Goal: Task Accomplishment & Management: Complete application form

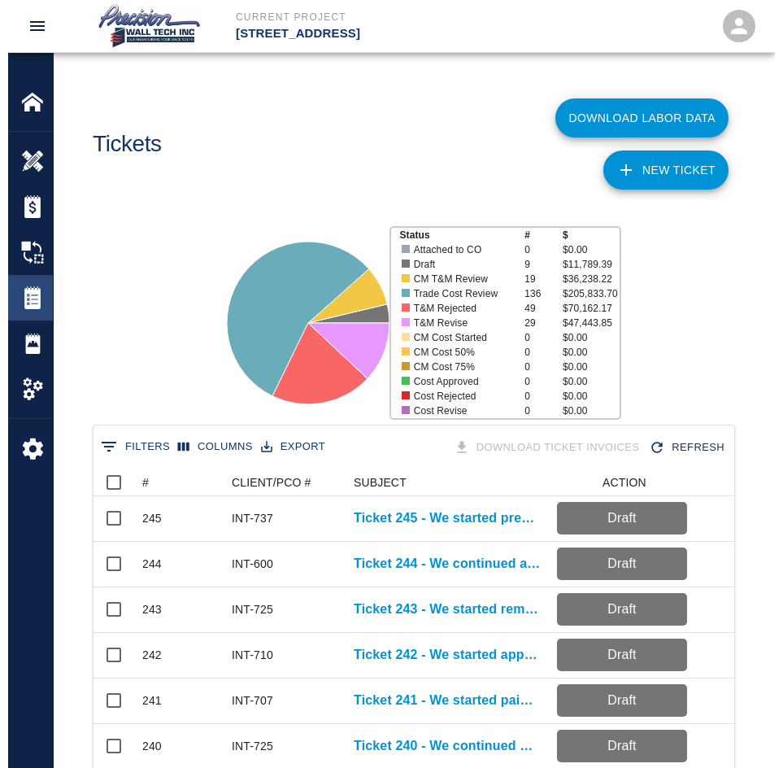
scroll to position [937, 645]
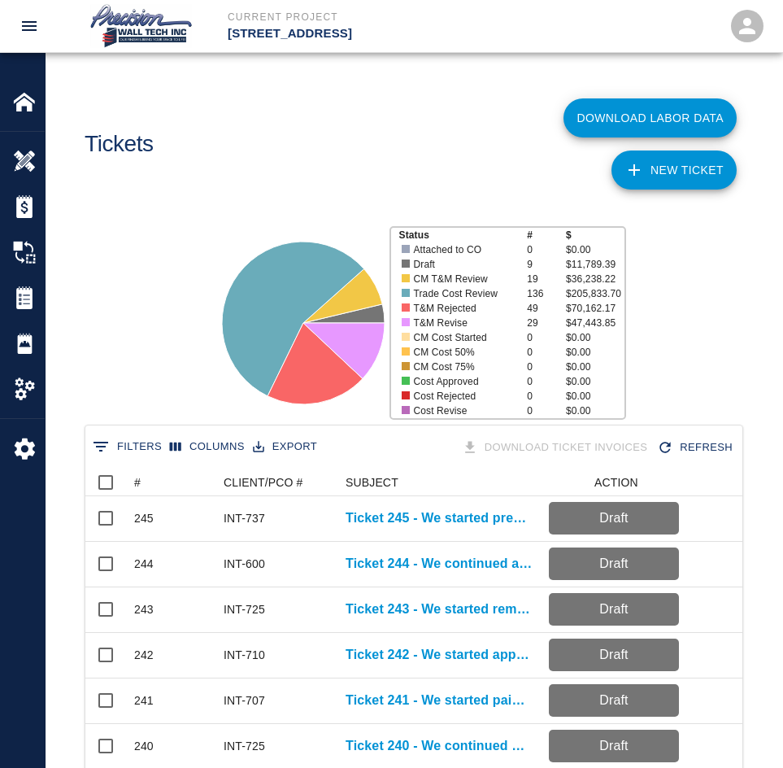
click at [685, 180] on link "NEW TICKET" at bounding box center [674, 169] width 125 height 39
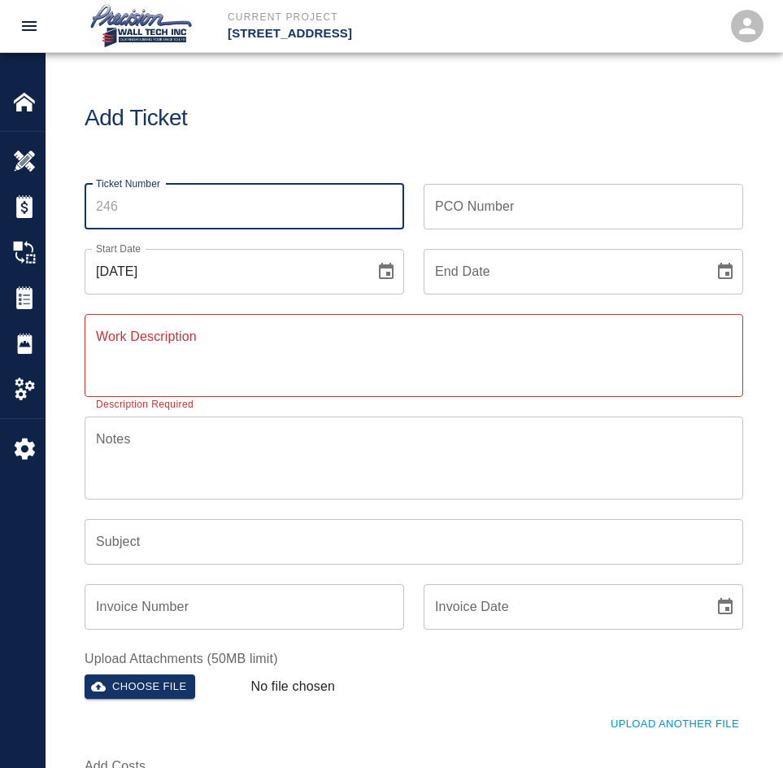
click at [203, 198] on input "Ticket Number" at bounding box center [245, 207] width 320 height 46
type input "246"
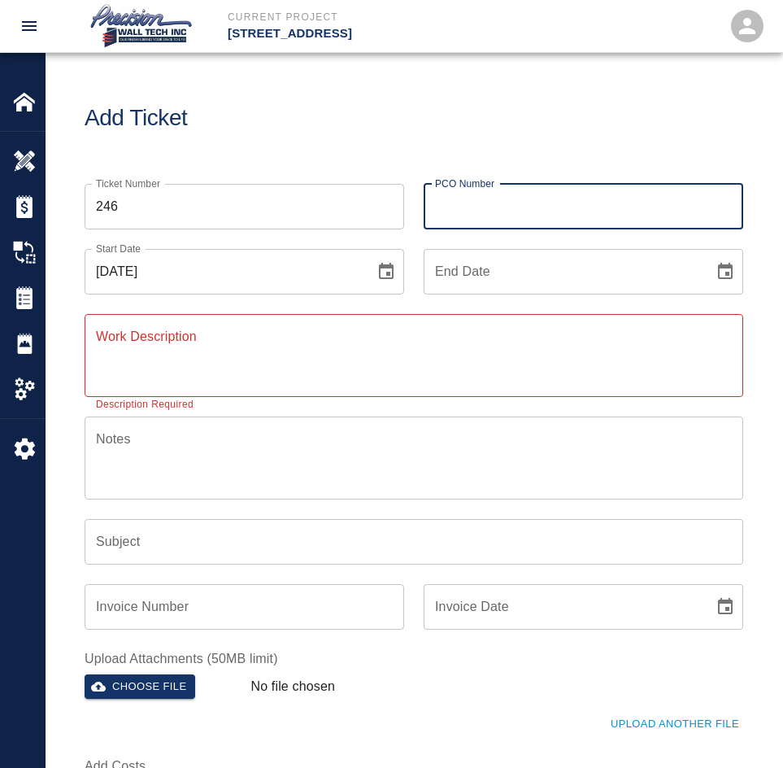
type input "y"
type input "INT-600A"
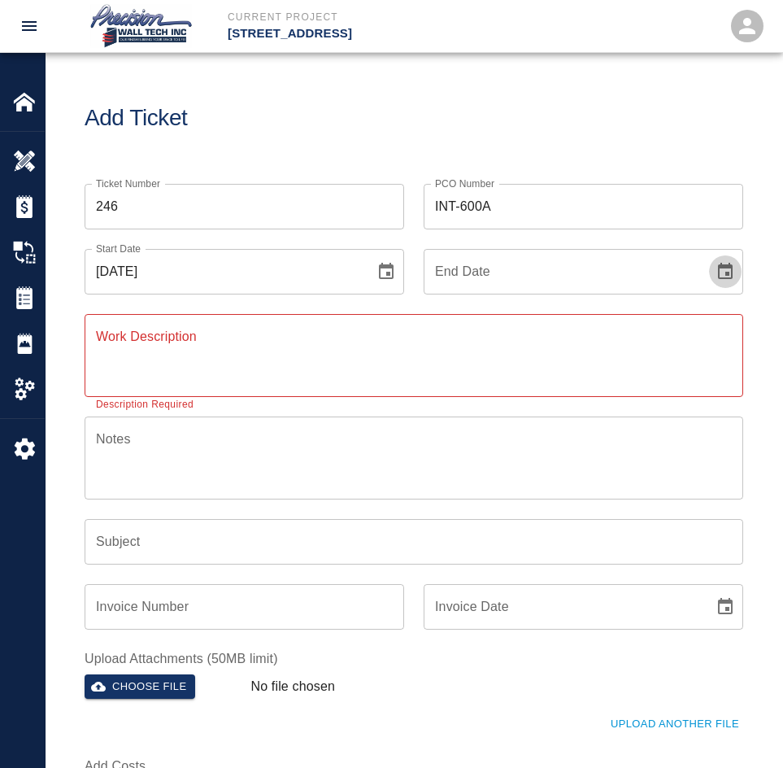
click at [709, 255] on button "Choose date" at bounding box center [725, 271] width 33 height 33
type input "[DATE]"
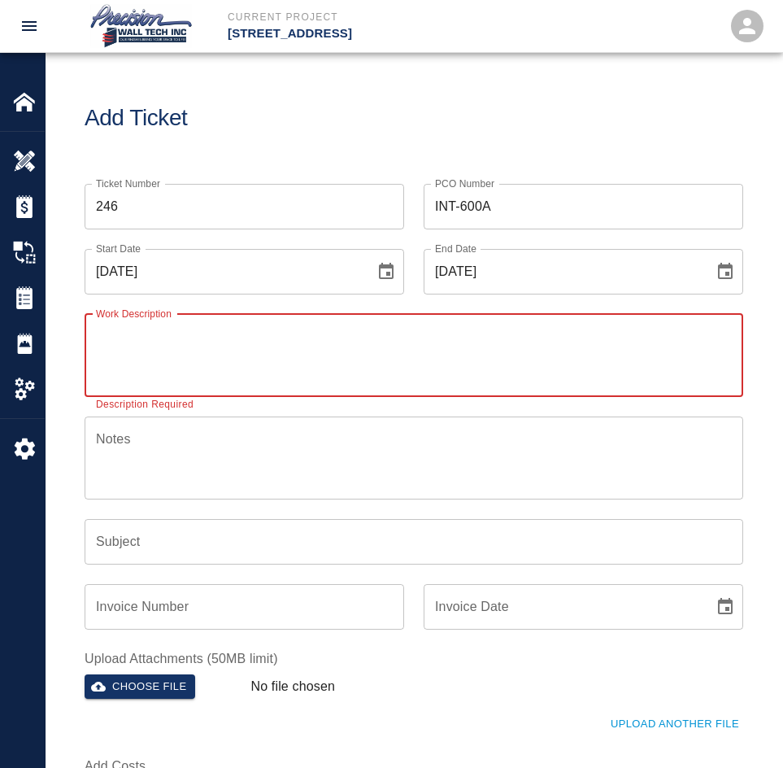
click at [377, 377] on textarea "Work Description" at bounding box center [414, 355] width 636 height 56
paste textarea "We started removing the protection and touching up around the fireplace with P-…"
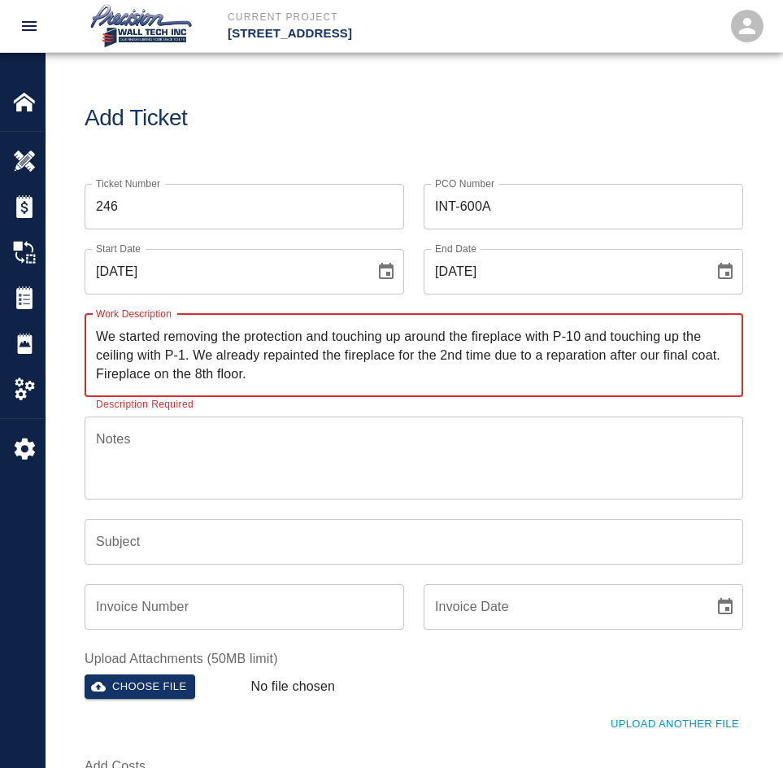
type textarea "We started removing the protection and touching up around the fireplace with P-…"
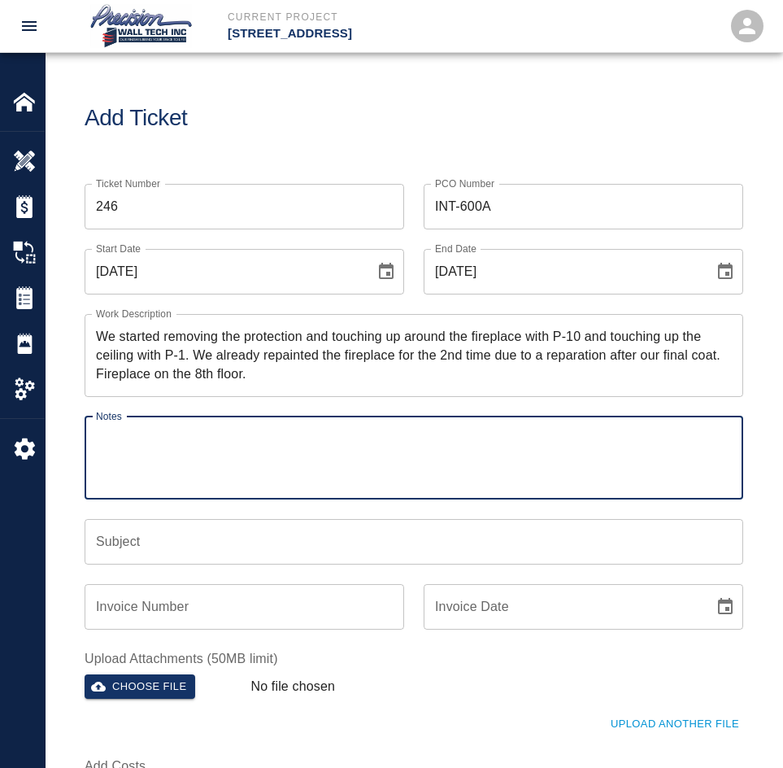
click at [214, 471] on textarea "Notes" at bounding box center [414, 457] width 636 height 56
click at [164, 546] on input "Subject" at bounding box center [414, 542] width 659 height 46
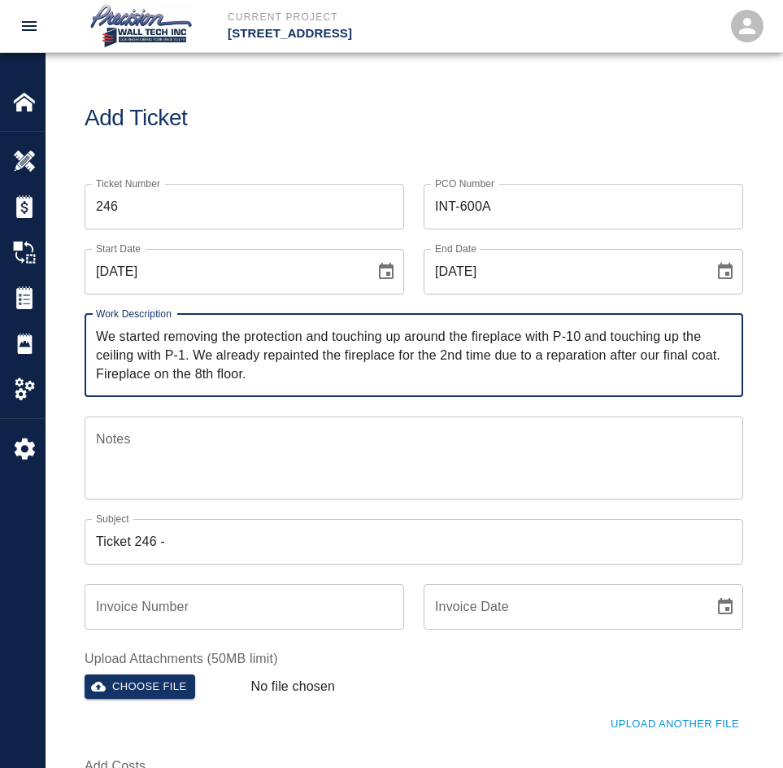
drag, startPoint x: 101, startPoint y: 334, endPoint x: 184, endPoint y: 349, distance: 84.2
click at [184, 349] on textarea "We started removing the protection and touching up around the fireplace with P-…" at bounding box center [414, 355] width 636 height 56
click at [242, 549] on input "Ticket 246 -" at bounding box center [414, 542] width 659 height 46
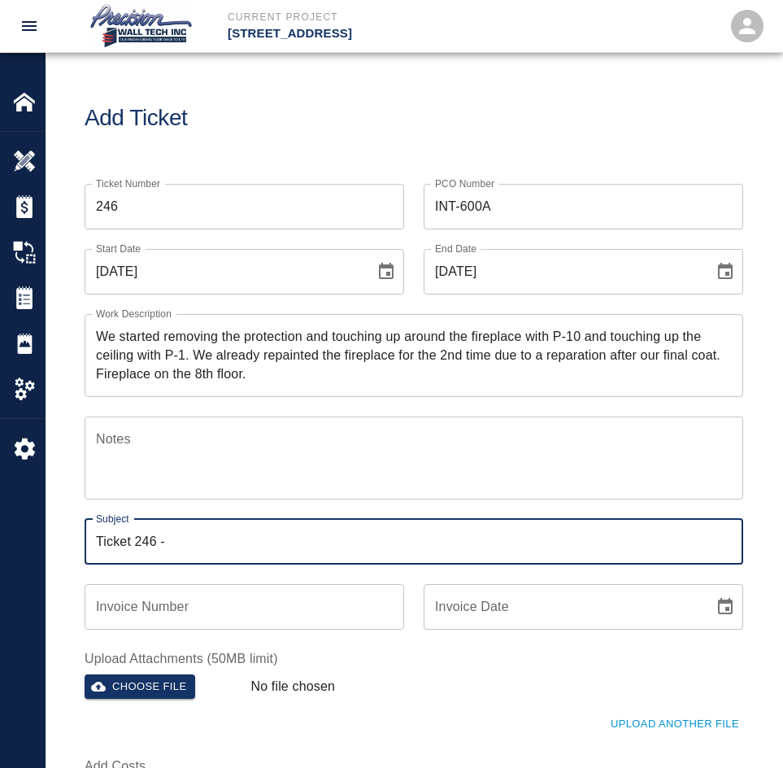
paste input "We started removing the protection and touching up around the fireplace with P-…"
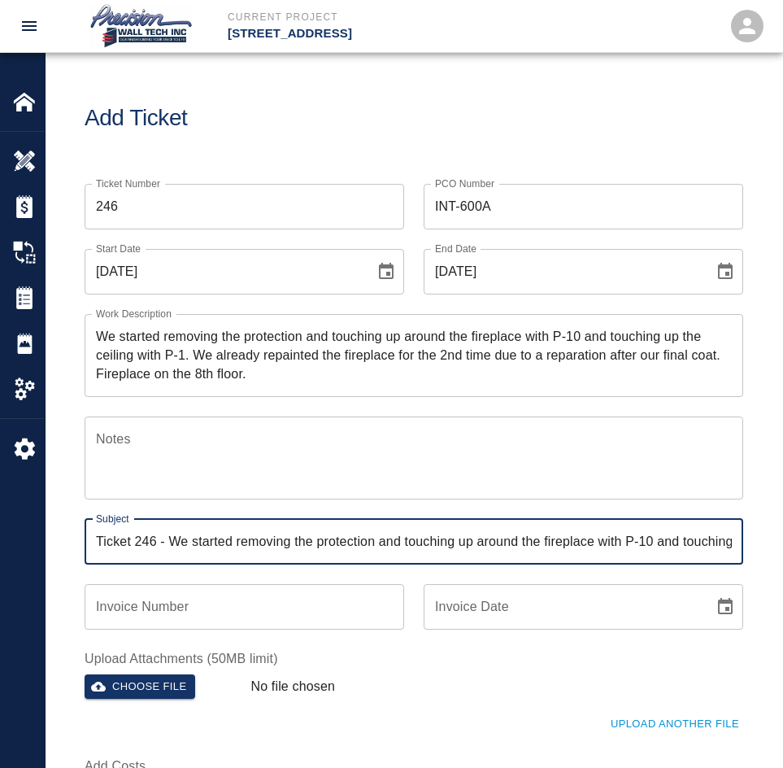
scroll to position [0, 135]
type input "Ticket 246 - We started removing the protection and touching up around the fire…"
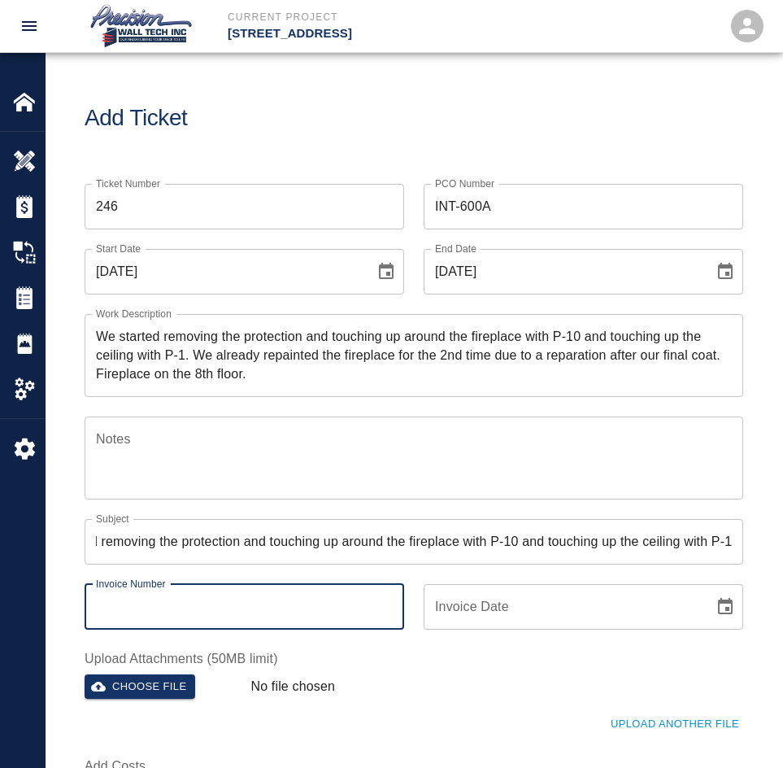
scroll to position [0, 0]
click at [264, 628] on input "Invoice Number" at bounding box center [245, 607] width 320 height 46
click at [160, 686] on button "Choose file" at bounding box center [140, 686] width 111 height 25
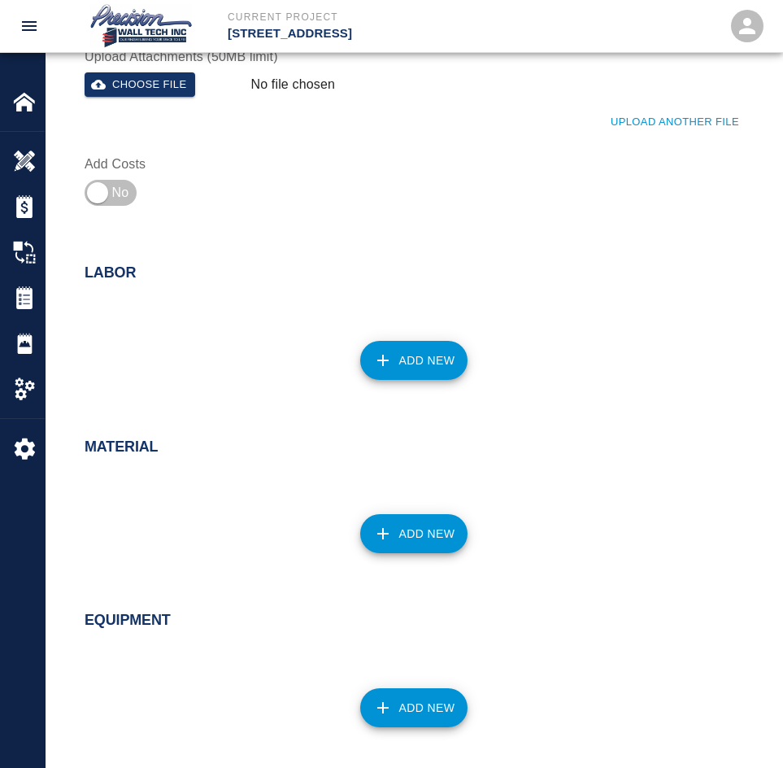
scroll to position [651, 0]
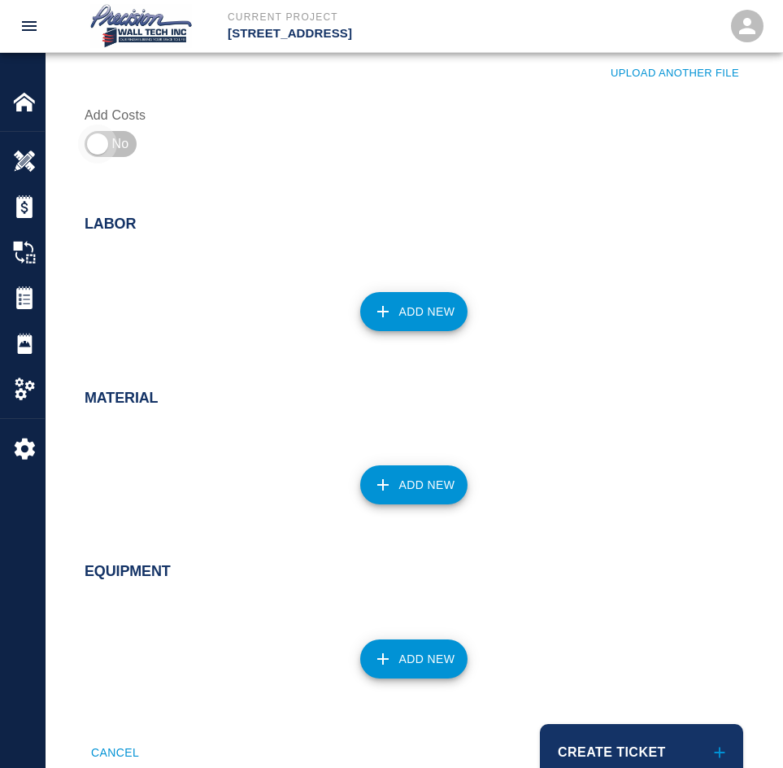
drag, startPoint x: 107, startPoint y: 153, endPoint x: 207, endPoint y: 210, distance: 115.1
click at [107, 153] on input "checkbox" at bounding box center [97, 143] width 117 height 39
checkbox input "true"
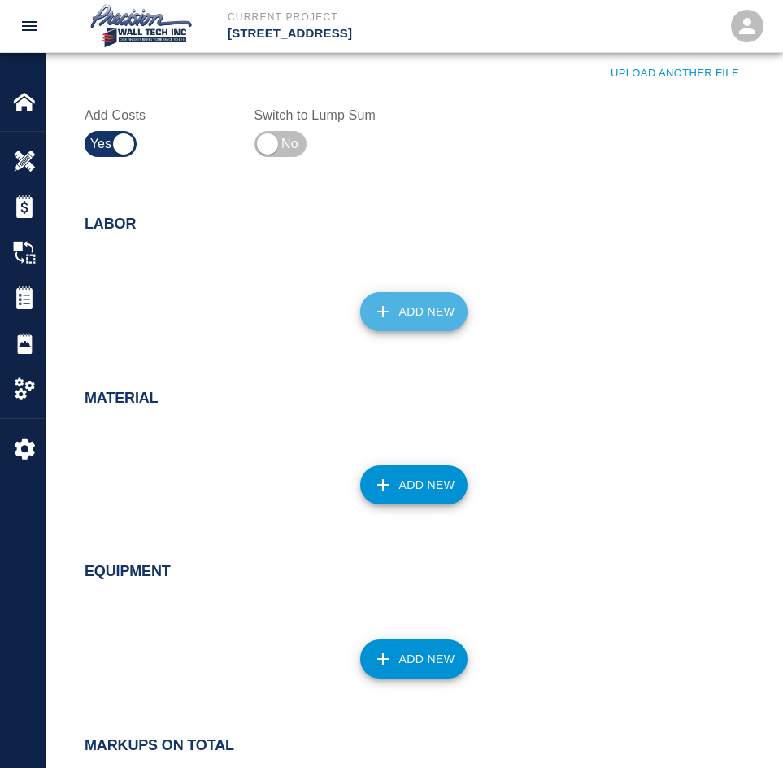
click at [420, 310] on button "Add New" at bounding box center [414, 311] width 108 height 39
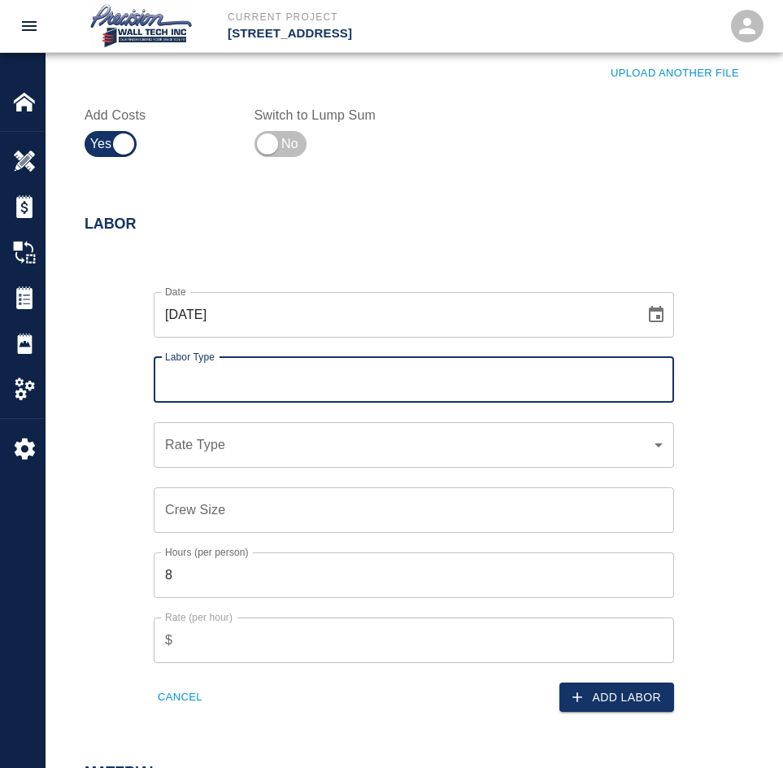
drag, startPoint x: 348, startPoint y: 360, endPoint x: 319, endPoint y: 384, distance: 37.6
click at [343, 365] on div "Labor Type" at bounding box center [414, 380] width 521 height 46
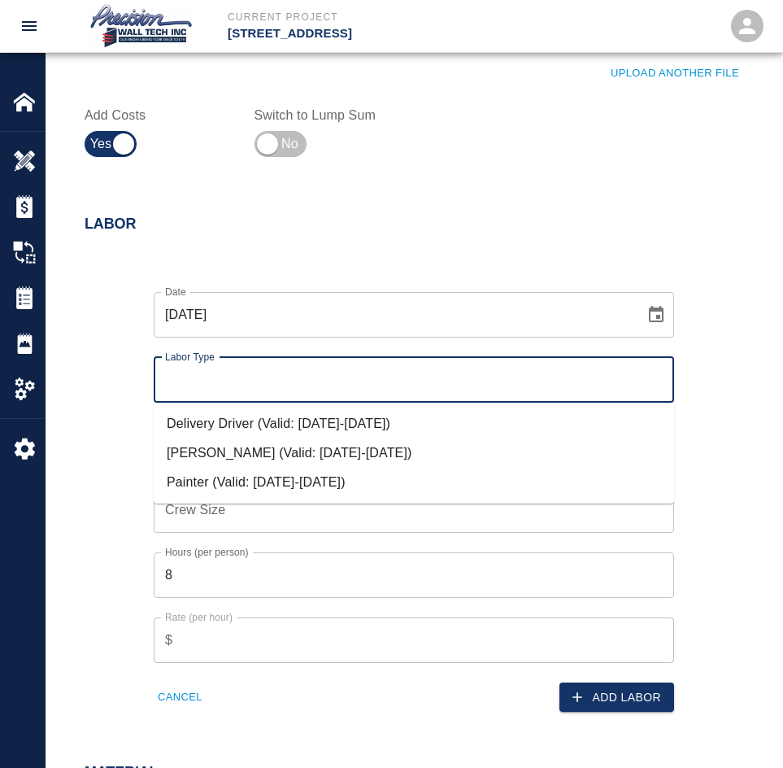
click at [315, 388] on input "Labor Type" at bounding box center [414, 379] width 506 height 31
click at [231, 487] on li "Painter (Valid: [DATE]-[DATE])" at bounding box center [414, 482] width 521 height 29
type input "Painter"
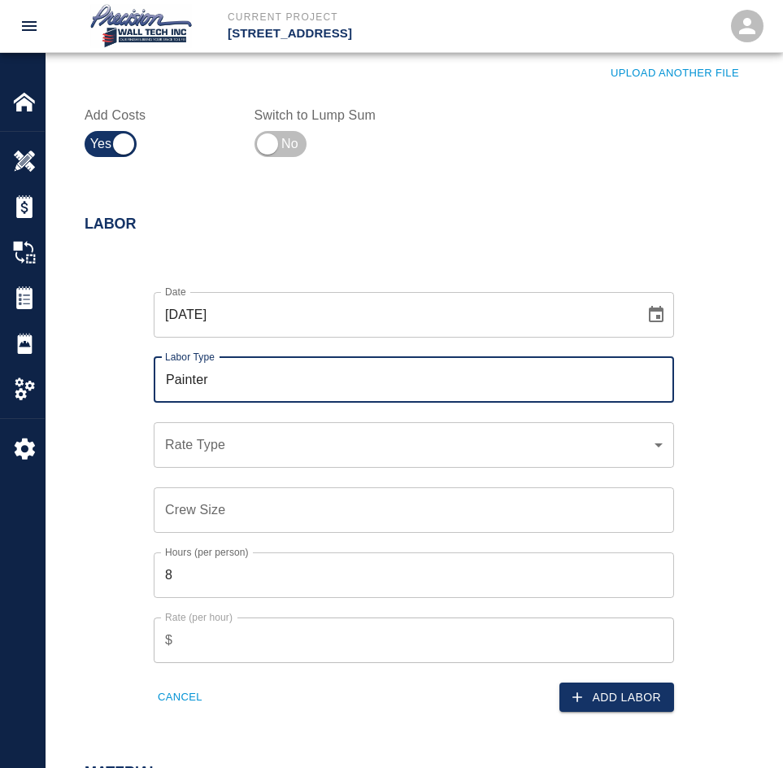
click at [235, 458] on div "​ Rate Type" at bounding box center [414, 445] width 521 height 46
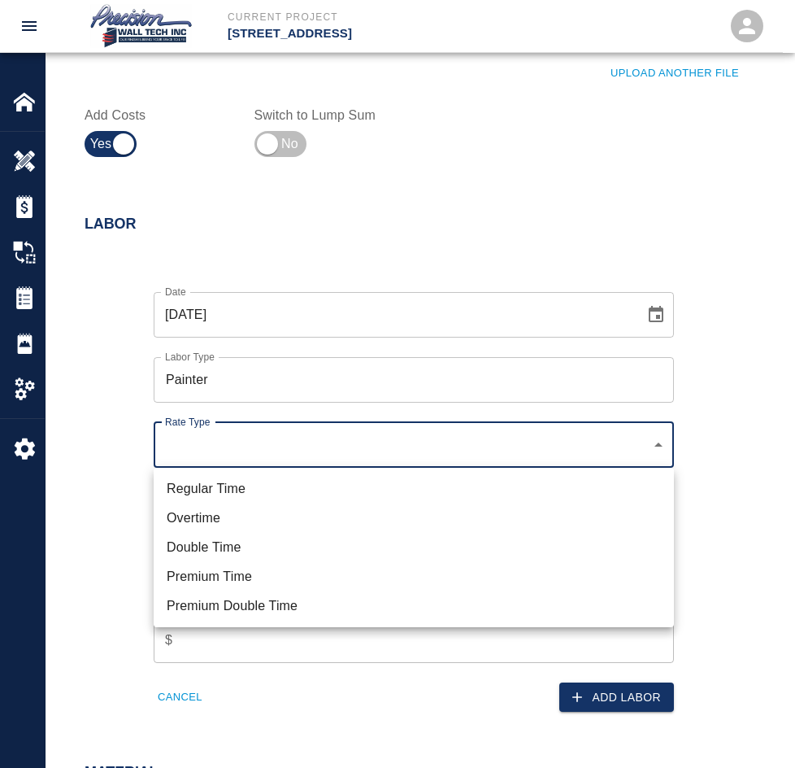
click at [320, 497] on li "Regular Time" at bounding box center [414, 488] width 521 height 29
type input "rate_rt"
type input "75.00"
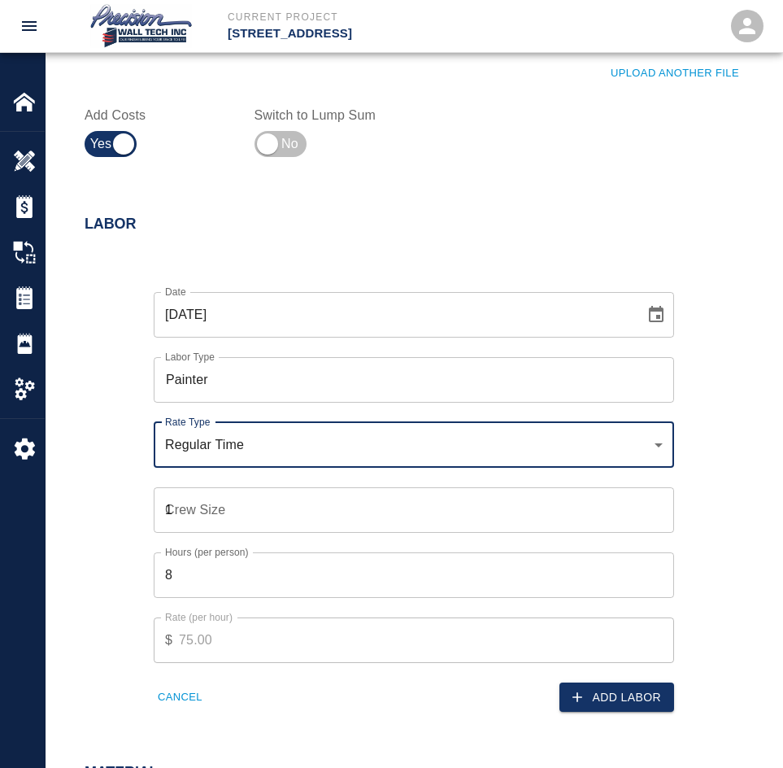
click at [651, 505] on input "1" at bounding box center [414, 510] width 521 height 46
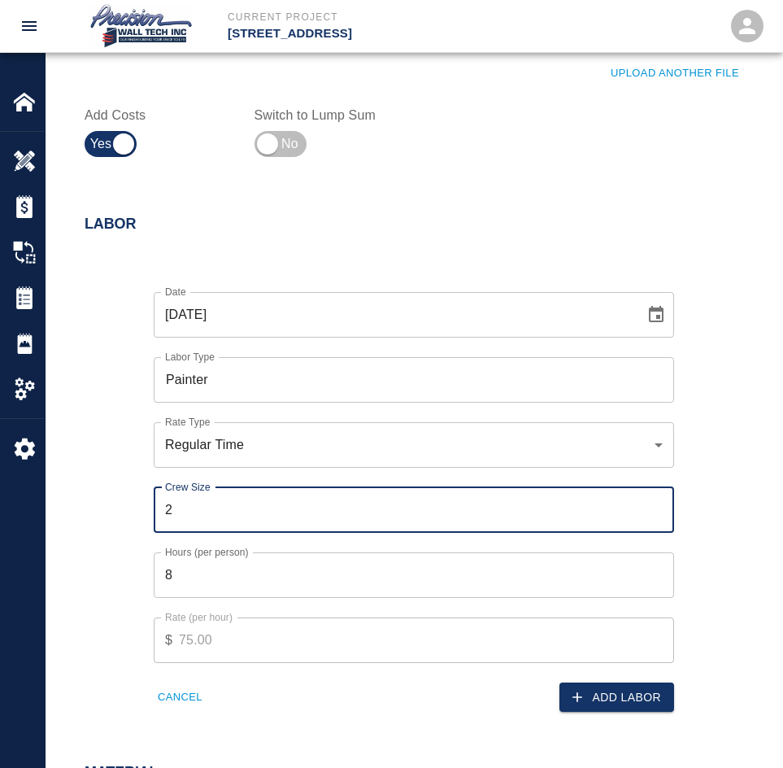
type input "2"
click at [652, 503] on input "2" at bounding box center [414, 510] width 521 height 46
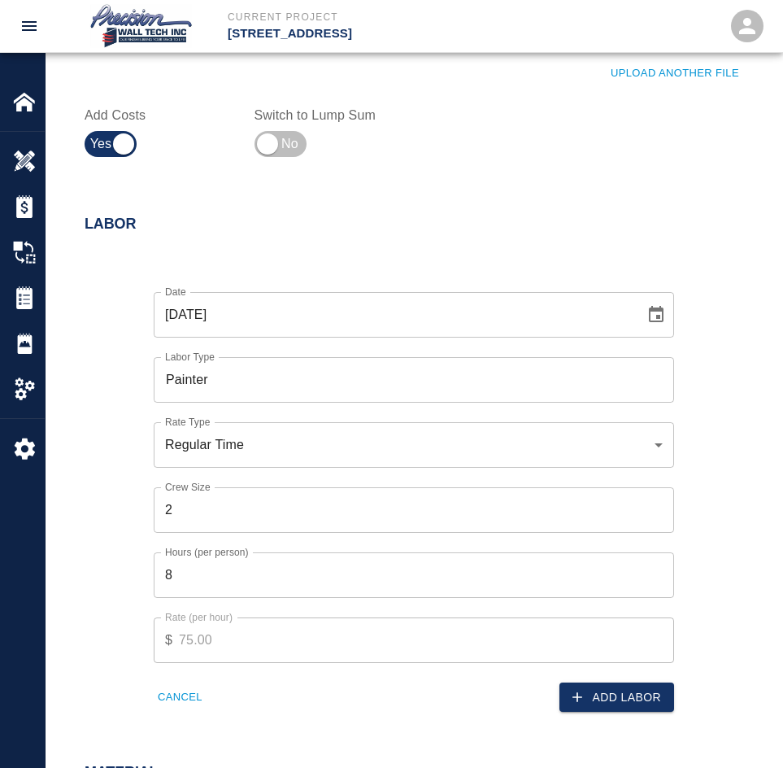
click at [659, 598] on div "Rate (per hour) $ 75.00 Rate (per hour)" at bounding box center [404, 630] width 540 height 65
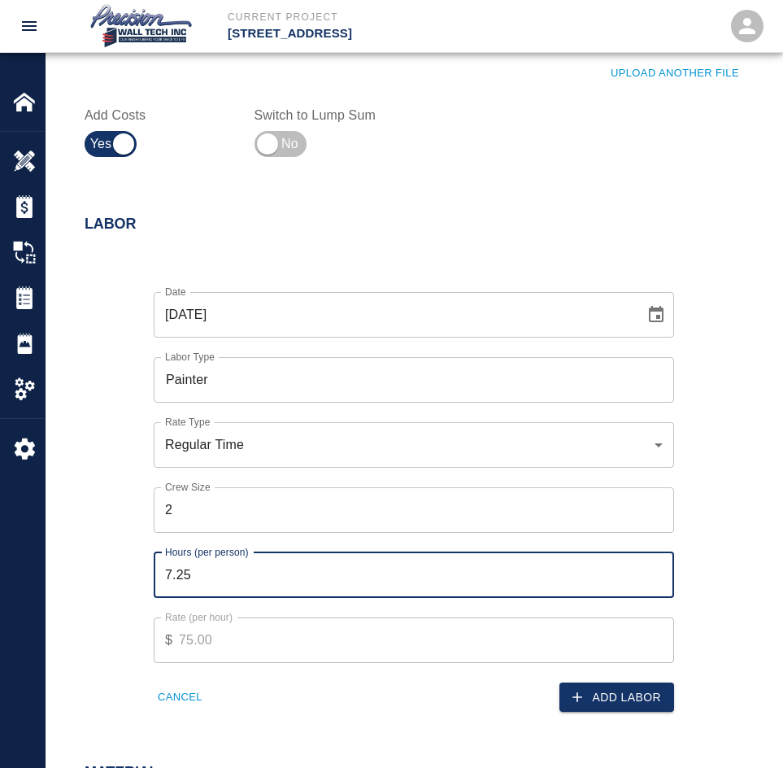
click at [662, 575] on input "7.25" at bounding box center [414, 575] width 521 height 46
click at [657, 577] on input "7" at bounding box center [414, 575] width 521 height 46
click at [657, 577] on input "6.75" at bounding box center [414, 575] width 521 height 46
click at [657, 577] on input "6.5" at bounding box center [414, 575] width 521 height 46
click at [657, 577] on input "6.25" at bounding box center [414, 575] width 521 height 46
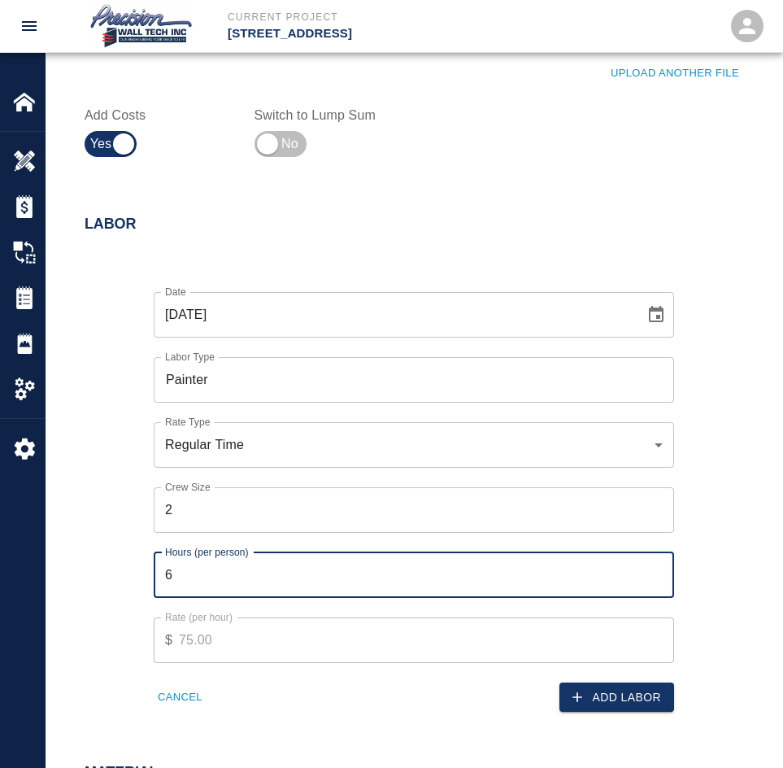
type input "6"
click at [657, 577] on input "6" at bounding box center [414, 575] width 521 height 46
drag, startPoint x: 595, startPoint y: 678, endPoint x: 596, endPoint y: 695, distance: 16.3
click at [595, 679] on div "Add Labor" at bounding box center [539, 688] width 270 height 50
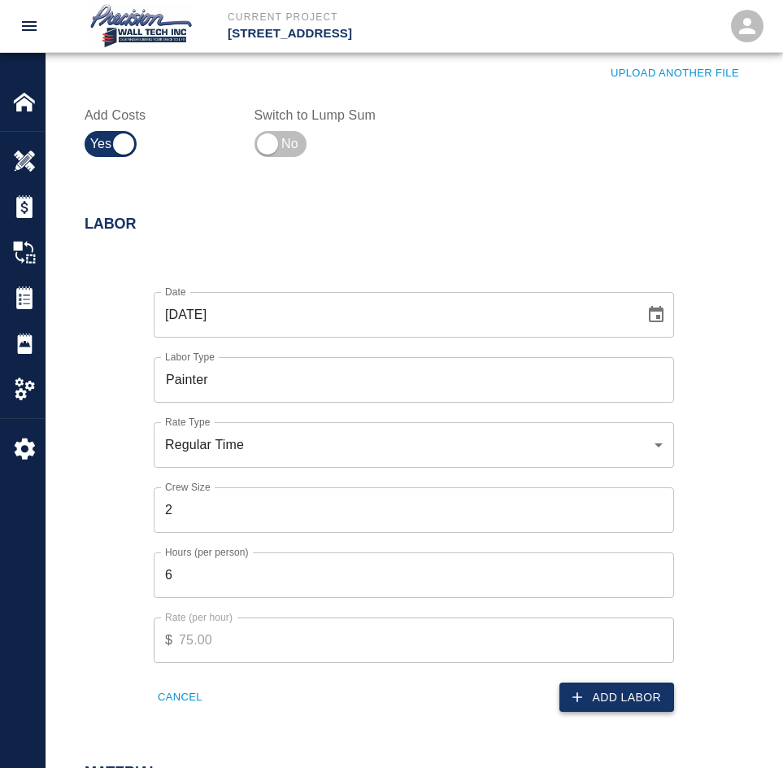
click at [597, 699] on button "Add Labor" at bounding box center [617, 697] width 115 height 30
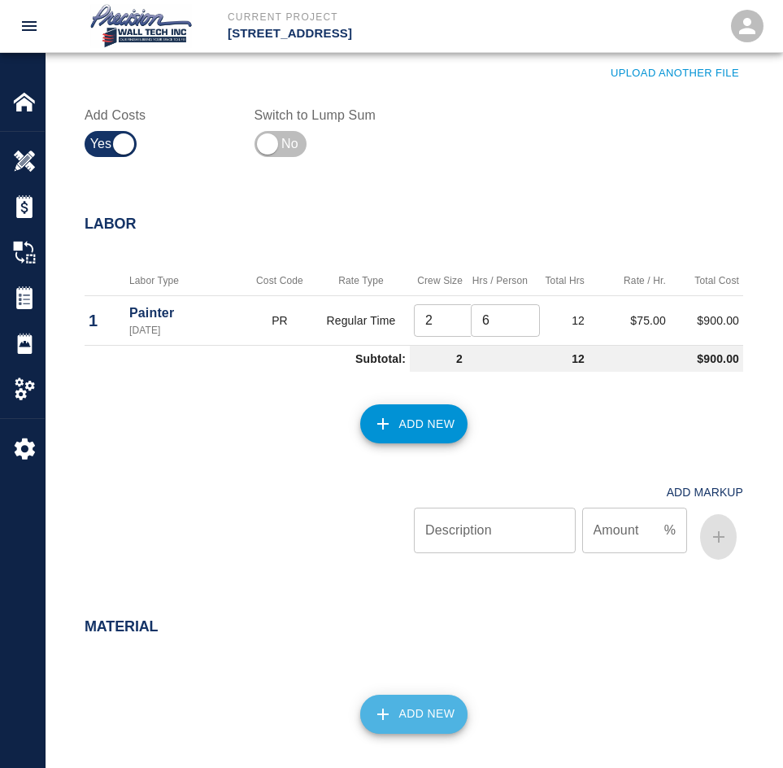
click at [431, 730] on button "Add New" at bounding box center [414, 714] width 108 height 39
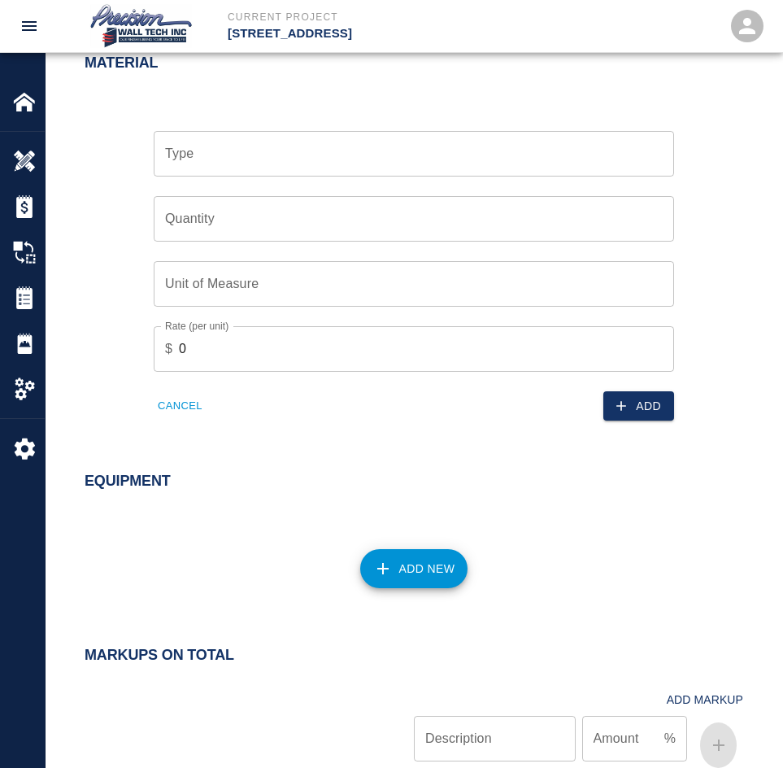
scroll to position [1301, 0]
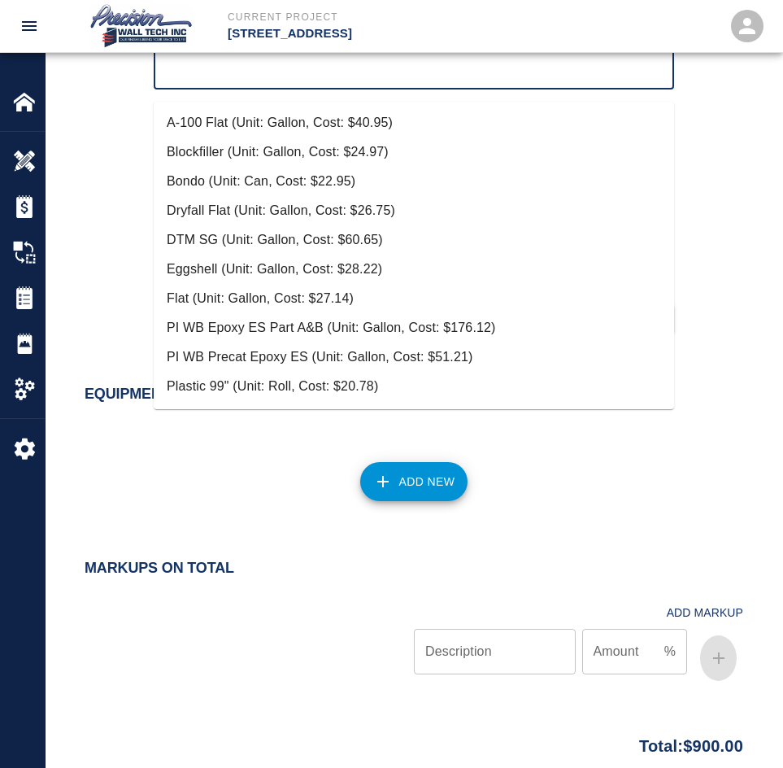
click at [221, 82] on input "Type" at bounding box center [414, 66] width 506 height 31
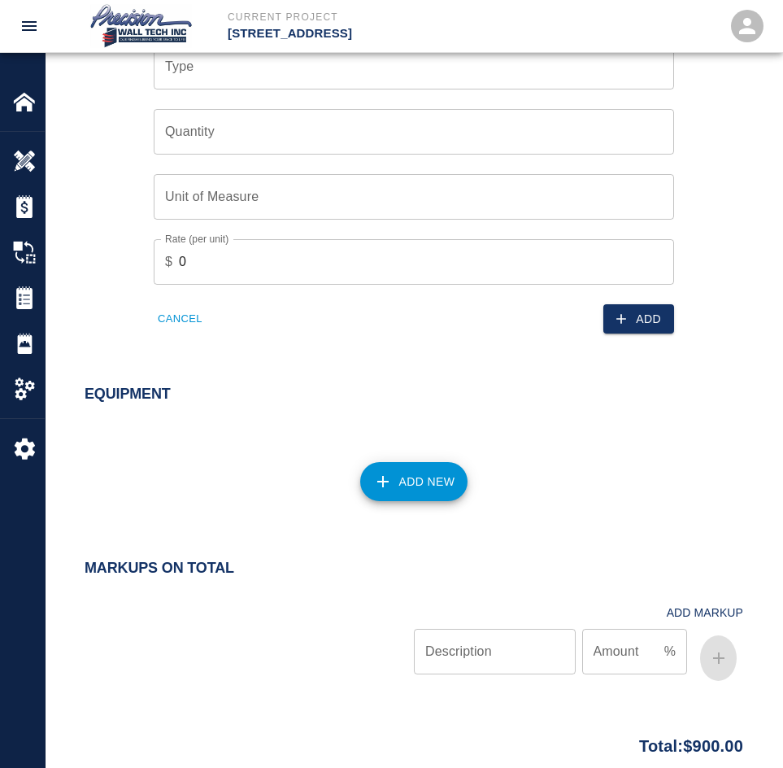
click at [474, 507] on div "Add New" at bounding box center [404, 472] width 678 height 72
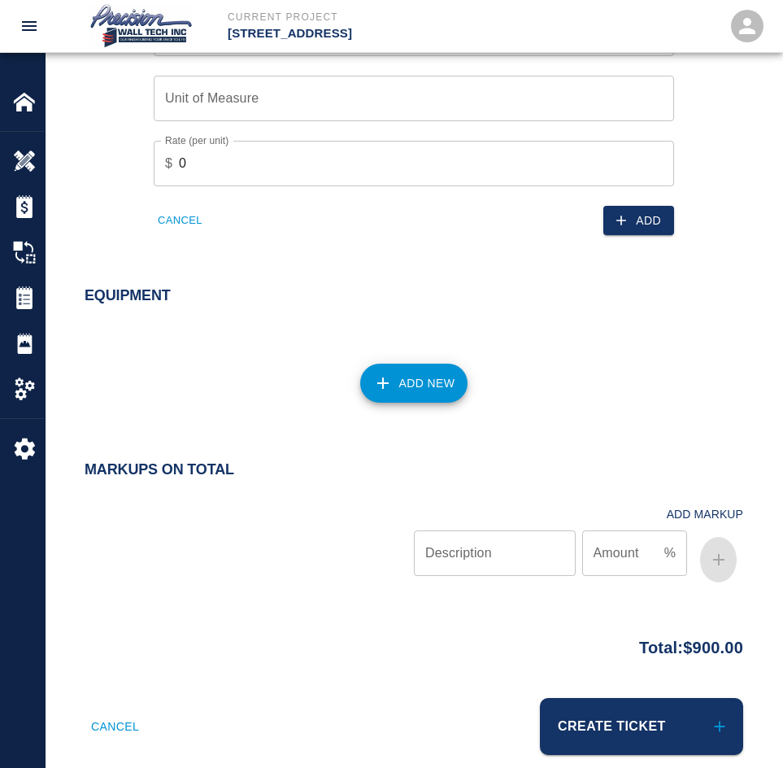
scroll to position [1438, 0]
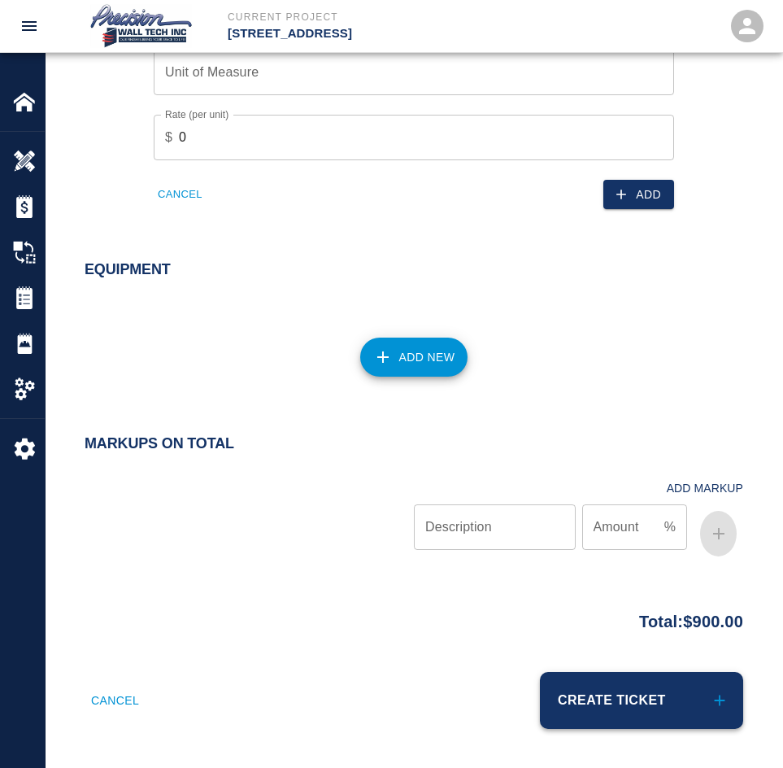
click at [575, 690] on button "Create Ticket" at bounding box center [641, 700] width 203 height 57
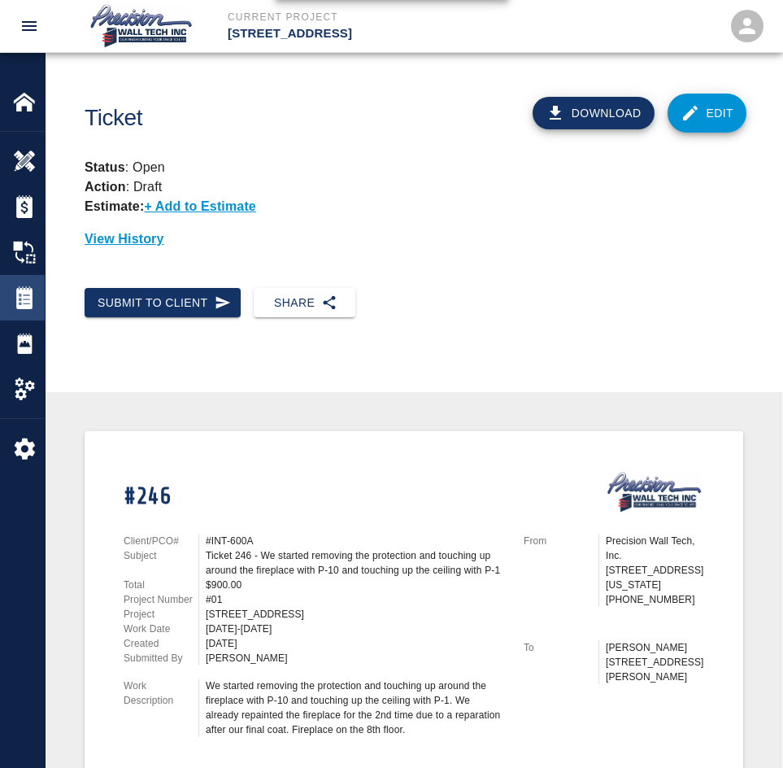
click at [16, 311] on div "Tickets" at bounding box center [22, 298] width 45 height 46
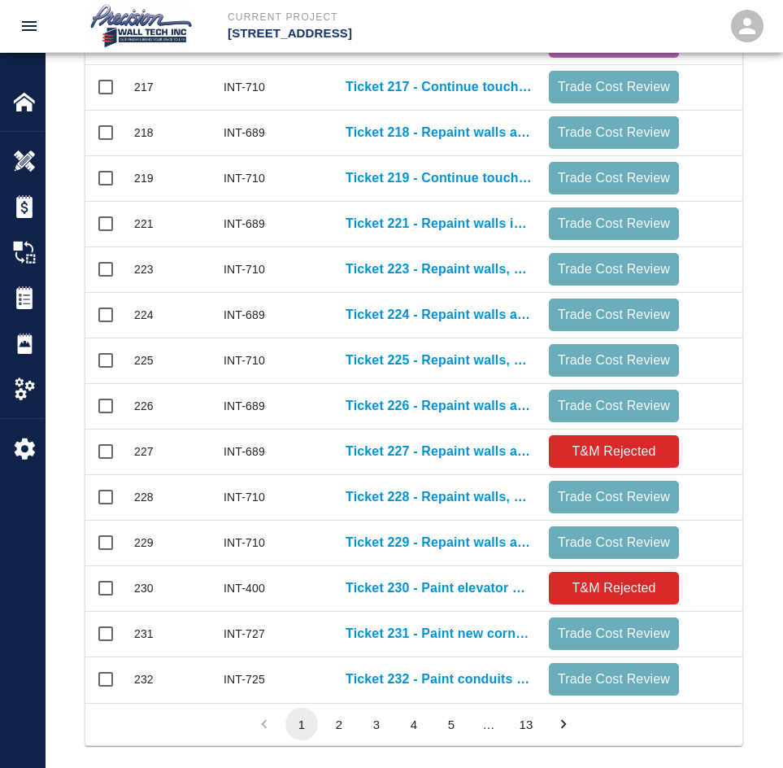
scroll to position [734, 0]
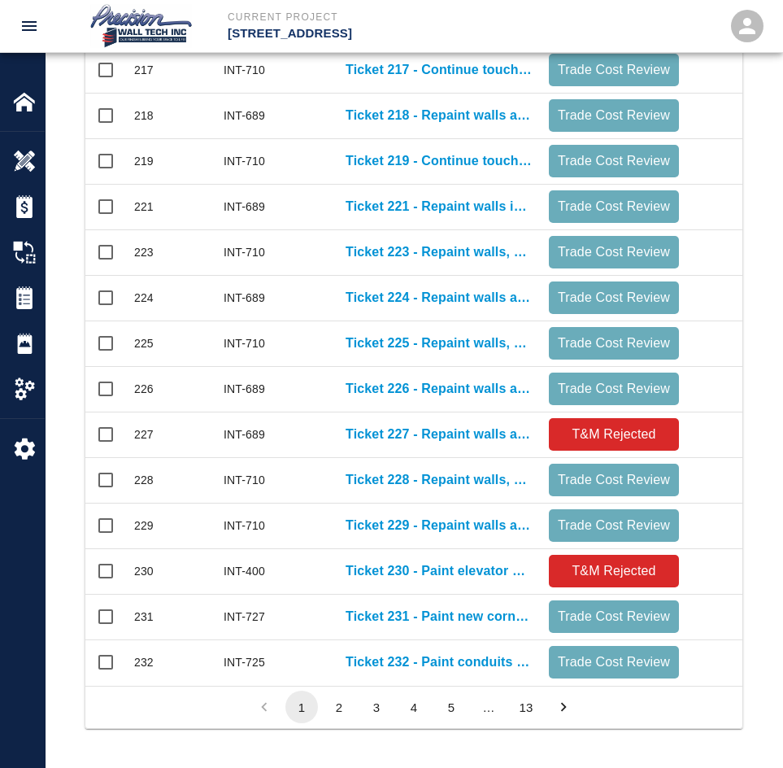
click at [331, 708] on button "2" at bounding box center [339, 706] width 33 height 33
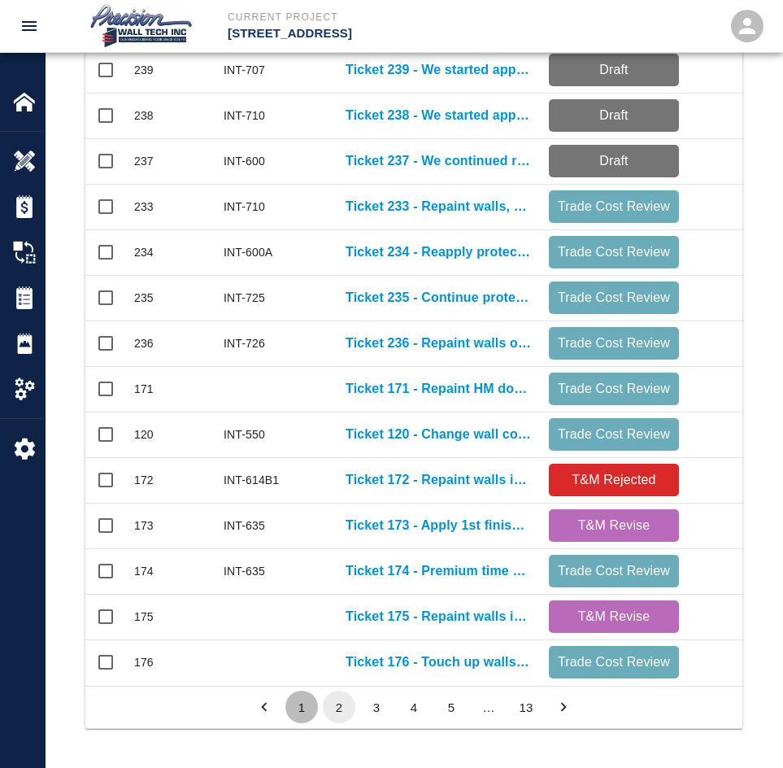
click at [294, 711] on button "1" at bounding box center [301, 706] width 33 height 33
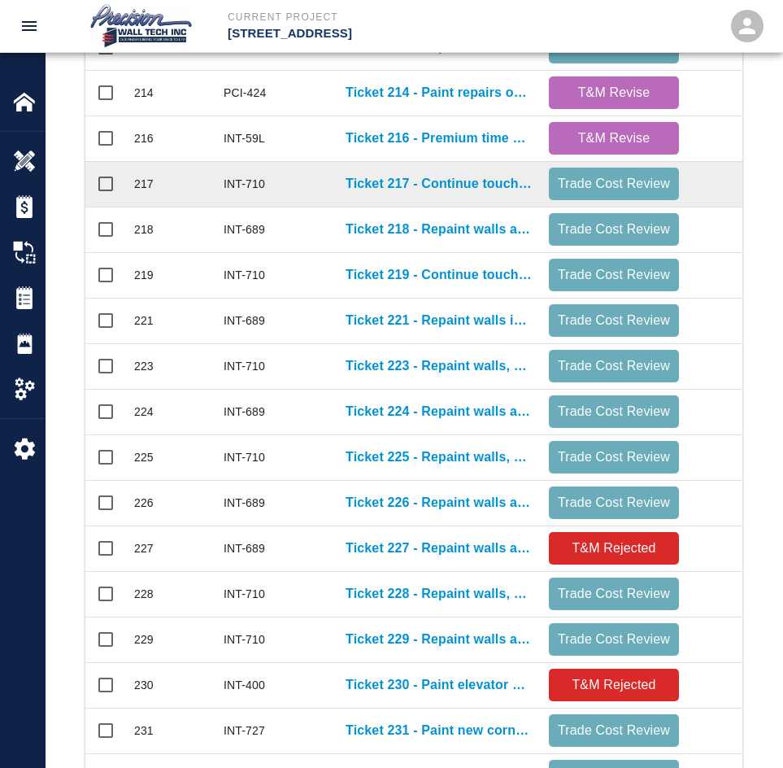
scroll to position [0, 0]
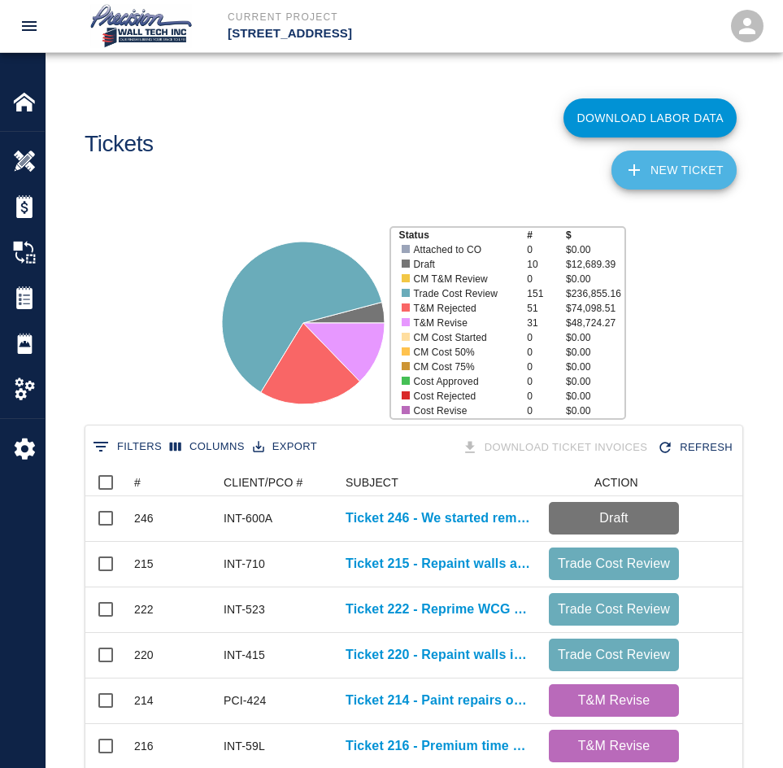
click at [699, 163] on link "NEW TICKET" at bounding box center [674, 169] width 125 height 39
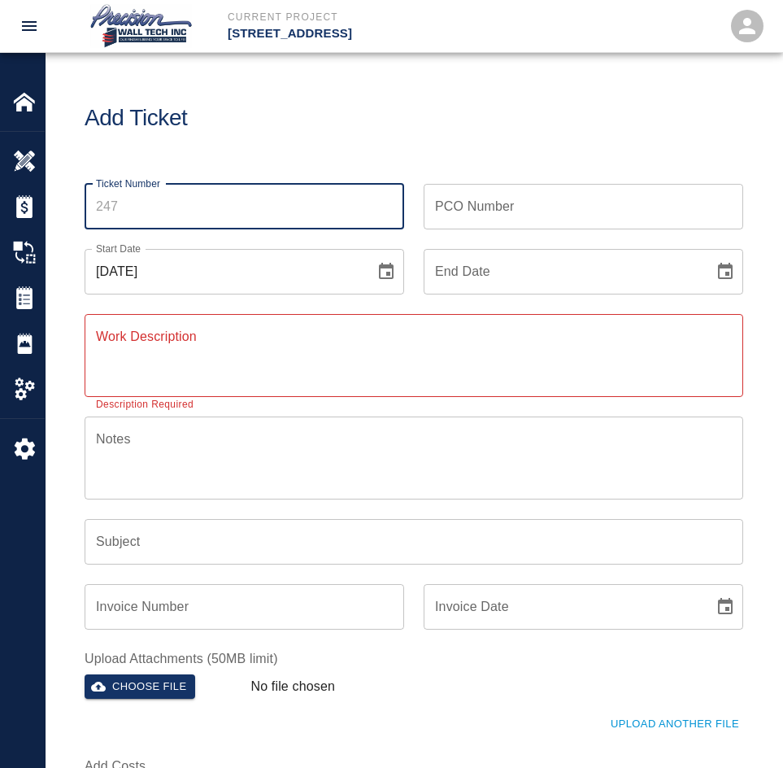
click at [240, 216] on input "Ticket Number" at bounding box center [245, 207] width 320 height 46
type input "247"
click at [502, 200] on div "PCO Number PCO Number" at bounding box center [584, 207] width 320 height 46
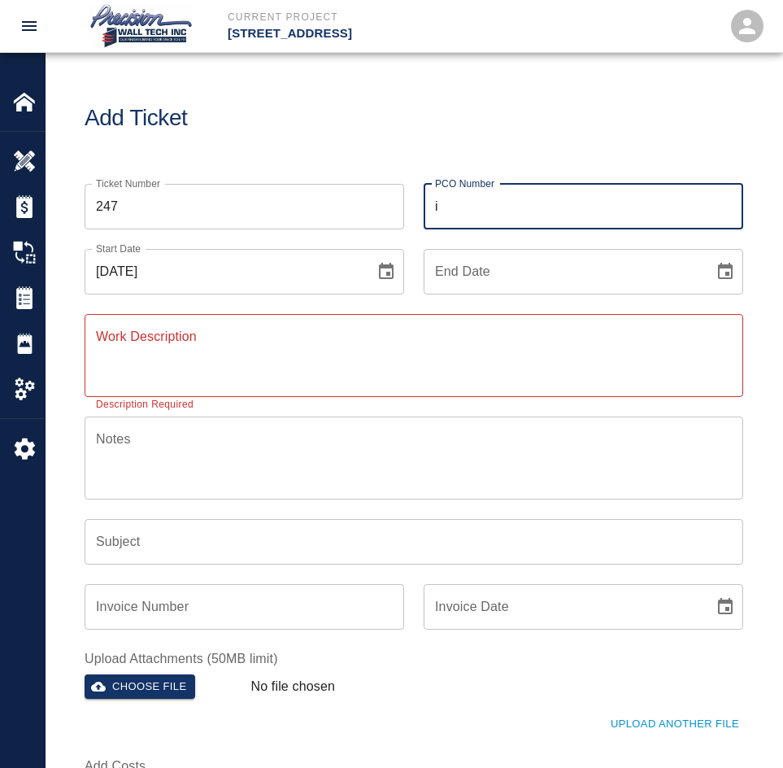
type input "INT-725"
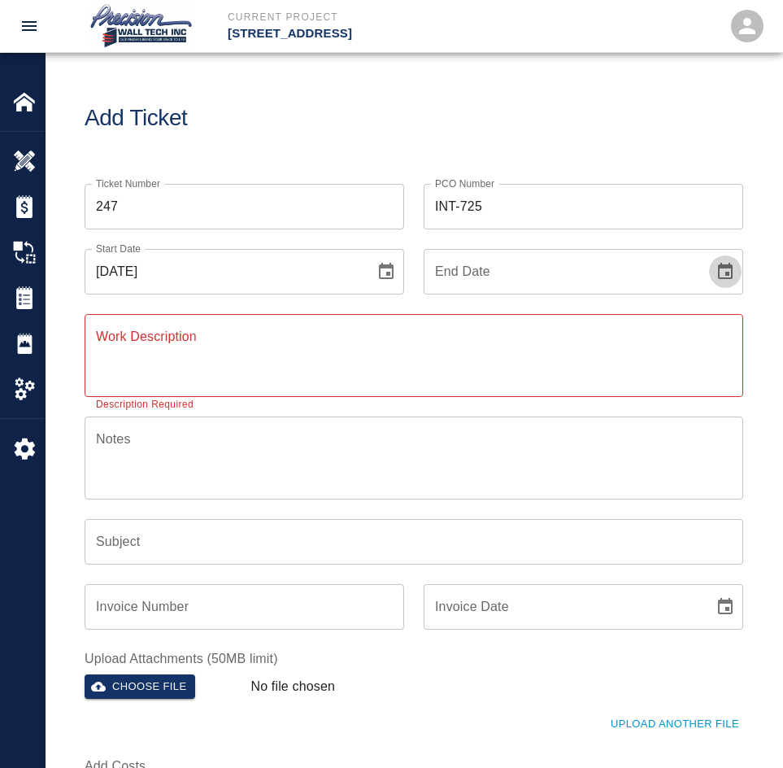
click at [709, 255] on button "Choose date" at bounding box center [725, 271] width 33 height 33
type input "[DATE]"
click at [187, 338] on div "Work Description x Work Description Description Required" at bounding box center [414, 355] width 659 height 83
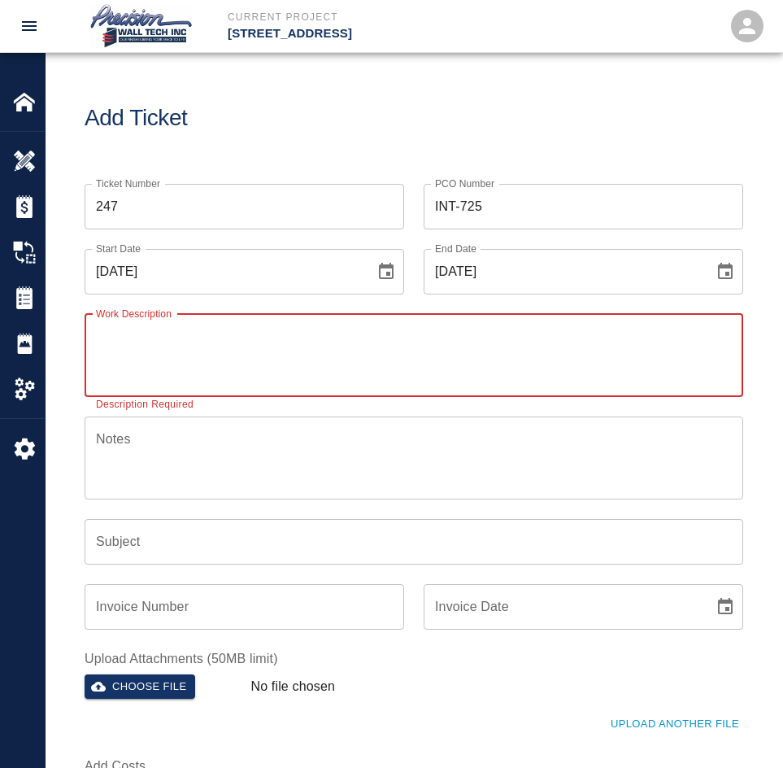
paste textarea "We started painting the conduits in corridors on the G-1 level. Conducts instal…"
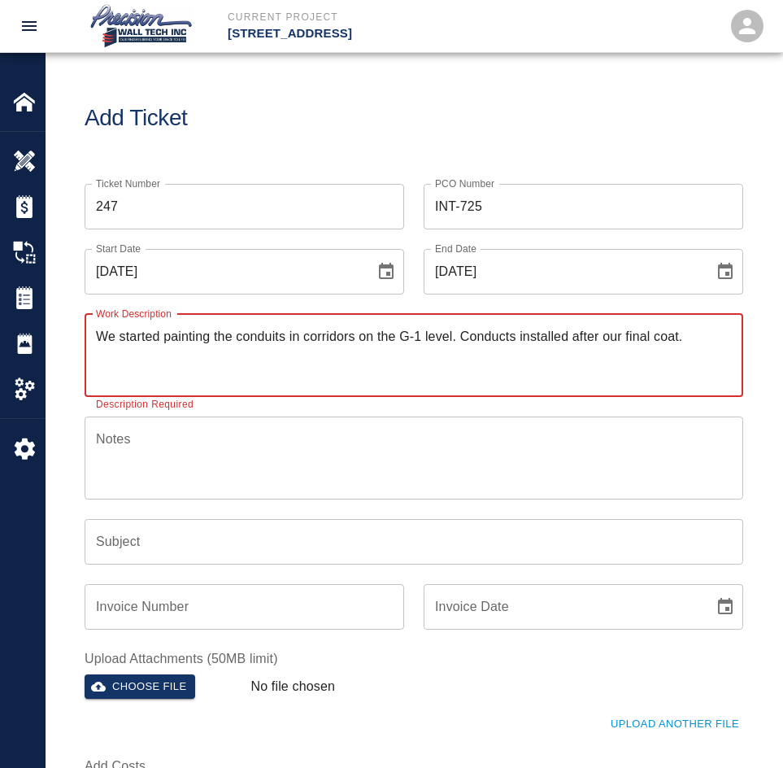
type textarea "We started painting the conduits in corridors on the G-1 level. Conducts instal…"
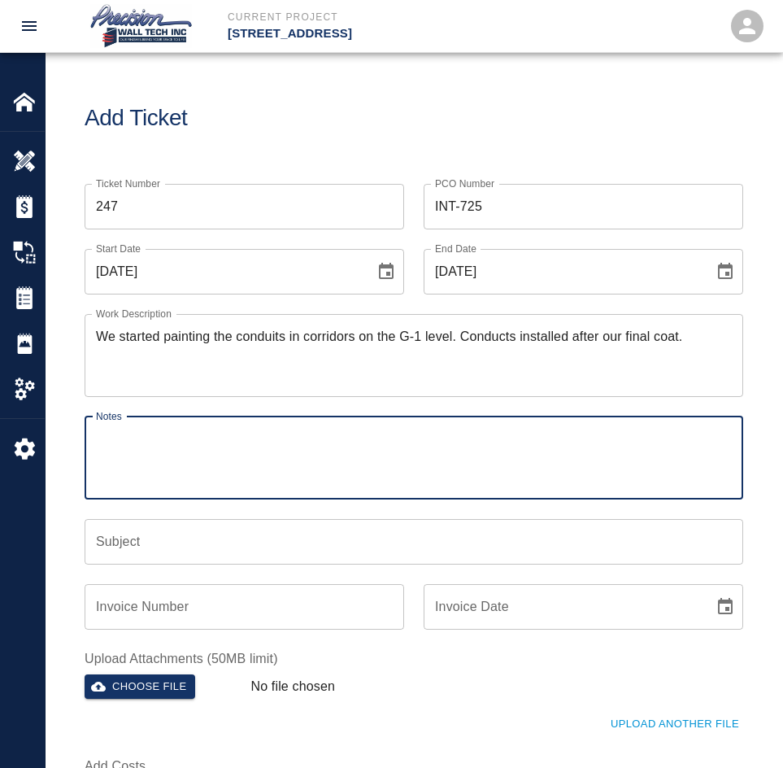
click at [324, 462] on textarea "Notes" at bounding box center [414, 457] width 636 height 56
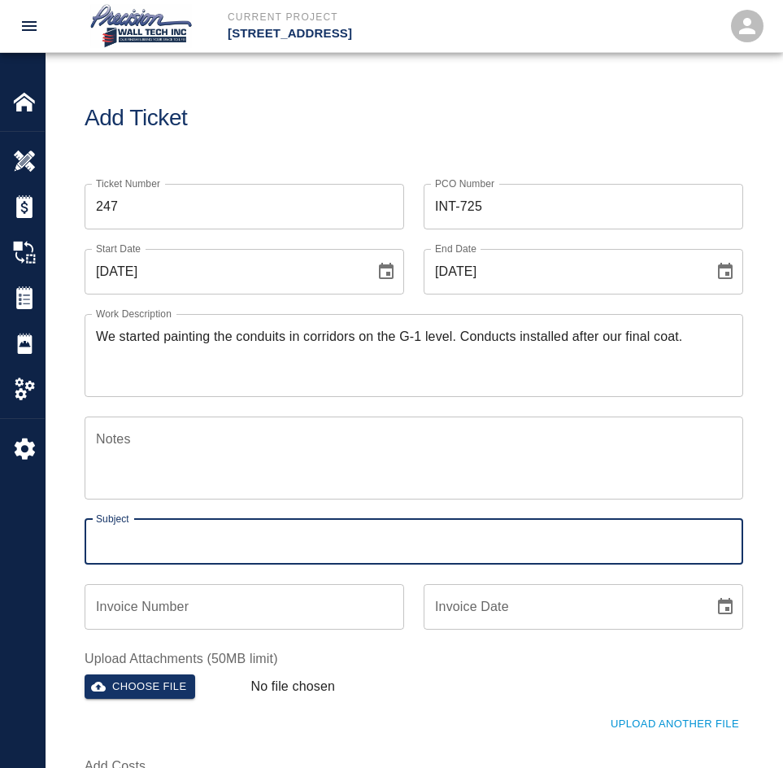
click at [214, 555] on input "Subject" at bounding box center [414, 542] width 659 height 46
paste input "We started painting the conduits in corridors on the G-1 level. Conducts instal…"
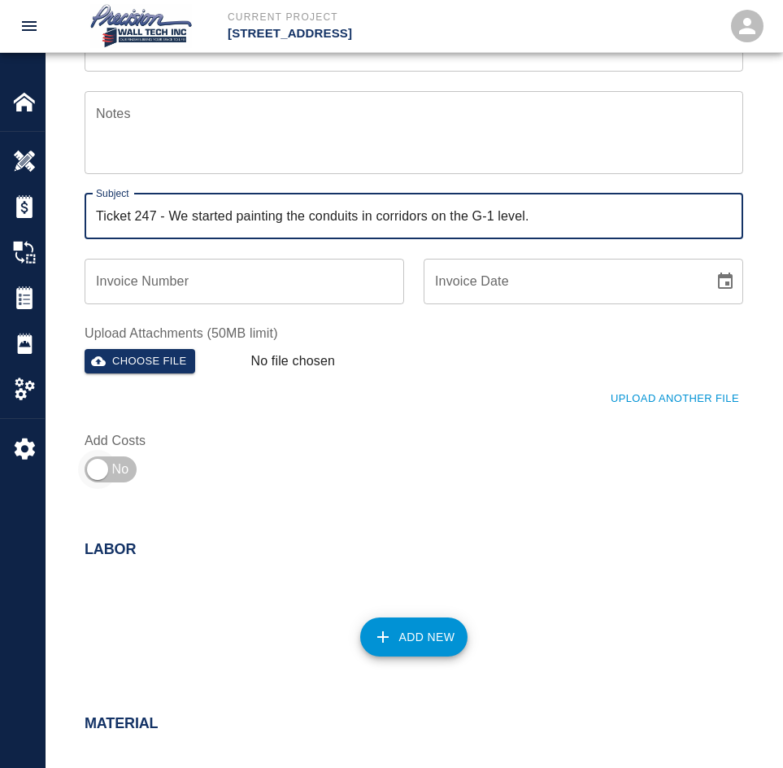
type input "Ticket 247 - We started painting the conduits in corridors on the G-1 level."
drag, startPoint x: 113, startPoint y: 477, endPoint x: 183, endPoint y: 490, distance: 71.3
click at [113, 476] on input "checkbox" at bounding box center [97, 469] width 117 height 39
checkbox input "true"
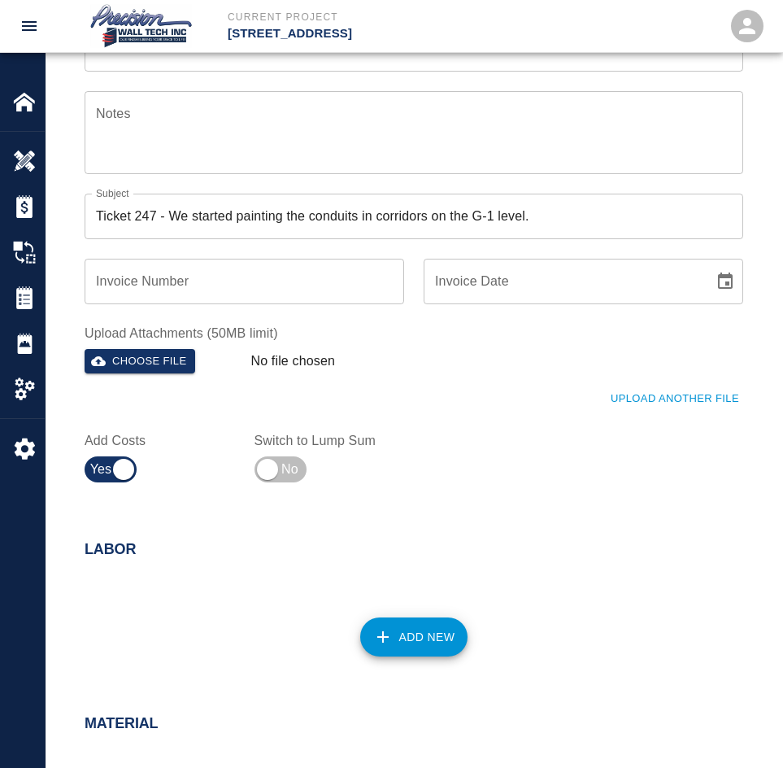
click at [389, 608] on div "Add New" at bounding box center [404, 627] width 678 height 72
click at [398, 638] on button "Add New" at bounding box center [414, 636] width 108 height 39
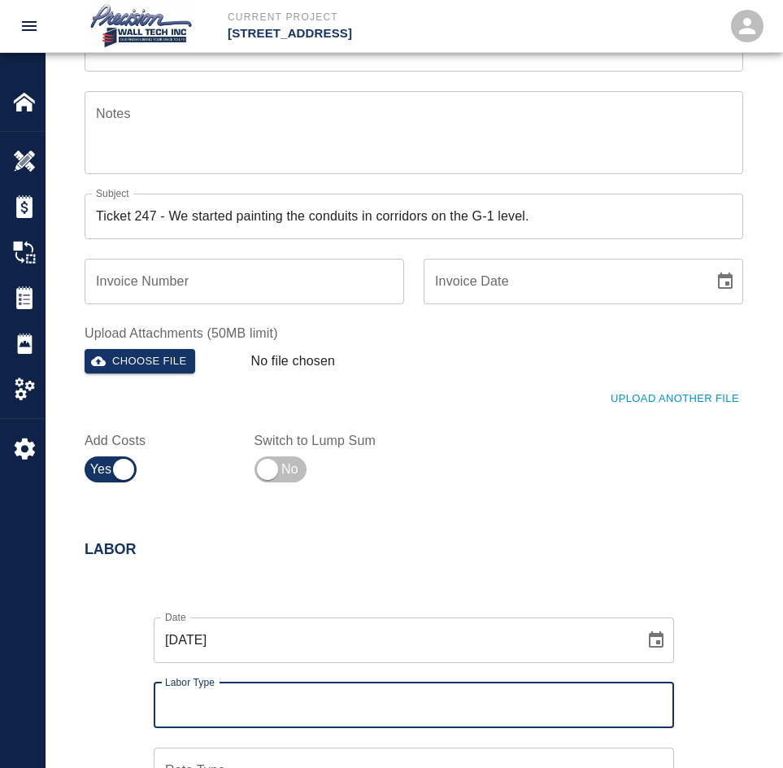
scroll to position [651, 0]
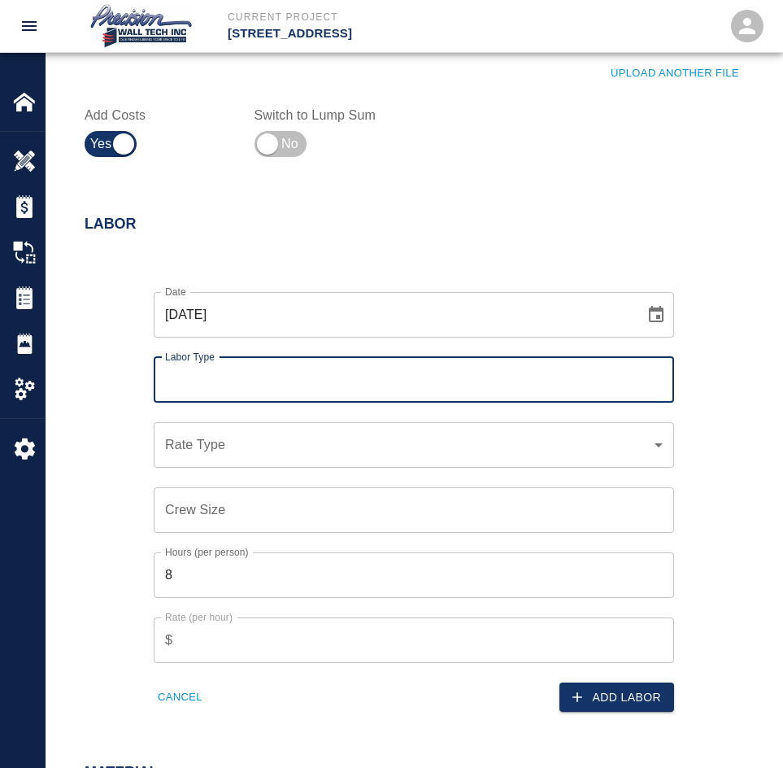
click at [297, 376] on input "Labor Type" at bounding box center [414, 379] width 506 height 31
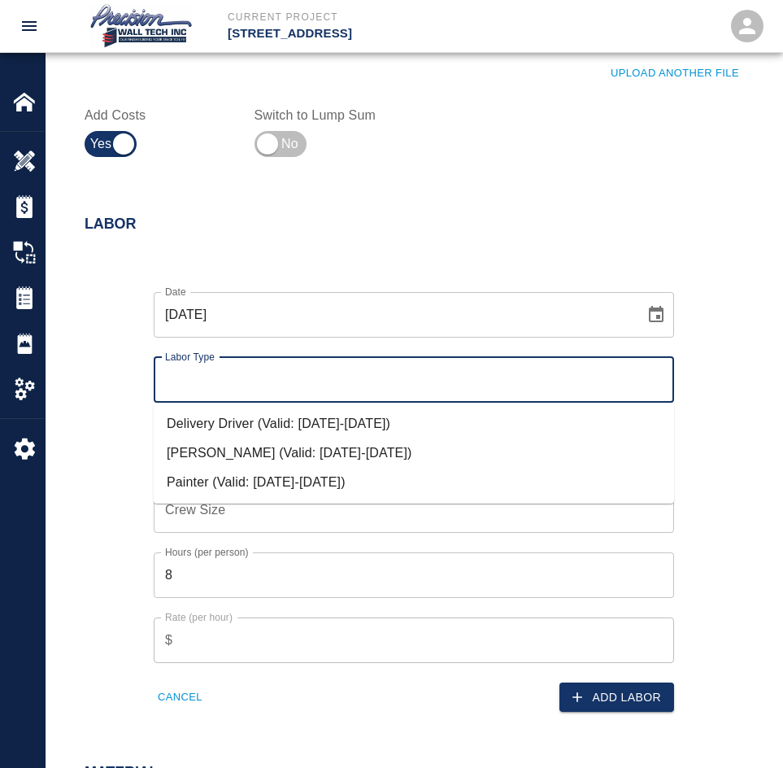
click at [278, 464] on li "[PERSON_NAME] (Valid: [DATE]-[DATE])" at bounding box center [414, 452] width 521 height 29
type input "[PERSON_NAME]"
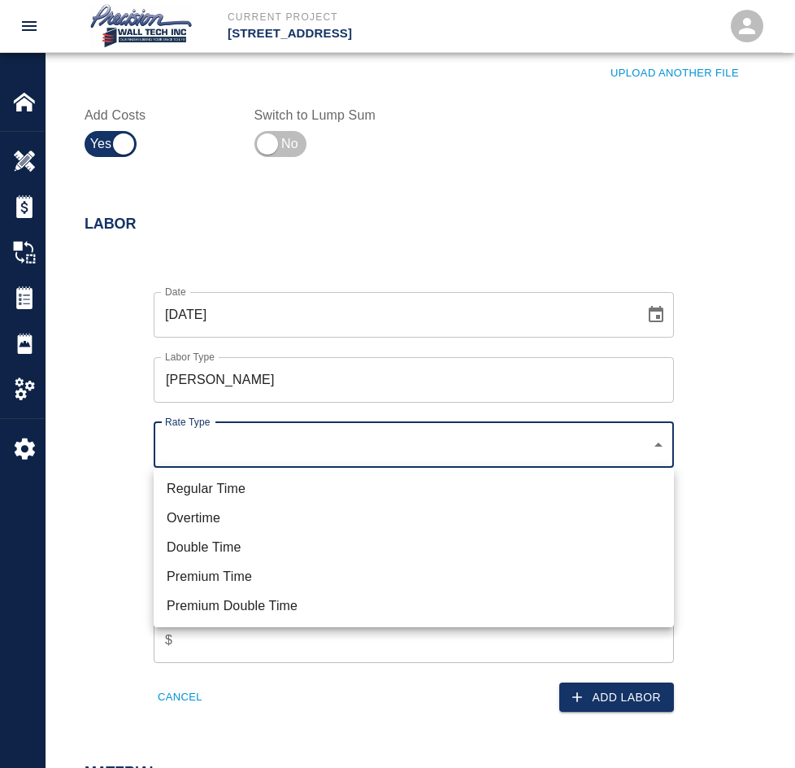
click at [220, 490] on li "Regular Time" at bounding box center [414, 488] width 521 height 29
type input "rate_rt"
type input "85.00"
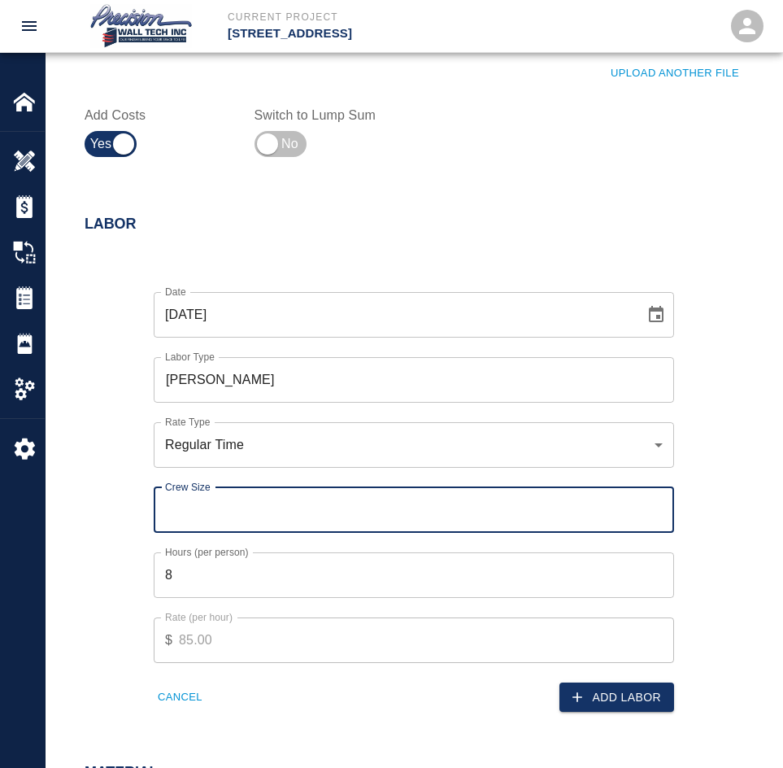
click at [234, 502] on input "Crew Size" at bounding box center [414, 510] width 521 height 46
type input "1"
click at [656, 500] on input "1" at bounding box center [414, 510] width 521 height 46
click at [651, 577] on input "8" at bounding box center [414, 575] width 521 height 46
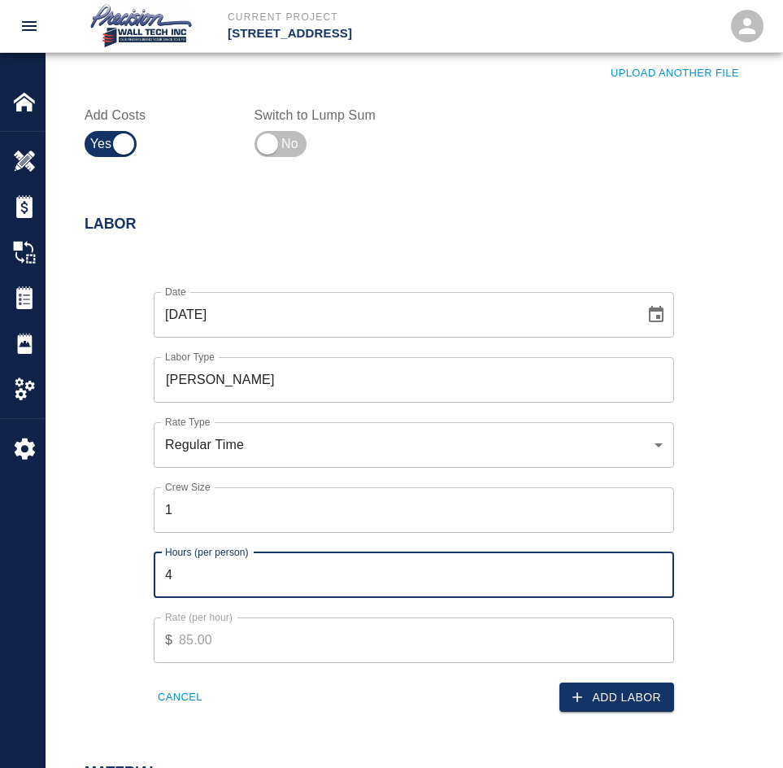
click at [656, 578] on input "4" at bounding box center [414, 575] width 521 height 46
click at [656, 578] on input "2.25" at bounding box center [414, 575] width 521 height 46
type input "2"
click at [656, 578] on input "2" at bounding box center [414, 575] width 521 height 46
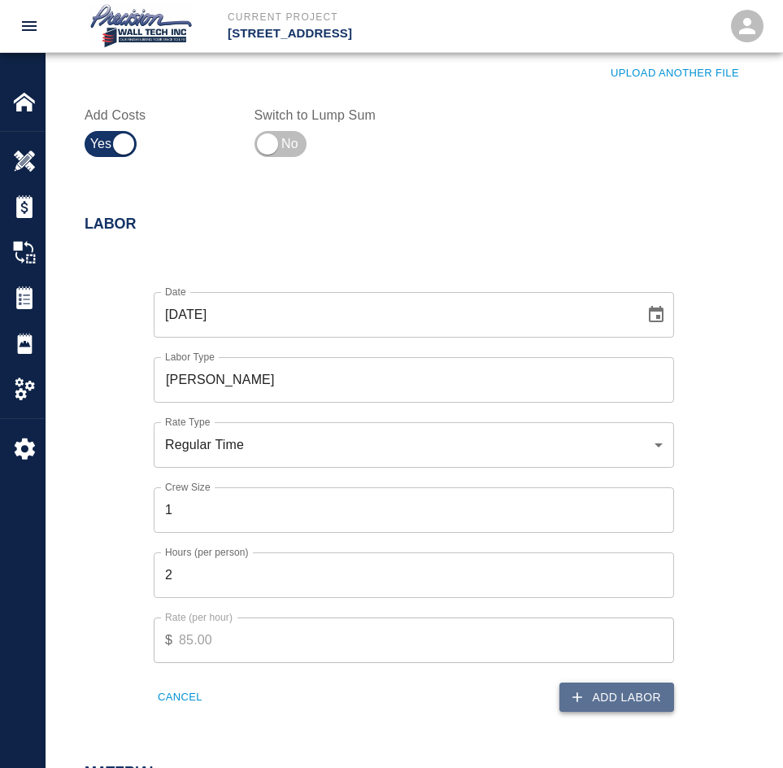
click at [593, 689] on button "Add Labor" at bounding box center [617, 697] width 115 height 30
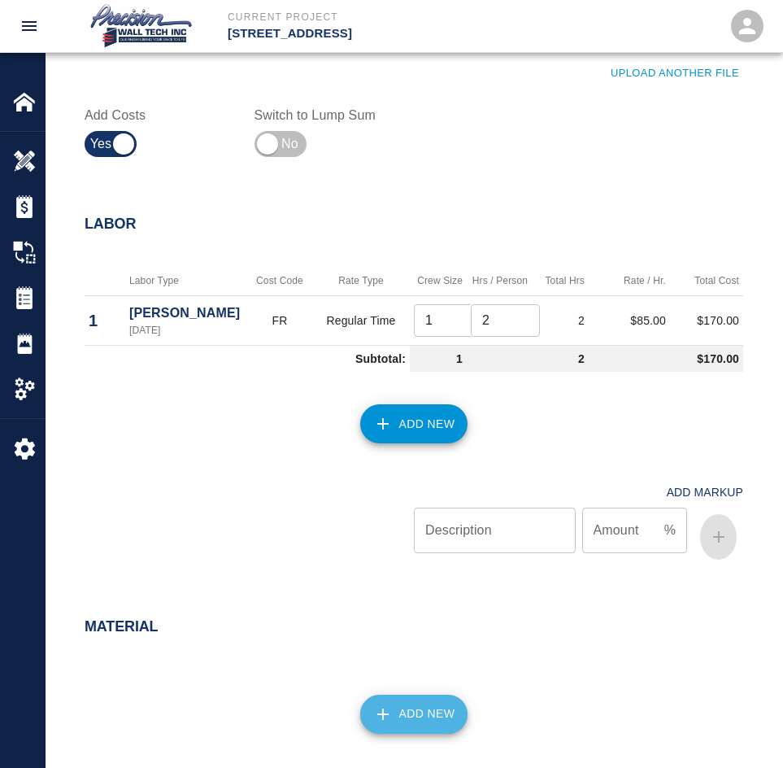
click at [414, 712] on button "Add New" at bounding box center [414, 714] width 108 height 39
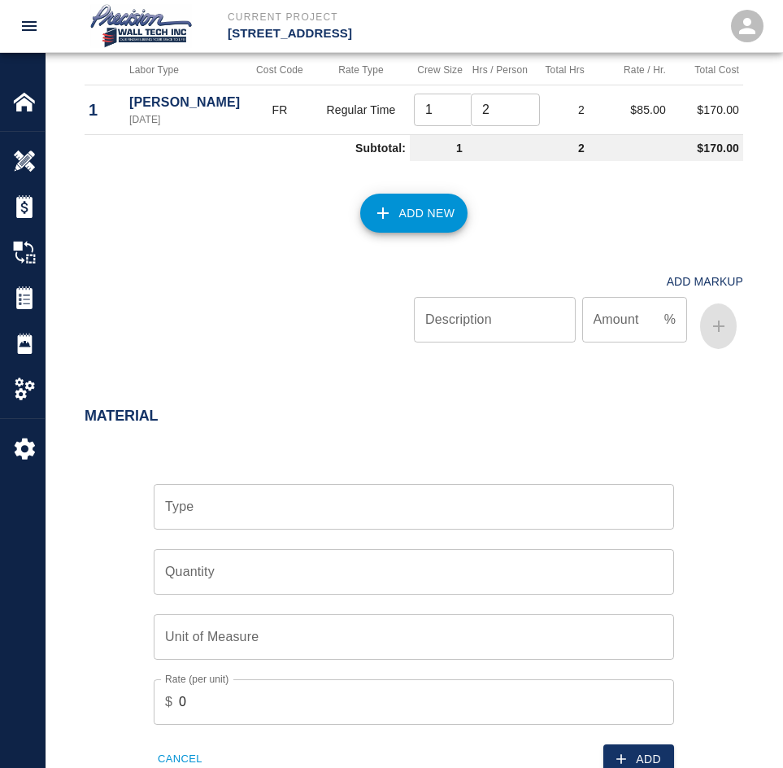
scroll to position [976, 0]
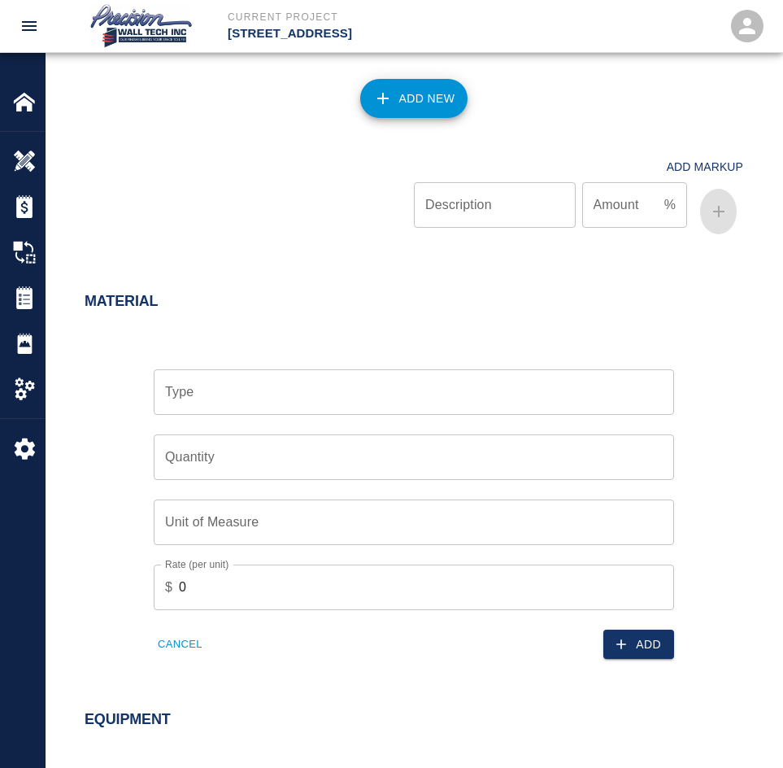
click at [224, 382] on div "Type" at bounding box center [414, 392] width 521 height 46
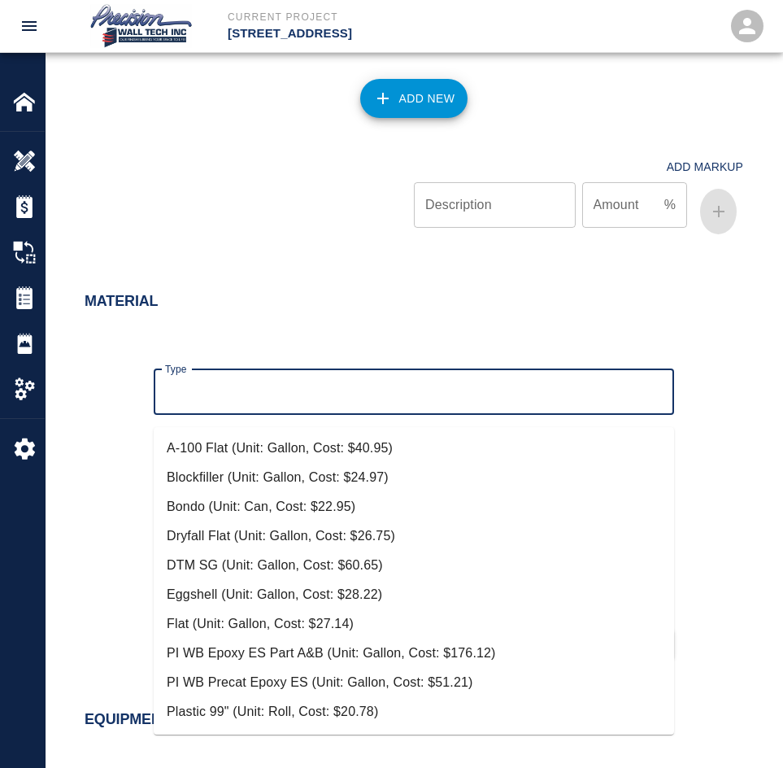
click at [224, 392] on input "Type" at bounding box center [414, 392] width 506 height 31
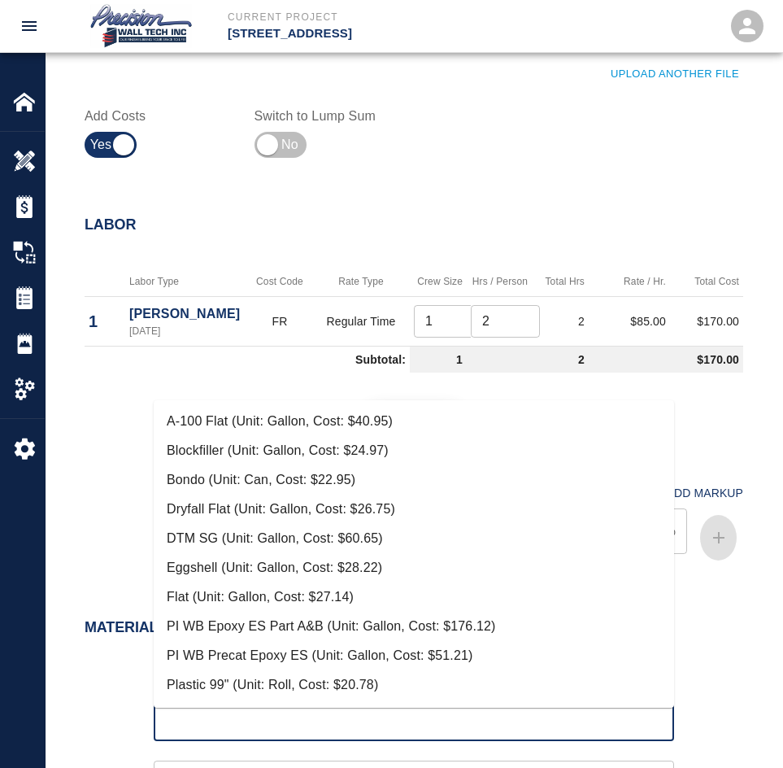
scroll to position [651, 0]
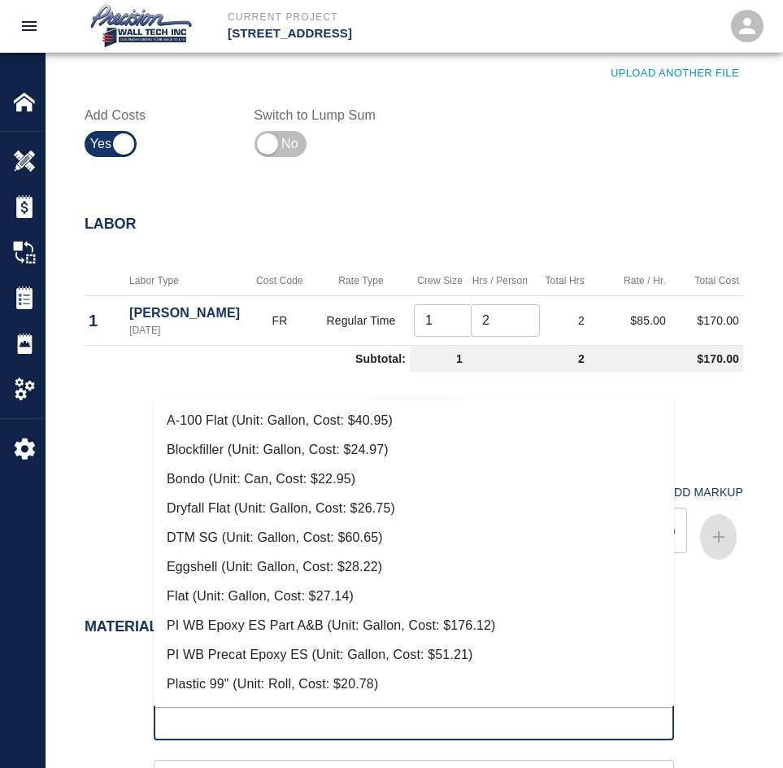
click at [293, 210] on div "Labor" at bounding box center [404, 214] width 678 height 63
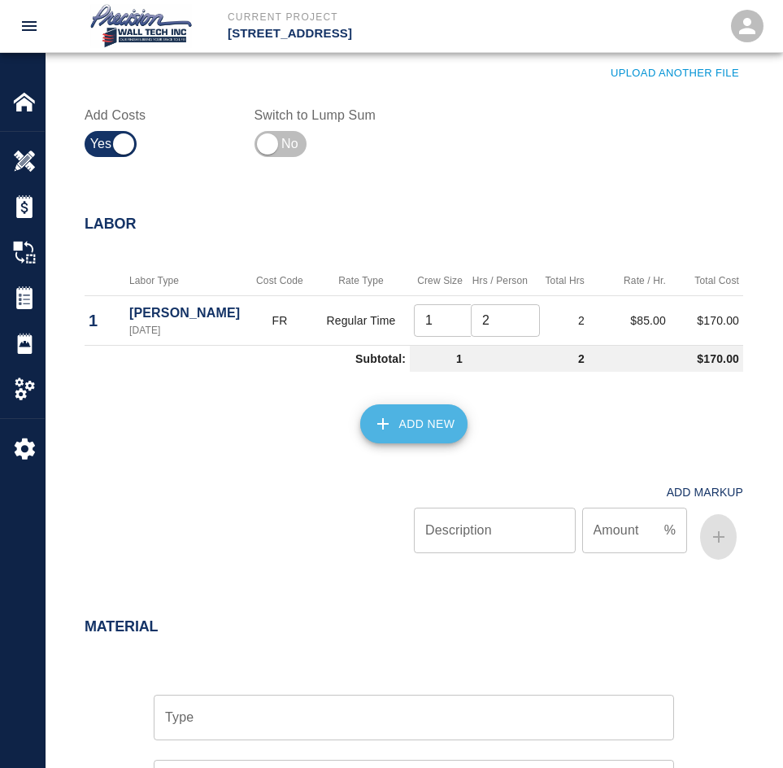
click at [412, 440] on button "Add New" at bounding box center [414, 423] width 108 height 39
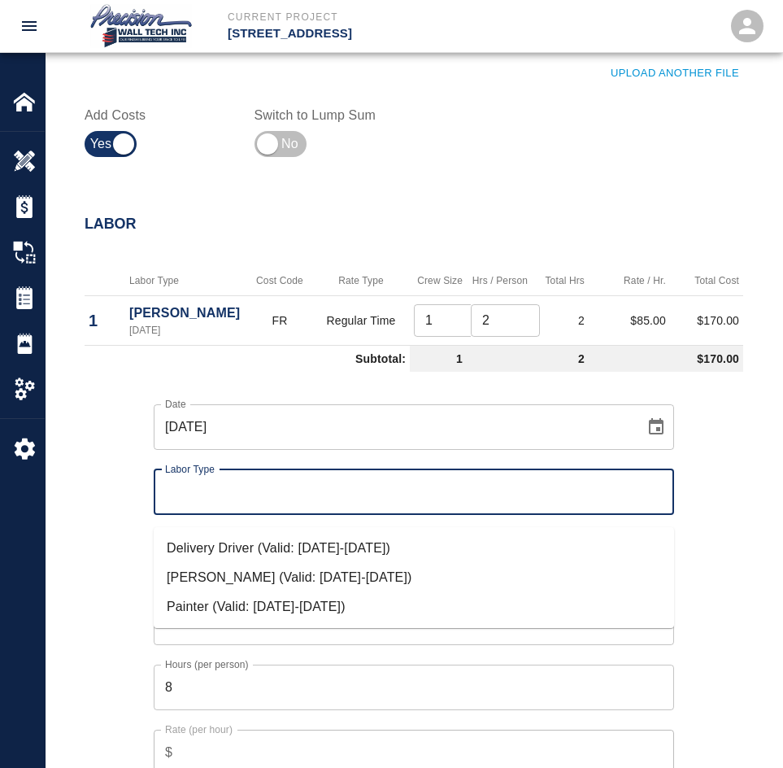
click at [233, 499] on input "Labor Type" at bounding box center [414, 492] width 506 height 31
click at [302, 608] on li "Painter (Valid: [DATE]-[DATE])" at bounding box center [414, 606] width 521 height 29
type input "Painter"
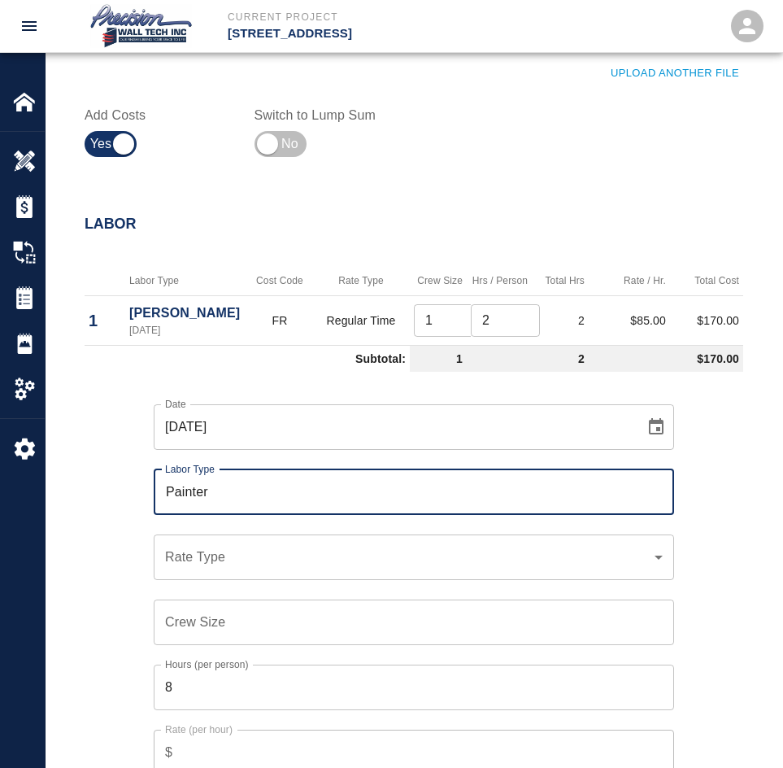
click at [245, 580] on div "​ Rate Type" at bounding box center [414, 557] width 521 height 46
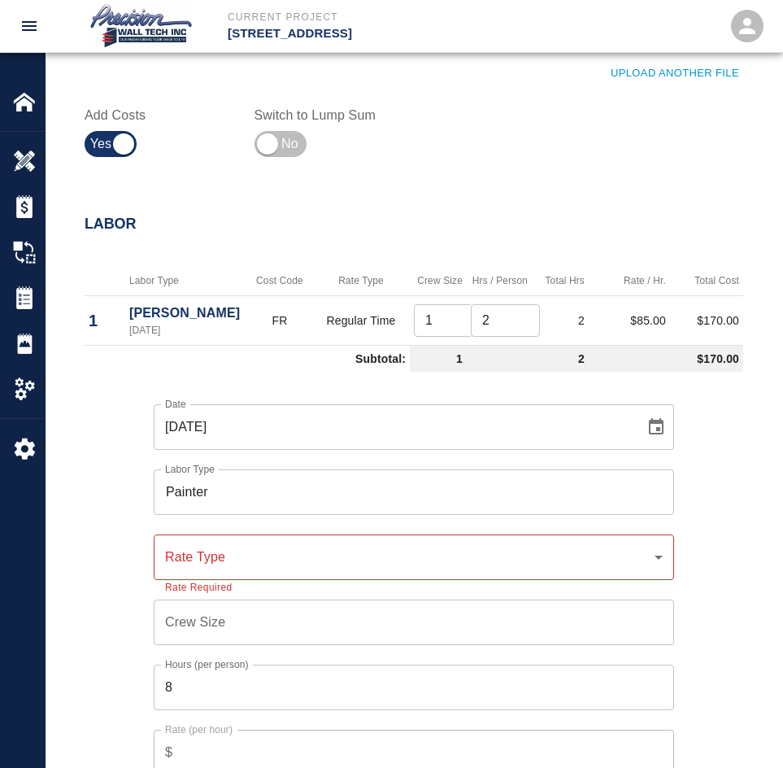
click at [249, 580] on div "​ Rate Type" at bounding box center [414, 557] width 521 height 46
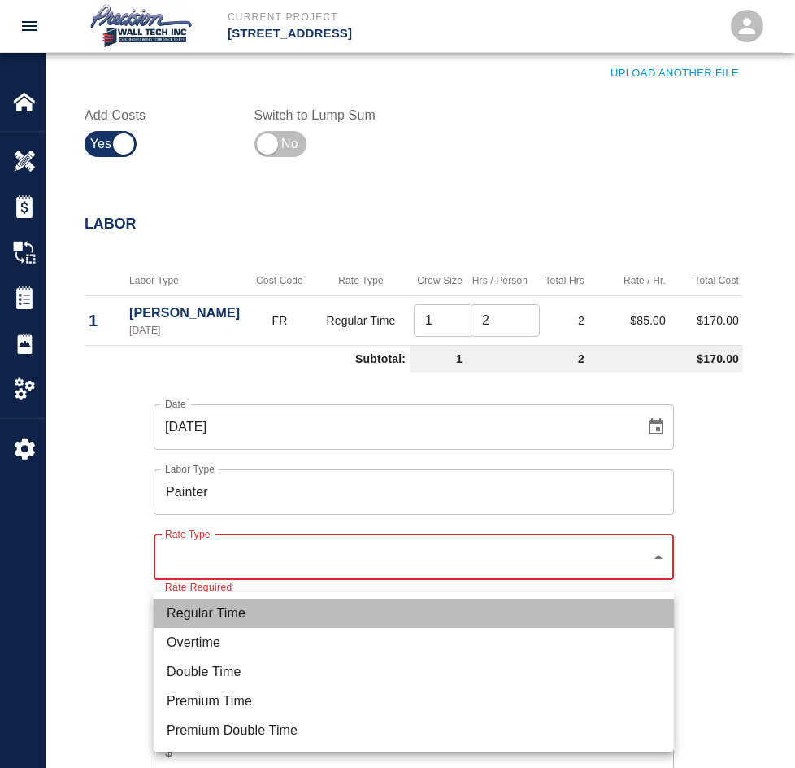
click at [195, 607] on li "Regular Time" at bounding box center [414, 613] width 521 height 29
type input "rate_rt"
type input "75.00"
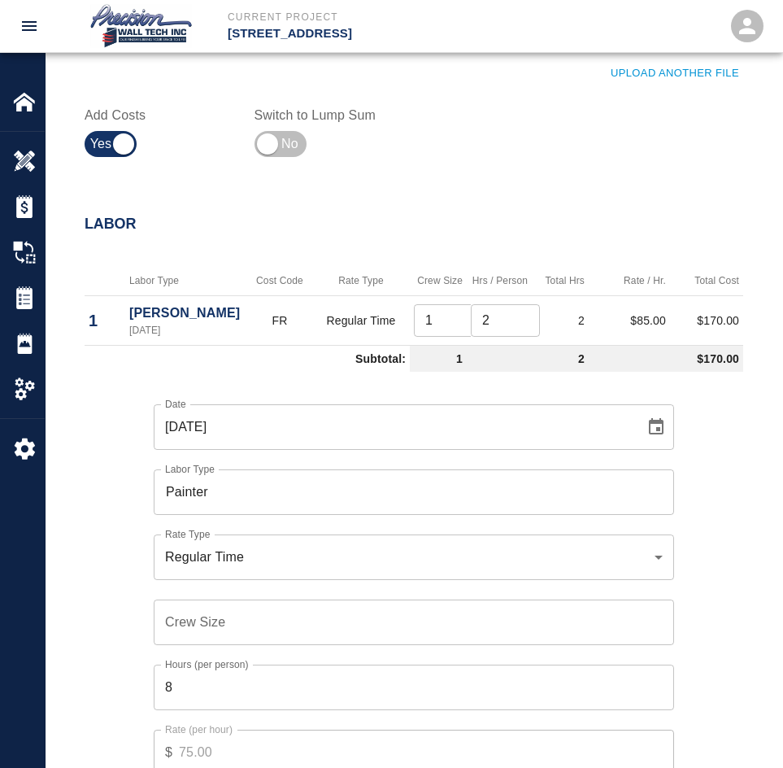
click at [214, 616] on input "Crew Size" at bounding box center [414, 622] width 521 height 46
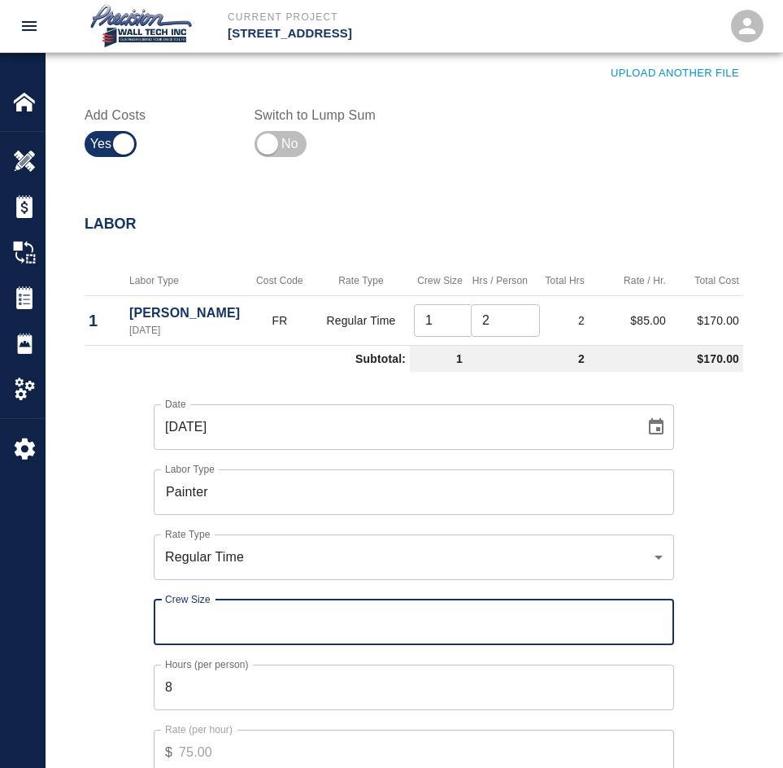
click at [660, 623] on input "Crew Size" at bounding box center [414, 622] width 521 height 46
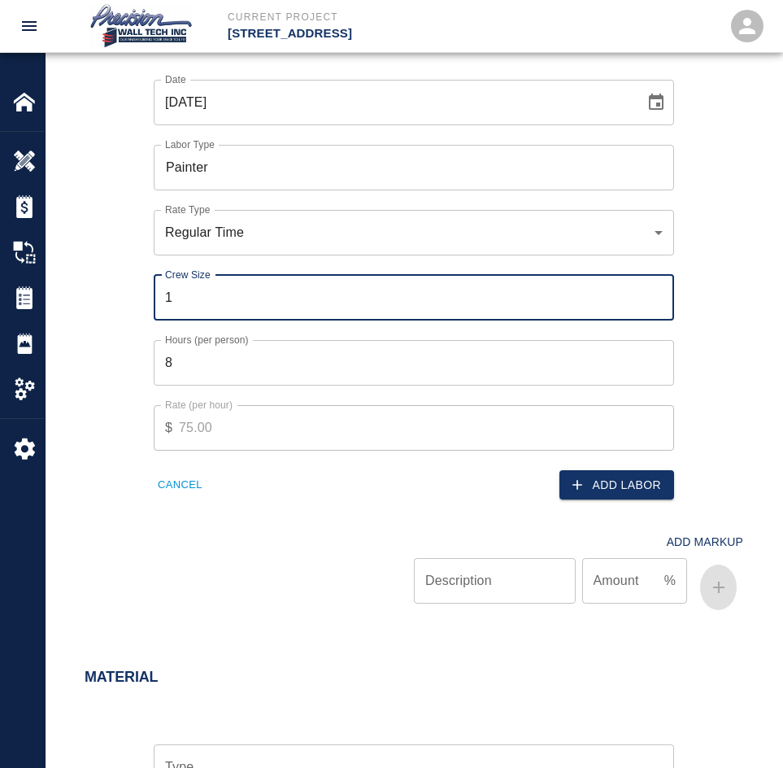
scroll to position [976, 0]
type input "1"
click at [600, 497] on button "Add Labor" at bounding box center [617, 484] width 115 height 30
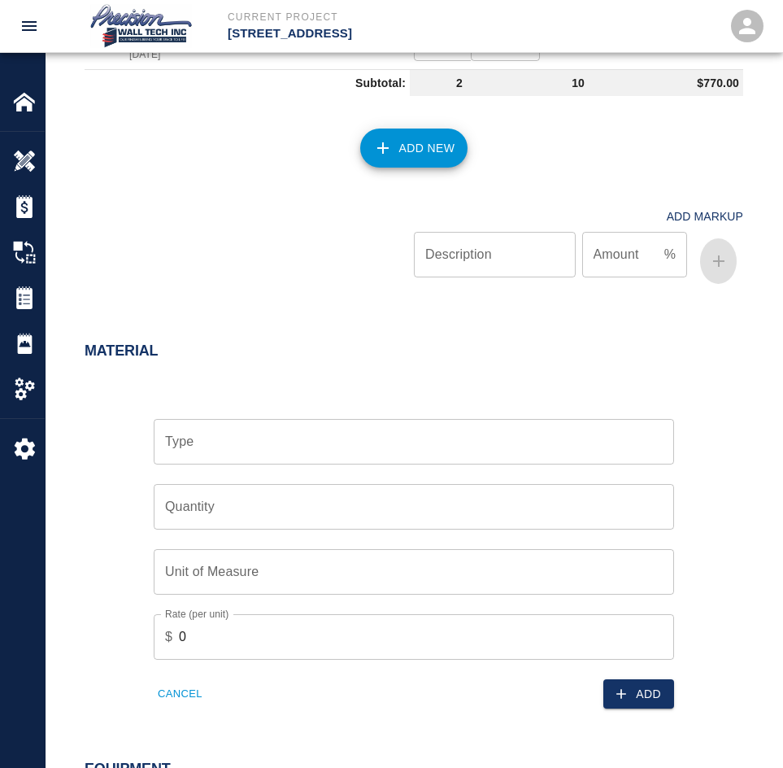
click at [210, 457] on input "Type" at bounding box center [414, 441] width 506 height 31
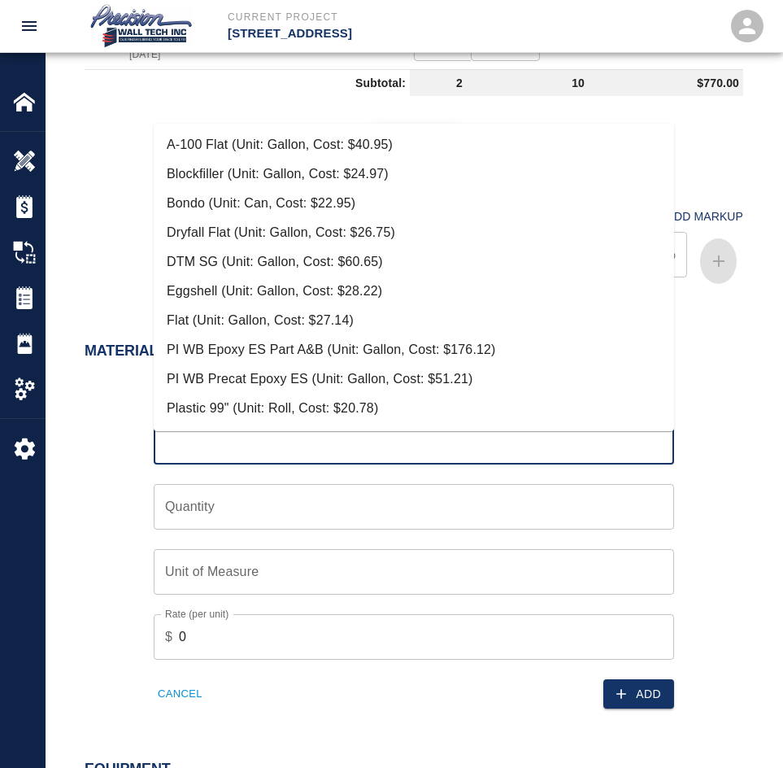
click at [54, 580] on div "Material Type Type Quantity Quantity Unit of Measure Unit of Measure Rate (per …" at bounding box center [414, 529] width 737 height 438
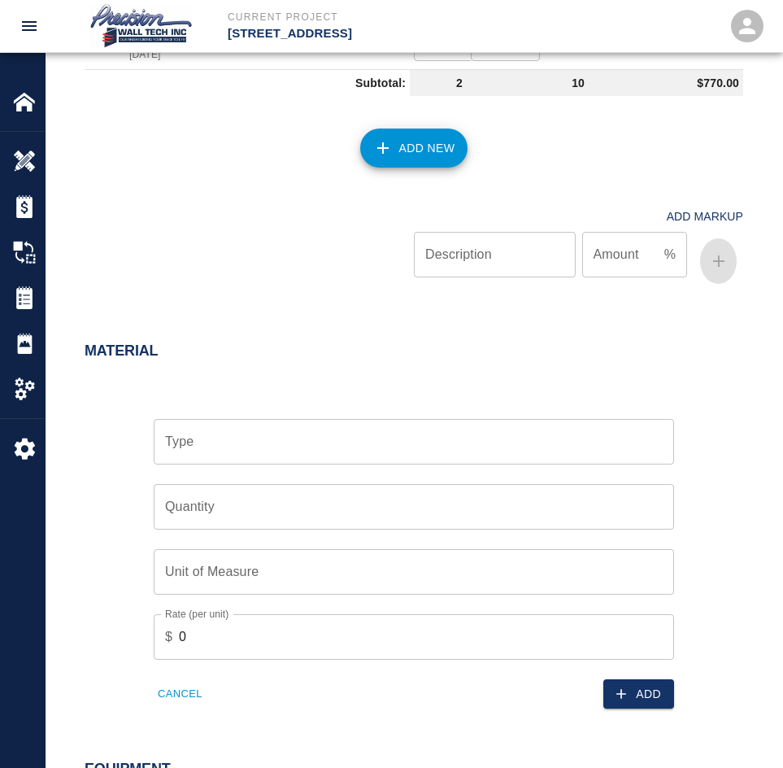
click at [155, 707] on button "Cancel" at bounding box center [180, 694] width 53 height 25
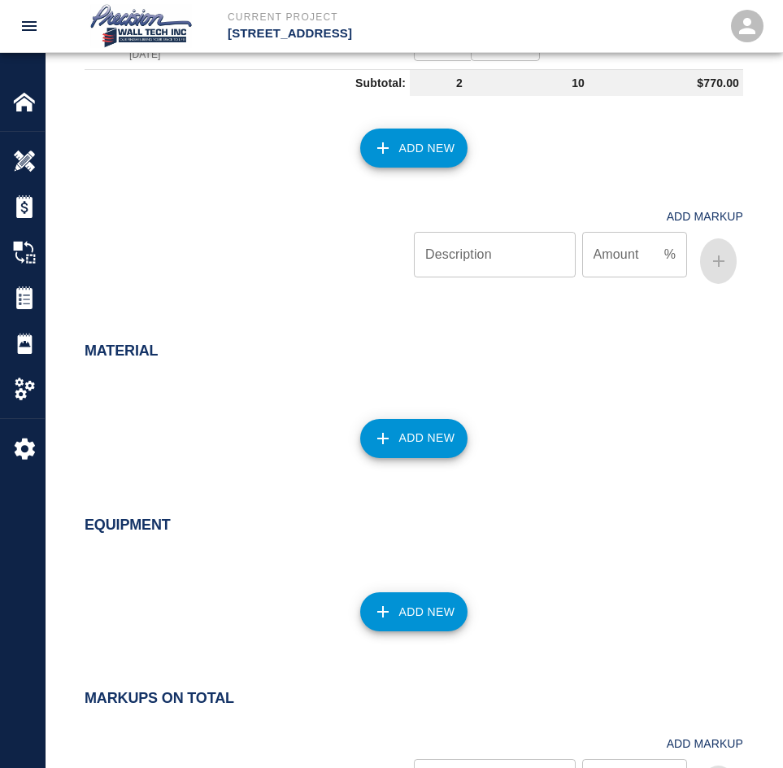
scroll to position [1244, 0]
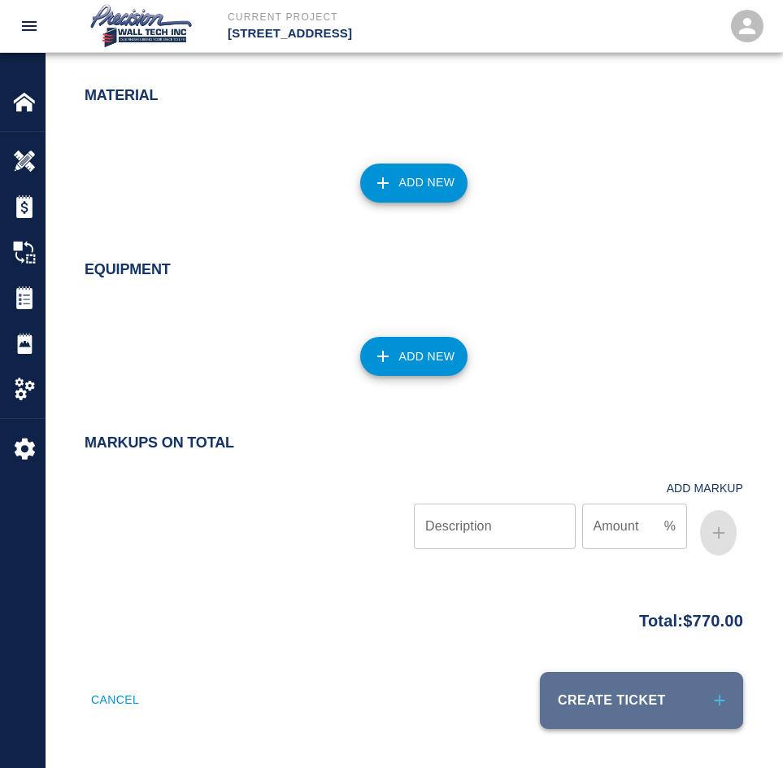
click at [647, 688] on button "Create Ticket" at bounding box center [641, 700] width 203 height 57
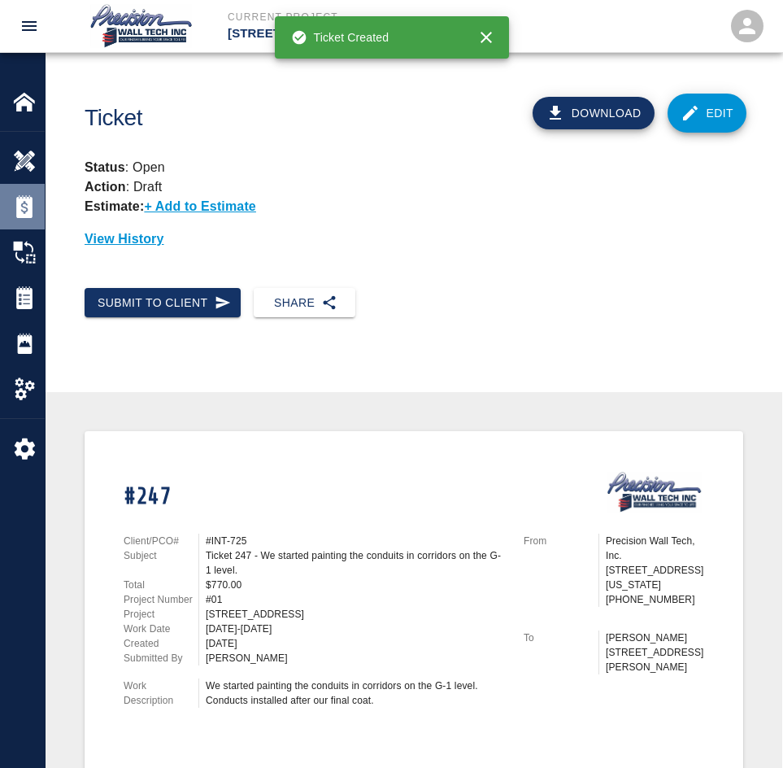
click at [18, 224] on div "Estimates" at bounding box center [22, 207] width 45 height 46
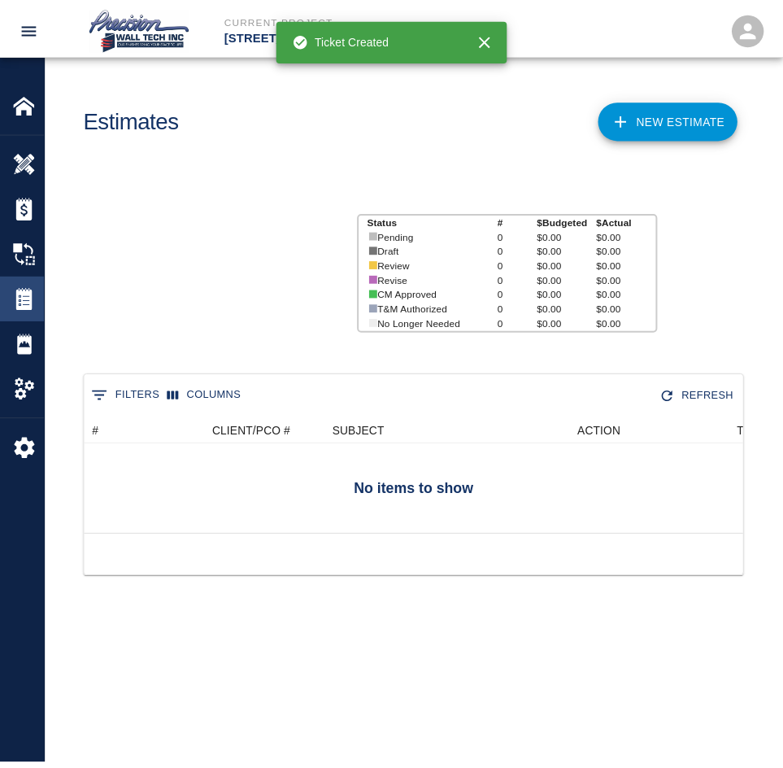
scroll to position [117, 657]
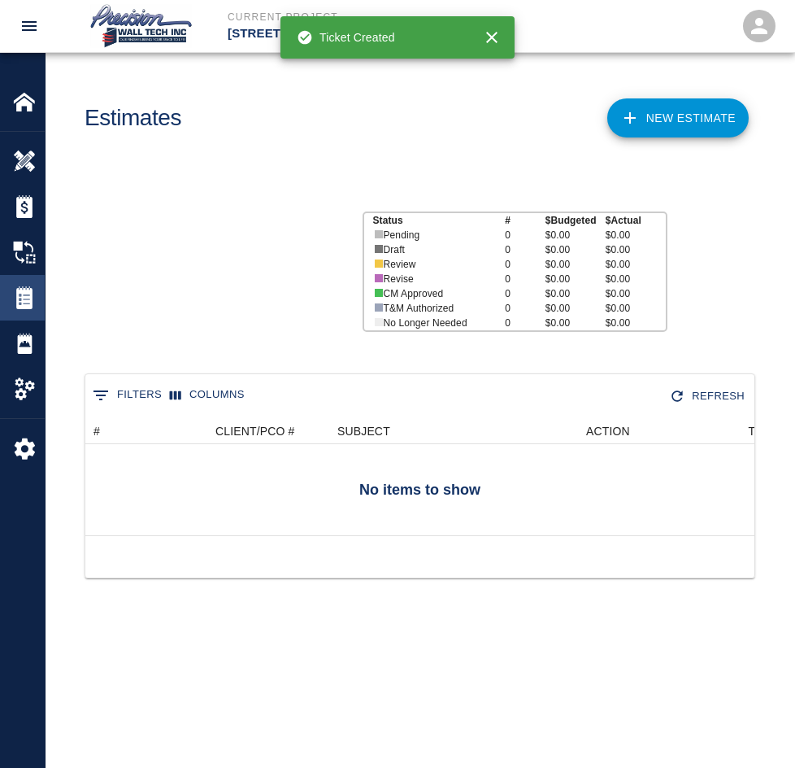
click at [15, 292] on img at bounding box center [24, 297] width 23 height 23
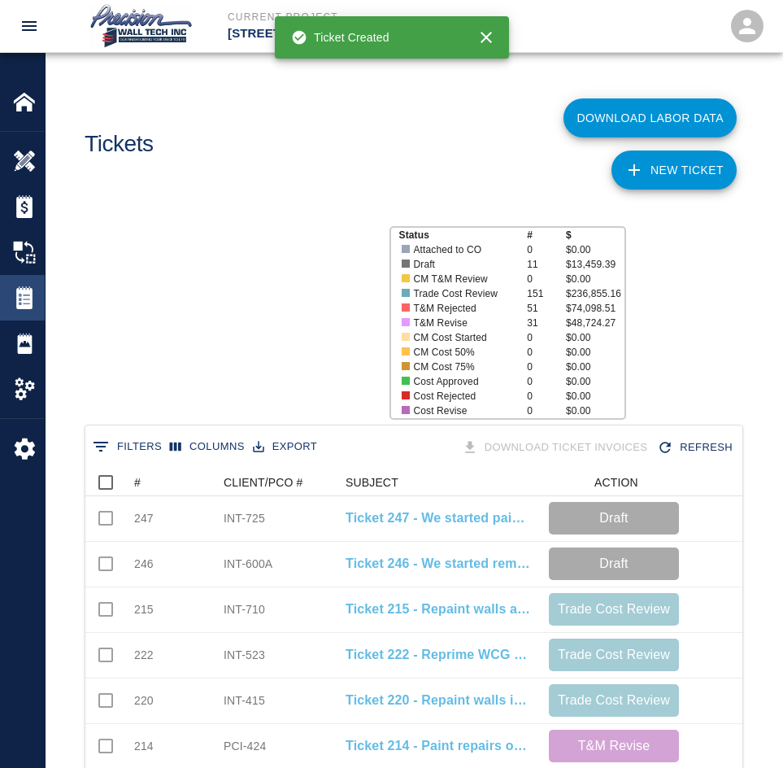
scroll to position [937, 645]
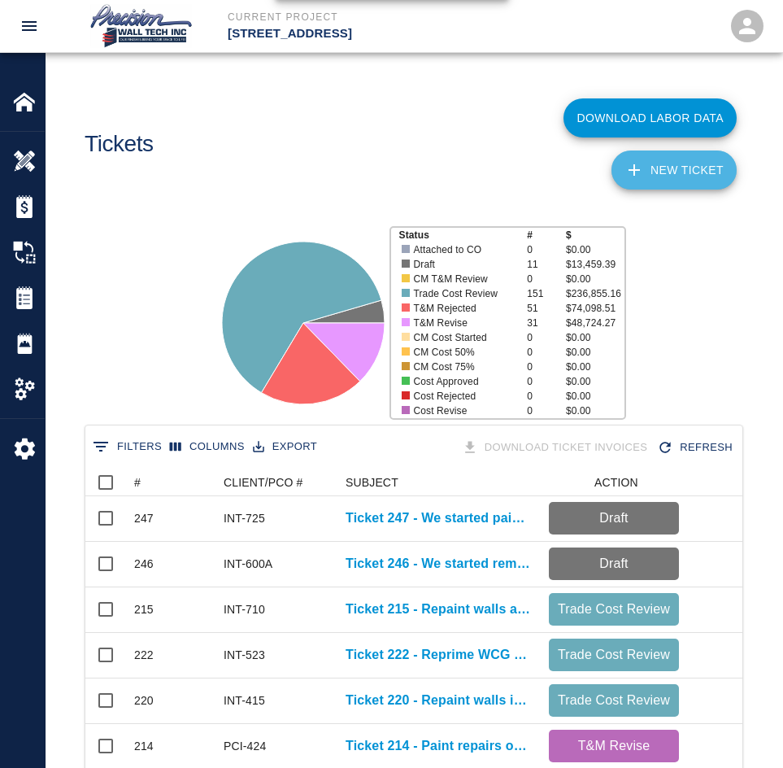
click at [670, 164] on link "NEW TICKET" at bounding box center [674, 169] width 125 height 39
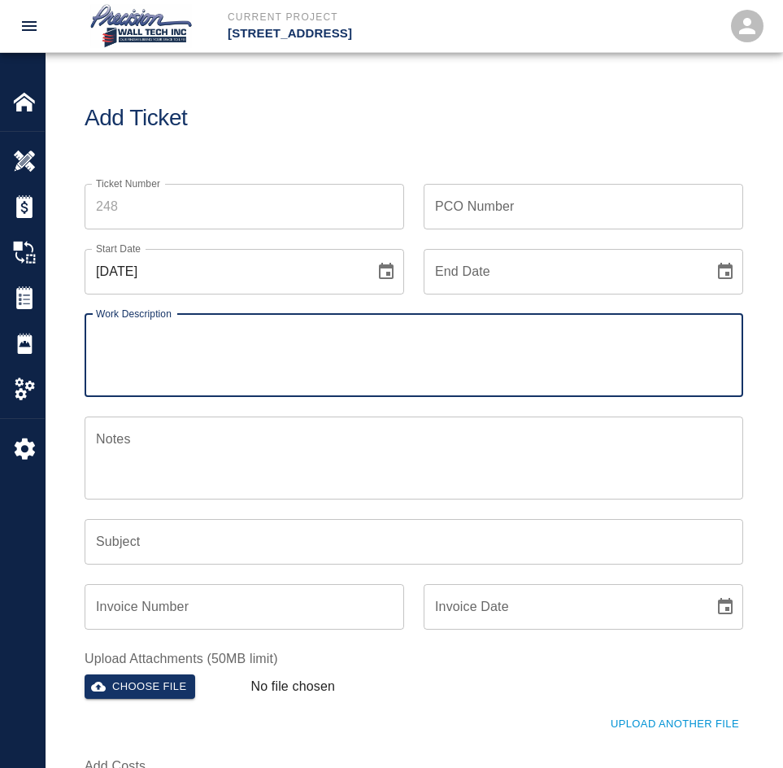
click at [167, 208] on input "Ticket Number" at bounding box center [245, 207] width 320 height 46
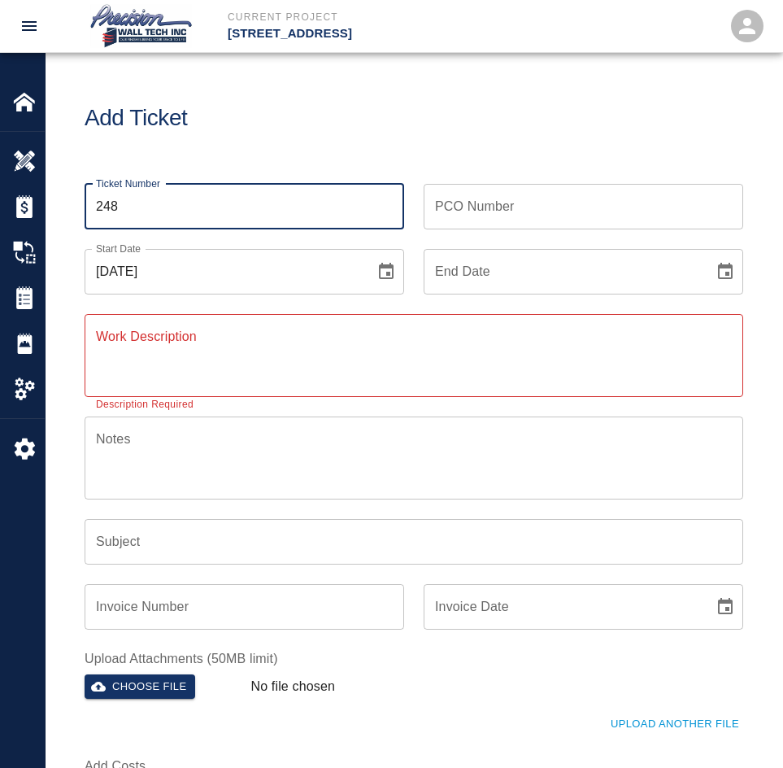
type input "248"
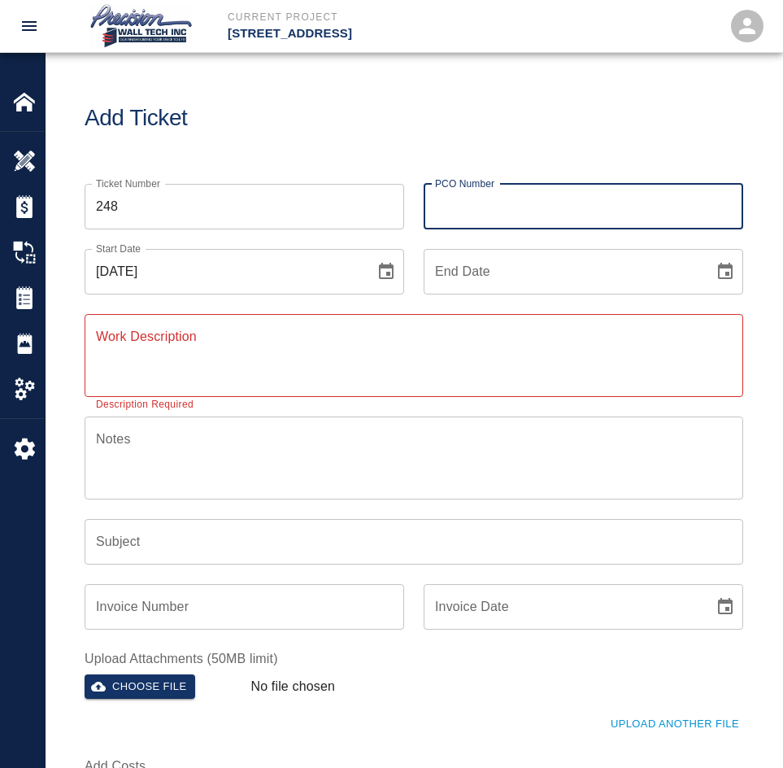
click at [448, 209] on input "PCO Number" at bounding box center [584, 207] width 320 height 46
click at [512, 187] on input "PCO Number" at bounding box center [584, 207] width 320 height 46
type input "INT-710"
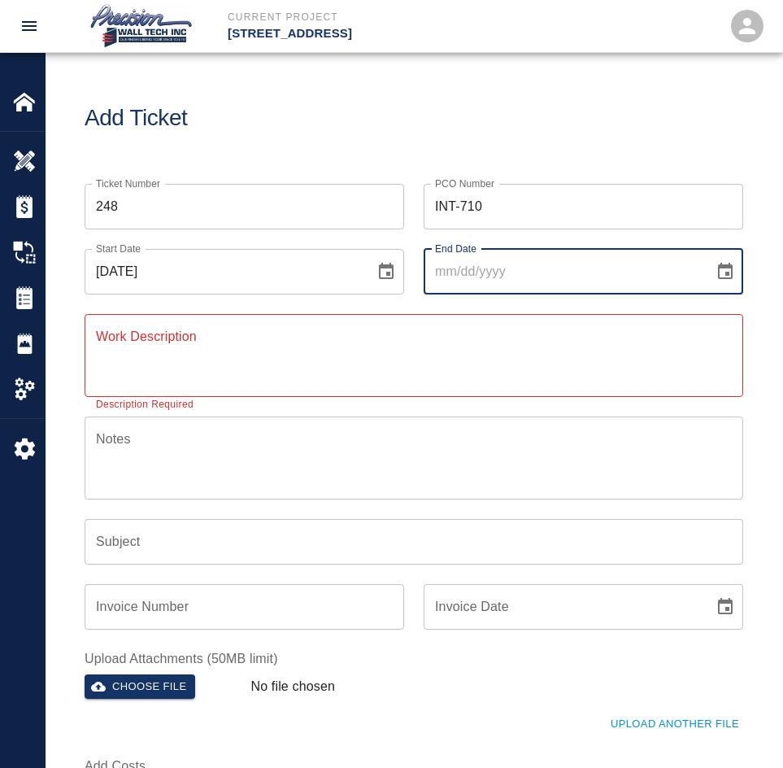
click at [709, 255] on button "Choose date" at bounding box center [725, 271] width 33 height 33
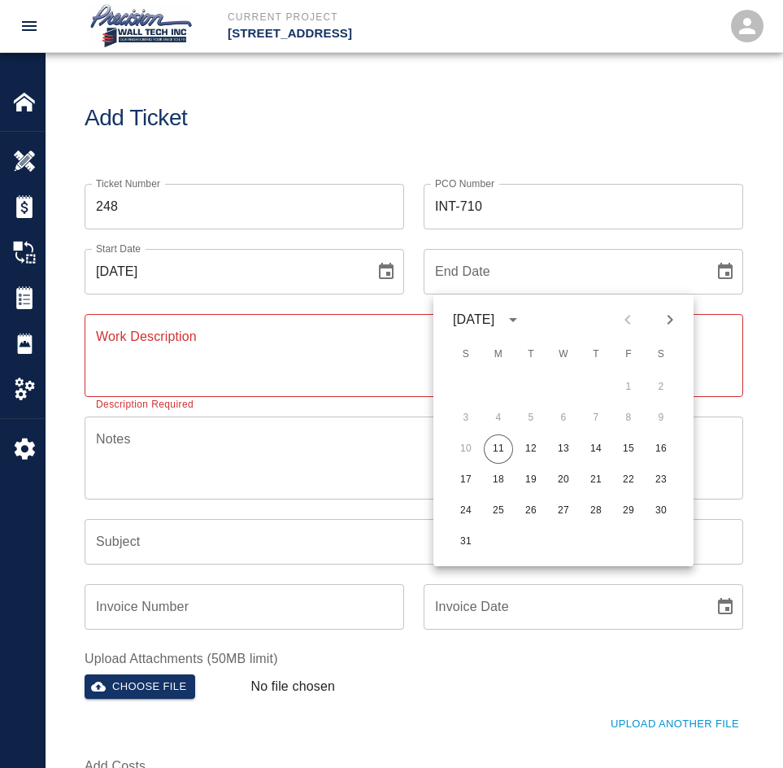
click at [484, 434] on button "11" at bounding box center [498, 448] width 29 height 29
type input "[DATE]"
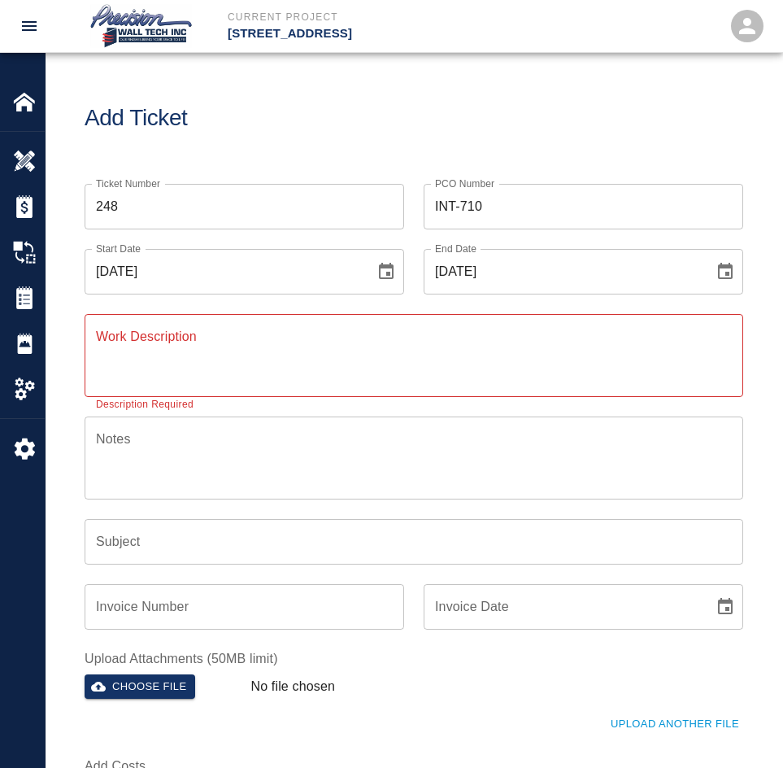
click at [217, 358] on textarea "Work Description" at bounding box center [414, 355] width 636 height 56
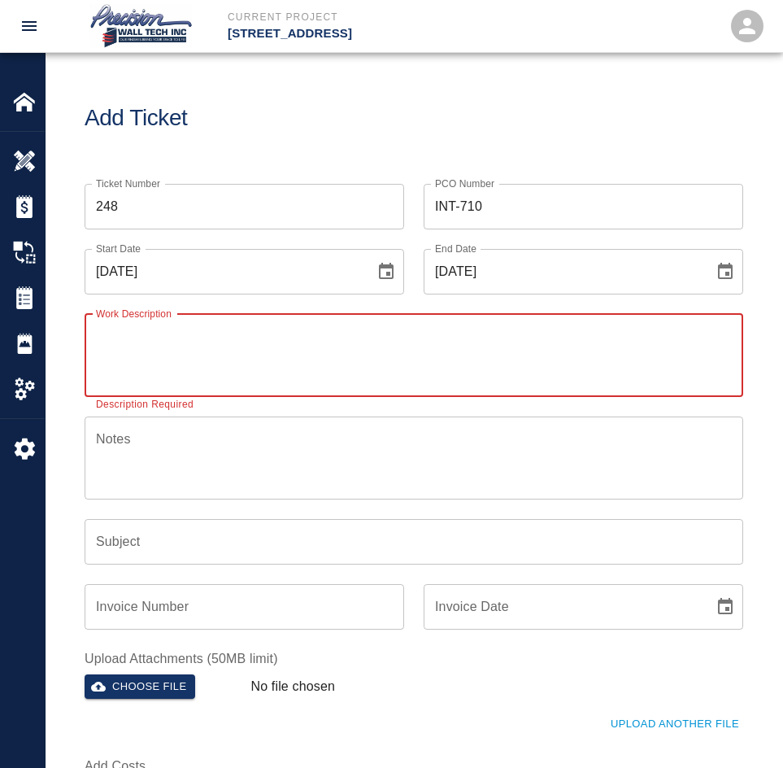
paste textarea "We continued touch up point up , dirty , on walls and Ceiling. Inside the restr…"
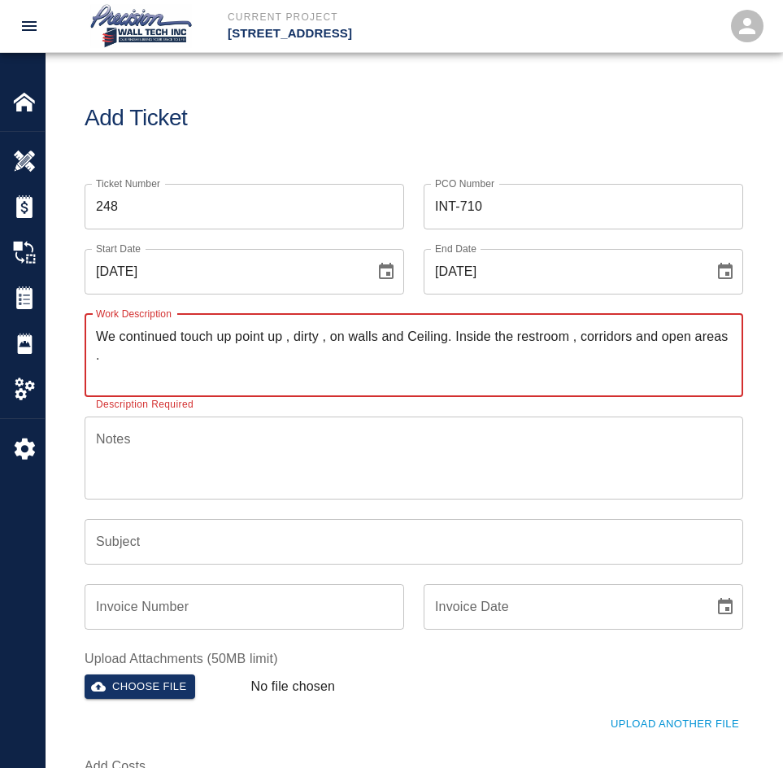
click at [570, 338] on textarea "We continued touch up point up , dirty , on walls and Ceiling. Inside the restr…" at bounding box center [414, 355] width 636 height 56
click at [577, 368] on textarea "We continued touch up point up , dirty , on walls and Ceiling. Inside the restr…" at bounding box center [414, 355] width 636 height 56
click at [730, 327] on textarea "We continued touch up point up , dirty , on walls and Ceiling. Inside the restr…" at bounding box center [414, 355] width 636 height 56
click at [120, 356] on textarea "We continued touch up point up , dirty , on walls and Ceiling. Inside the restr…" at bounding box center [414, 355] width 636 height 56
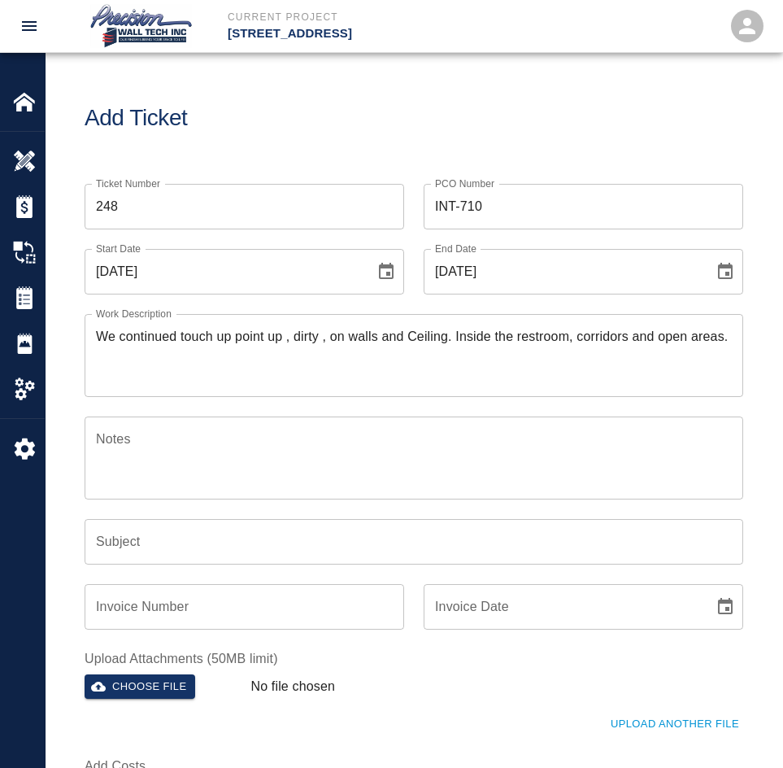
drag, startPoint x: 85, startPoint y: 335, endPoint x: 632, endPoint y: 309, distance: 547.1
click at [632, 309] on div "Work Description We continued touch up point up , dirty , on walls and Ceiling.…" at bounding box center [404, 345] width 678 height 102
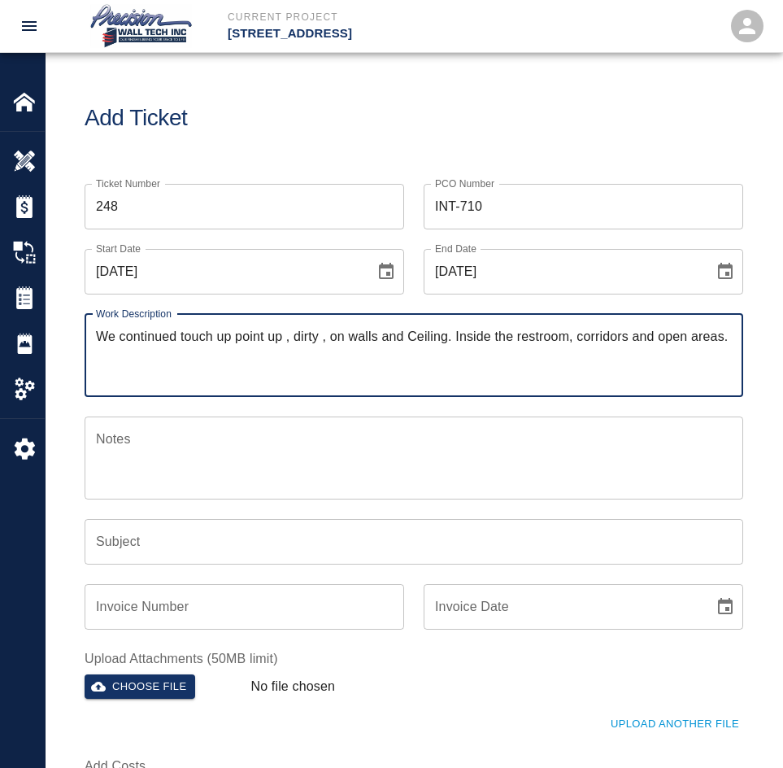
drag, startPoint x: 725, startPoint y: 329, endPoint x: 46, endPoint y: 338, distance: 679.2
click at [46, 338] on div "Ticket Number 248 Ticket Number PCO Number INT-710 PCO Number Start Date [DATE]…" at bounding box center [414, 509] width 737 height 690
click at [691, 379] on textarea "We continued touch up point up , dirty , on walls and Ceiling. Inside the restr…" at bounding box center [414, 355] width 636 height 56
drag, startPoint x: 730, startPoint y: 349, endPoint x: -171, endPoint y: 328, distance: 900.6
click at [0, 328] on html "Current Project [STREET_ADDRESS] Home [STREET_ADDRESS] Overview Estimates Chang…" at bounding box center [391, 384] width 783 height 768
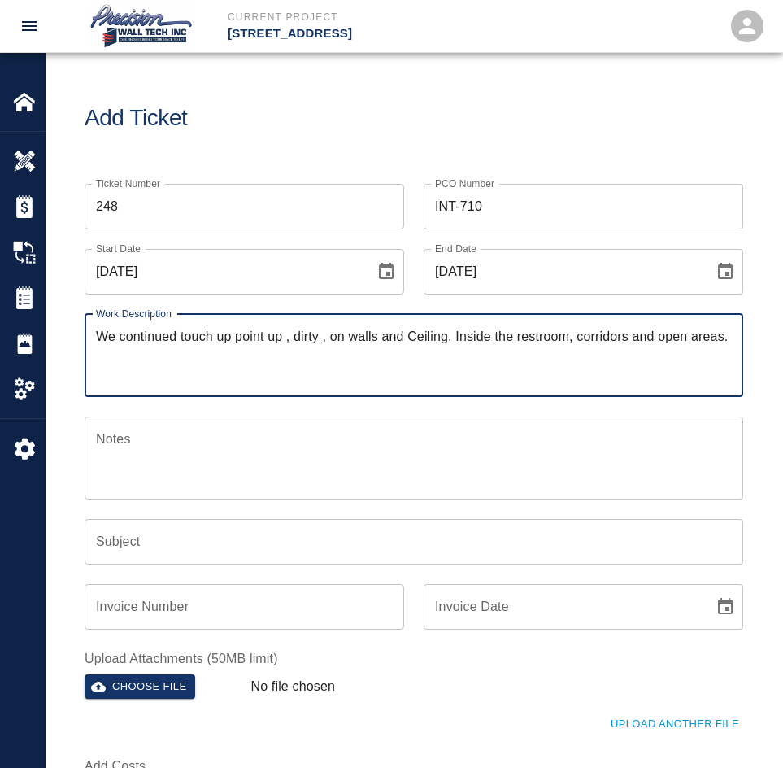
paste textarea "ing up points up and dirty on walls and ceiling. Inside the restroom, corridors…"
type textarea "We continued touching up points up and dirty on walls and ceiling. Inside the r…"
click at [140, 553] on input "Subject" at bounding box center [414, 542] width 659 height 46
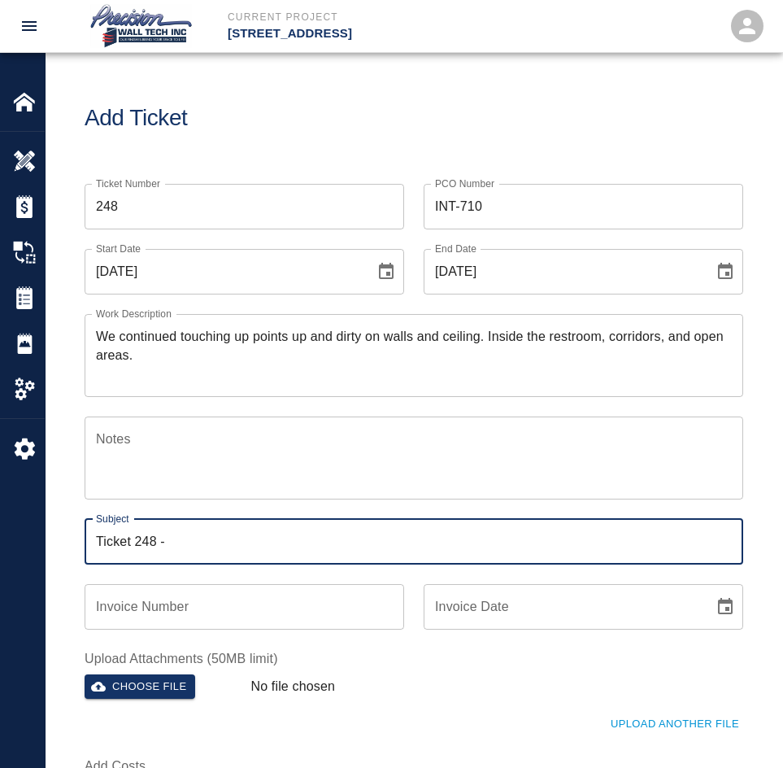
paste input "We continued touching up points up and dirty on walls and ceiling. Inside the r…"
type input "Ticket 248 - We continued touching up points up and dirty on walls and ceiling."
click at [146, 685] on button "Choose file" at bounding box center [140, 686] width 111 height 25
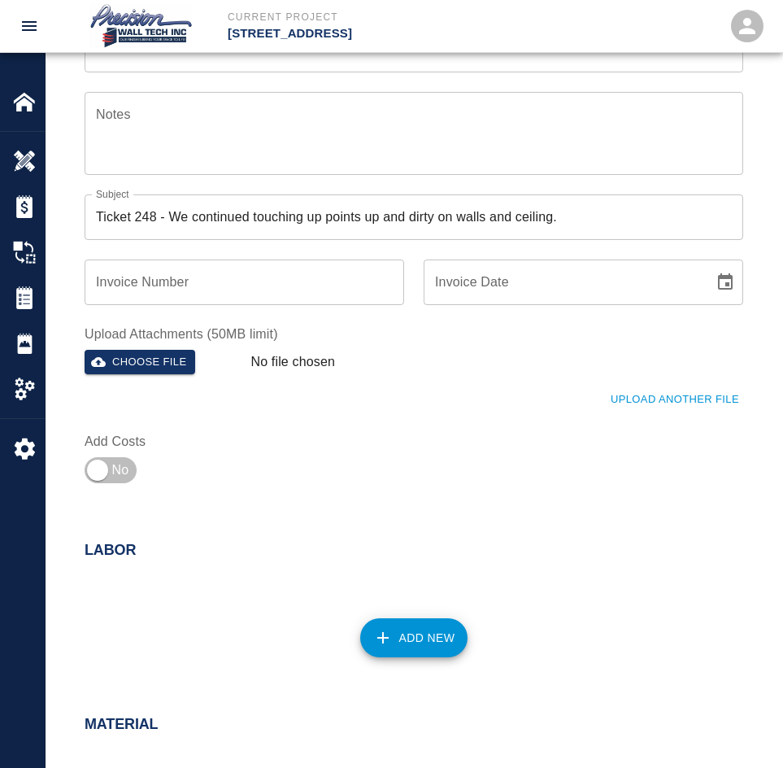
scroll to position [325, 0]
click at [102, 462] on input "checkbox" at bounding box center [97, 469] width 117 height 39
checkbox input "true"
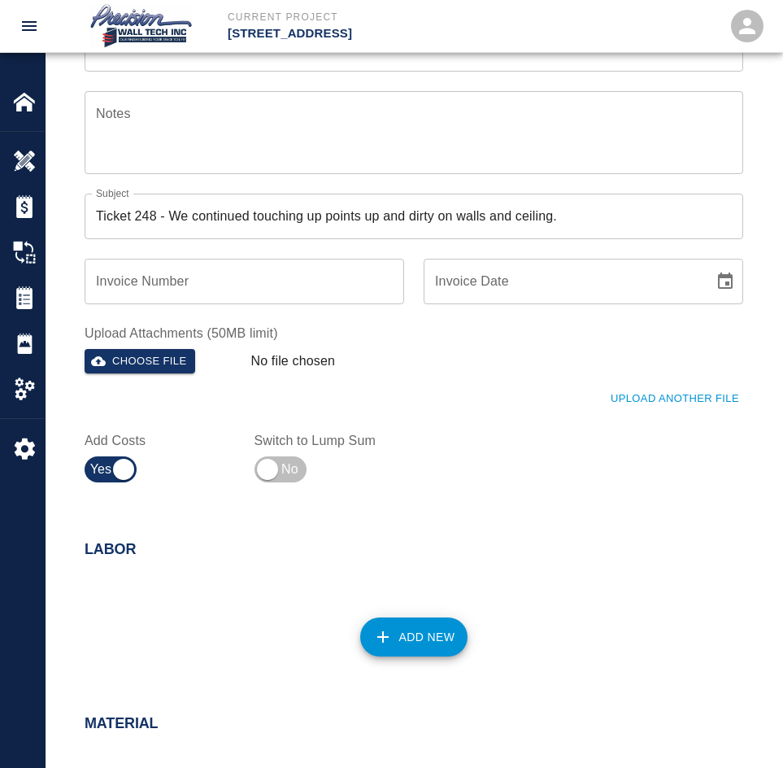
click at [397, 617] on button "Add New" at bounding box center [414, 636] width 108 height 39
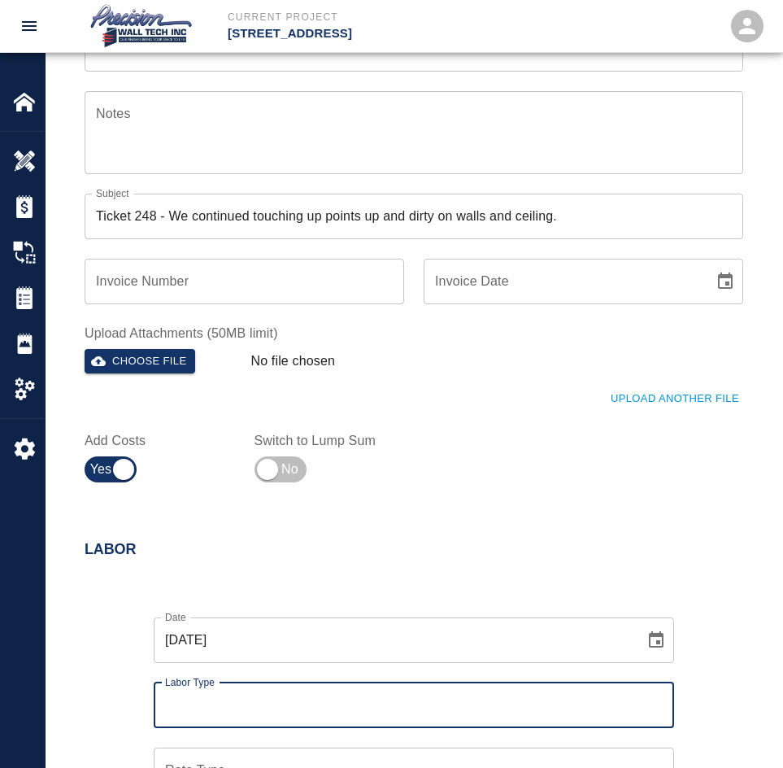
scroll to position [651, 0]
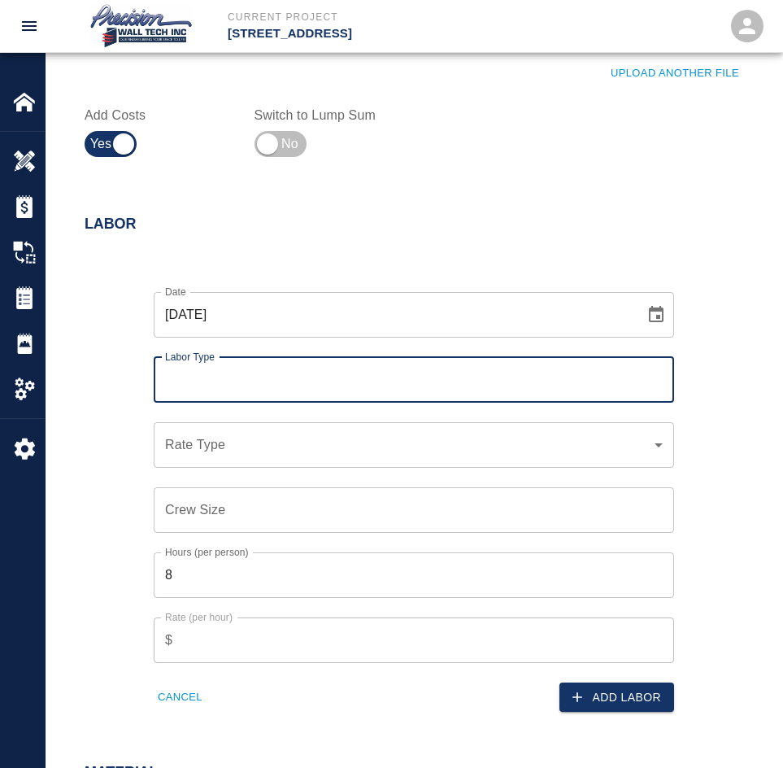
click at [190, 376] on div "Labor Type Labor Type" at bounding box center [414, 380] width 521 height 46
click at [229, 384] on input "Labor Type" at bounding box center [414, 379] width 506 height 31
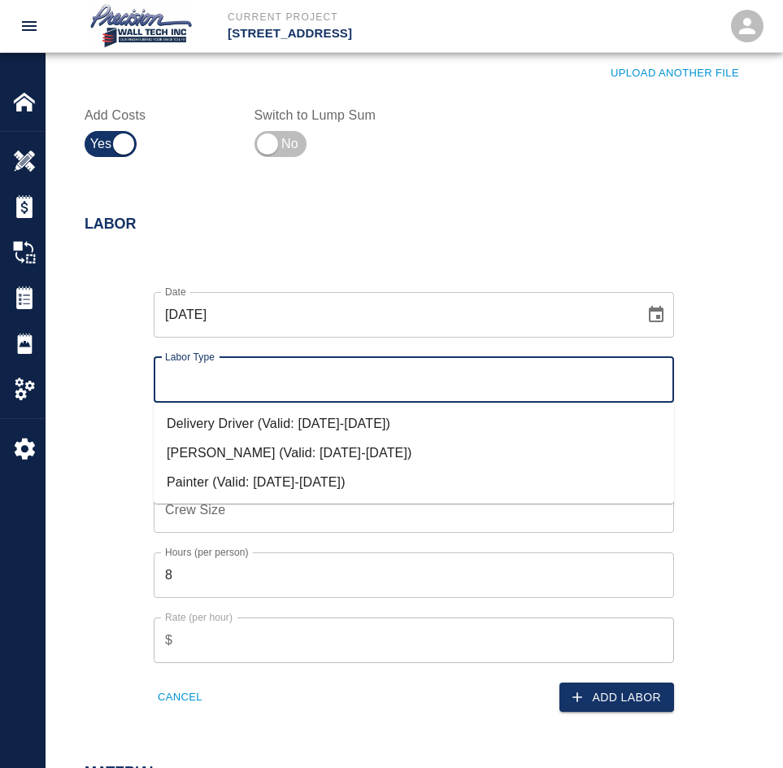
click at [251, 449] on li "[PERSON_NAME] (Valid: [DATE]-[DATE])" at bounding box center [414, 452] width 521 height 29
type input "[PERSON_NAME]"
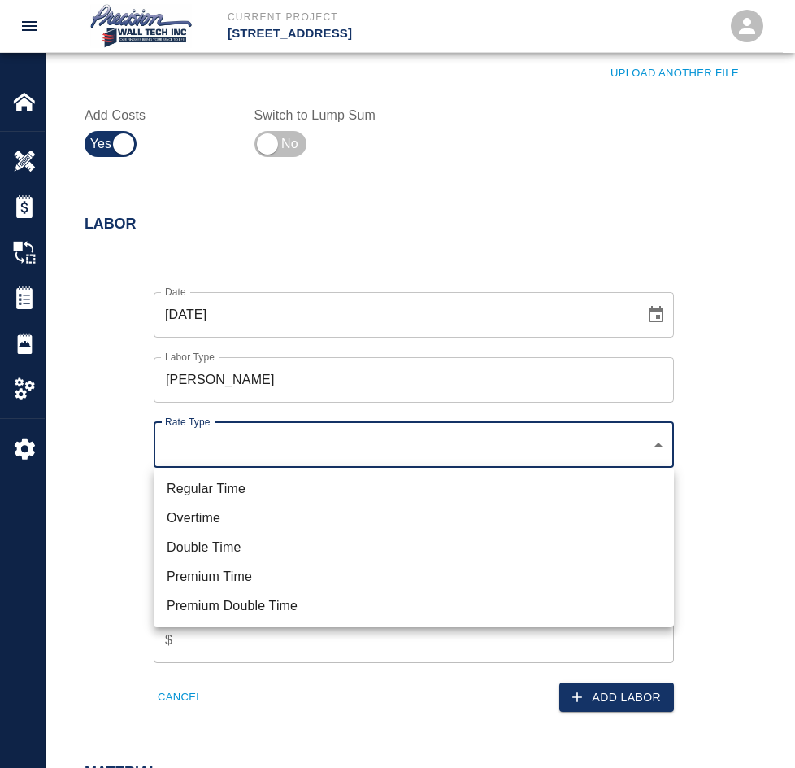
click at [249, 489] on li "Regular Time" at bounding box center [414, 488] width 521 height 29
type input "rate_rt"
type input "85.00"
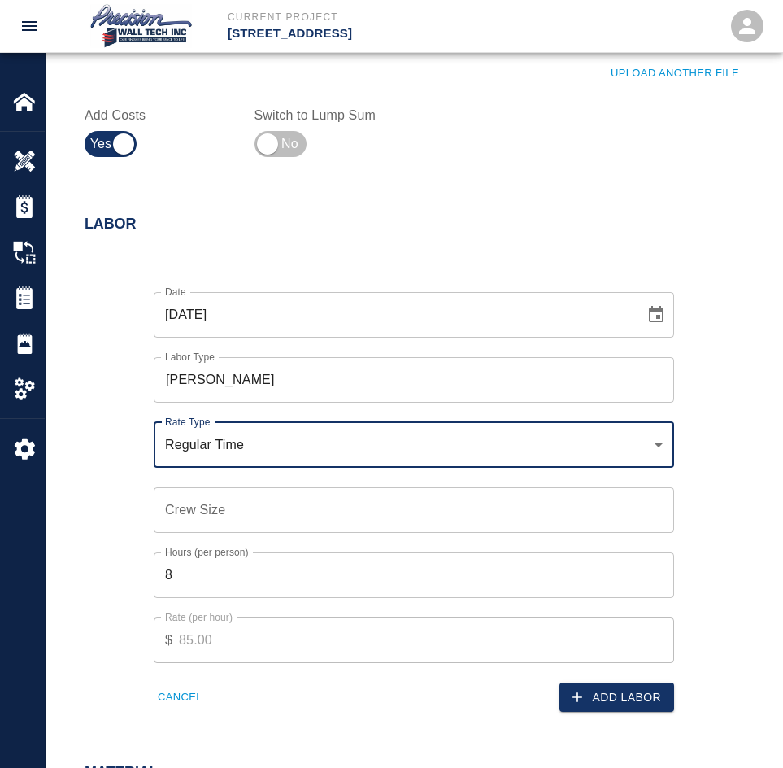
click at [245, 517] on input "Crew Size" at bounding box center [414, 510] width 521 height 46
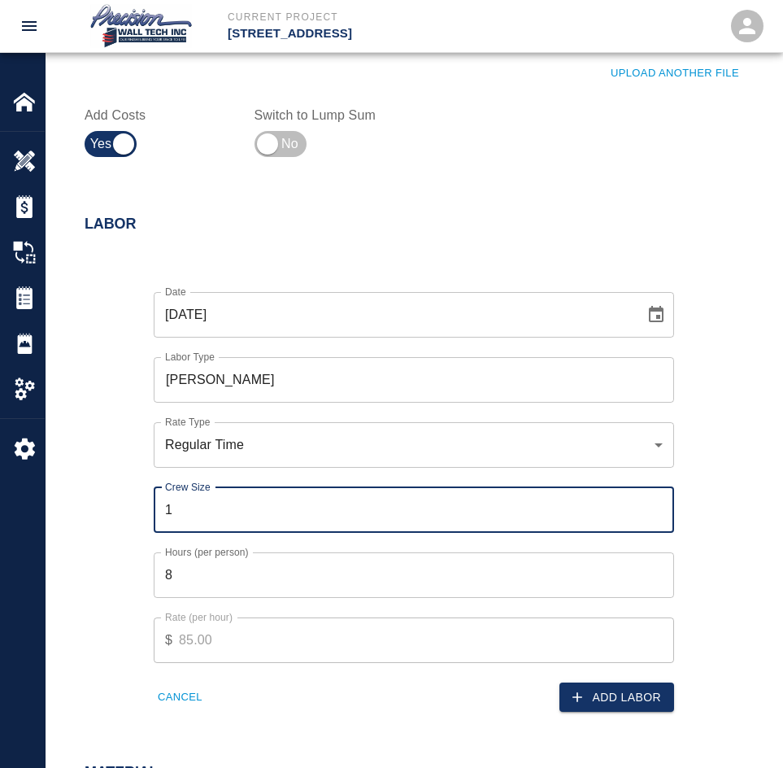
type input "1"
click at [660, 505] on input "1" at bounding box center [414, 510] width 521 height 46
click at [652, 585] on input "8" at bounding box center [414, 575] width 521 height 46
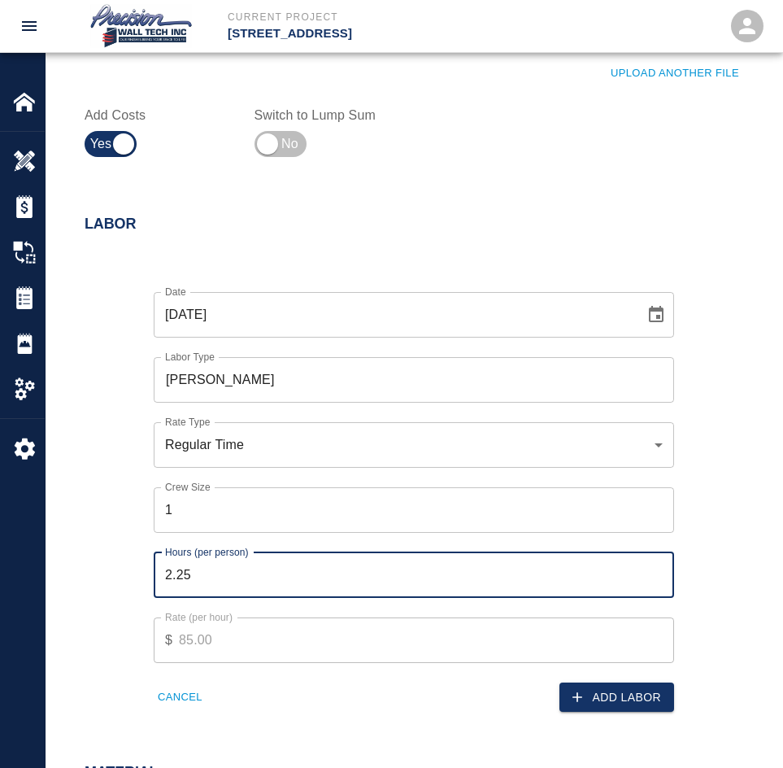
click at [657, 581] on input "2.25" at bounding box center [414, 575] width 521 height 46
type input "2"
click at [657, 581] on input "2" at bounding box center [414, 575] width 521 height 46
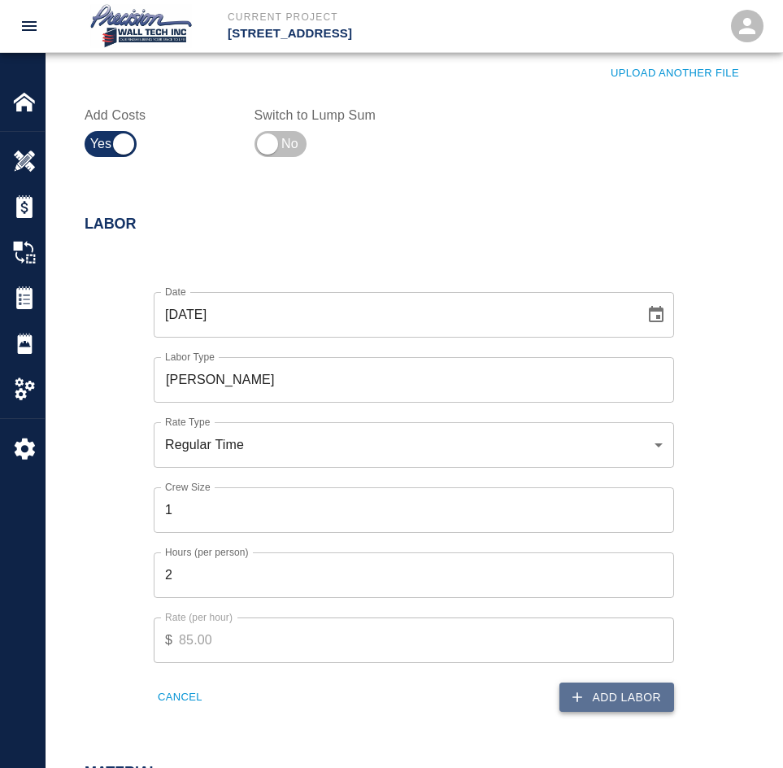
click at [635, 690] on button "Add Labor" at bounding box center [617, 697] width 115 height 30
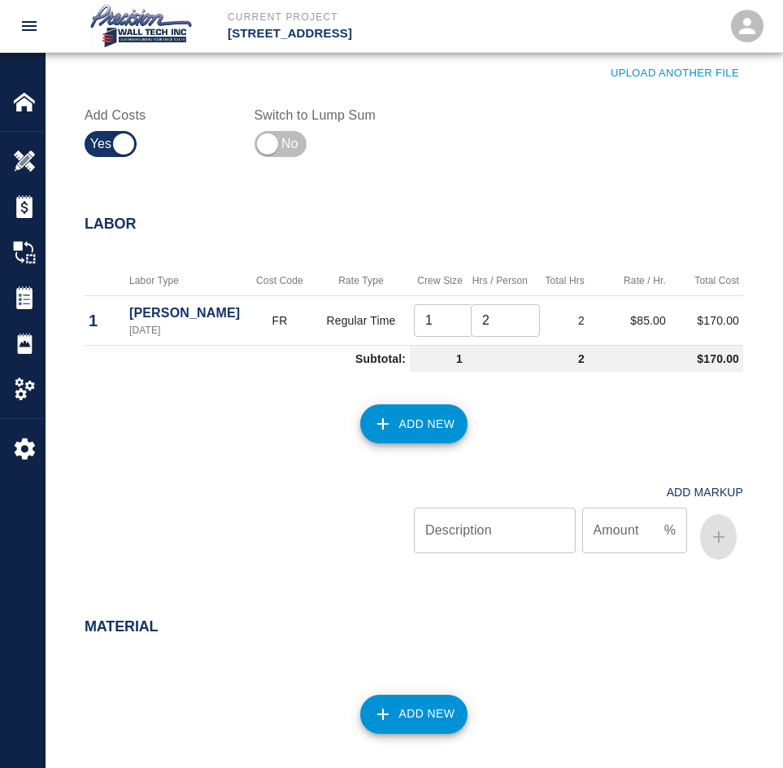
click at [405, 443] on button "Add New" at bounding box center [414, 423] width 108 height 39
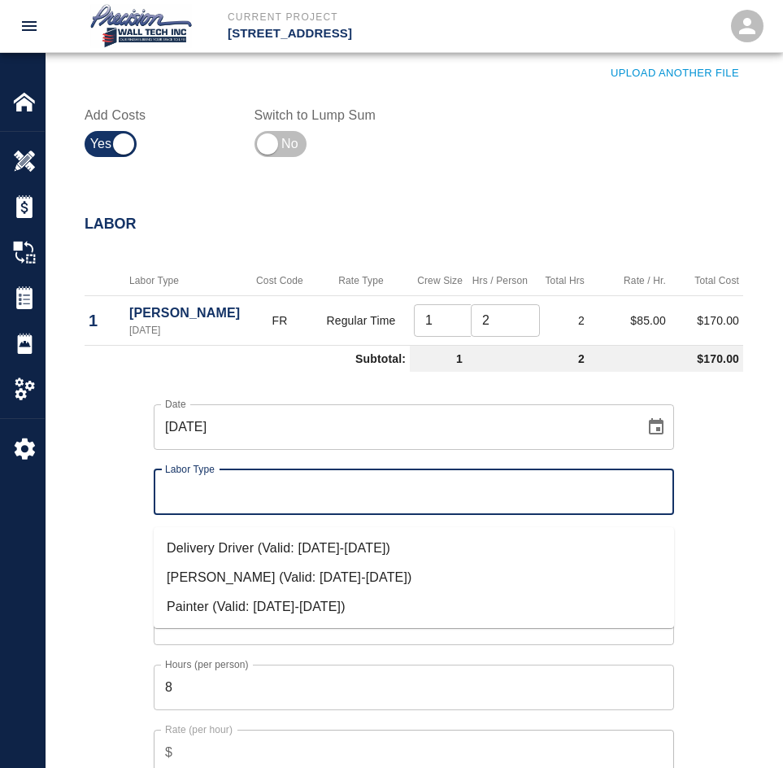
click at [657, 495] on input "Labor Type" at bounding box center [414, 492] width 506 height 31
click at [215, 605] on li "Painter (Valid: [DATE]-[DATE])" at bounding box center [414, 606] width 521 height 29
type input "Painter"
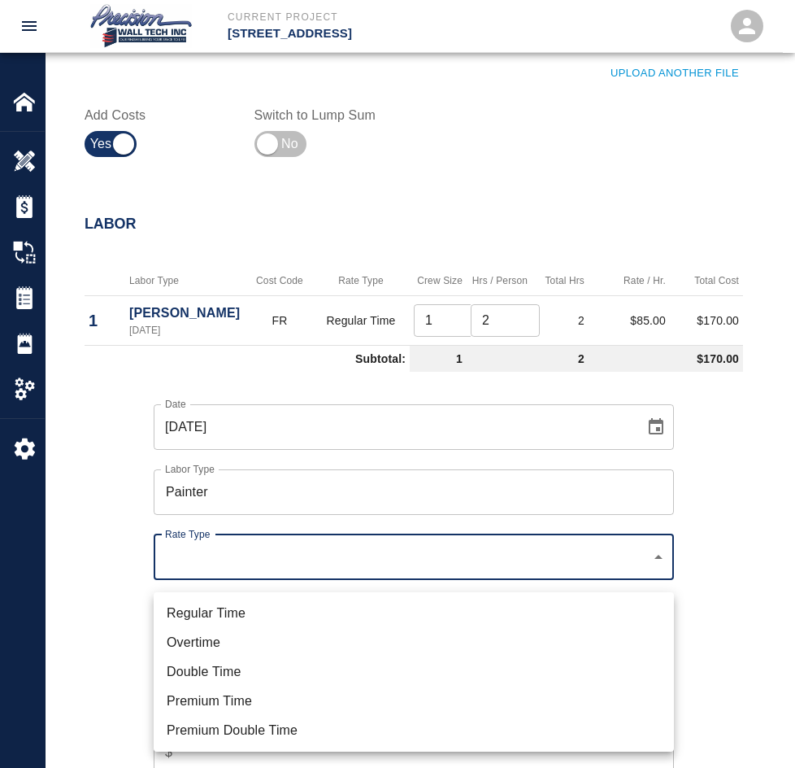
click at [259, 621] on li "Regular Time" at bounding box center [414, 613] width 521 height 29
type input "rate_rt"
type input "75.00"
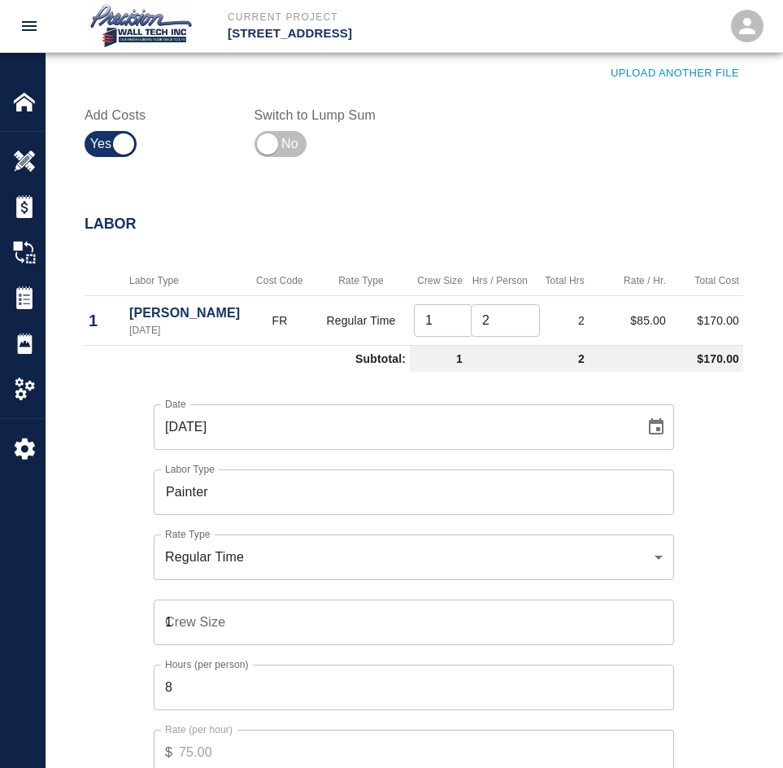
click at [660, 626] on input "1" at bounding box center [414, 622] width 521 height 46
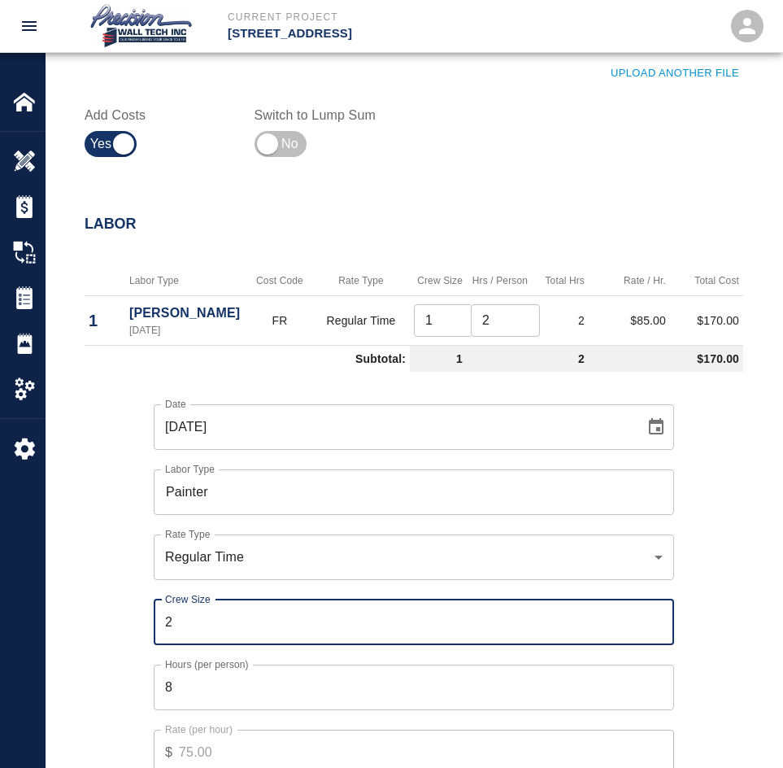
type input "2"
click at [660, 626] on input "2" at bounding box center [414, 622] width 521 height 46
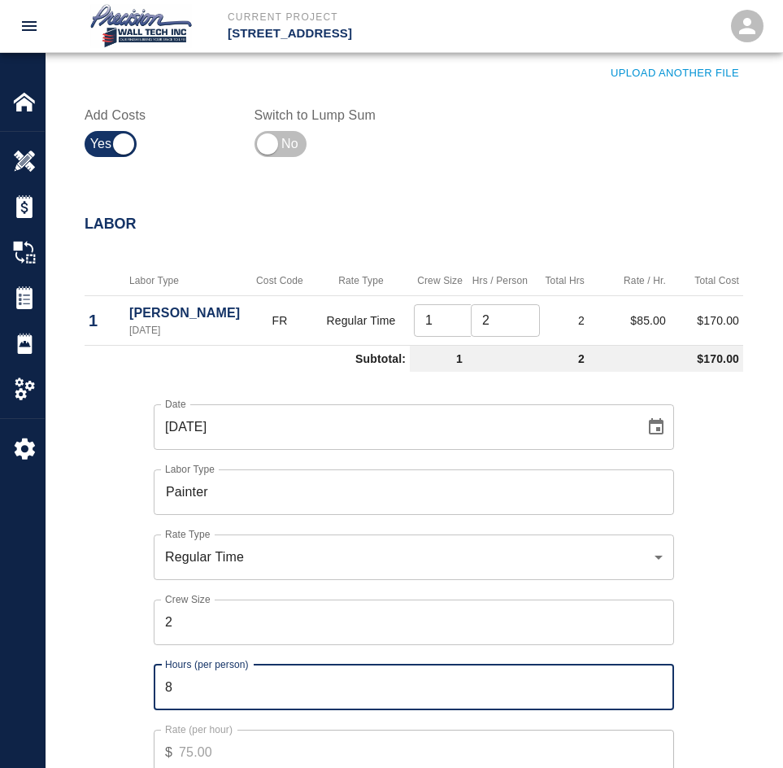
click at [621, 689] on input "8" at bounding box center [414, 687] width 521 height 46
click at [651, 701] on input "7.75" at bounding box center [414, 687] width 521 height 46
click at [651, 701] on input "7.5" at bounding box center [414, 687] width 521 height 46
click at [651, 701] on input "7.25" at bounding box center [414, 687] width 521 height 46
click at [651, 701] on input "7" at bounding box center [414, 687] width 521 height 46
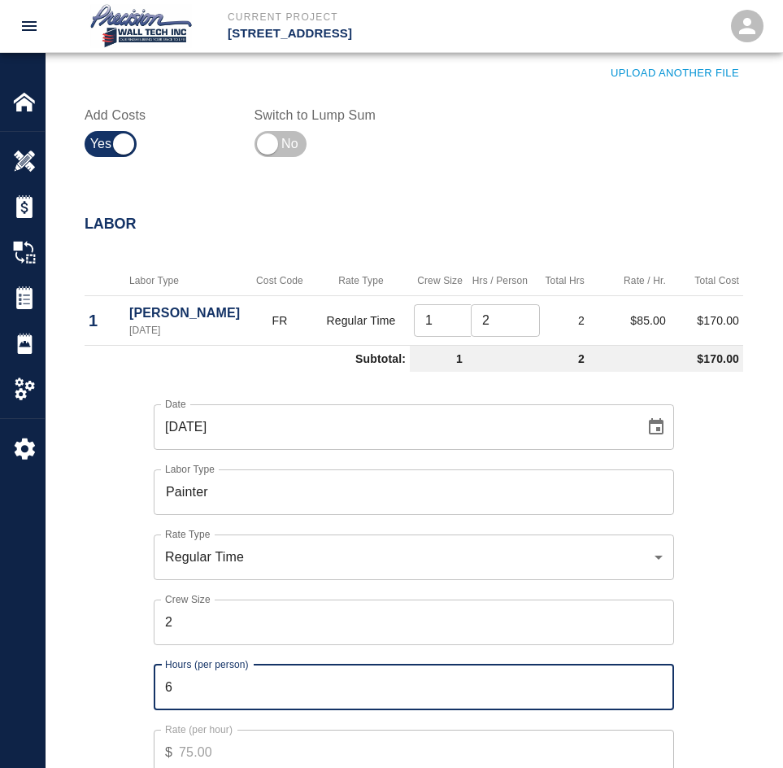
click at [651, 701] on input "6" at bounding box center [414, 687] width 521 height 46
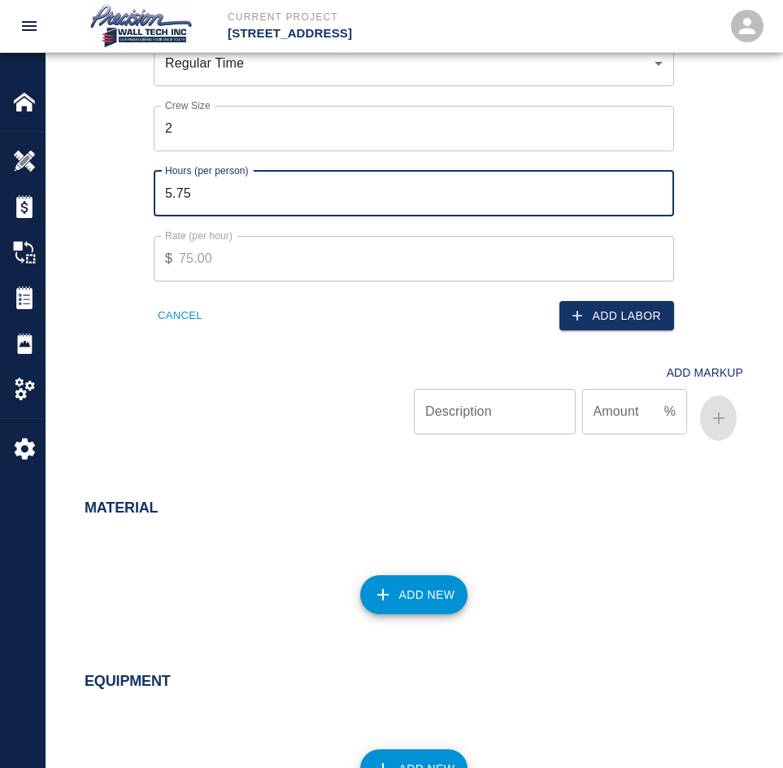
scroll to position [1301, 0]
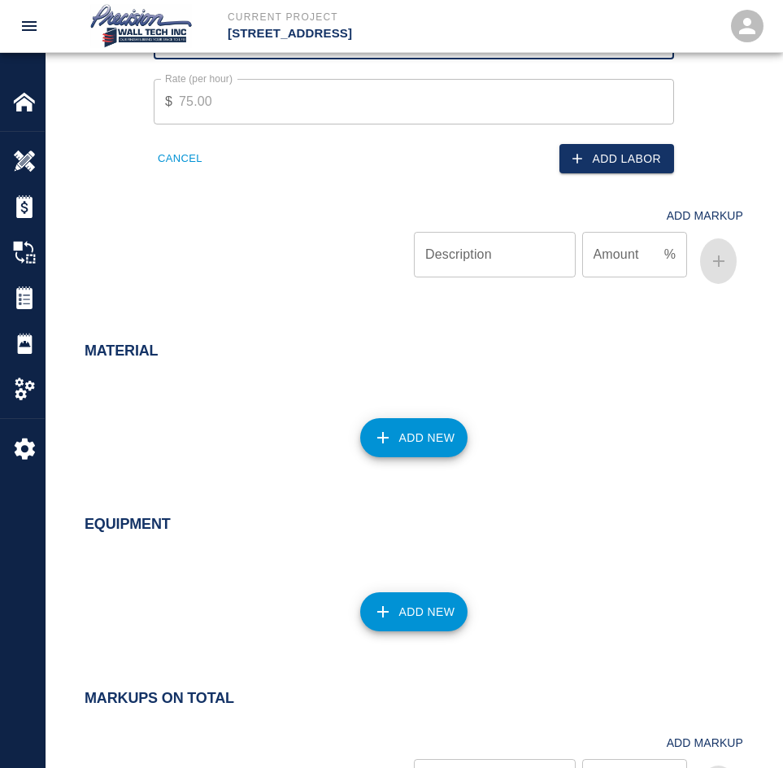
type input "5.75"
click at [634, 154] on div "Add Labor" at bounding box center [539, 149] width 270 height 50
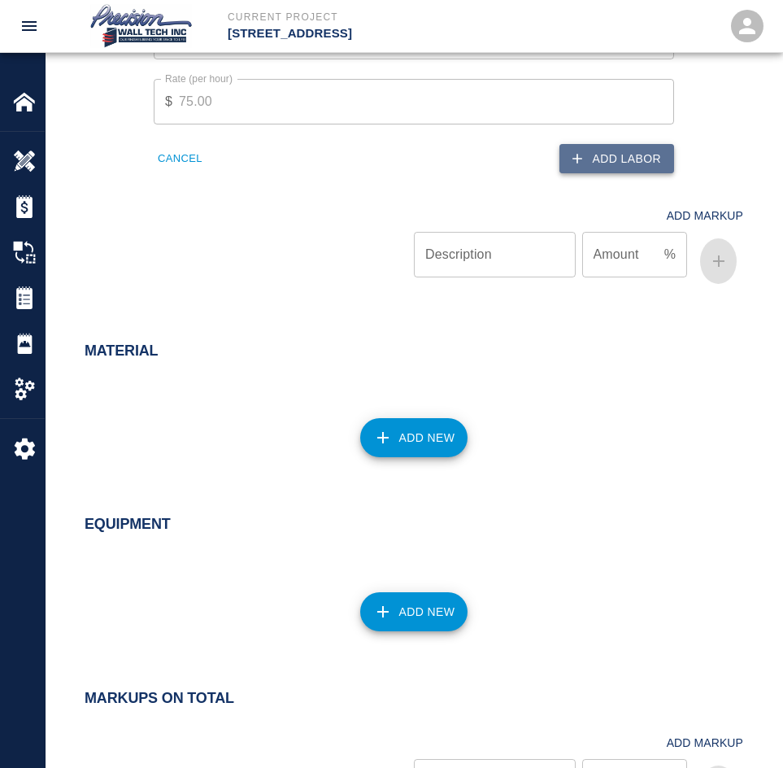
click at [633, 164] on button "Add Labor" at bounding box center [617, 159] width 115 height 30
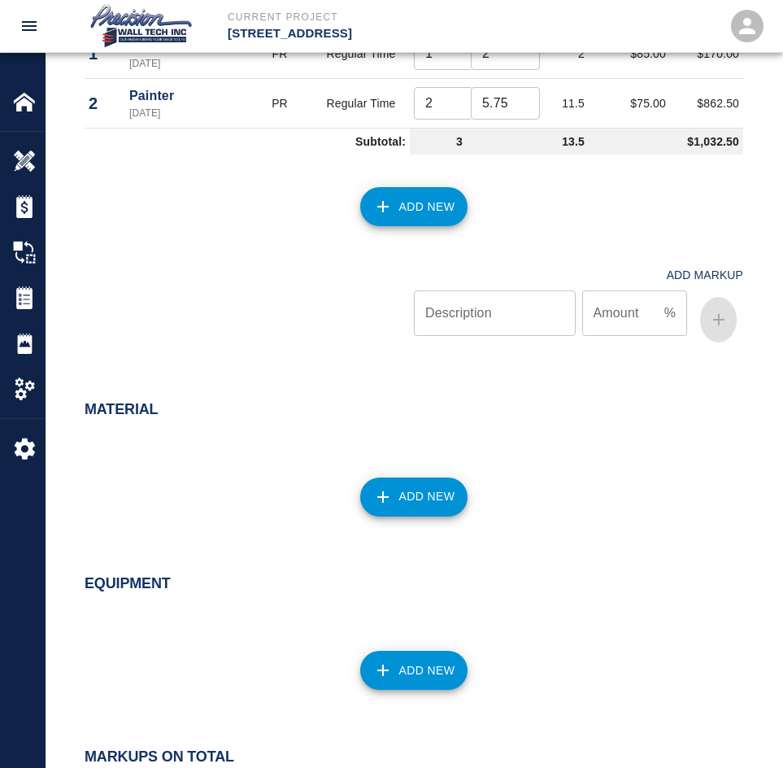
scroll to position [918, 0]
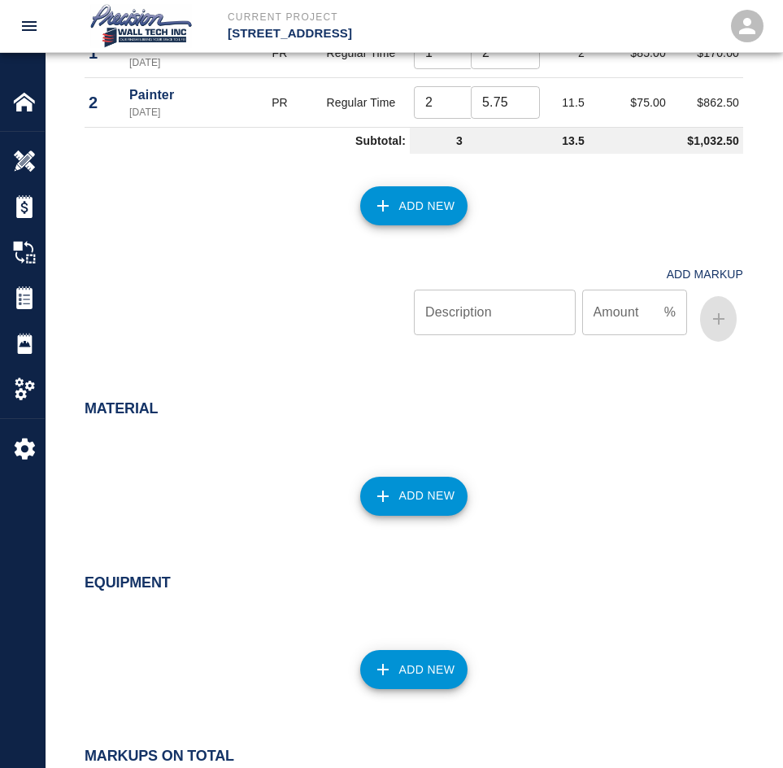
click at [380, 499] on icon "button" at bounding box center [383, 496] width 20 height 20
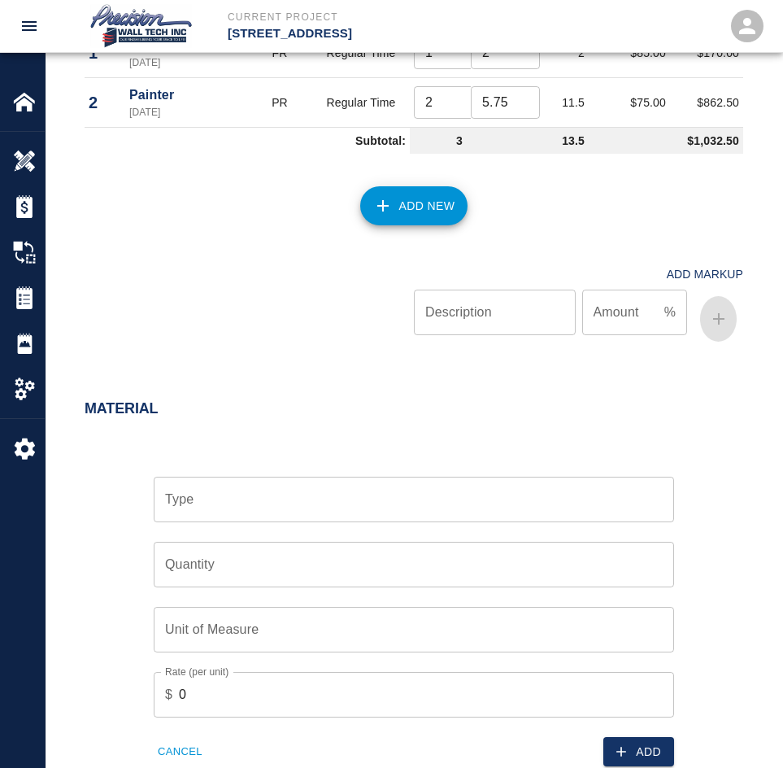
click at [339, 515] on input "Type" at bounding box center [414, 499] width 506 height 31
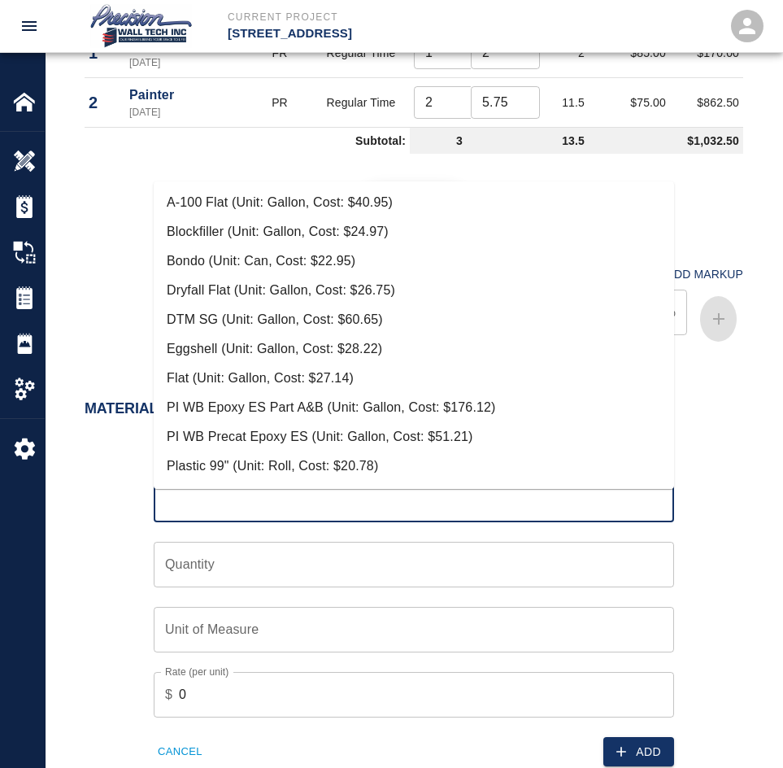
click at [220, 352] on li "Eggshell (Unit: Gallon, Cost: $28.22)" at bounding box center [414, 348] width 521 height 29
type input "Eggshell (Unit: Gallon, Cost: $28.22)"
type input "Gallon"
type input "28.22"
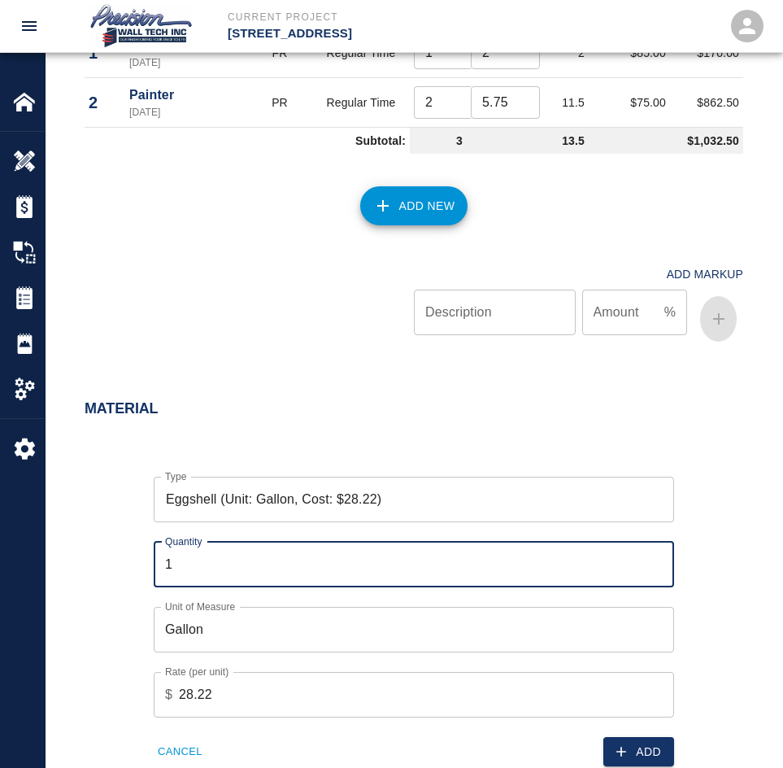
click at [659, 568] on input "1" at bounding box center [414, 565] width 521 height 46
type input "2"
click at [659, 568] on input "2" at bounding box center [414, 565] width 521 height 46
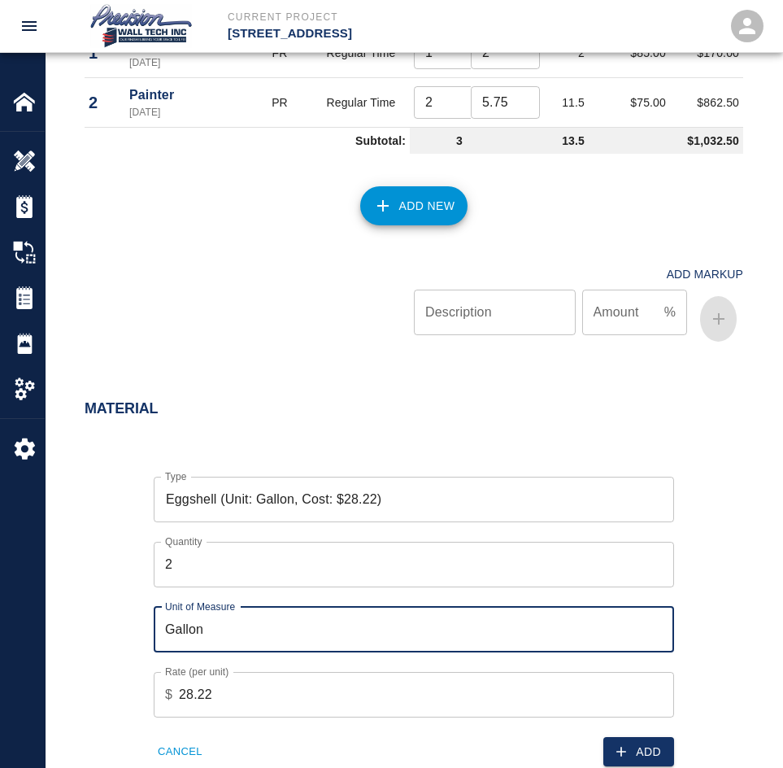
click at [621, 640] on input "Gallon" at bounding box center [414, 630] width 521 height 46
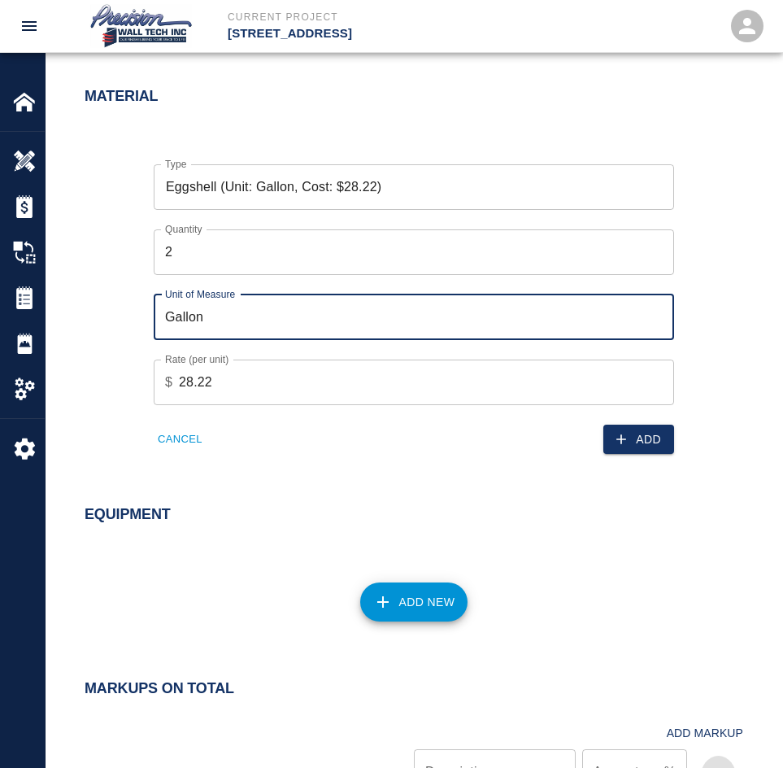
scroll to position [1244, 0]
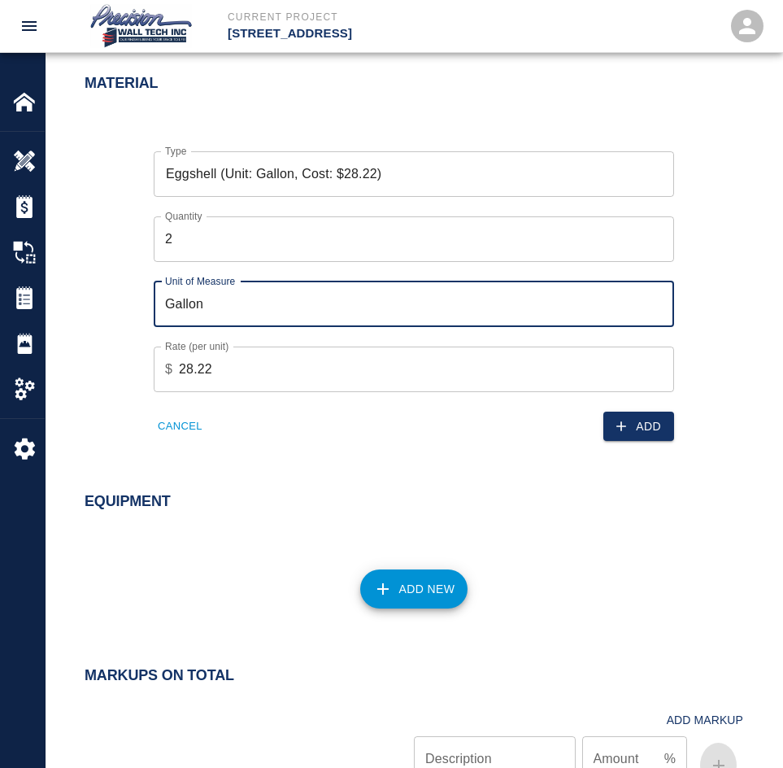
click at [643, 442] on button "Add" at bounding box center [638, 427] width 71 height 30
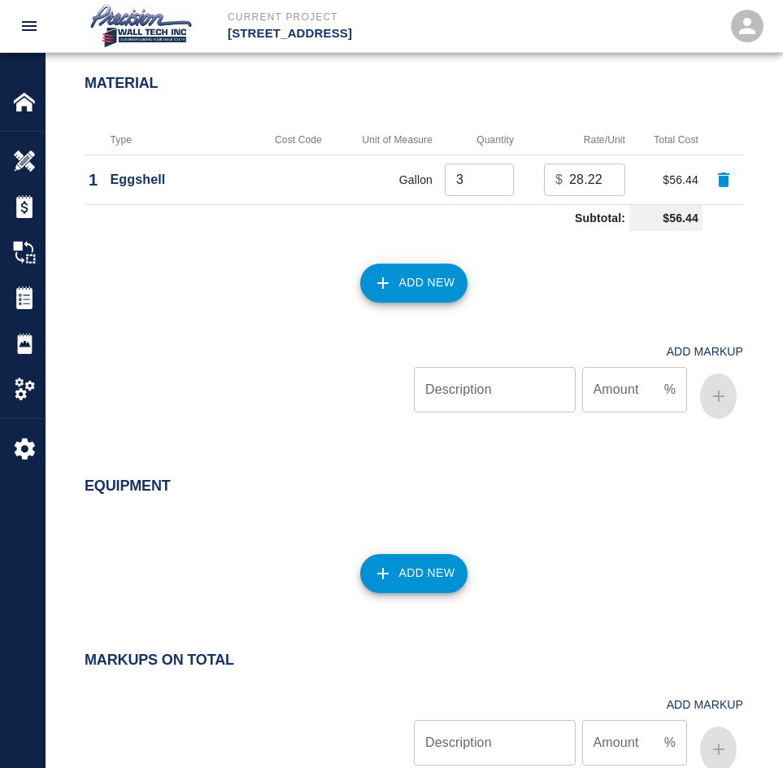
click at [492, 189] on input "3" at bounding box center [479, 179] width 69 height 33
type input "4"
click at [492, 189] on input "4" at bounding box center [479, 179] width 69 height 33
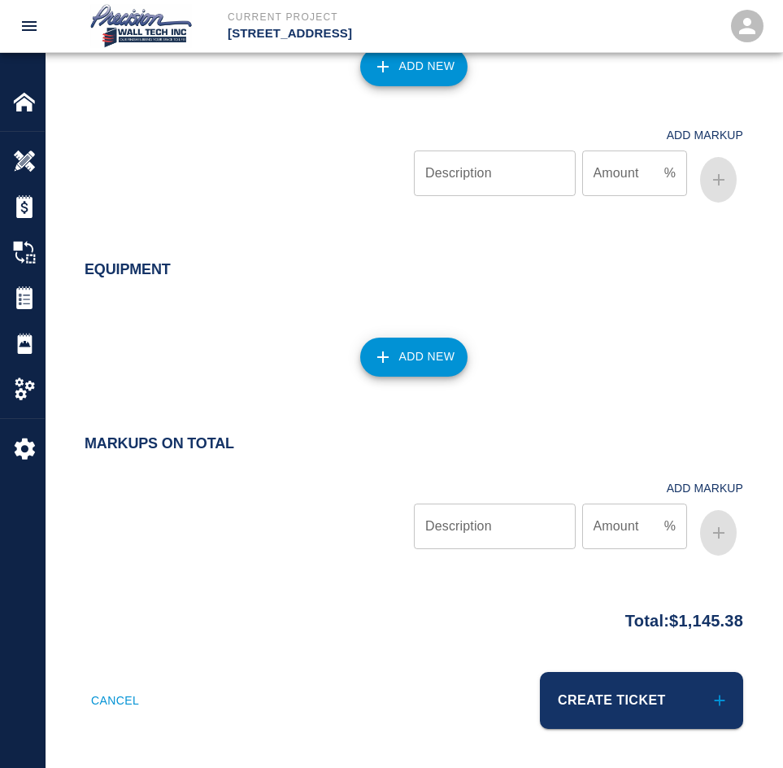
scroll to position [1472, 0]
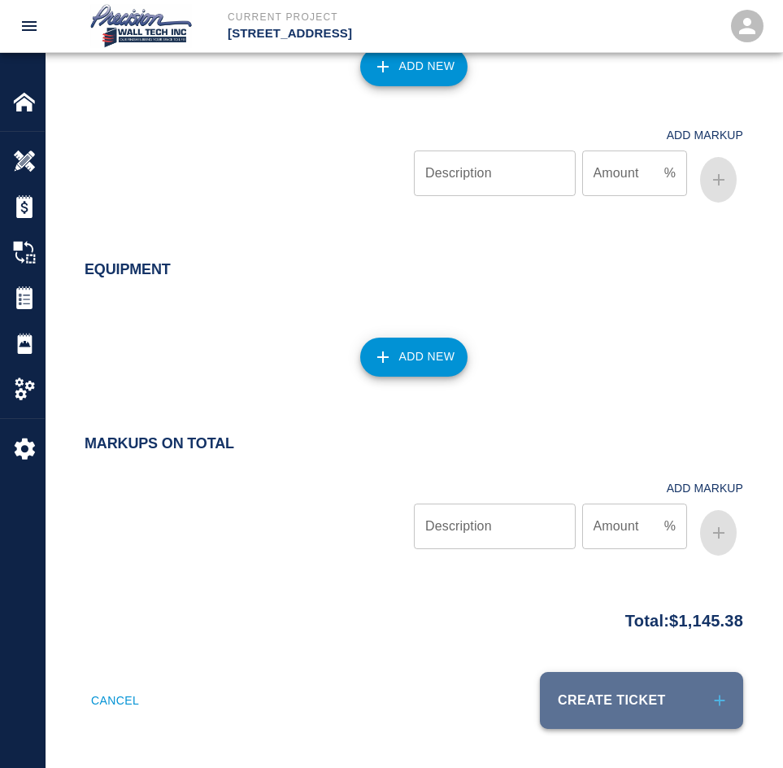
click at [634, 692] on button "Create Ticket" at bounding box center [641, 700] width 203 height 57
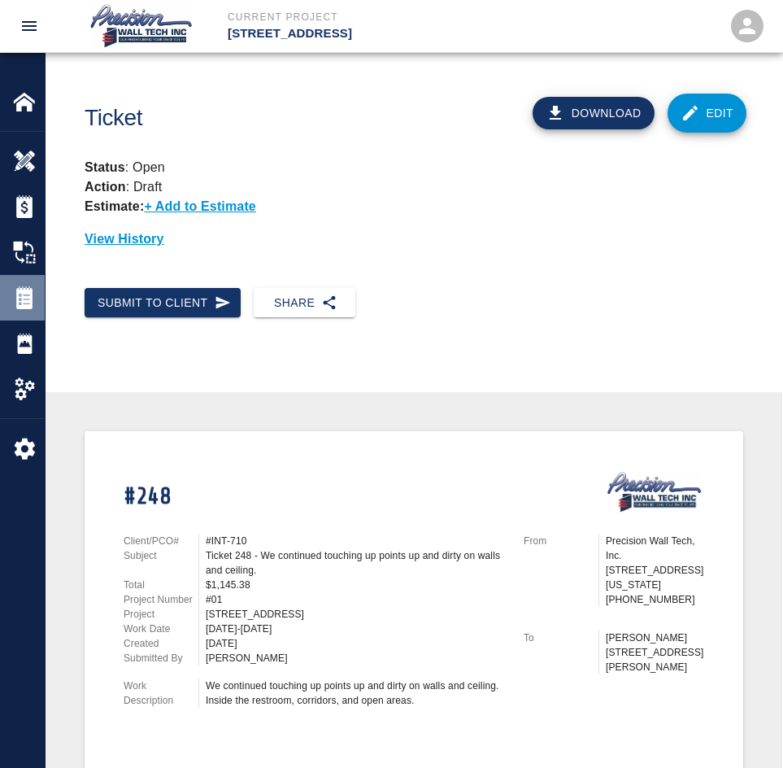
click at [19, 304] on img at bounding box center [24, 297] width 23 height 23
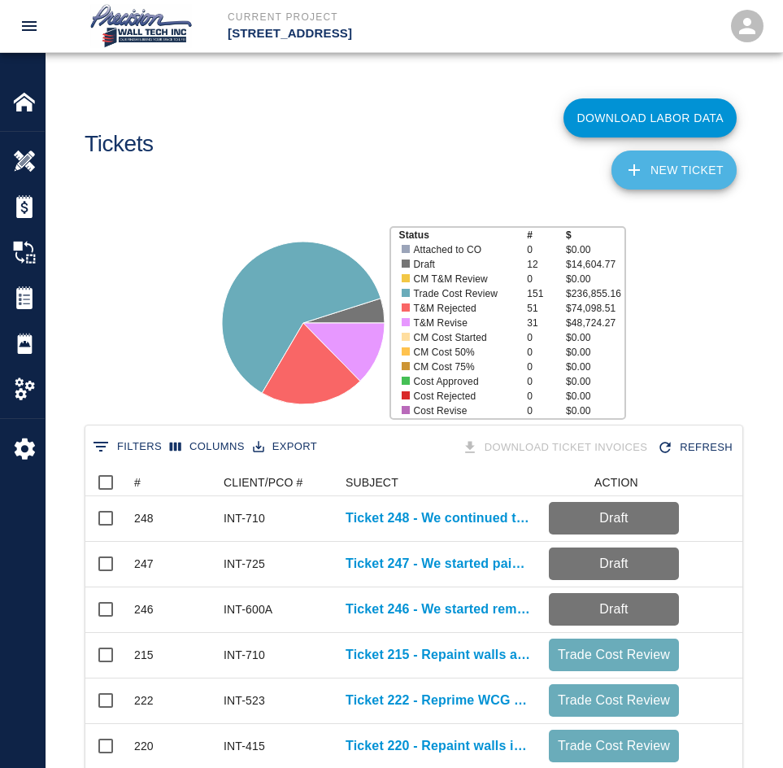
click at [658, 170] on link "NEW TICKET" at bounding box center [674, 169] width 125 height 39
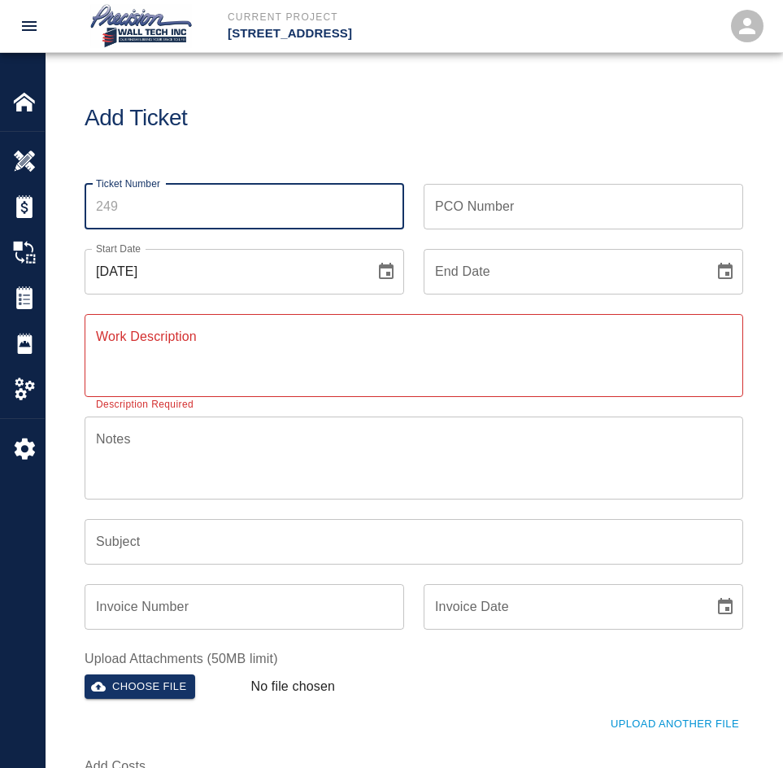
click at [175, 211] on input "Ticket Number" at bounding box center [245, 207] width 320 height 46
type input "249"
click at [479, 211] on div "PCO Number PCO Number" at bounding box center [584, 207] width 320 height 46
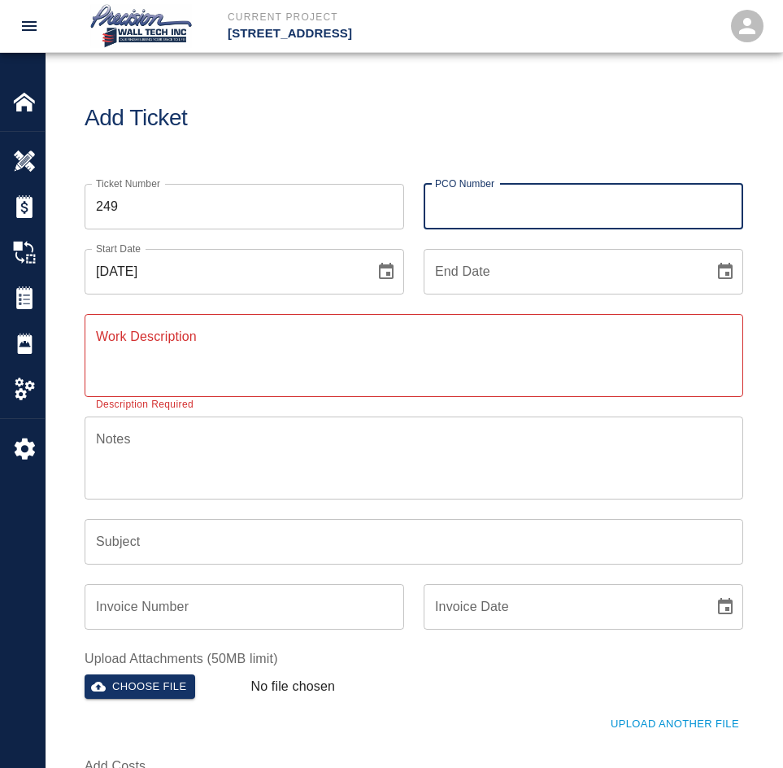
type input "t"
type input "y"
type input "INT-785"
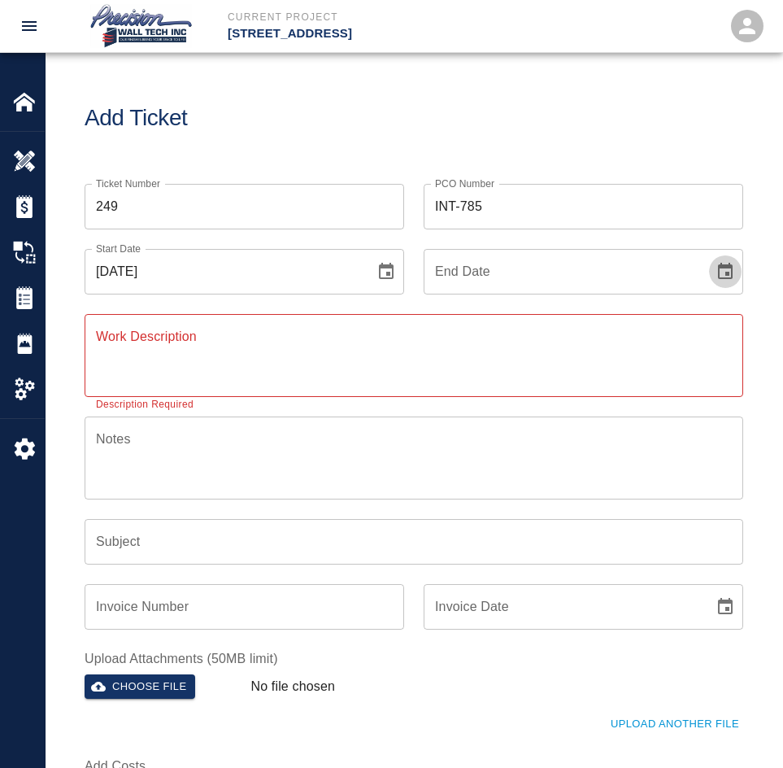
click at [709, 255] on button "Choose date" at bounding box center [725, 271] width 33 height 33
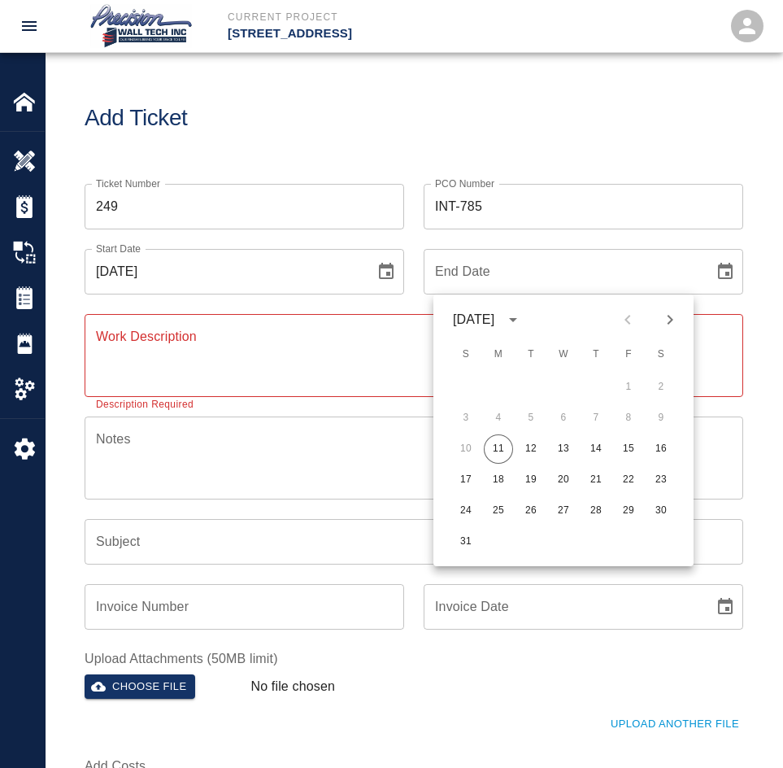
click at [484, 434] on button "11" at bounding box center [498, 448] width 29 height 29
type input "[DATE]"
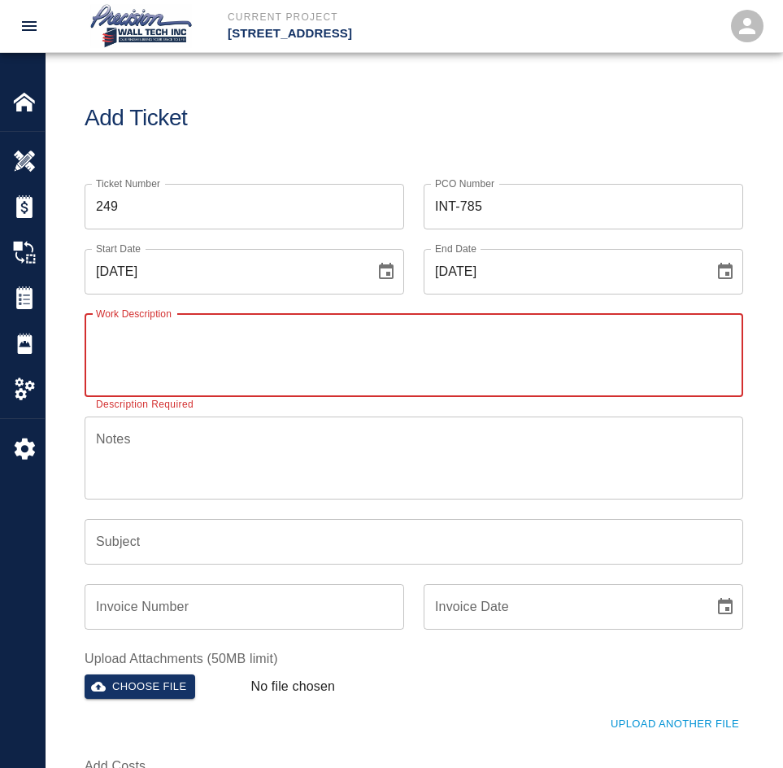
drag, startPoint x: 238, startPoint y: 277, endPoint x: 115, endPoint y: 345, distance: 141.2
click at [379, 364] on textarea "Work Description" at bounding box center [414, 355] width 636 height 56
paste textarea "We started painting black the electrical cables under the table. Inside the cas…"
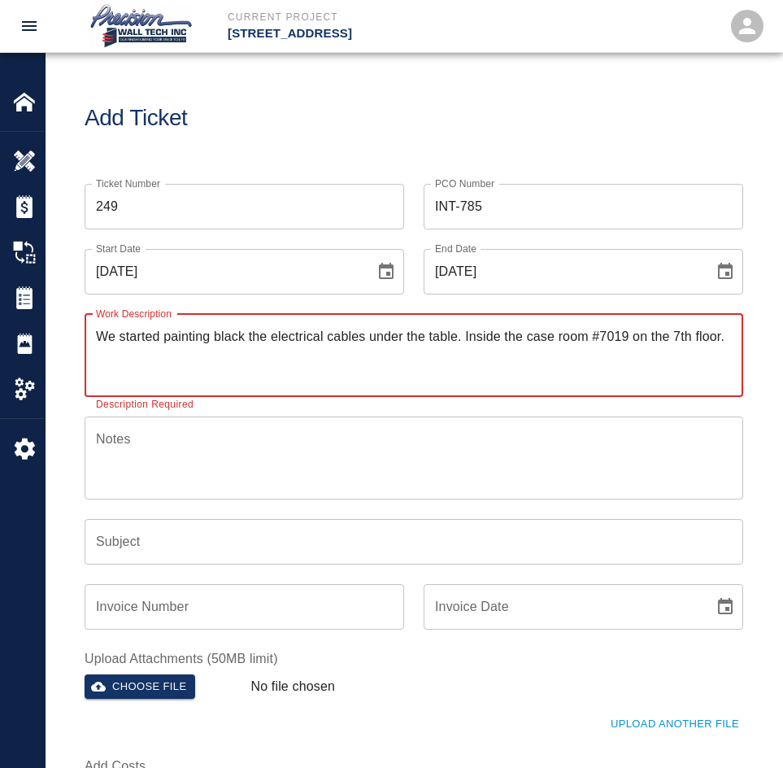
type textarea "We started painting black the electrical cables under the table. Inside the cas…"
click at [217, 539] on input "Subject" at bounding box center [414, 542] width 659 height 46
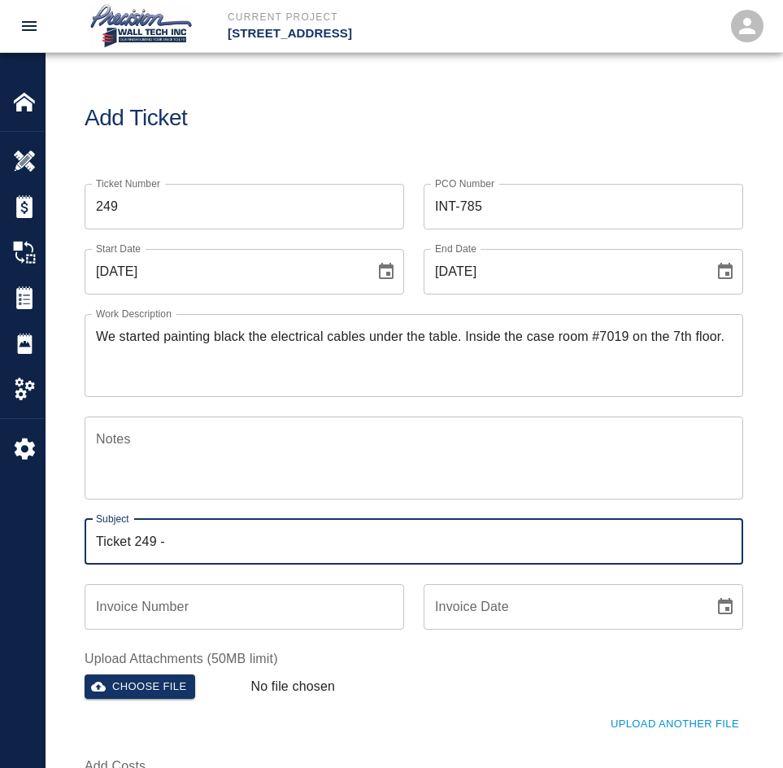
paste input "We started painting black the electrical cables under the table. Inside the cas…"
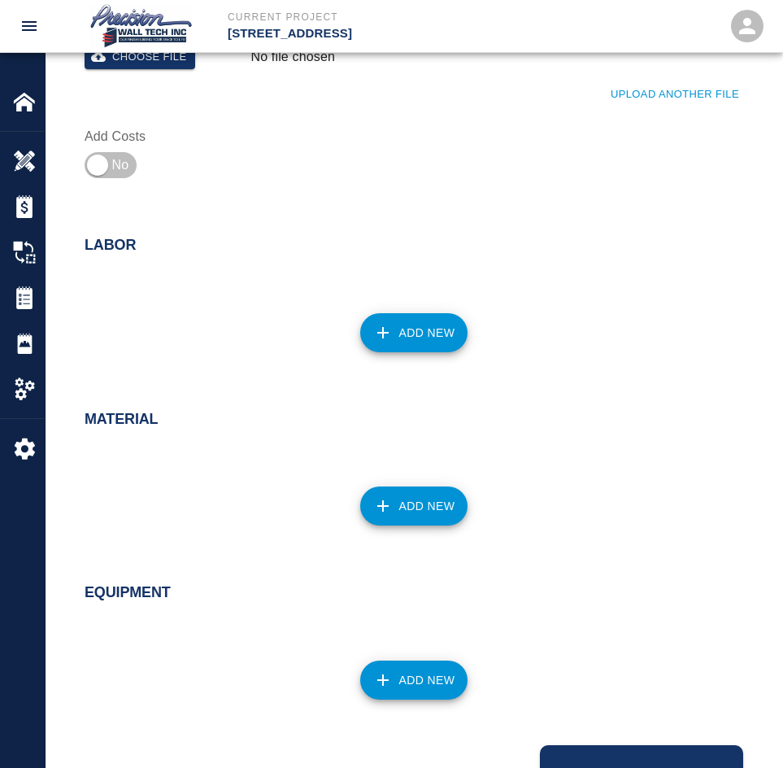
scroll to position [651, 0]
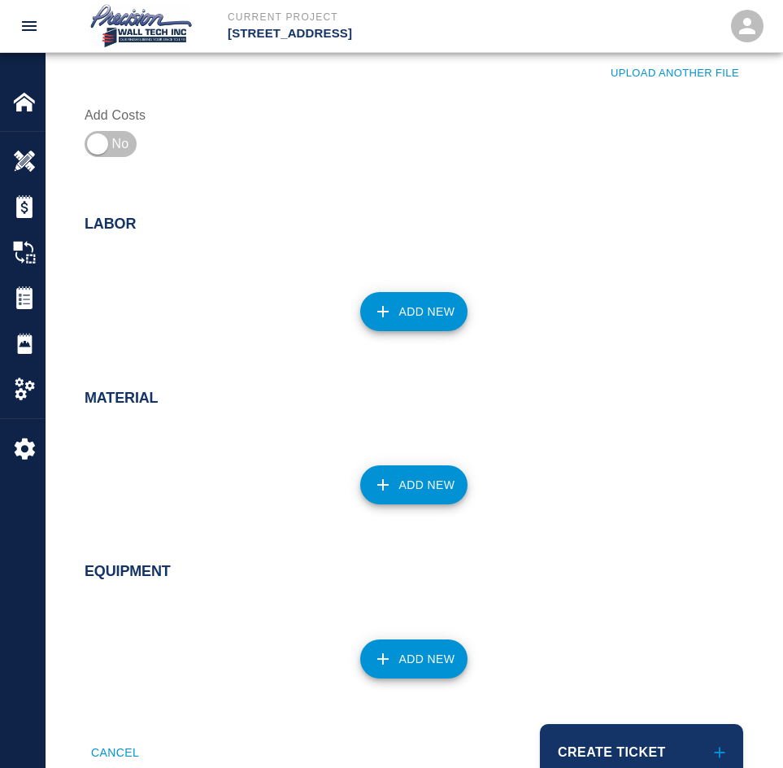
type input "Ticket 249 - We started painting black the electrical cables under the table."
click at [104, 123] on label "Add Costs" at bounding box center [160, 115] width 150 height 19
drag, startPoint x: 98, startPoint y: 153, endPoint x: 145, endPoint y: 169, distance: 49.1
click at [99, 153] on input "checkbox" at bounding box center [97, 143] width 117 height 39
checkbox input "true"
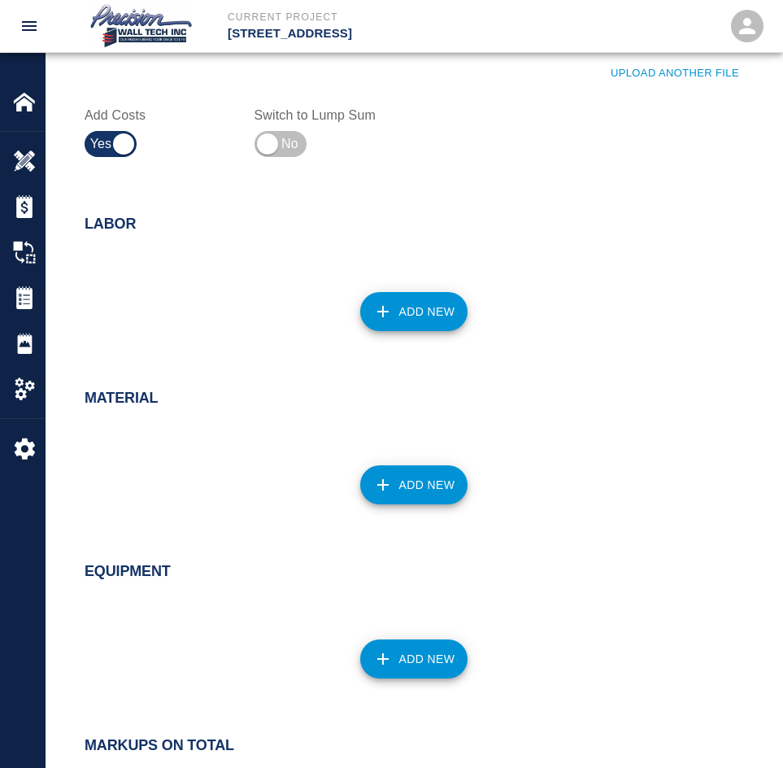
click at [433, 316] on button "Add New" at bounding box center [414, 311] width 108 height 39
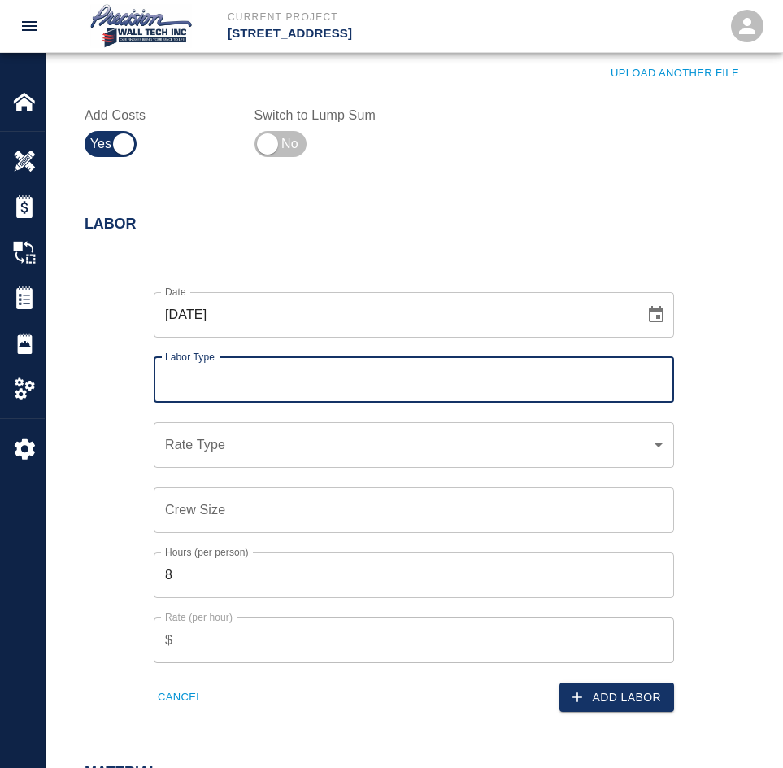
click at [383, 393] on input "Labor Type" at bounding box center [414, 379] width 506 height 31
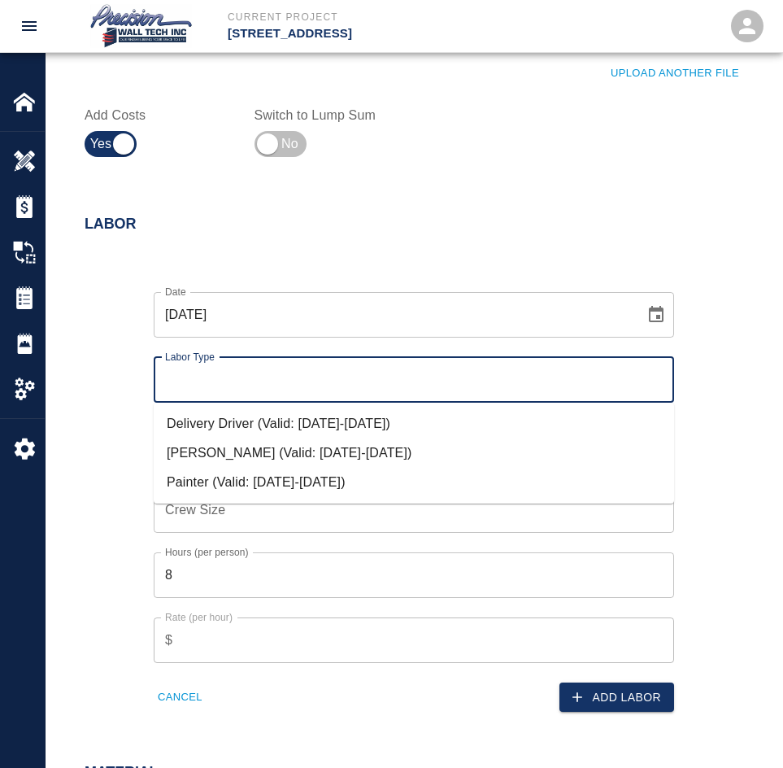
click at [289, 479] on li "Painter (Valid: [DATE]-[DATE])" at bounding box center [414, 482] width 521 height 29
type input "Painter"
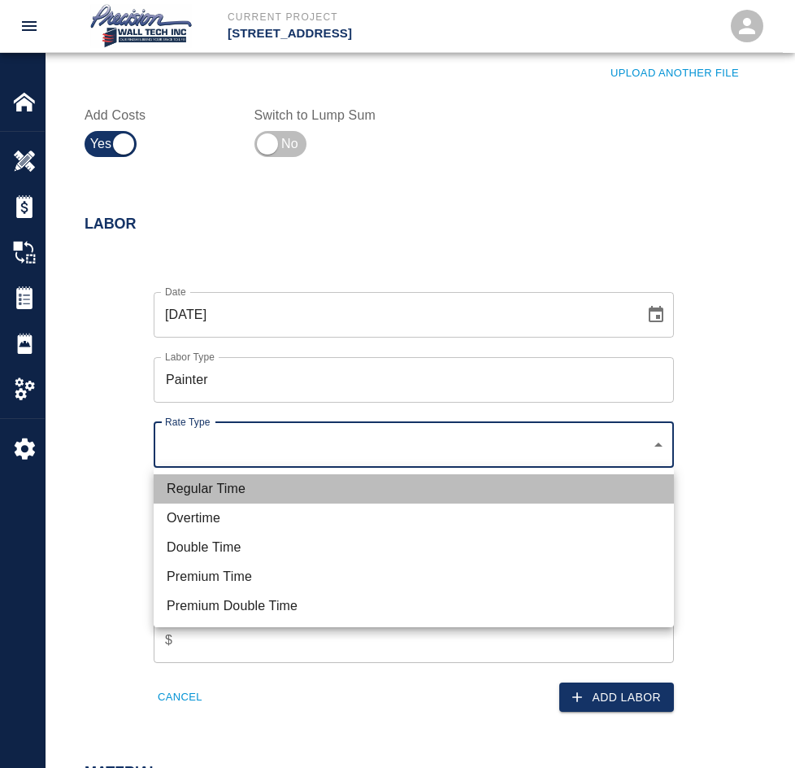
click at [248, 501] on li "Regular Time" at bounding box center [414, 488] width 521 height 29
type input "rate_rt"
type input "75.00"
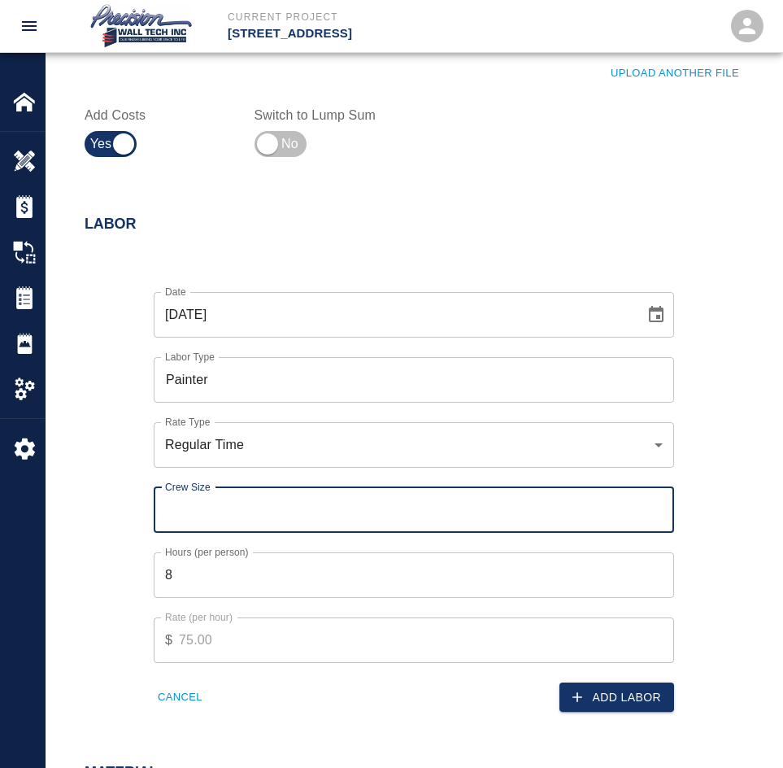
click at [347, 514] on input "Crew Size" at bounding box center [414, 510] width 521 height 46
click at [656, 507] on input "1" at bounding box center [414, 510] width 521 height 46
type input "2"
click at [656, 507] on input "2" at bounding box center [414, 510] width 521 height 46
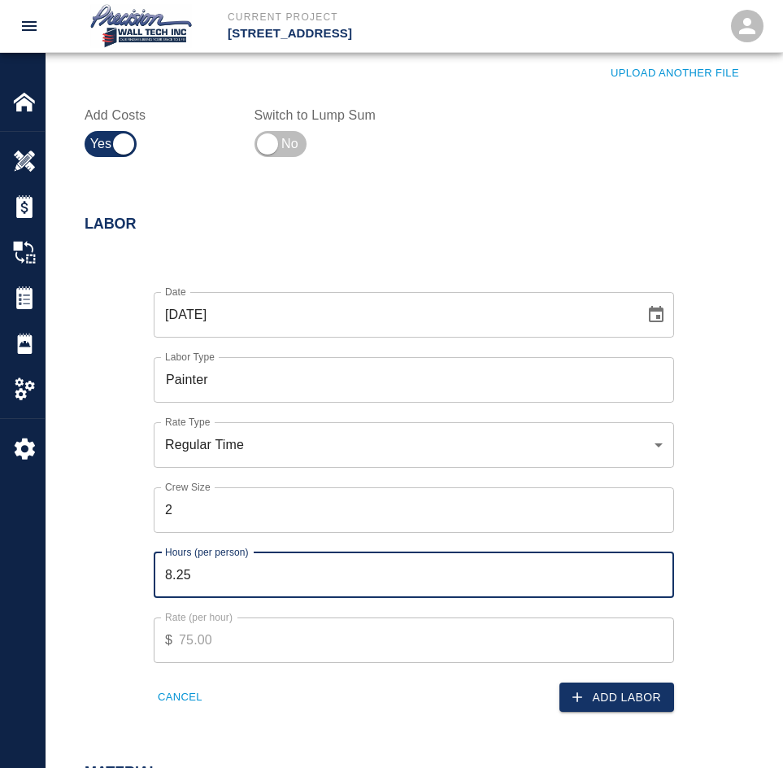
type input "8.25"
click at [651, 573] on input "8.25" at bounding box center [414, 575] width 521 height 46
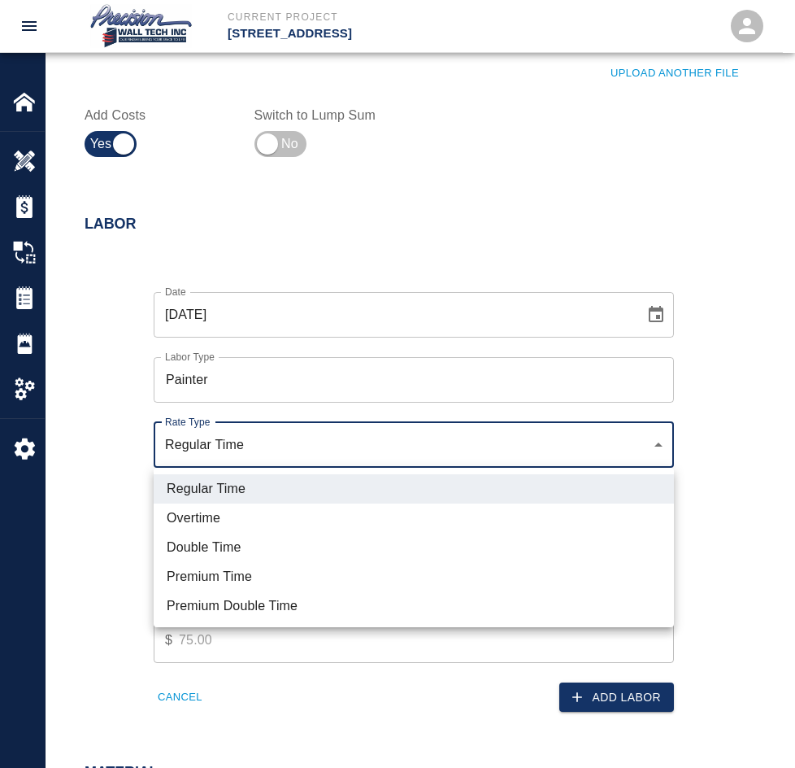
click at [262, 523] on li "Overtime" at bounding box center [414, 517] width 521 height 29
type input "rate_ot"
type input "112.50"
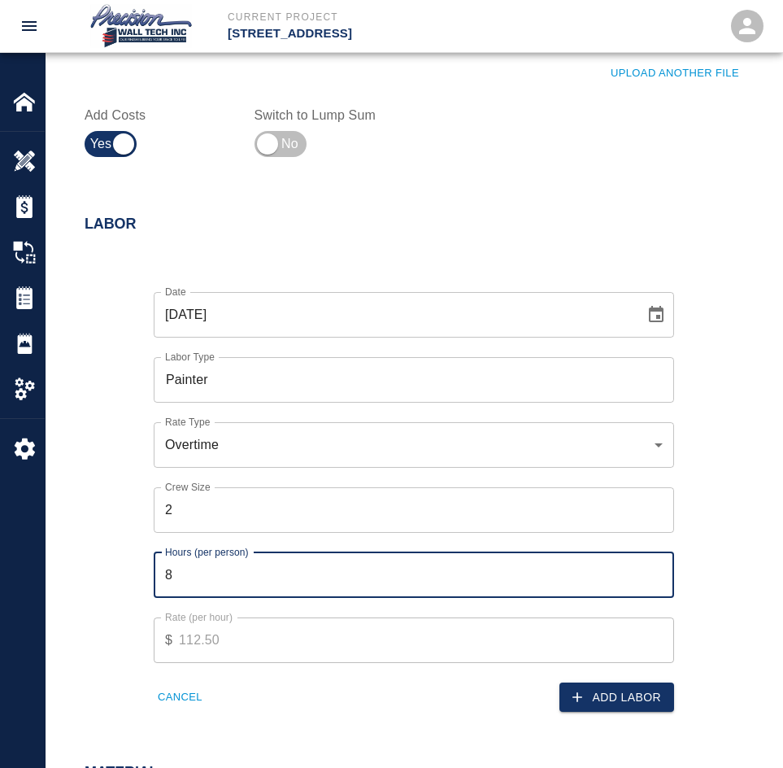
type input "8"
click at [658, 583] on input "8" at bounding box center [414, 575] width 521 height 46
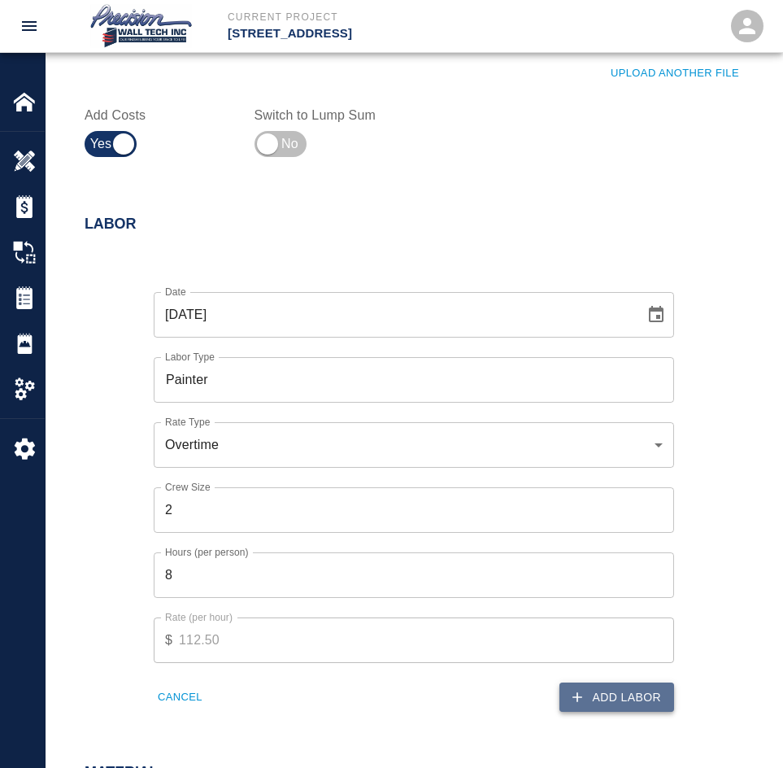
click at [615, 700] on button "Add Labor" at bounding box center [617, 697] width 115 height 30
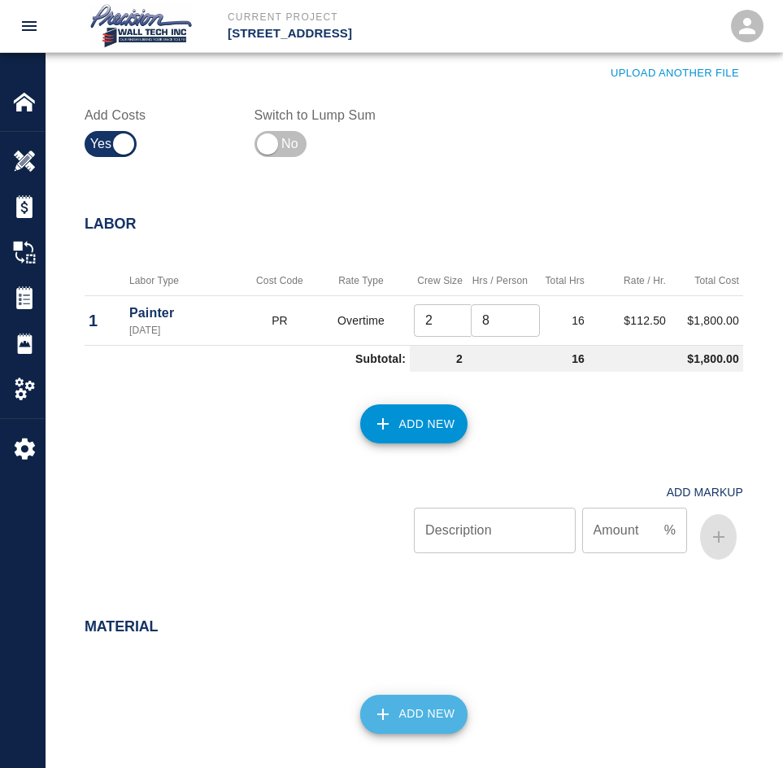
click at [400, 723] on button "Add New" at bounding box center [414, 714] width 108 height 39
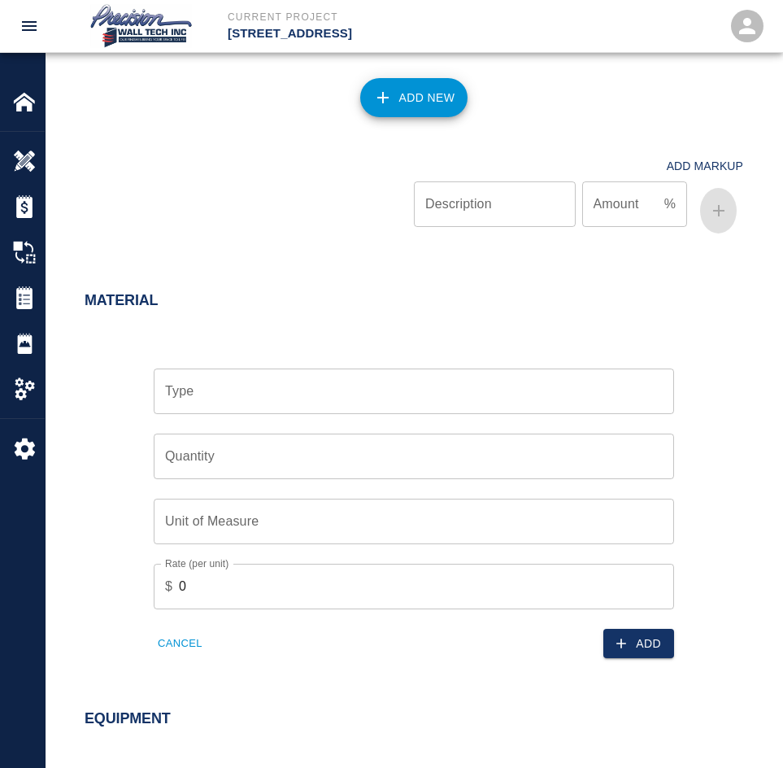
scroll to position [976, 0]
click at [229, 397] on input "Type" at bounding box center [414, 392] width 506 height 31
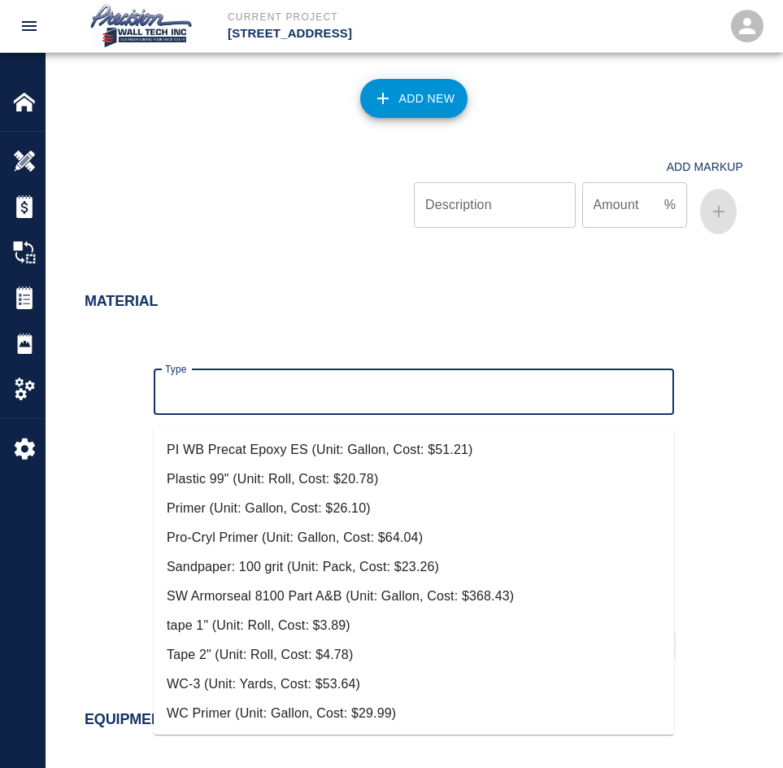
scroll to position [0, 0]
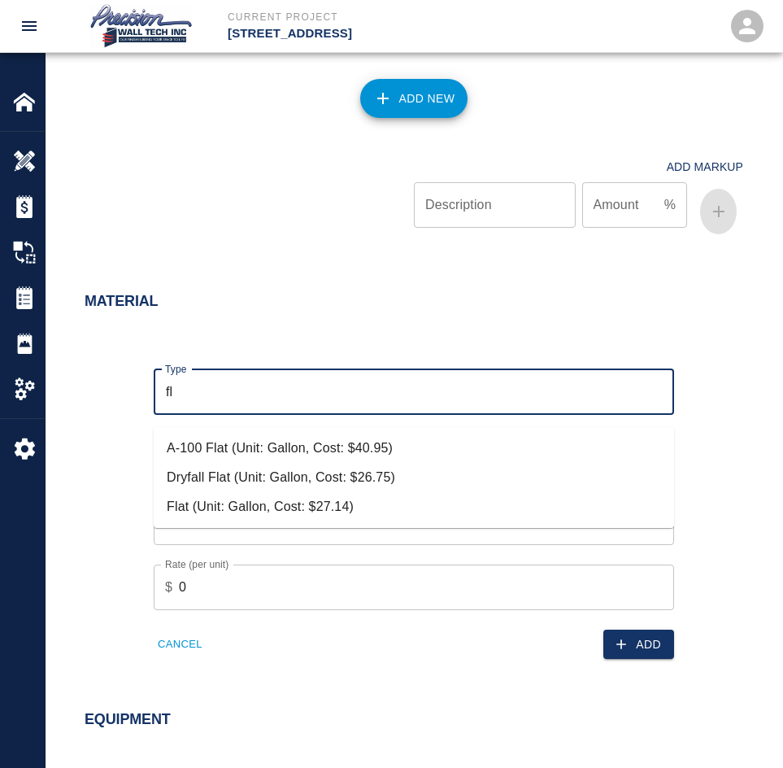
click at [294, 436] on li "A-100 Flat (Unit: Gallon, Cost: $40.95)" at bounding box center [414, 447] width 521 height 29
type input "A-100 Flat (Unit: Gallon, Cost: $40.95)"
type input "Gallon"
type input "40.95"
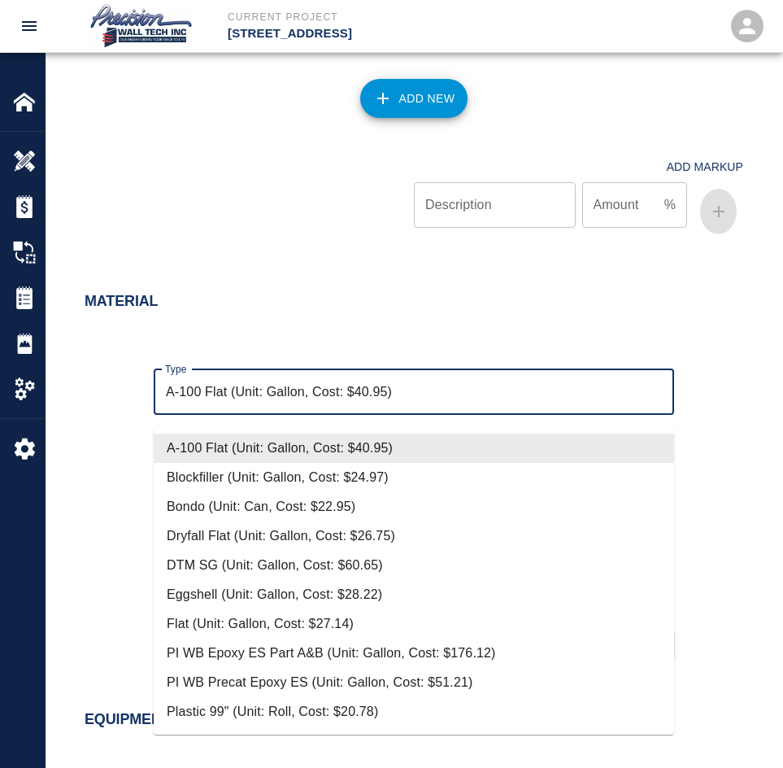
drag, startPoint x: 426, startPoint y: 401, endPoint x: 72, endPoint y: 392, distance: 354.7
click at [72, 392] on div "Type A-100 Flat (Unit: Gallon, Cost: $40.95) Type Quantity Quantity Unit of Mea…" at bounding box center [404, 501] width 678 height 316
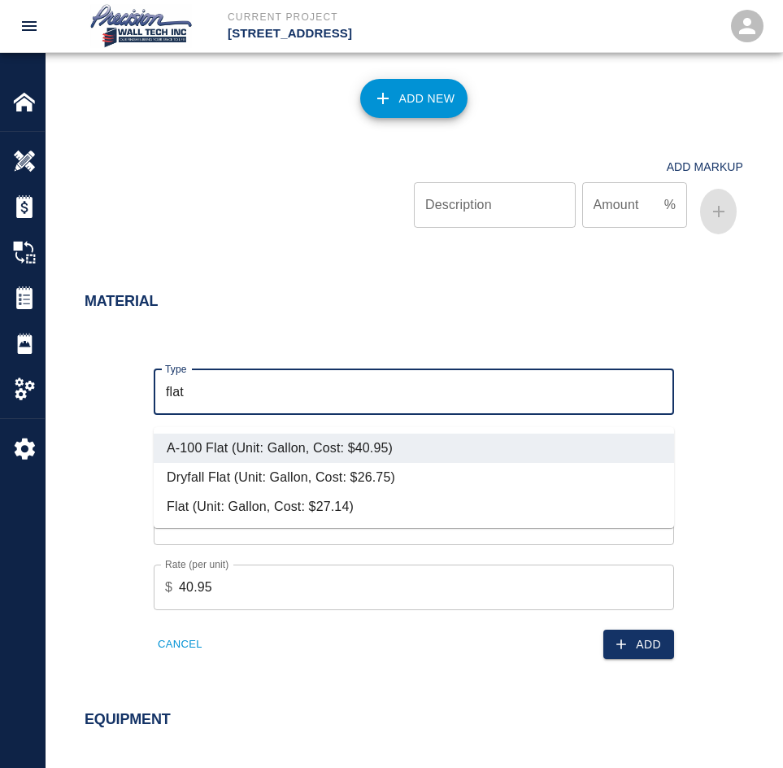
click at [234, 505] on li "Flat (Unit: Gallon, Cost: $27.14)" at bounding box center [414, 506] width 521 height 29
type input "Flat (Unit: Gallon, Cost: $27.14)"
type input "27.14"
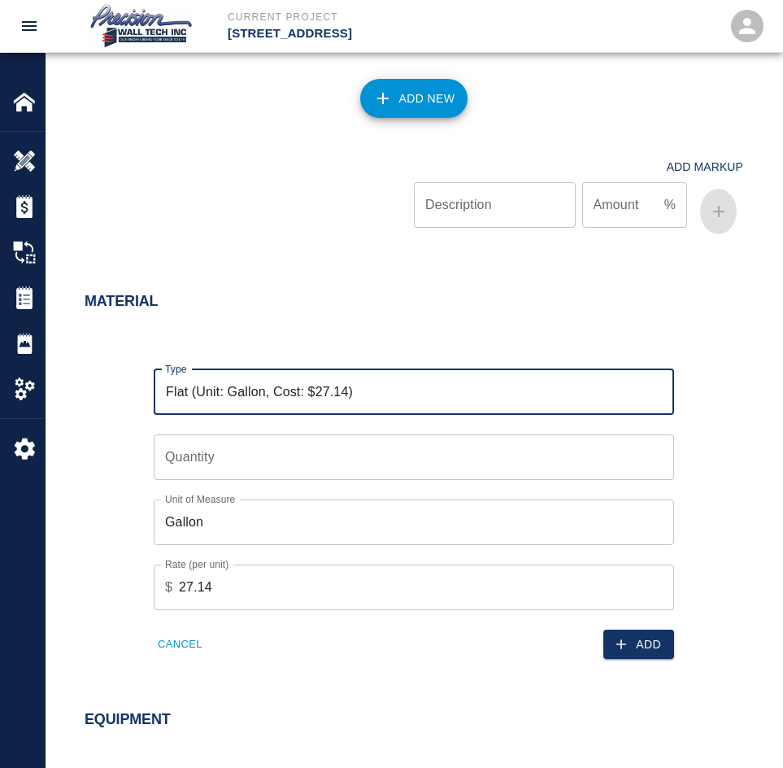
type input "Flat (Unit: Gallon, Cost: $27.14)"
type input "1"
click at [659, 464] on input "1" at bounding box center [414, 457] width 521 height 46
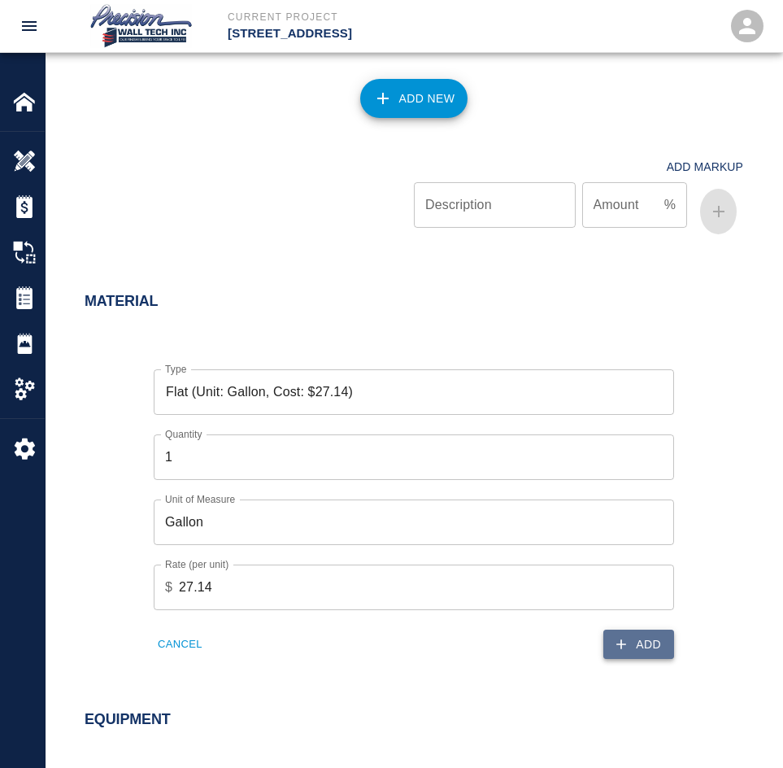
click at [621, 652] on icon "button" at bounding box center [621, 644] width 16 height 16
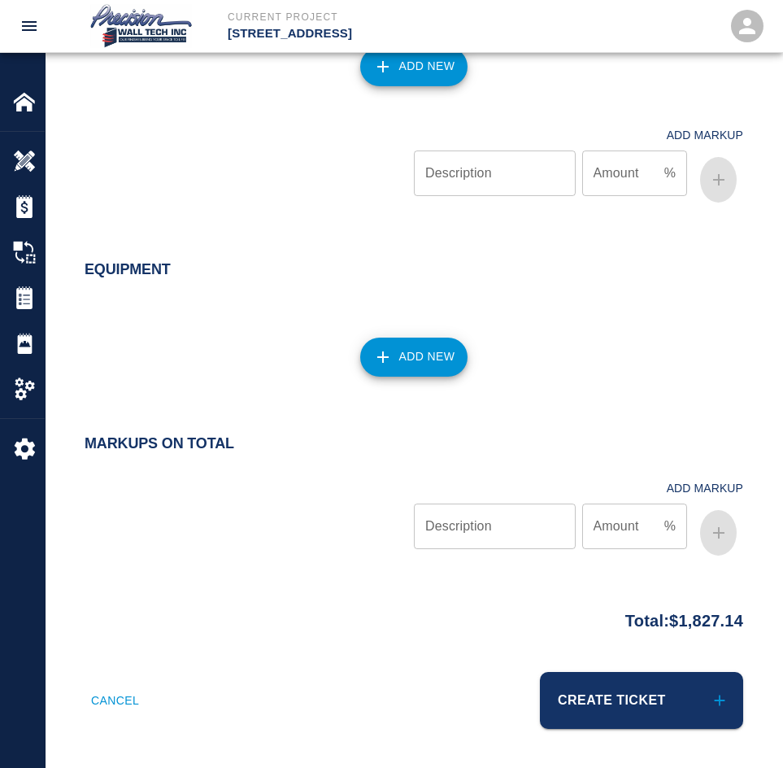
scroll to position [1422, 0]
click at [599, 694] on button "Create Ticket" at bounding box center [641, 700] width 203 height 57
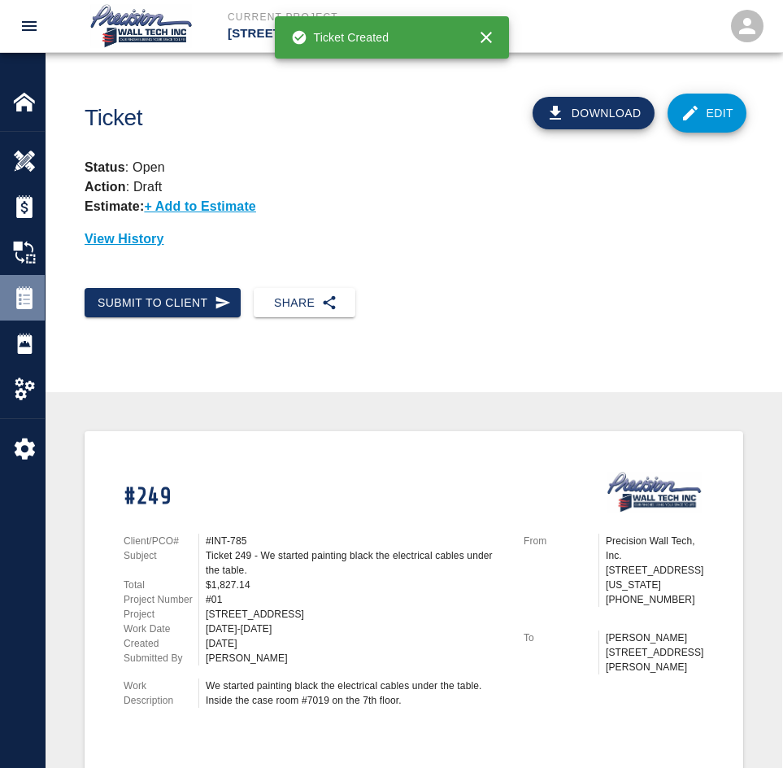
click at [11, 303] on div "Tickets" at bounding box center [22, 298] width 45 height 46
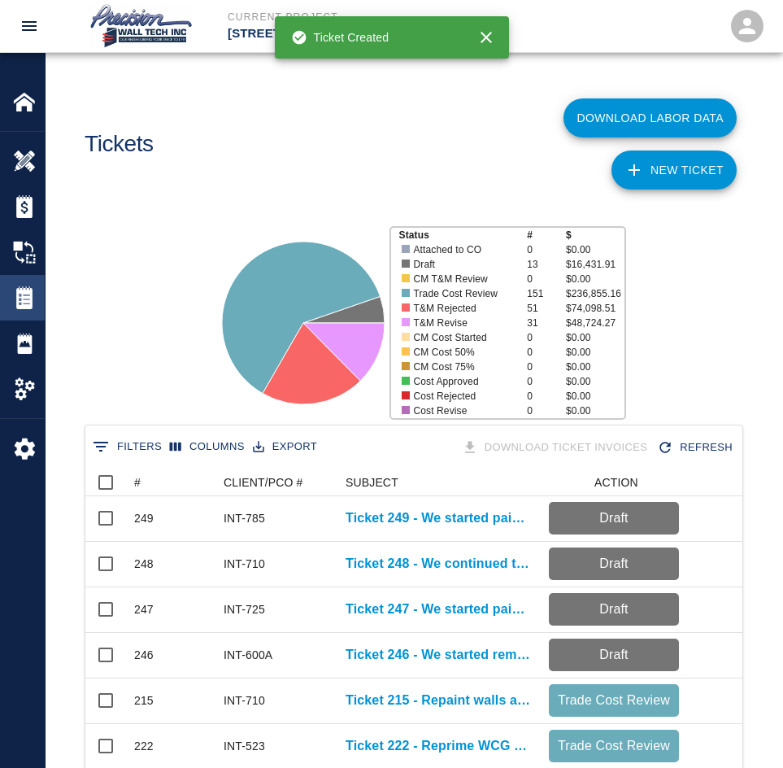
scroll to position [937, 645]
click at [662, 168] on link "NEW TICKET" at bounding box center [674, 169] width 125 height 39
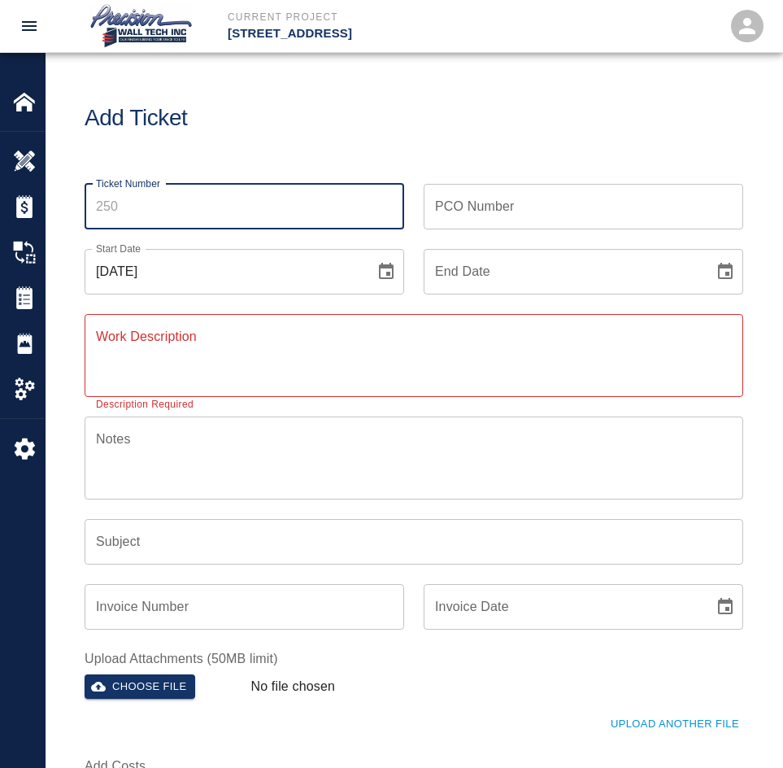
click at [161, 229] on input "Ticket Number" at bounding box center [245, 207] width 320 height 46
type input "5"
type input "250"
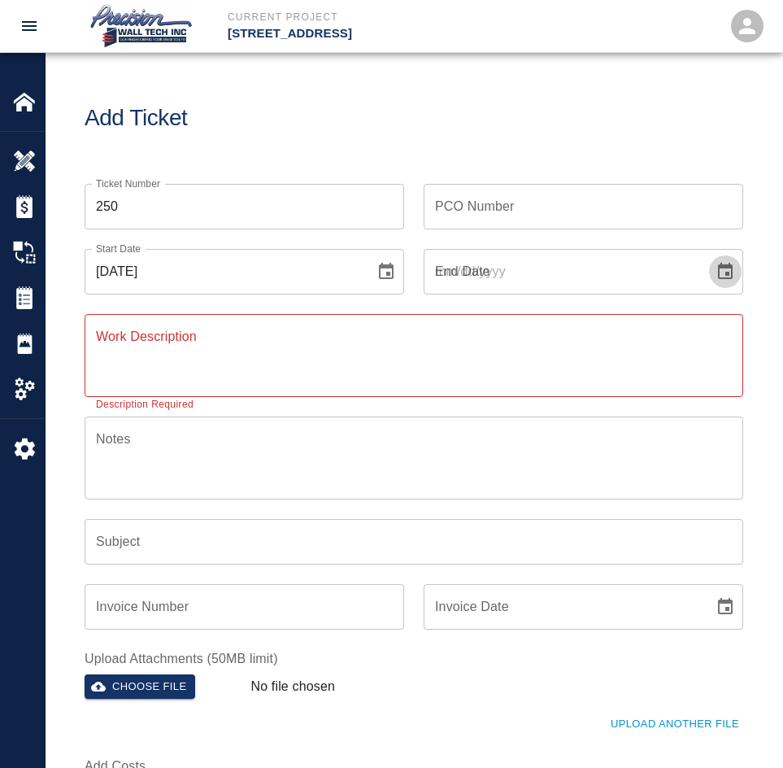
click at [709, 255] on button "Choose date" at bounding box center [725, 271] width 33 height 33
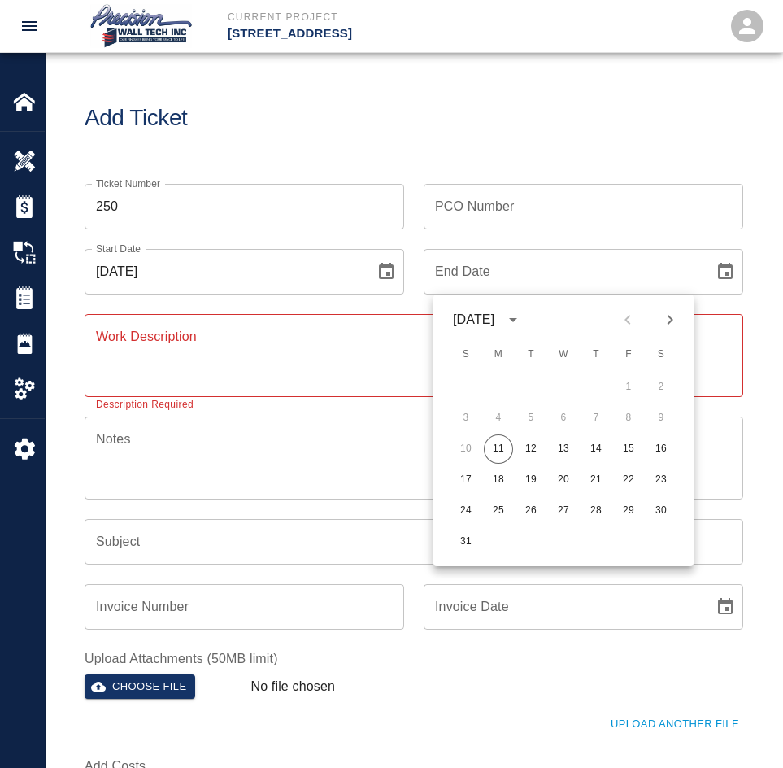
click at [484, 434] on button "11" at bounding box center [498, 448] width 29 height 29
type input "[DATE]"
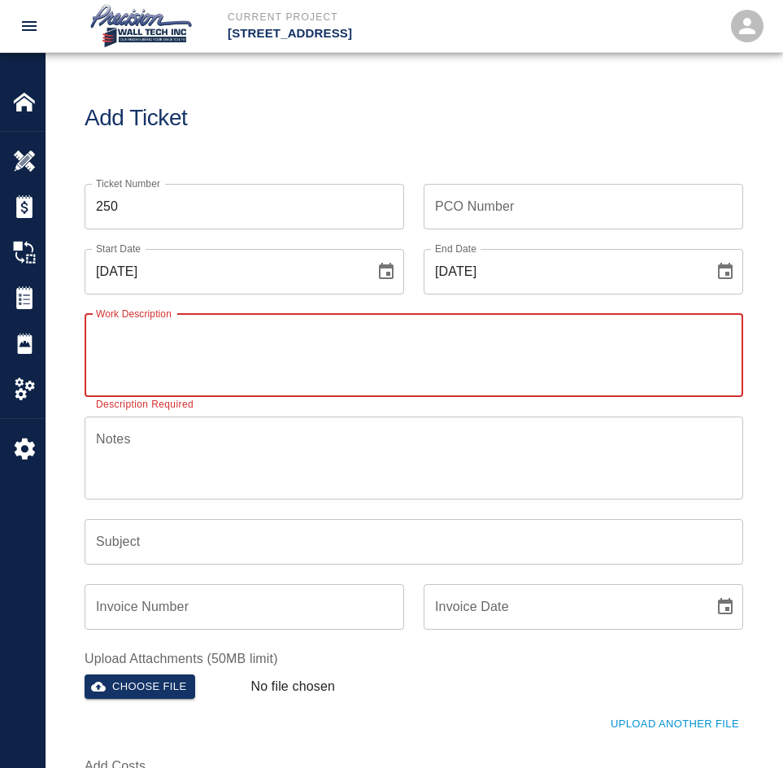
click at [293, 334] on textarea "Work Description" at bounding box center [414, 355] width 636 height 56
paste textarea "We started touching up dirty areas damaged by others during work termination. I…"
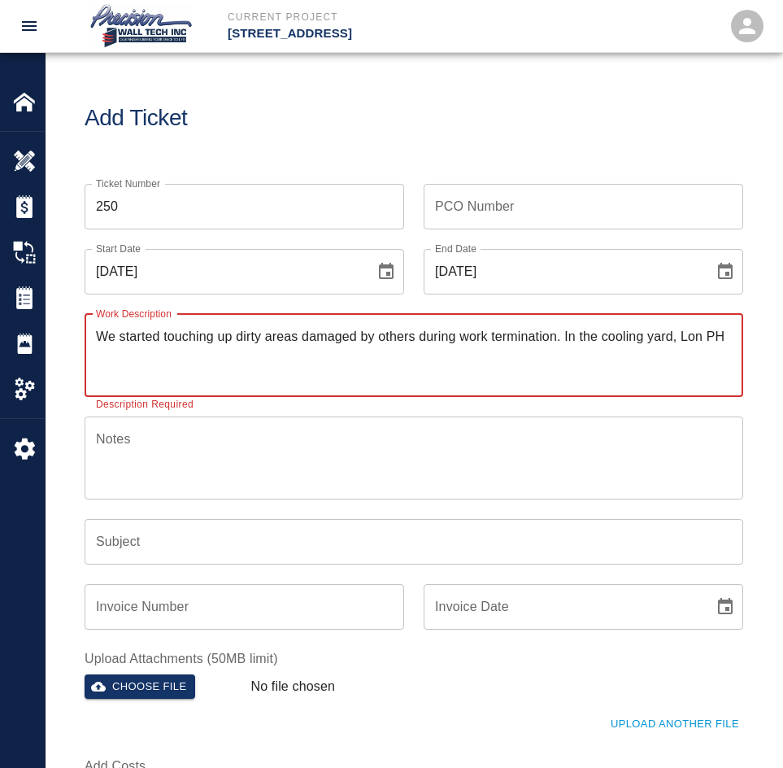
type textarea "We started touching up dirty areas damaged by others during work termination. I…"
click at [271, 529] on input "Subject" at bounding box center [414, 542] width 659 height 46
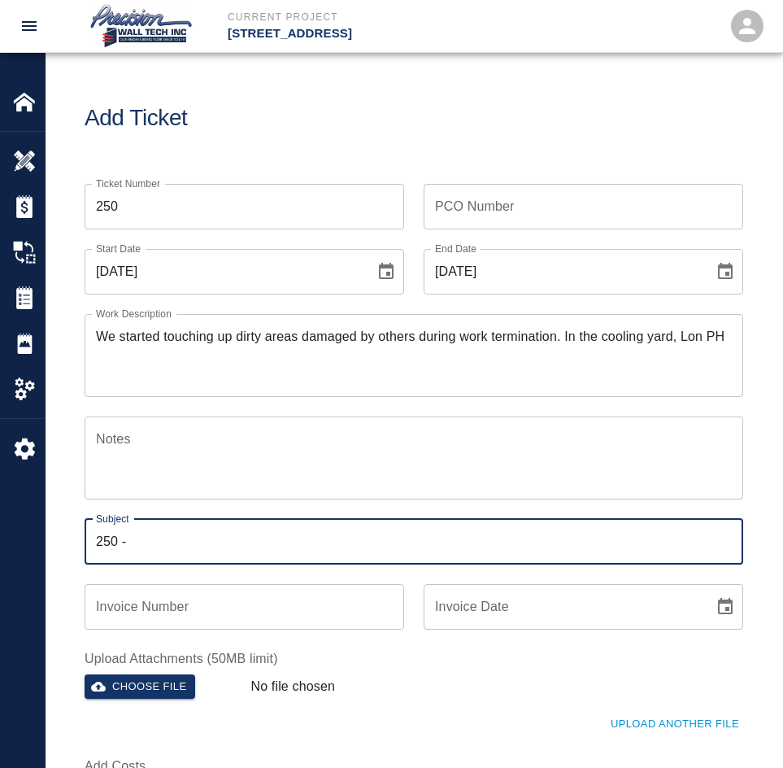
paste input "We started touching up dirty areas damaged by others during work termination. I…"
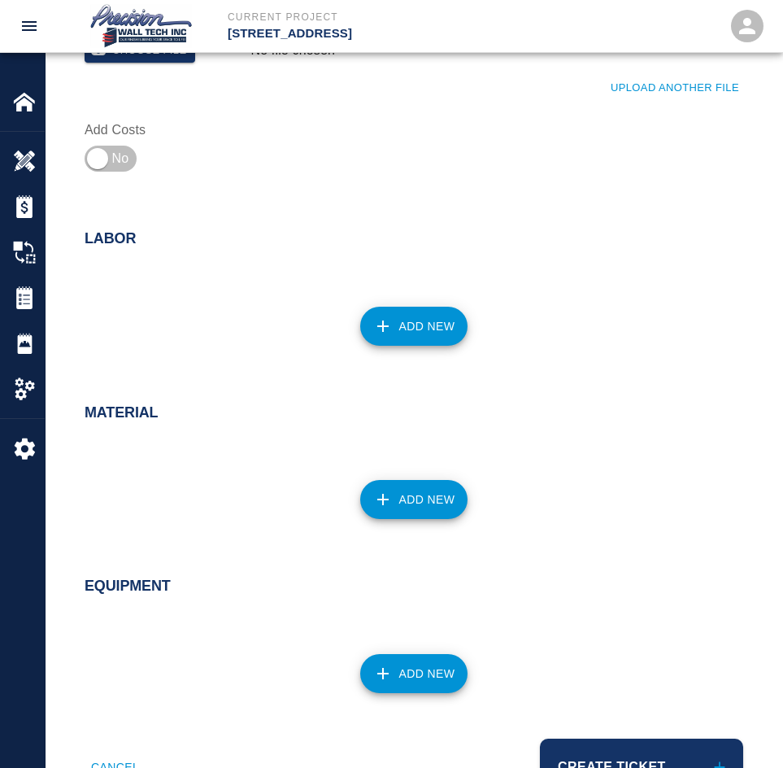
scroll to position [651, 0]
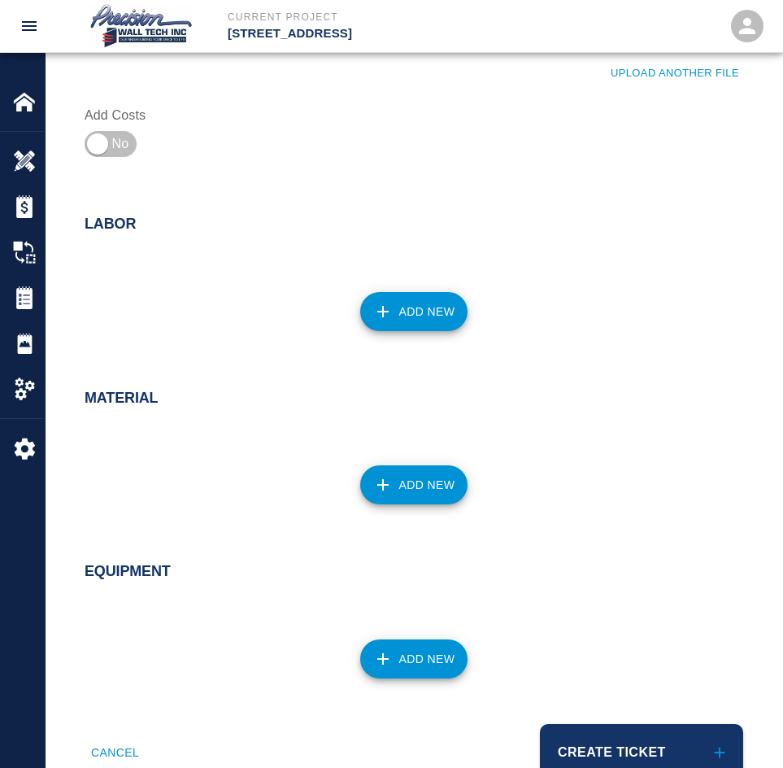
type input "250 - We started touching up dirty areas damaged by others during work terminat…"
click at [422, 308] on button "Add New" at bounding box center [414, 311] width 108 height 39
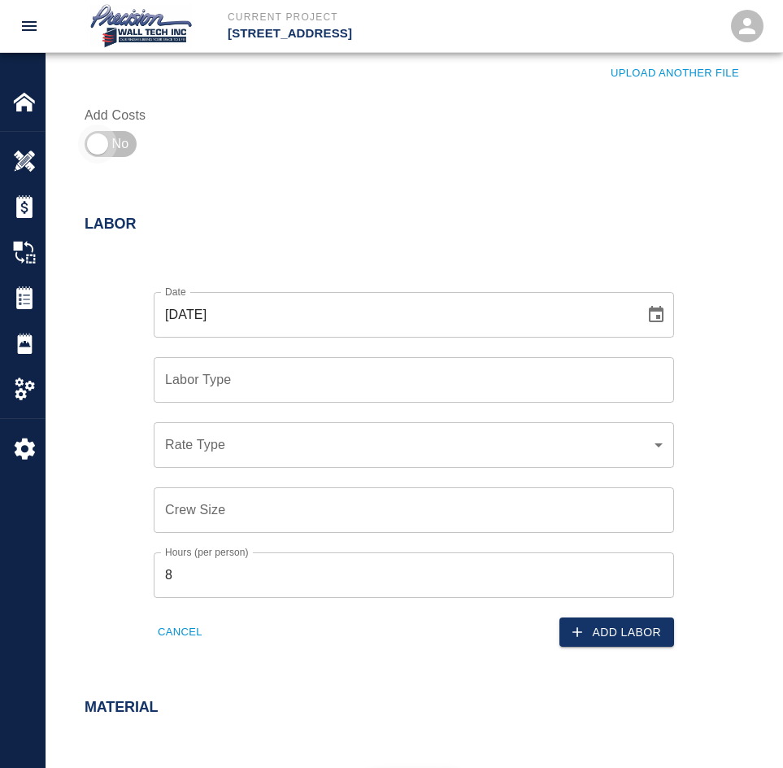
click at [94, 138] on input "checkbox" at bounding box center [97, 143] width 117 height 39
checkbox input "true"
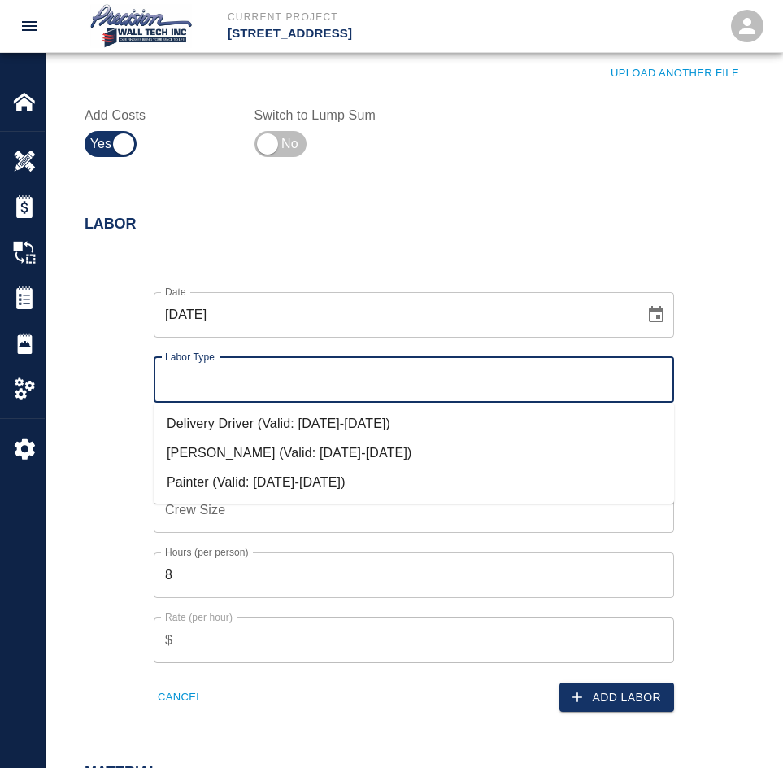
click at [226, 391] on input "Labor Type" at bounding box center [414, 379] width 506 height 31
click at [206, 476] on li "Painter (Valid: [DATE]-[DATE])" at bounding box center [414, 482] width 521 height 29
type input "Painter"
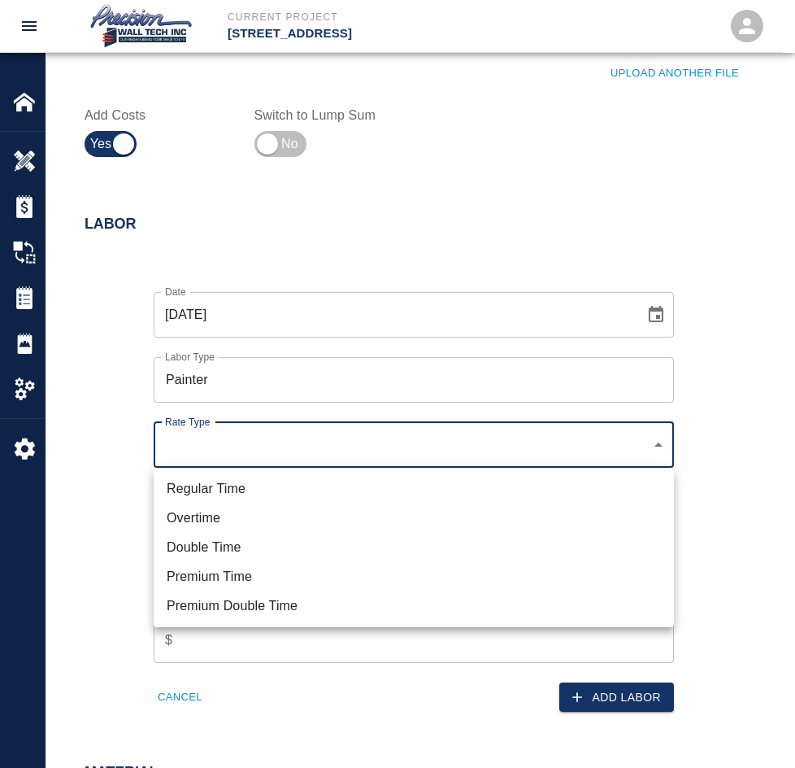
click at [203, 500] on li "Regular Time" at bounding box center [414, 488] width 521 height 29
type input "rate_rt"
type input "75.00"
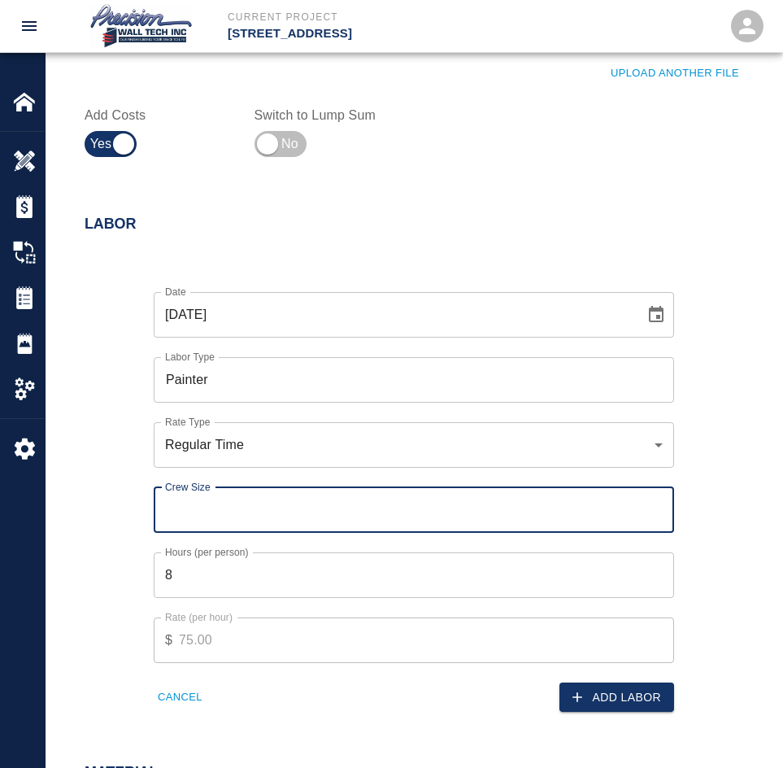
click at [242, 508] on input "Crew Size" at bounding box center [414, 510] width 521 height 46
type input "1"
click at [660, 505] on input "1" at bounding box center [414, 510] width 521 height 46
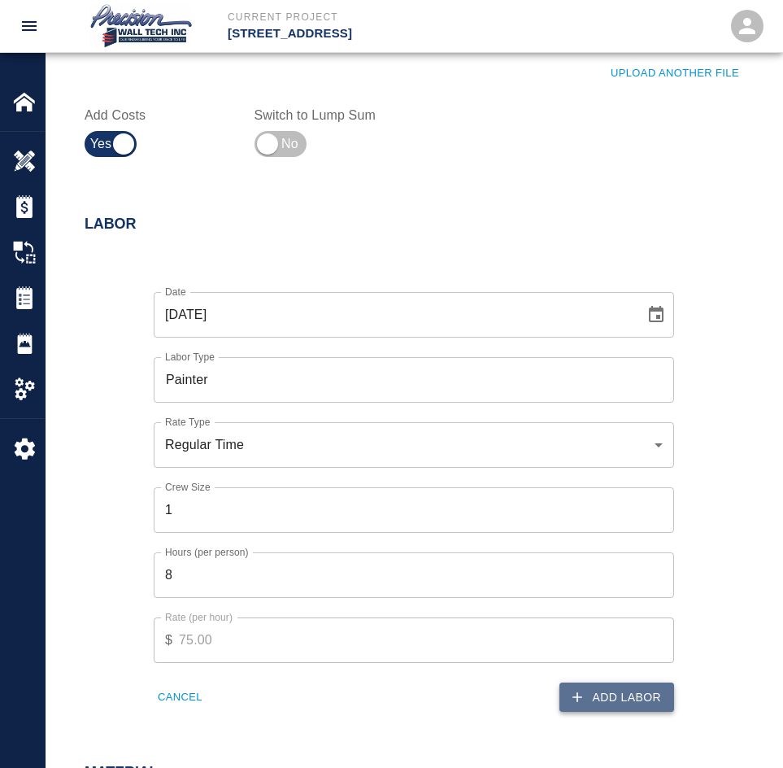
click at [616, 686] on button "Add Labor" at bounding box center [617, 697] width 115 height 30
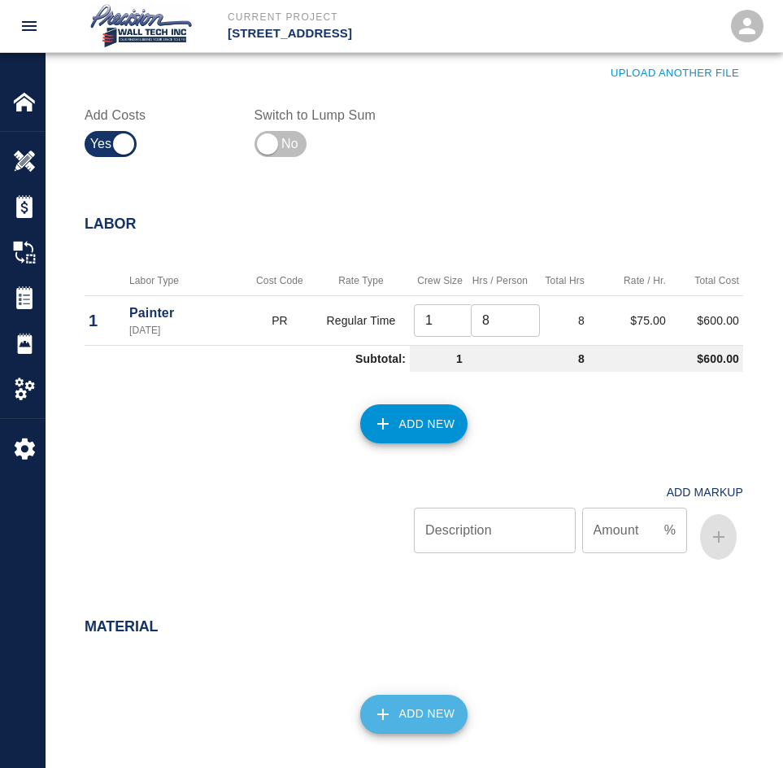
click at [397, 711] on button "Add New" at bounding box center [414, 714] width 108 height 39
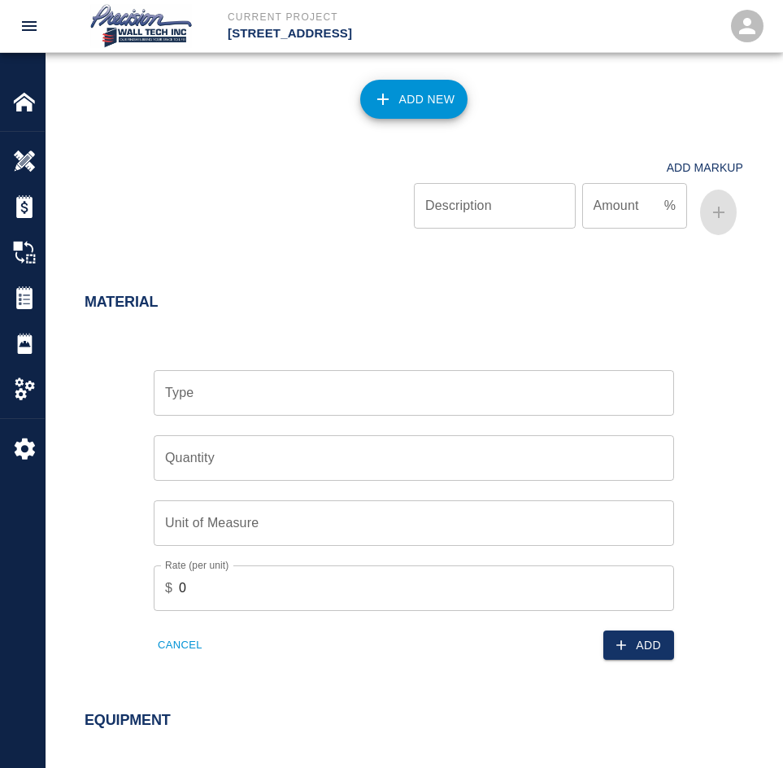
scroll to position [976, 0]
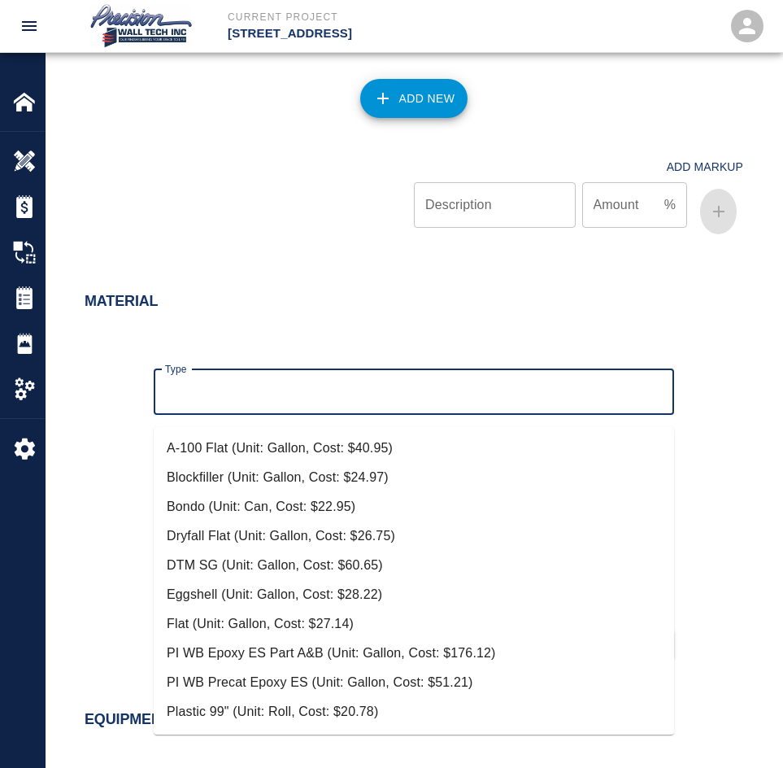
click at [260, 406] on input "Type" at bounding box center [414, 392] width 506 height 31
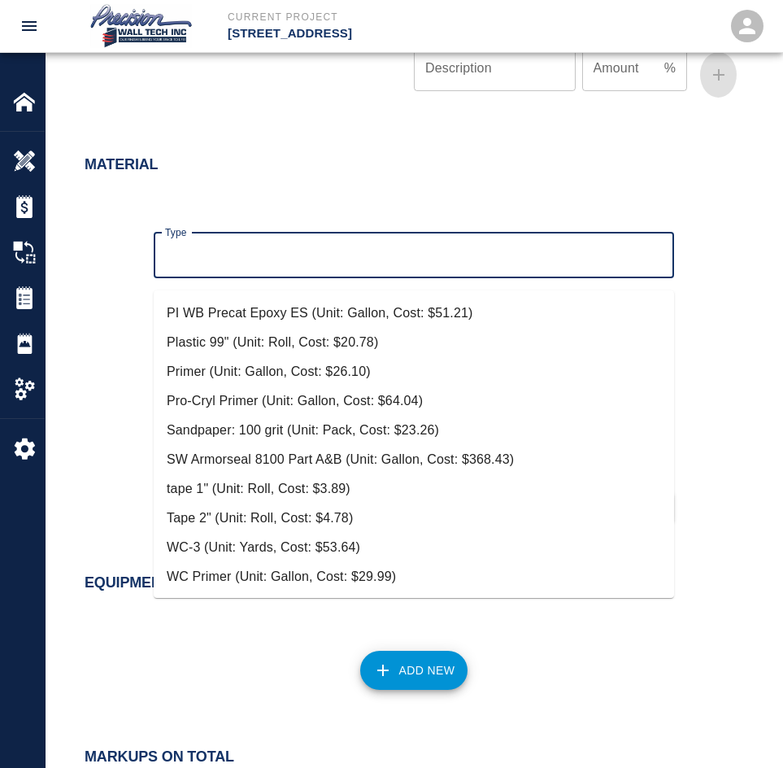
scroll to position [0, 0]
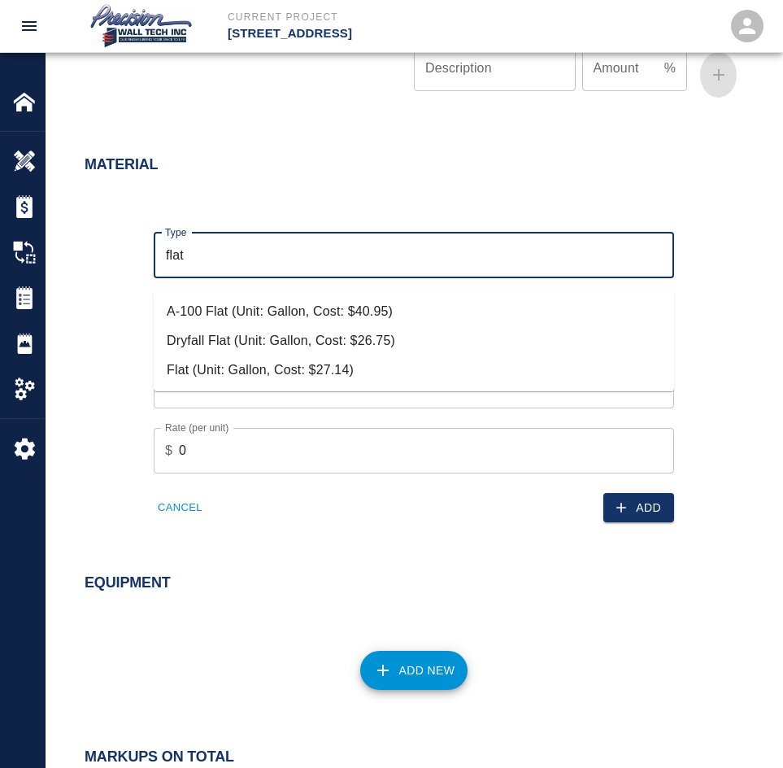
click at [258, 369] on li "Flat (Unit: Gallon, Cost: $27.14)" at bounding box center [414, 369] width 521 height 29
type input "Flat (Unit: Gallon, Cost: $27.14)"
type input "Gallon"
type input "27.14"
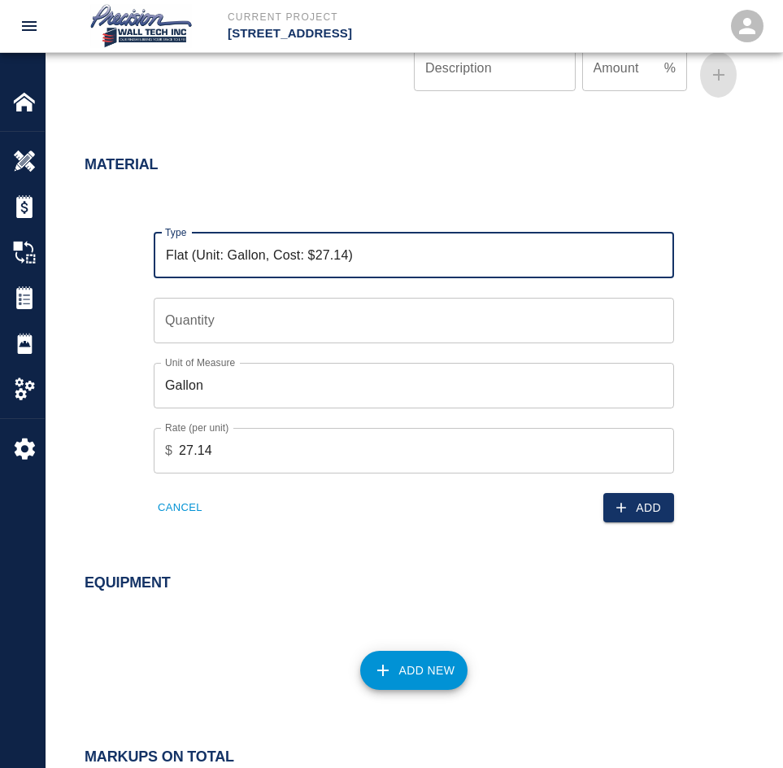
type input "Flat (Unit: Gallon, Cost: $27.14)"
click at [285, 342] on input "Quantity" at bounding box center [414, 321] width 521 height 46
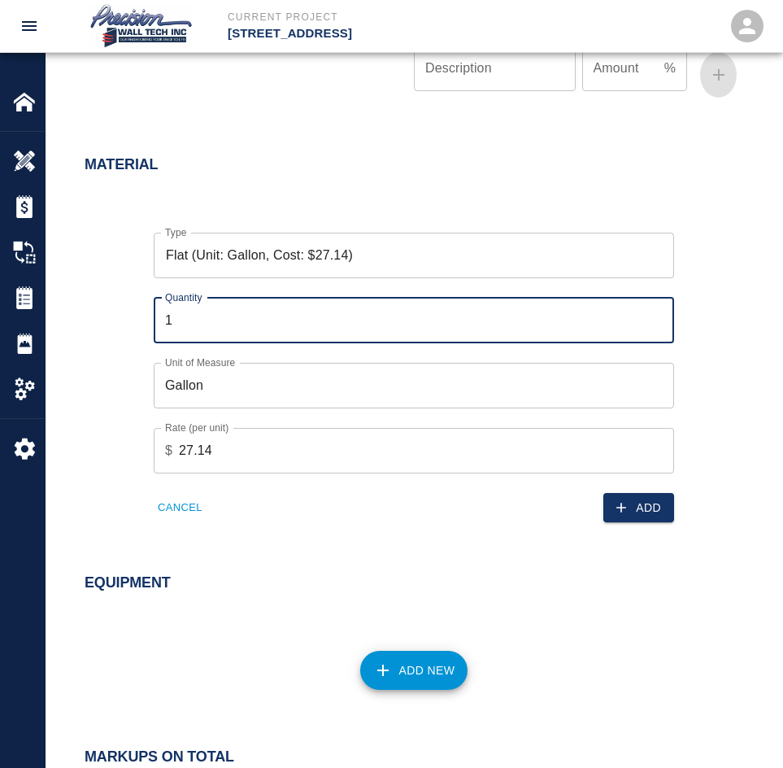
type input "1"
click at [657, 332] on input "1" at bounding box center [414, 321] width 521 height 46
click at [648, 523] on button "Add" at bounding box center [638, 508] width 71 height 30
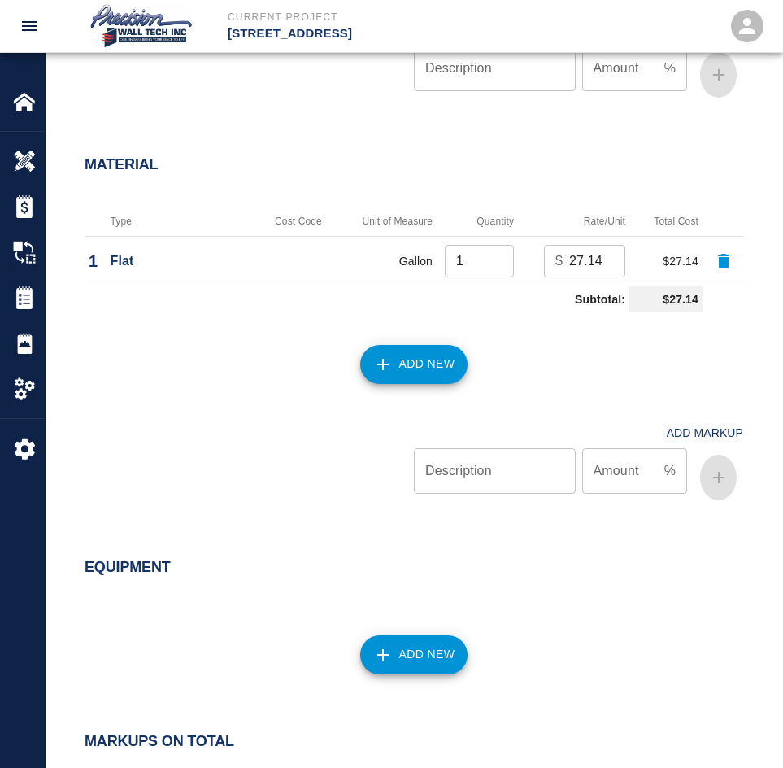
scroll to position [1422, 0]
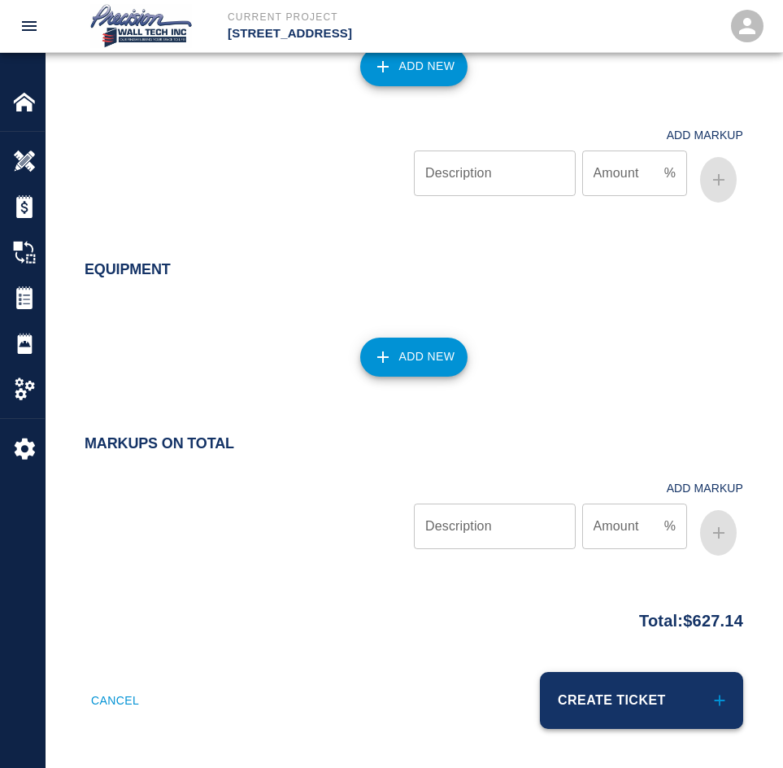
click at [659, 690] on button "Create Ticket" at bounding box center [641, 700] width 203 height 57
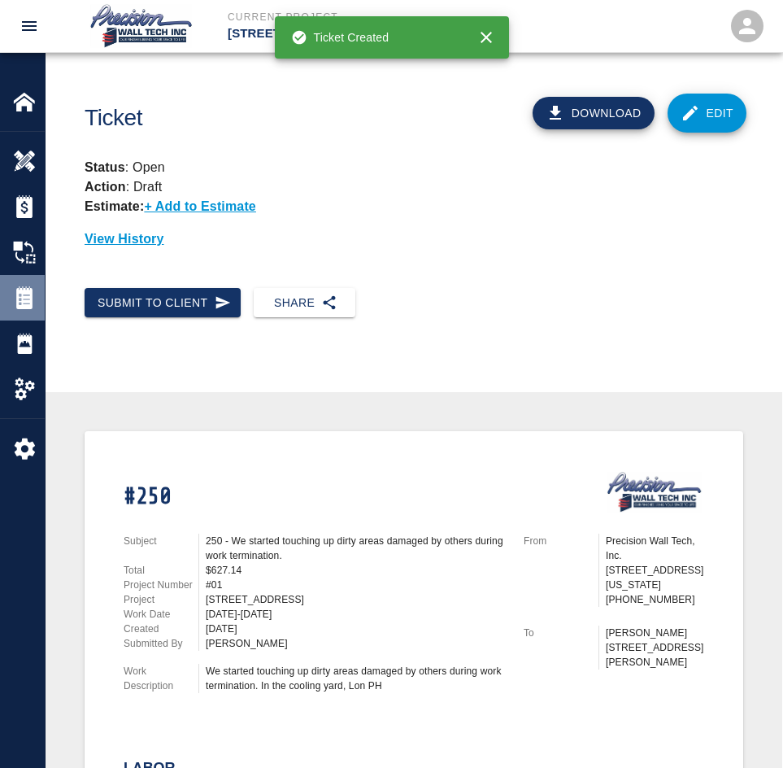
click at [17, 280] on div "Tickets" at bounding box center [22, 298] width 45 height 46
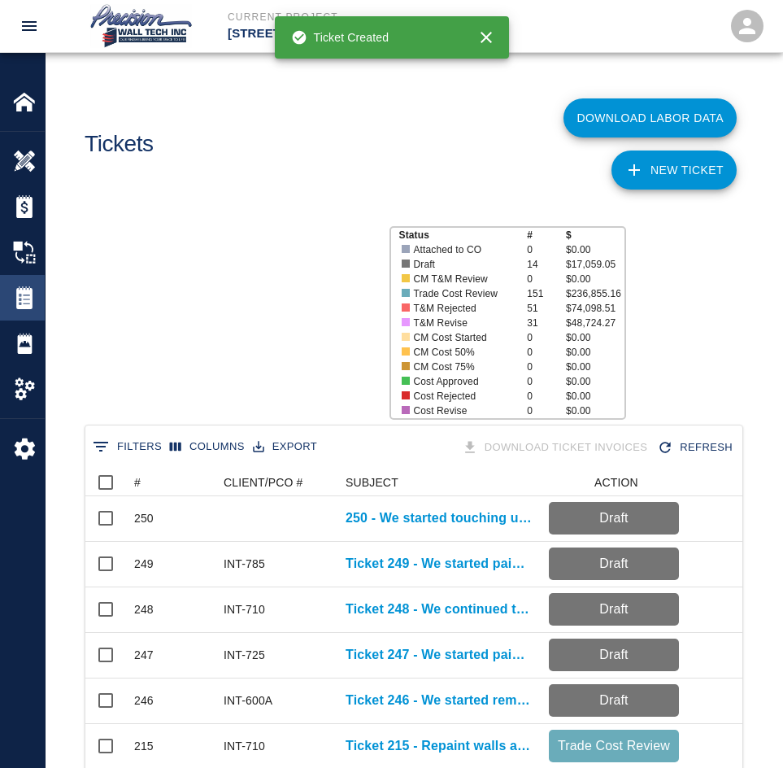
scroll to position [937, 645]
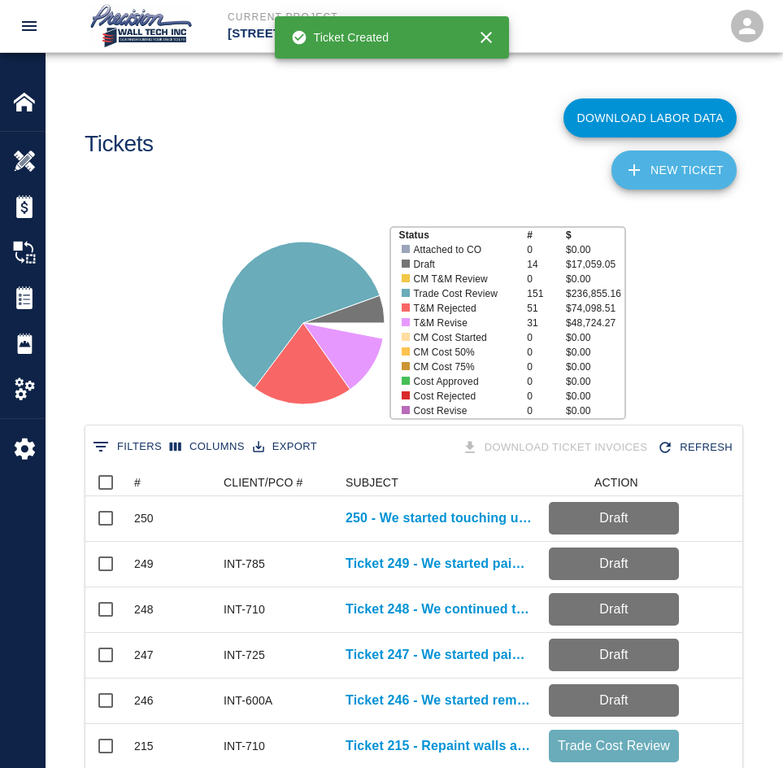
click at [682, 171] on link "NEW TICKET" at bounding box center [674, 169] width 125 height 39
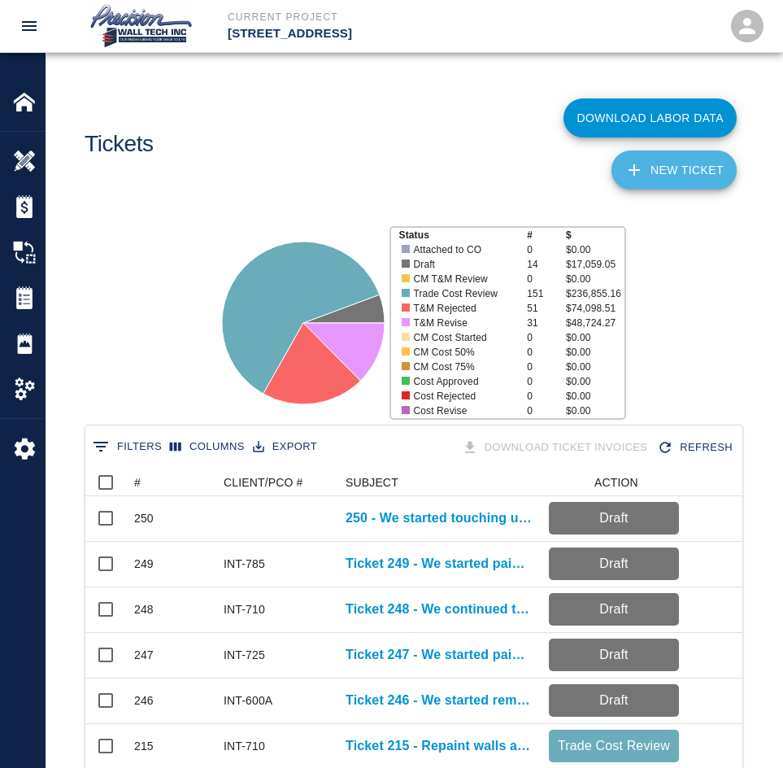
click at [663, 173] on link "NEW TICKET" at bounding box center [674, 169] width 125 height 39
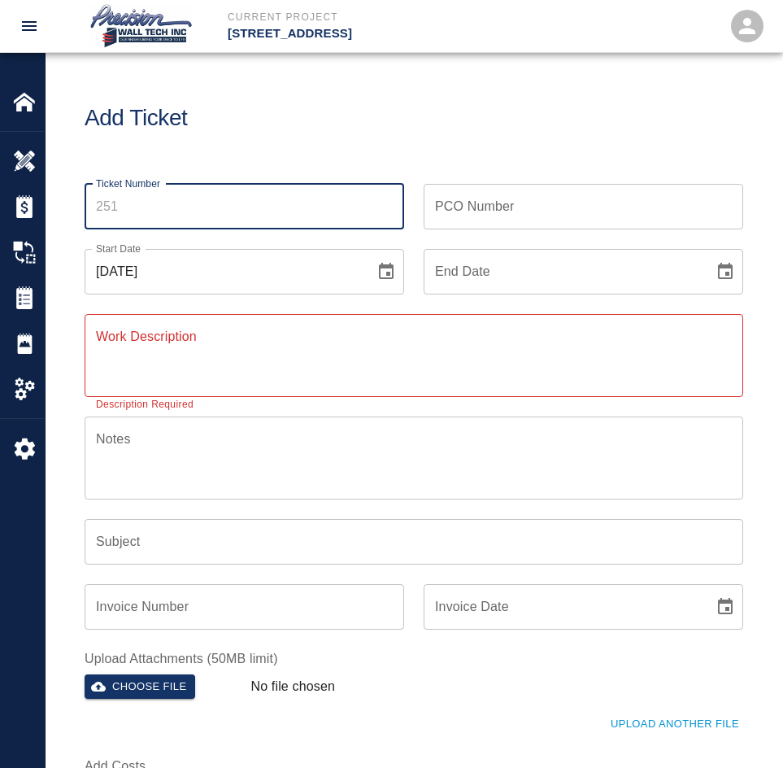
click at [155, 211] on input "Ticket Number" at bounding box center [245, 207] width 320 height 46
click at [285, 203] on input "251" at bounding box center [245, 207] width 320 height 46
click at [168, 229] on div "Start Date [DATE] Start Date" at bounding box center [234, 261] width 339 height 65
click at [181, 207] on input "251" at bounding box center [245, 207] width 320 height 46
type input "251"
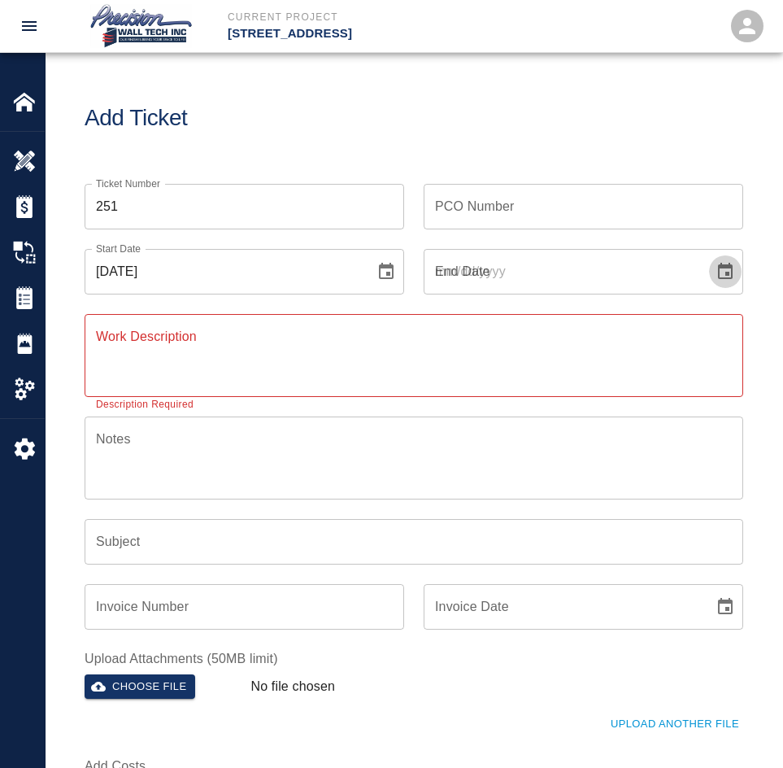
click at [709, 255] on button "Choose date" at bounding box center [725, 271] width 33 height 33
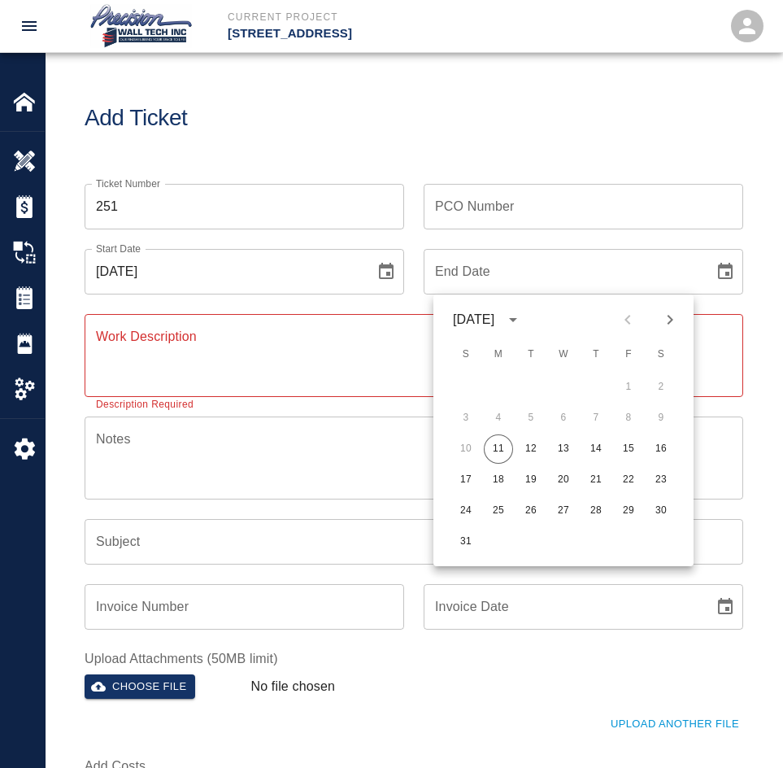
click at [484, 434] on button "11" at bounding box center [498, 448] width 29 height 29
type input "[DATE]"
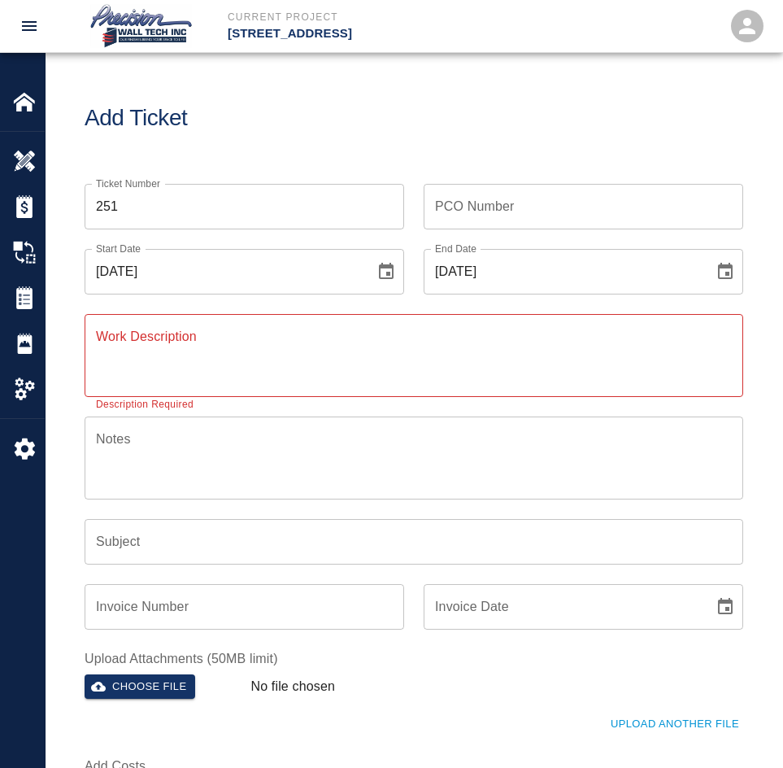
click at [180, 325] on div "x Work Description" at bounding box center [414, 355] width 659 height 83
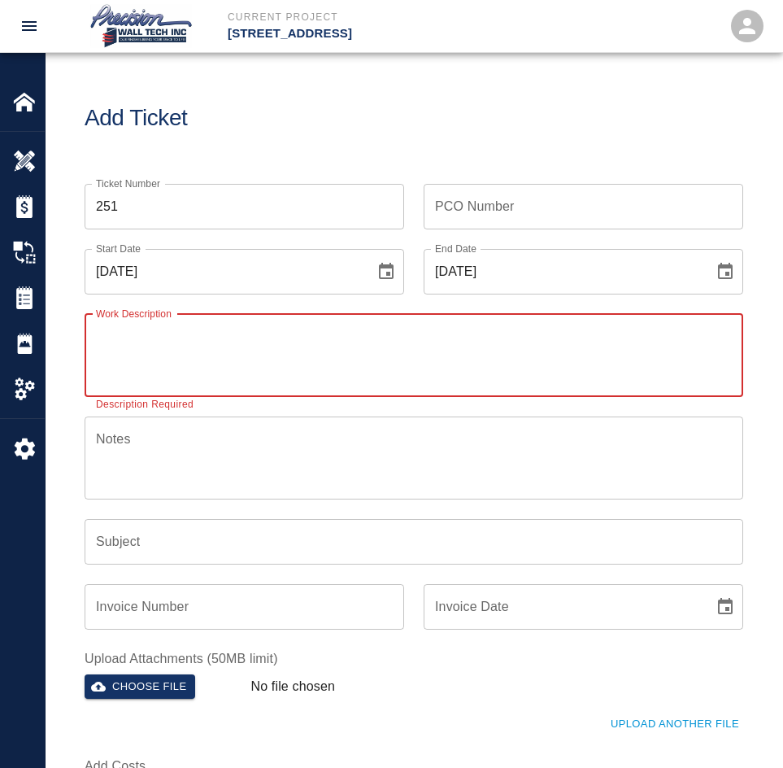
paste textarea "We completed the shot blasting, and we started cleaning up, and we started appl…"
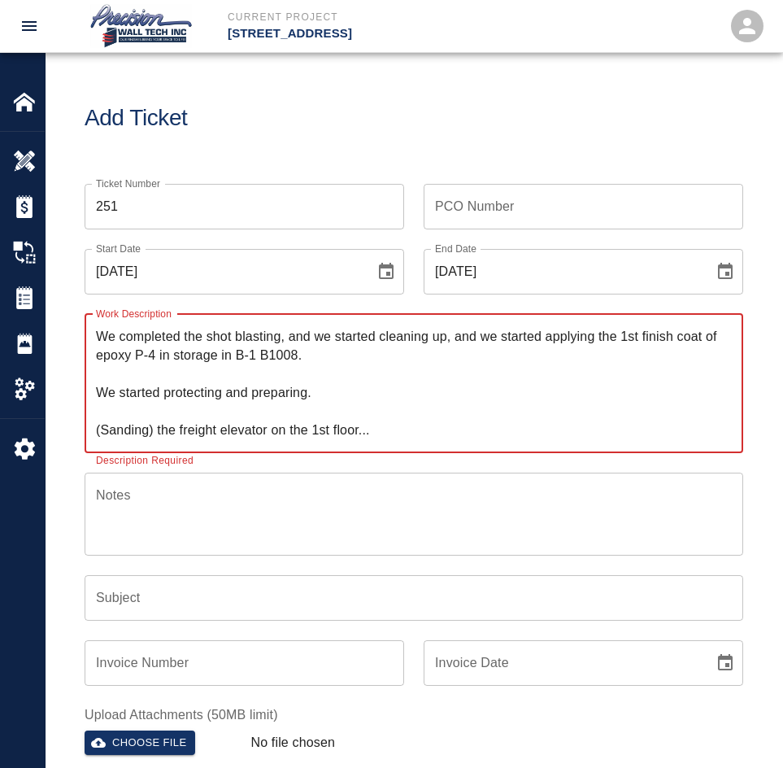
click at [333, 383] on textarea "We completed the shot blasting, and we started cleaning up, and we started appl…" at bounding box center [414, 383] width 636 height 112
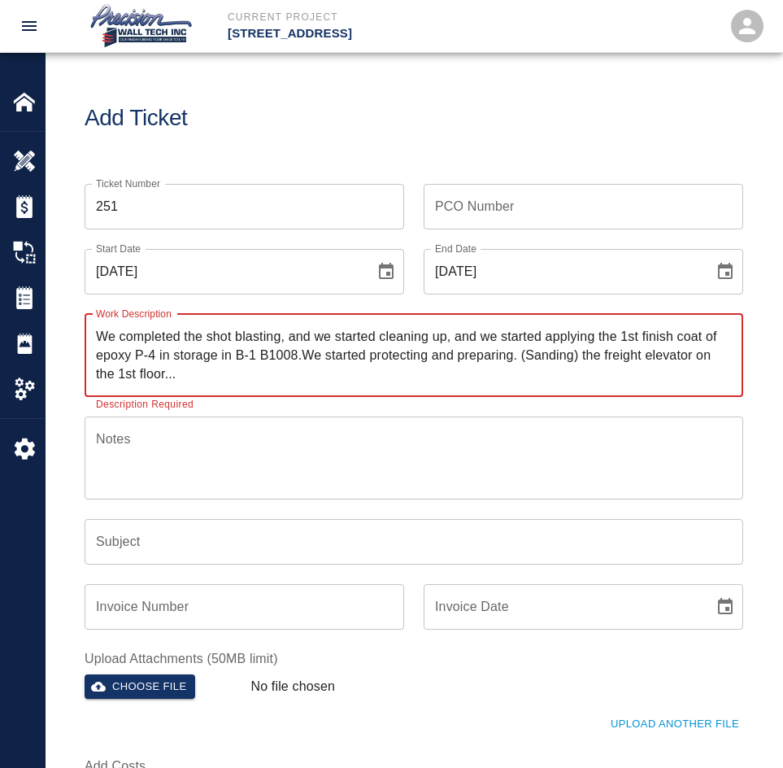
click at [333, 383] on textarea "We completed the shot blasting, and we started cleaning up, and we started appl…" at bounding box center [414, 355] width 636 height 56
type textarea "We completed the shot blasting, and we started cleaning up, and we started appl…"
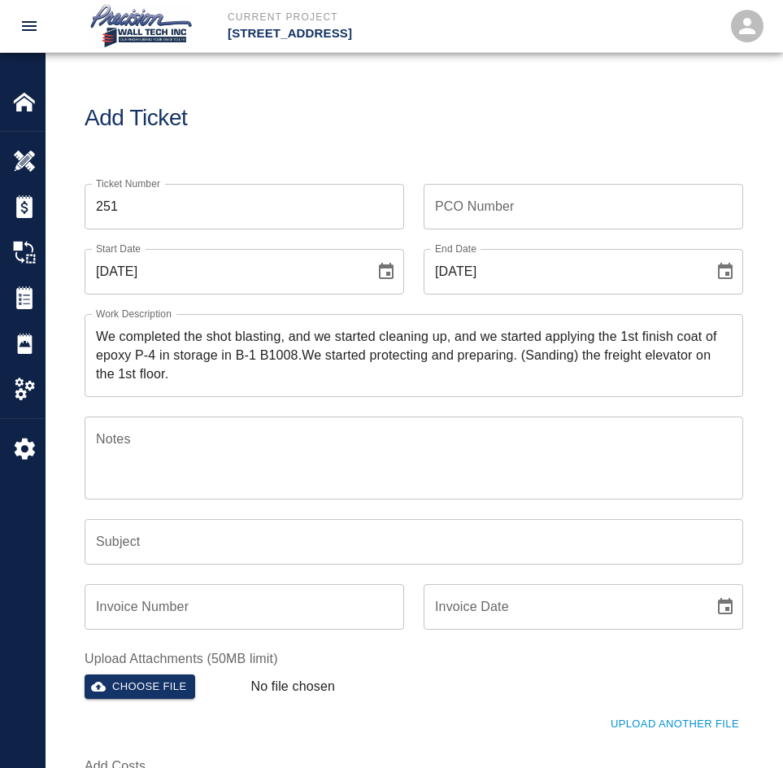
drag, startPoint x: 107, startPoint y: 333, endPoint x: 358, endPoint y: 310, distance: 251.5
click at [358, 310] on div "Work Description We completed the shot blasting, and we started cleaning up, an…" at bounding box center [404, 345] width 678 height 102
drag, startPoint x: 89, startPoint y: 341, endPoint x: 321, endPoint y: 343, distance: 232.6
click at [329, 339] on div "We completed the shot blasting, and we started cleaning up, and we started appl…" at bounding box center [414, 355] width 659 height 83
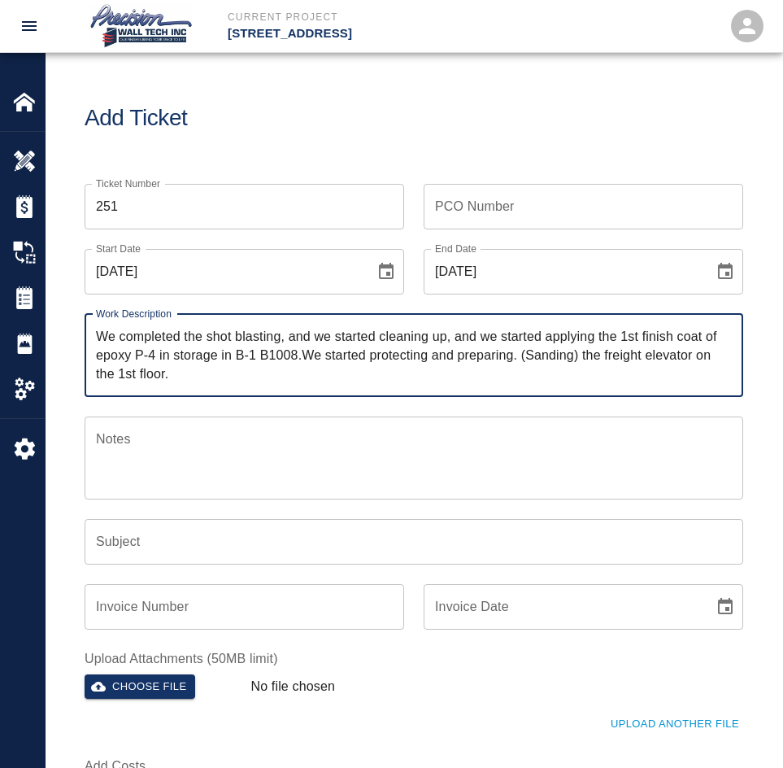
drag, startPoint x: 447, startPoint y: 337, endPoint x: 93, endPoint y: 337, distance: 354.6
click at [93, 337] on div "We completed the shot blasting, and we started cleaning up, and we started appl…" at bounding box center [414, 355] width 659 height 83
click at [189, 523] on input "Subject" at bounding box center [414, 542] width 659 height 46
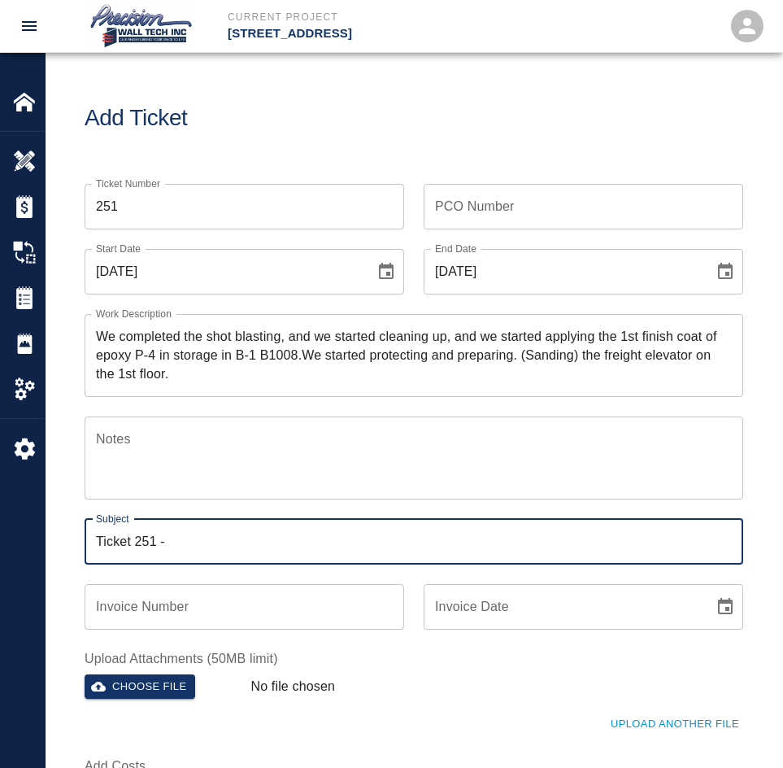
paste input "We completed the shot blasting, and we started cleaning up"
type input "Ticket 251 - We completed the shot blasting, and we started cleaning up"
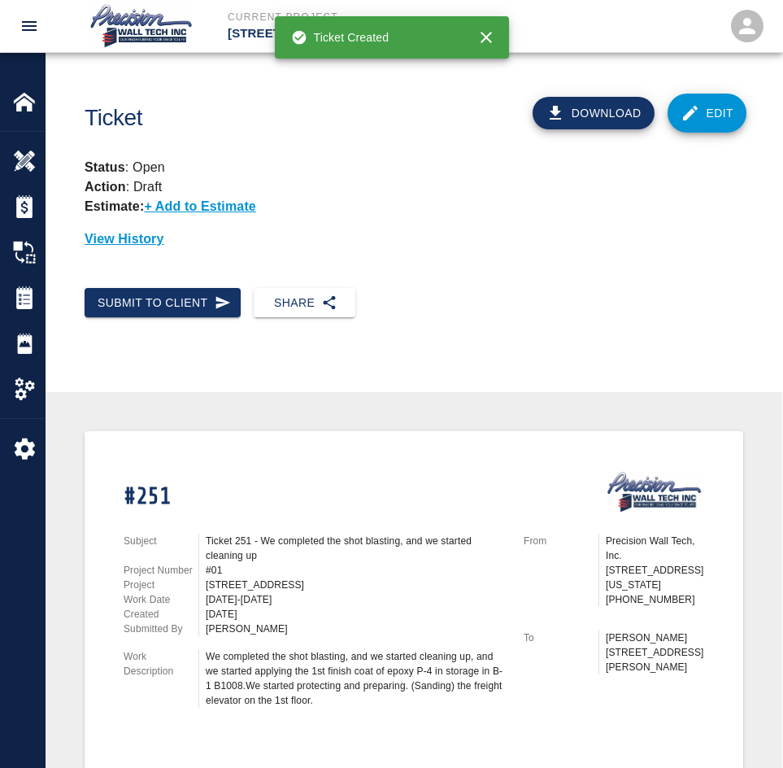
click at [712, 101] on link "Edit" at bounding box center [708, 113] width 80 height 39
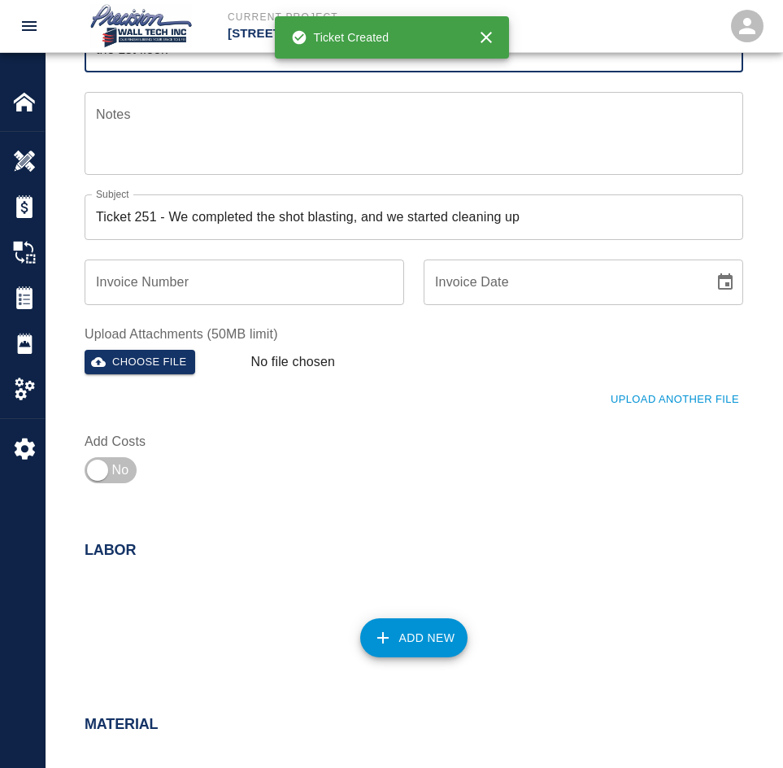
scroll to position [325, 0]
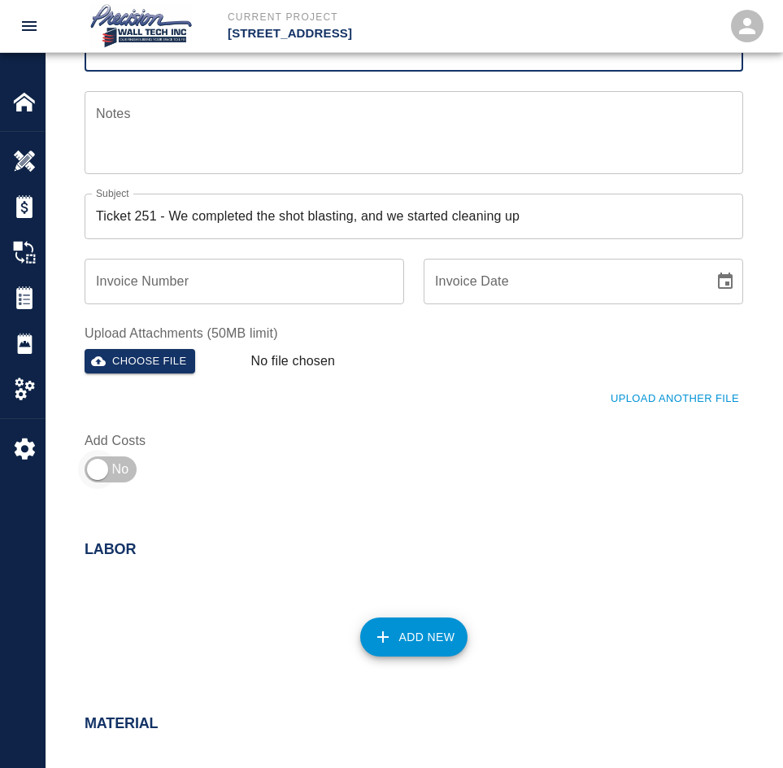
click at [102, 460] on input "checkbox" at bounding box center [97, 469] width 117 height 39
checkbox input "true"
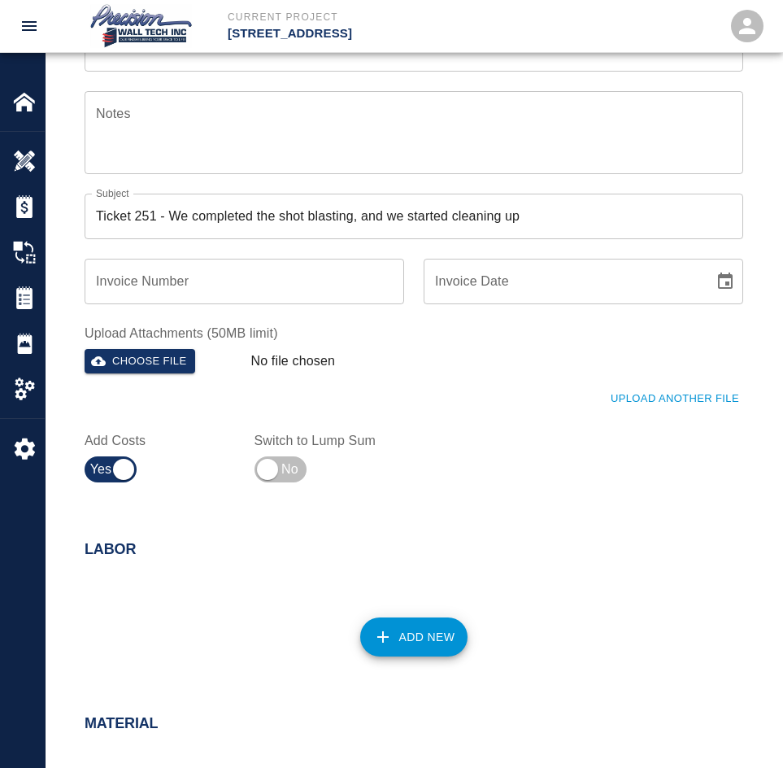
scroll to position [651, 0]
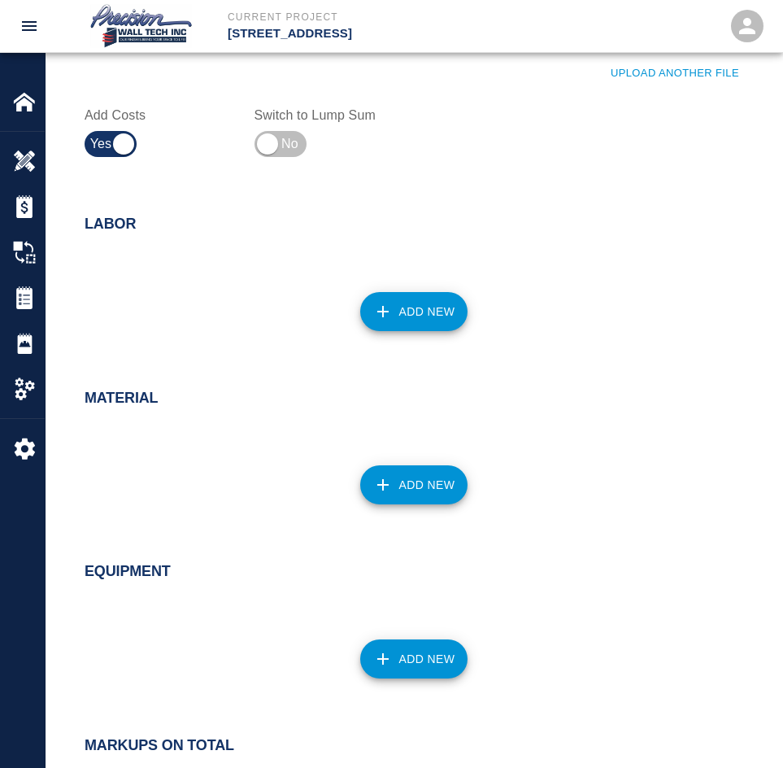
click at [422, 314] on button "Add New" at bounding box center [414, 311] width 108 height 39
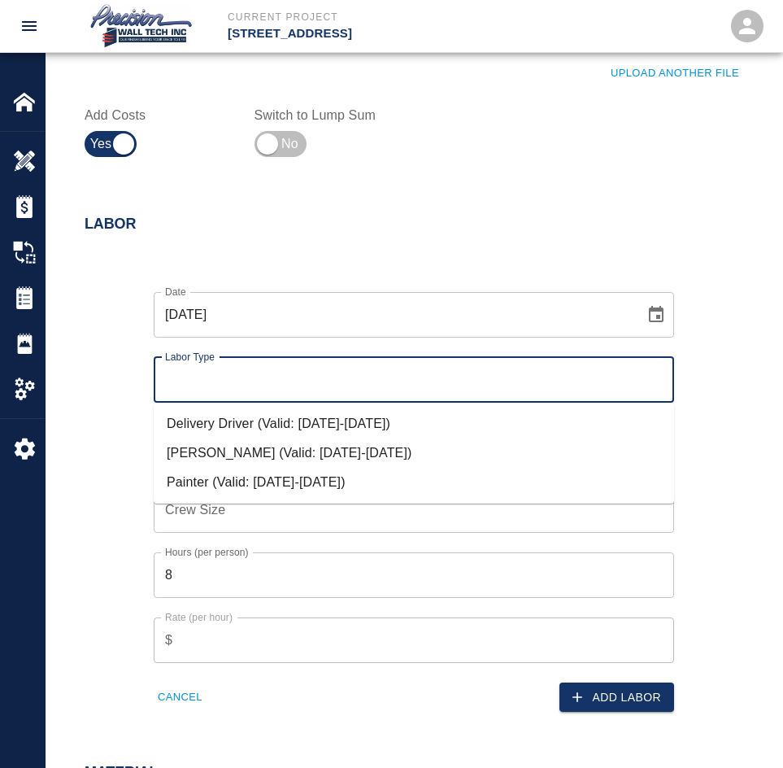
click at [355, 393] on input "Labor Type" at bounding box center [414, 379] width 506 height 31
click at [317, 481] on li "Painter (Valid: [DATE]-[DATE])" at bounding box center [414, 482] width 521 height 29
type input "Painter"
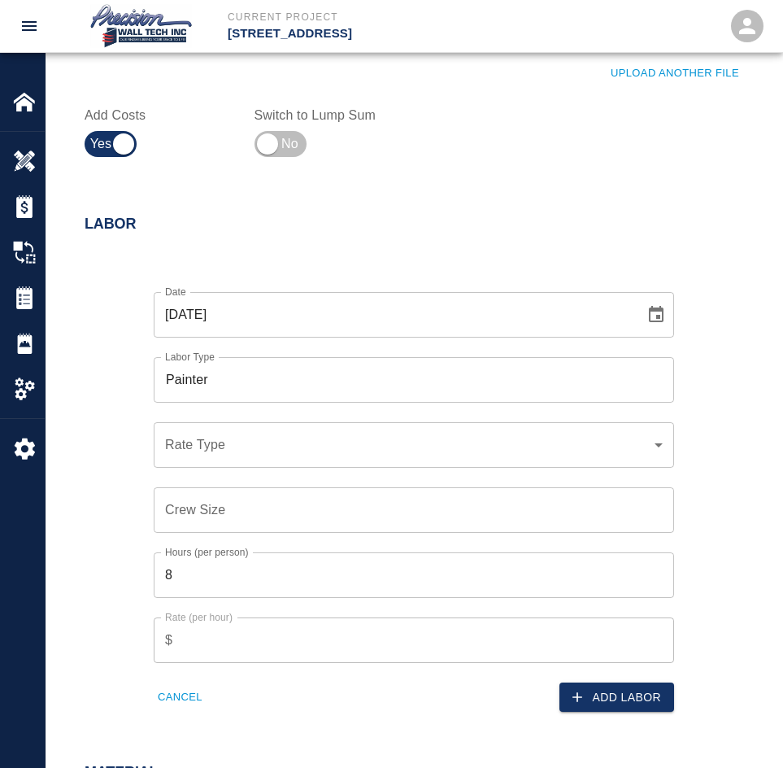
click at [318, 457] on div "​ Rate Type" at bounding box center [414, 445] width 521 height 46
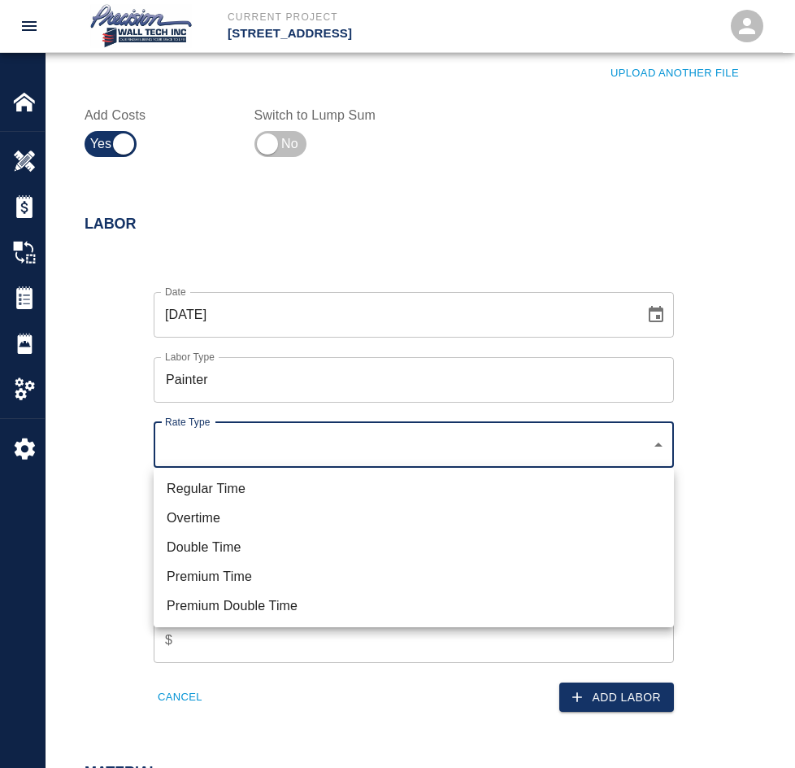
click at [252, 567] on li "Premium Time" at bounding box center [414, 576] width 521 height 29
type input "rate_pot"
type input "37.50"
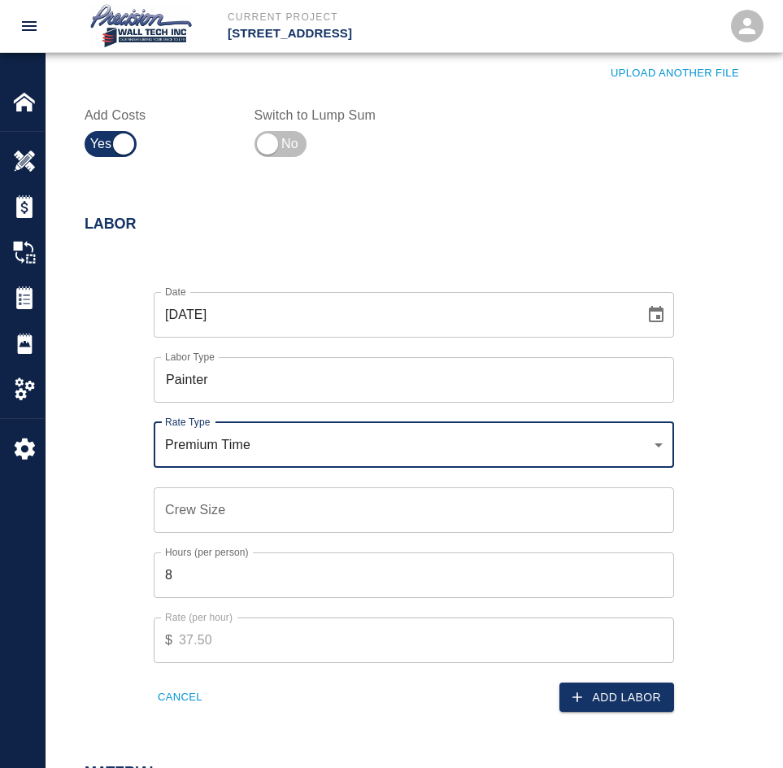
drag, startPoint x: 660, startPoint y: 486, endPoint x: 663, endPoint y: 494, distance: 9.5
click at [661, 487] on div "Crew Size Crew Size" at bounding box center [404, 500] width 540 height 65
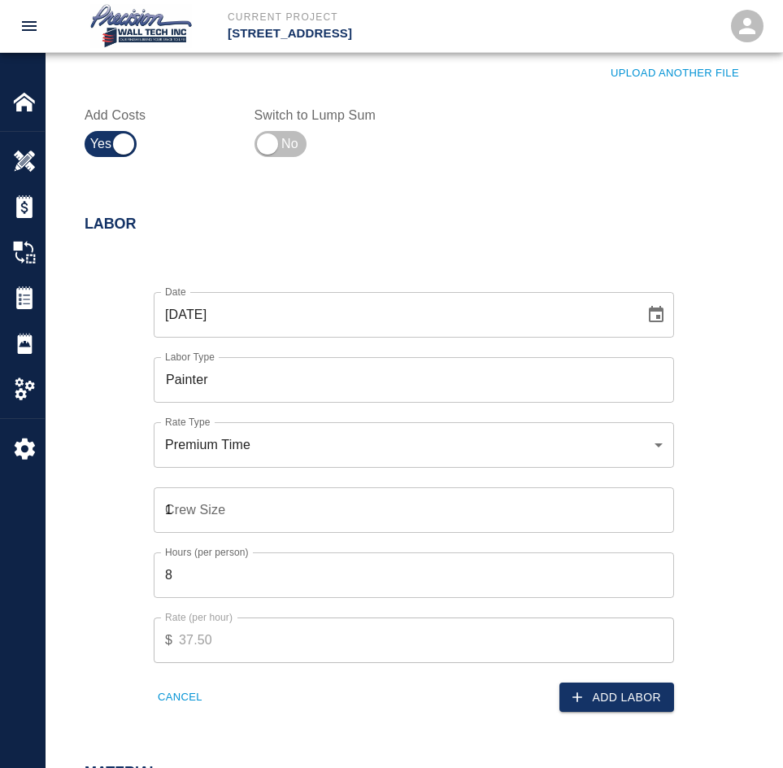
click at [662, 500] on input "1" at bounding box center [414, 510] width 521 height 46
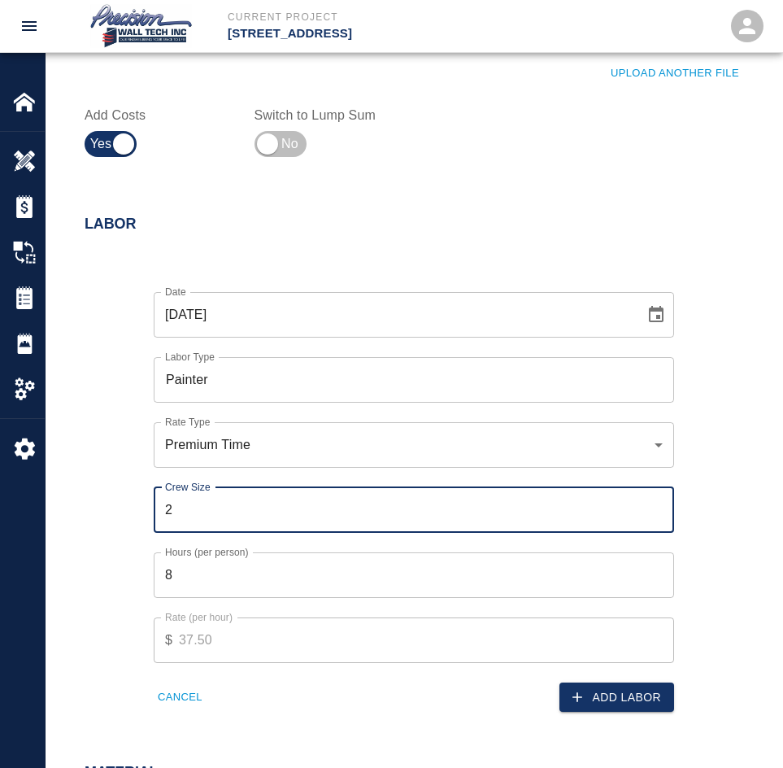
click at [662, 500] on input "2" at bounding box center [414, 510] width 521 height 46
click at [660, 500] on input "3" at bounding box center [414, 510] width 521 height 46
click at [658, 509] on input "4" at bounding box center [414, 510] width 521 height 46
click at [660, 521] on input "4" at bounding box center [414, 510] width 521 height 46
click at [660, 513] on input "3" at bounding box center [414, 510] width 521 height 46
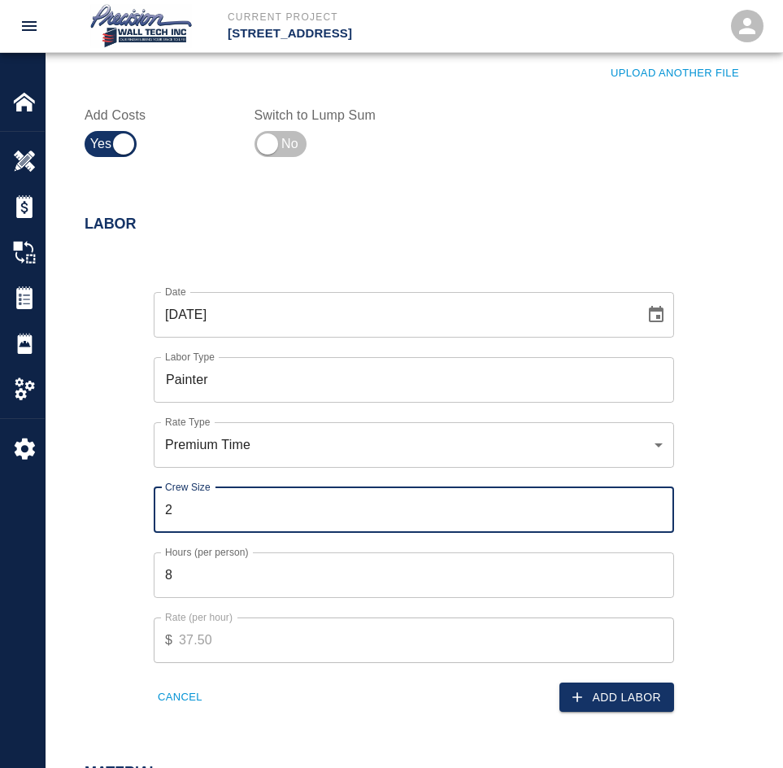
type input "2"
click at [660, 513] on input "2" at bounding box center [414, 510] width 521 height 46
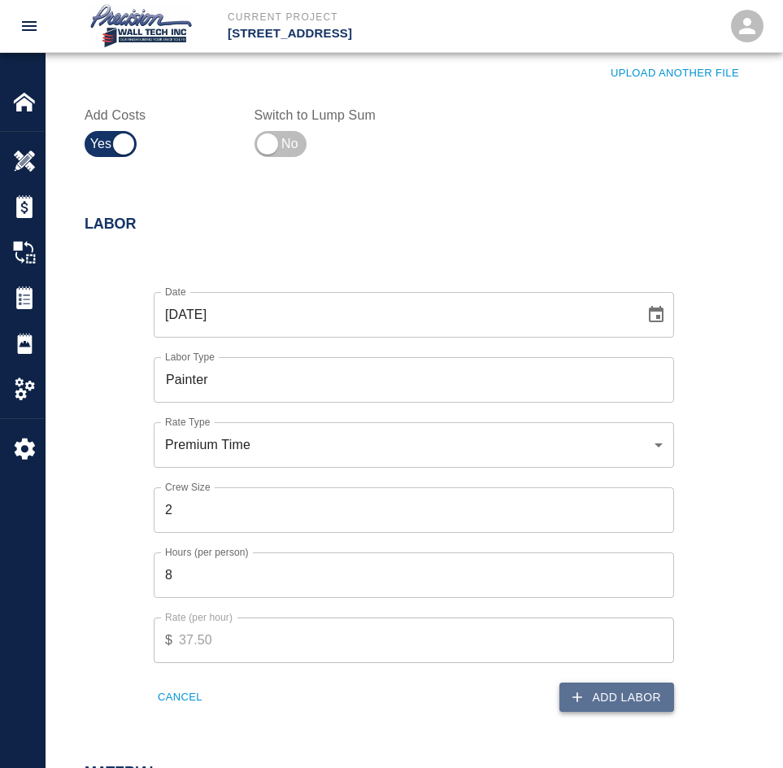
click at [658, 703] on button "Add Labor" at bounding box center [617, 697] width 115 height 30
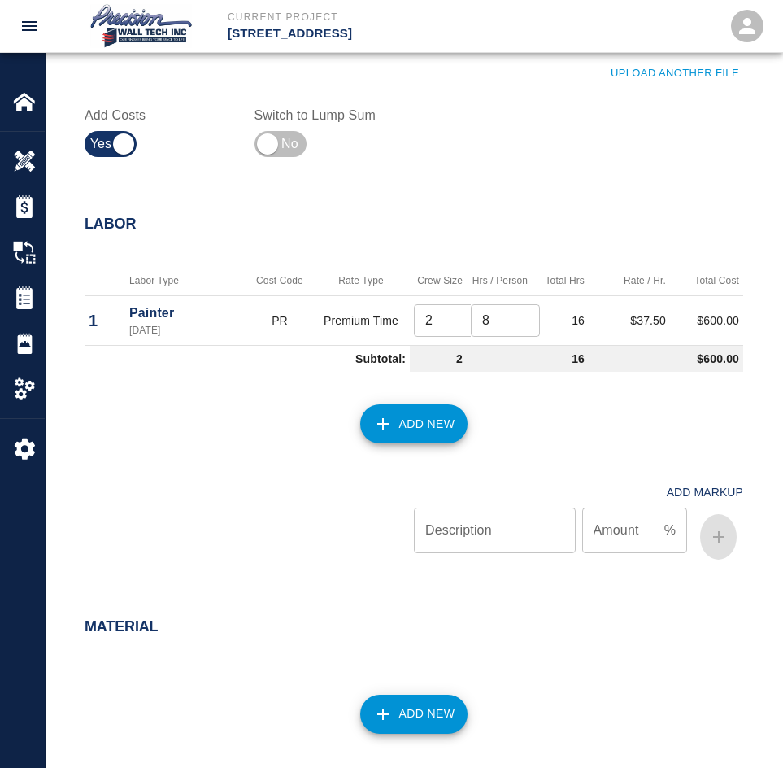
click at [460, 443] on button "Add New" at bounding box center [414, 423] width 108 height 39
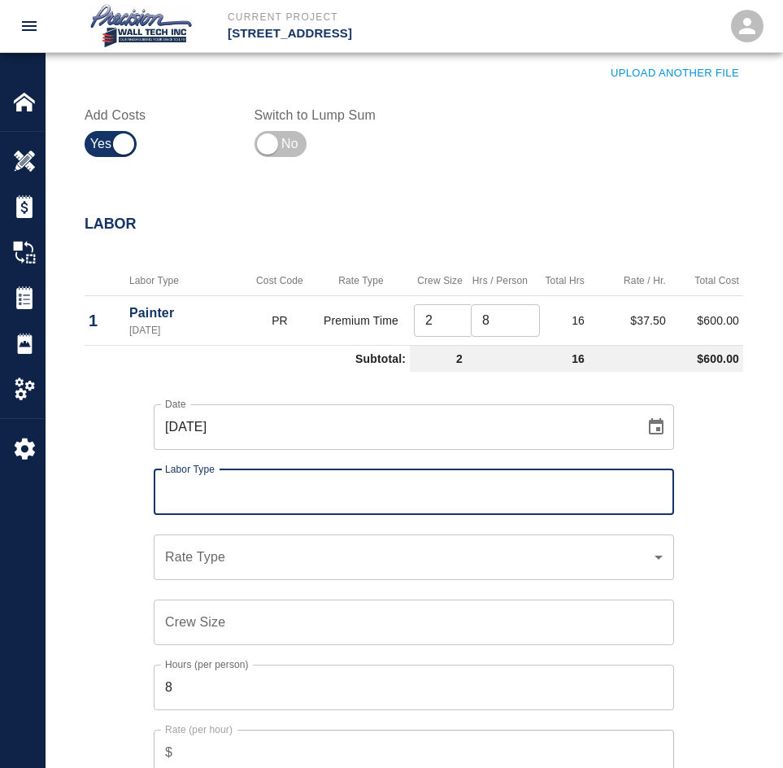
click at [510, 500] on input "Labor Type" at bounding box center [414, 492] width 506 height 31
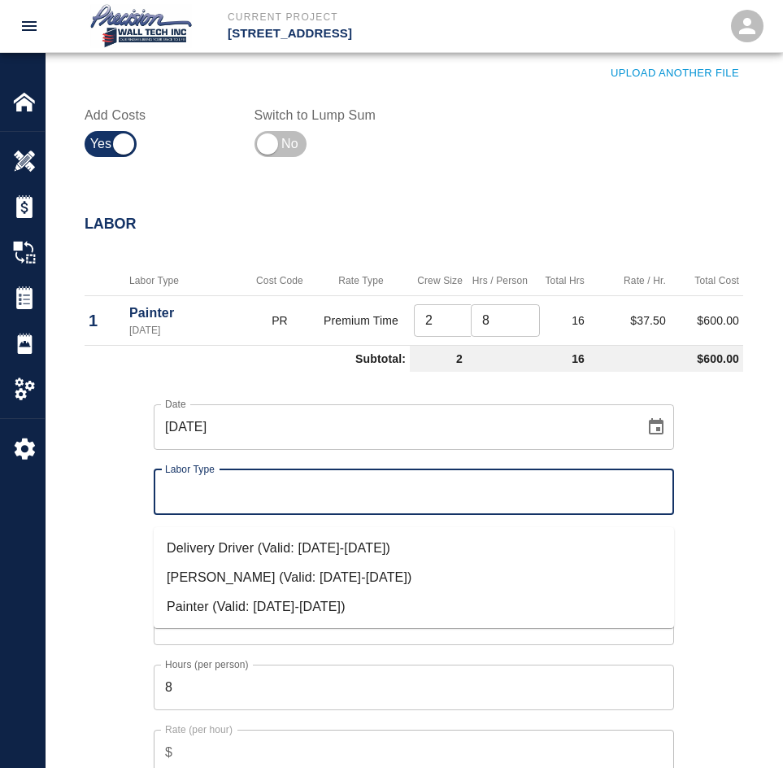
click at [204, 605] on li "Painter (Valid: [DATE]-[DATE])" at bounding box center [414, 606] width 521 height 29
type input "Painter"
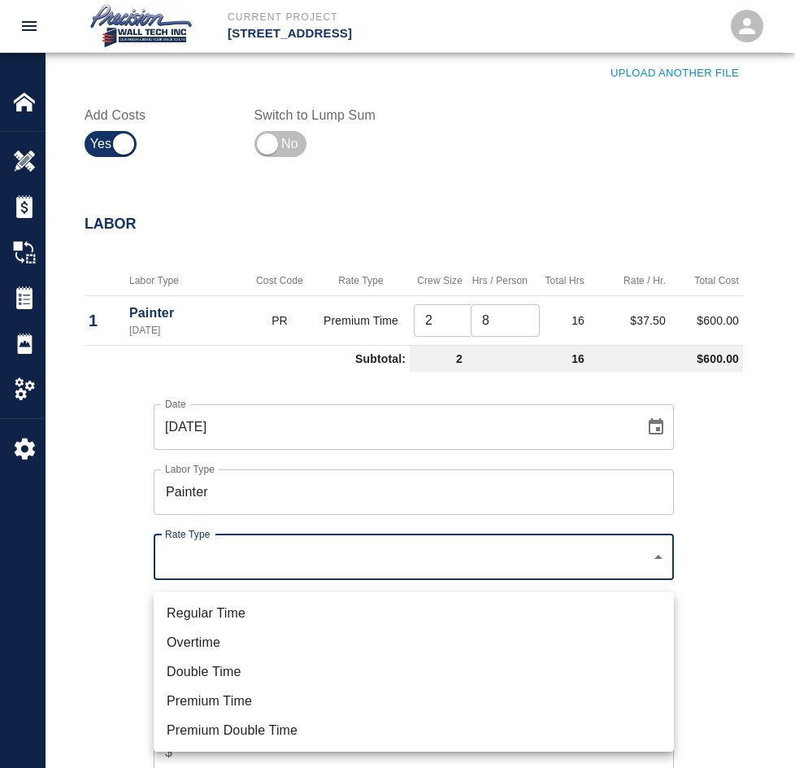
click at [239, 692] on li "Premium Time" at bounding box center [414, 700] width 521 height 29
type input "rate_pot"
type input "37.50"
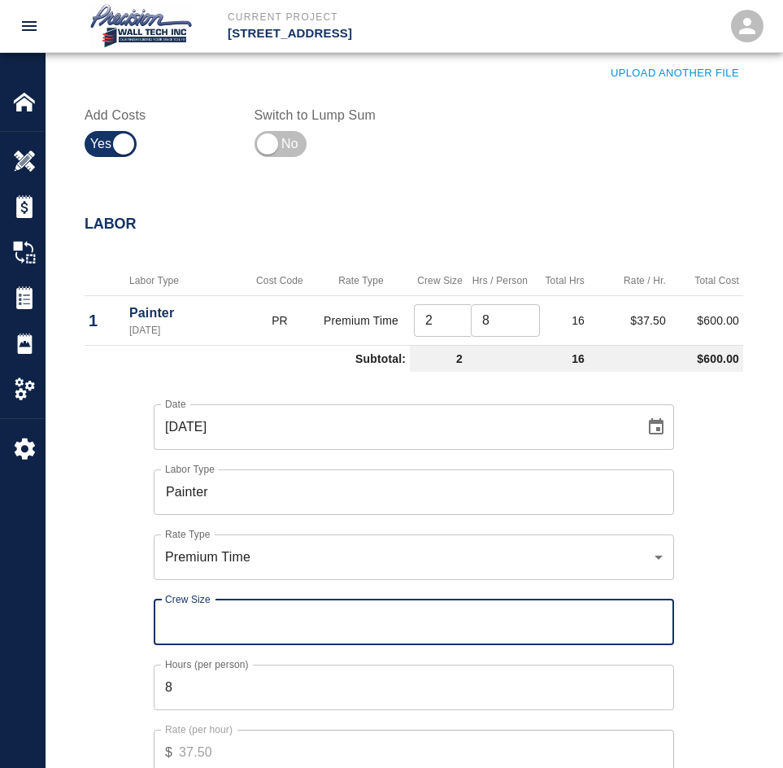
drag, startPoint x: 659, startPoint y: 616, endPoint x: 664, endPoint y: 627, distance: 12.7
click at [660, 618] on input "Crew Size" at bounding box center [414, 622] width 521 height 46
click at [656, 625] on input "1" at bounding box center [414, 622] width 521 height 46
click at [654, 624] on input "1" at bounding box center [414, 622] width 521 height 46
type input "2"
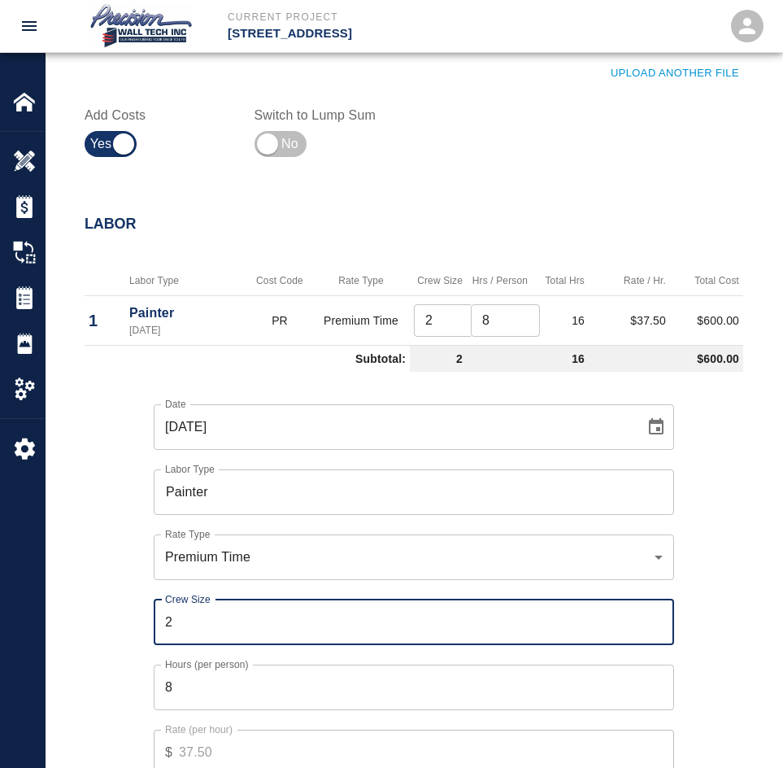
click at [655, 629] on input "2" at bounding box center [414, 622] width 521 height 46
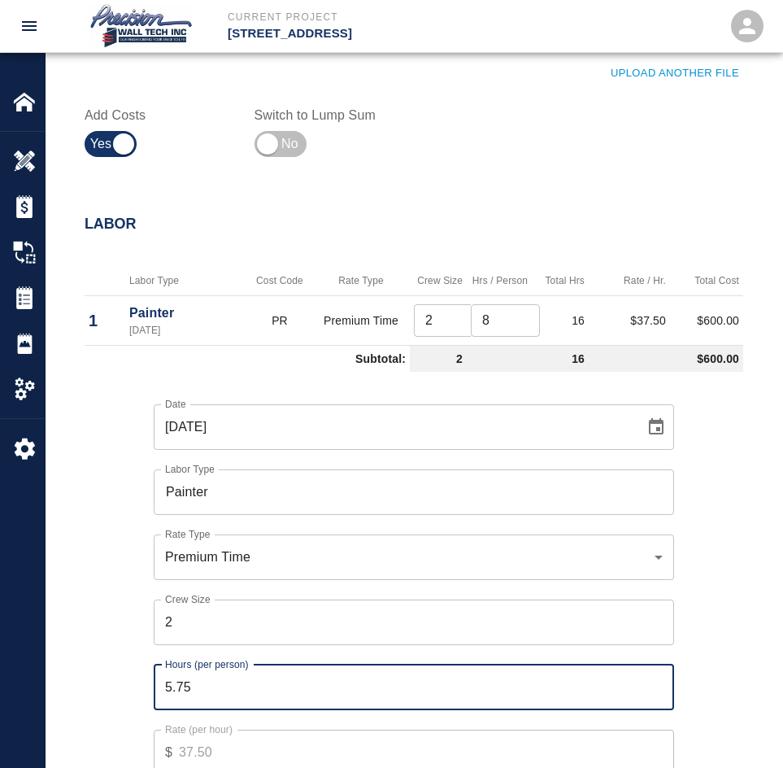
click at [658, 707] on input "5.75" at bounding box center [414, 687] width 521 height 46
click at [658, 707] on input "4.25" at bounding box center [414, 687] width 521 height 46
click at [658, 707] on input "2.5" at bounding box center [414, 687] width 521 height 46
click at [658, 707] on input "2.25" at bounding box center [414, 687] width 521 height 46
click at [658, 707] on input "2" at bounding box center [414, 687] width 521 height 46
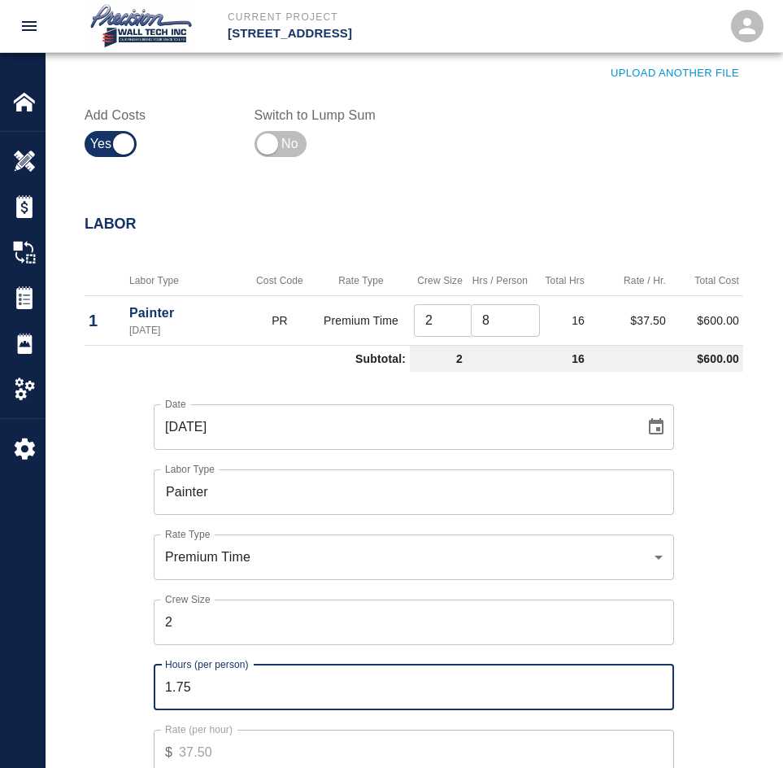
scroll to position [976, 0]
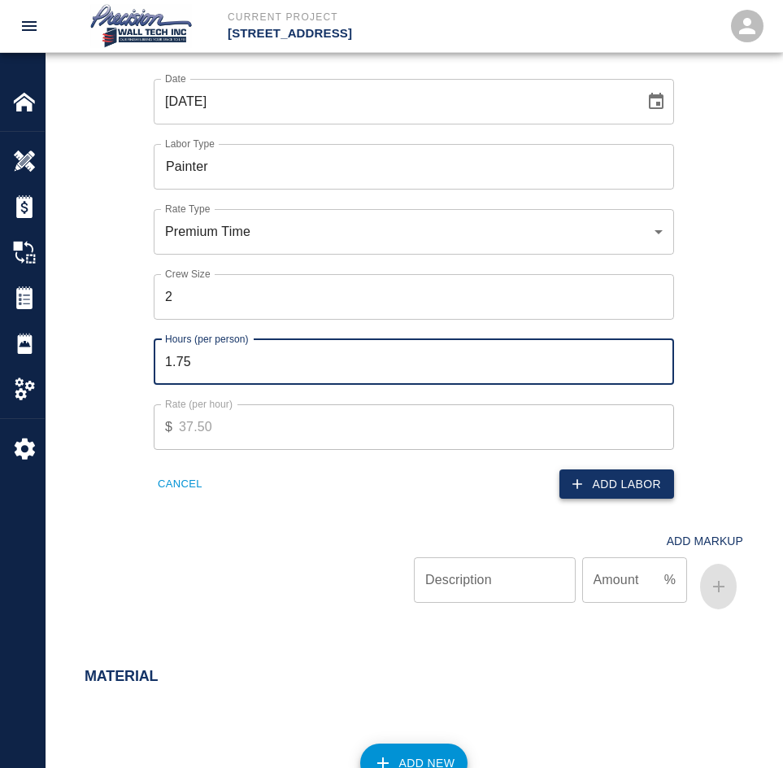
type input "1.75"
click at [624, 499] on button "Add Labor" at bounding box center [617, 484] width 115 height 30
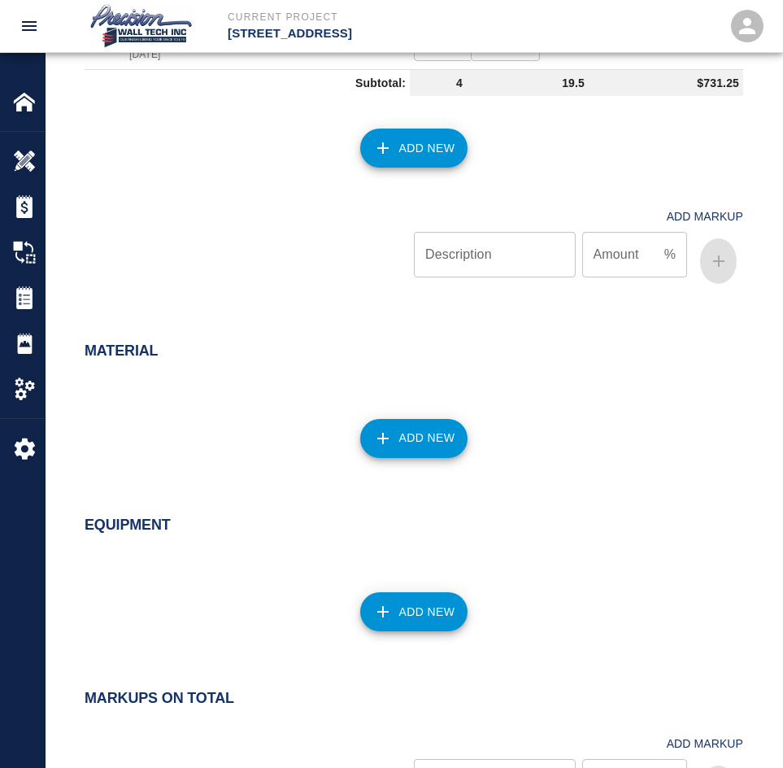
scroll to position [651, 0]
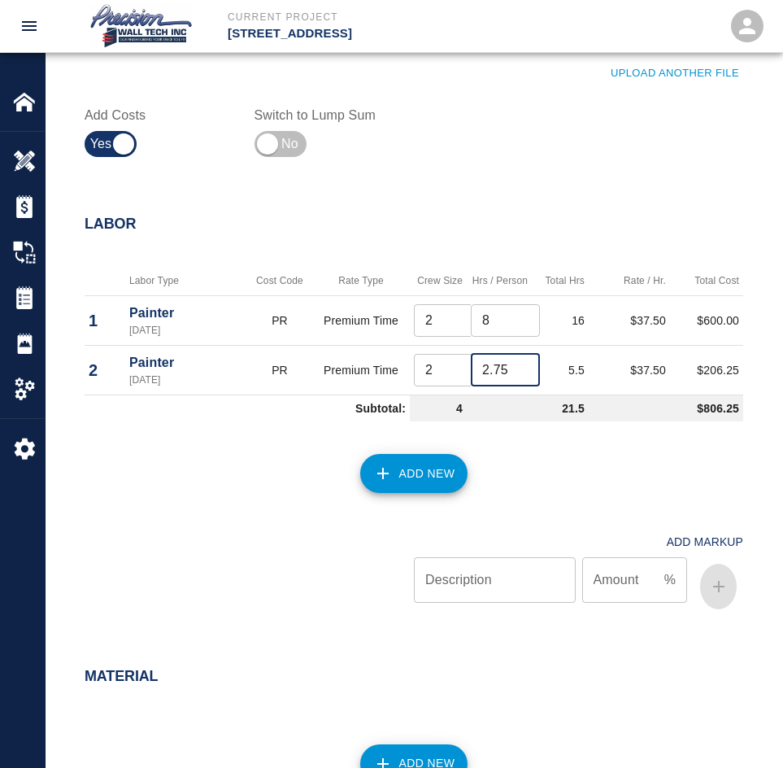
click at [518, 364] on input "2.75" at bounding box center [505, 370] width 69 height 33
click at [525, 368] on input "3.75" at bounding box center [505, 370] width 69 height 33
click at [524, 373] on input "2.75" at bounding box center [505, 370] width 69 height 33
click at [524, 373] on input "1.75" at bounding box center [505, 370] width 69 height 33
click at [524, 373] on input "0.75" at bounding box center [505, 370] width 69 height 33
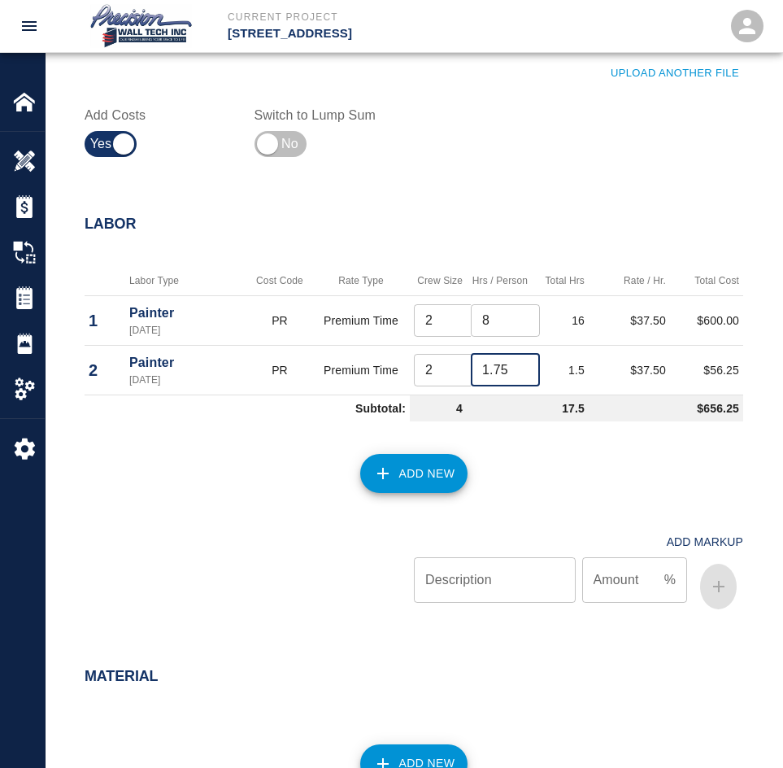
click at [524, 368] on input "1.75" at bounding box center [505, 370] width 69 height 33
click at [524, 368] on input "2.75" at bounding box center [505, 370] width 69 height 33
click at [564, 490] on div "Add New" at bounding box center [404, 464] width 678 height 72
type input "3"
click at [522, 361] on input "3" at bounding box center [505, 370] width 69 height 33
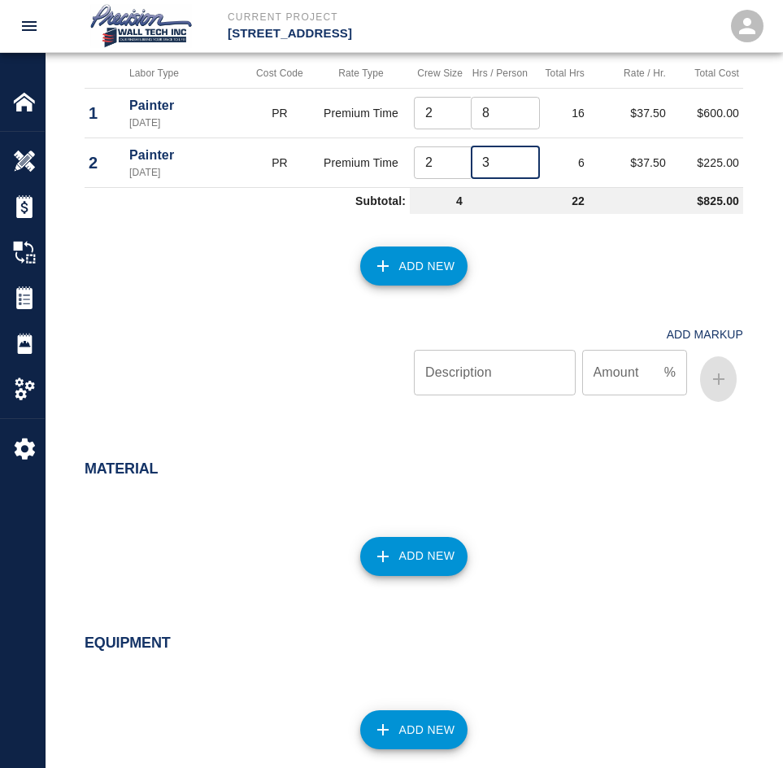
scroll to position [1244, 0]
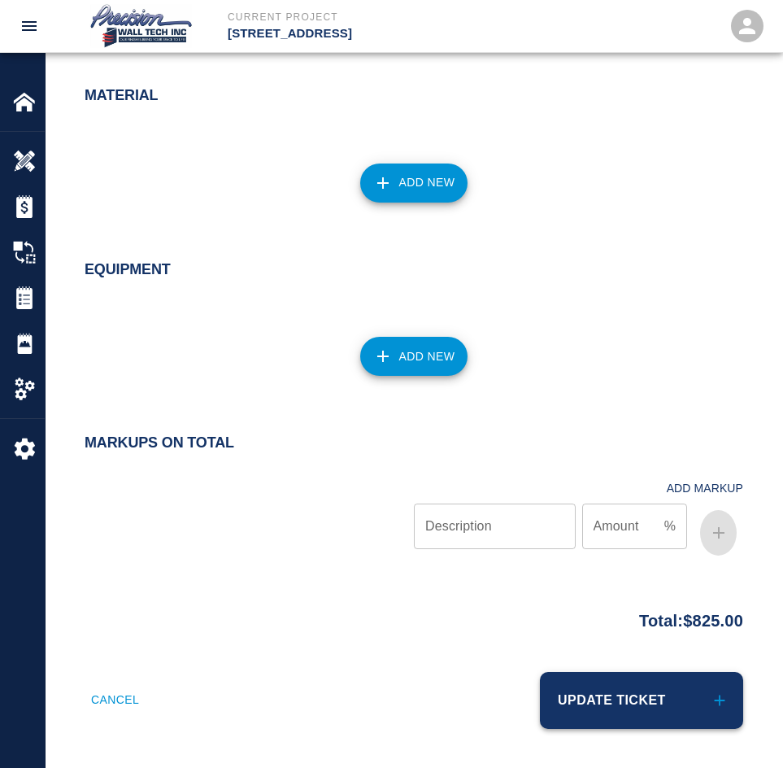
click at [652, 690] on button "Update Ticket" at bounding box center [641, 700] width 203 height 57
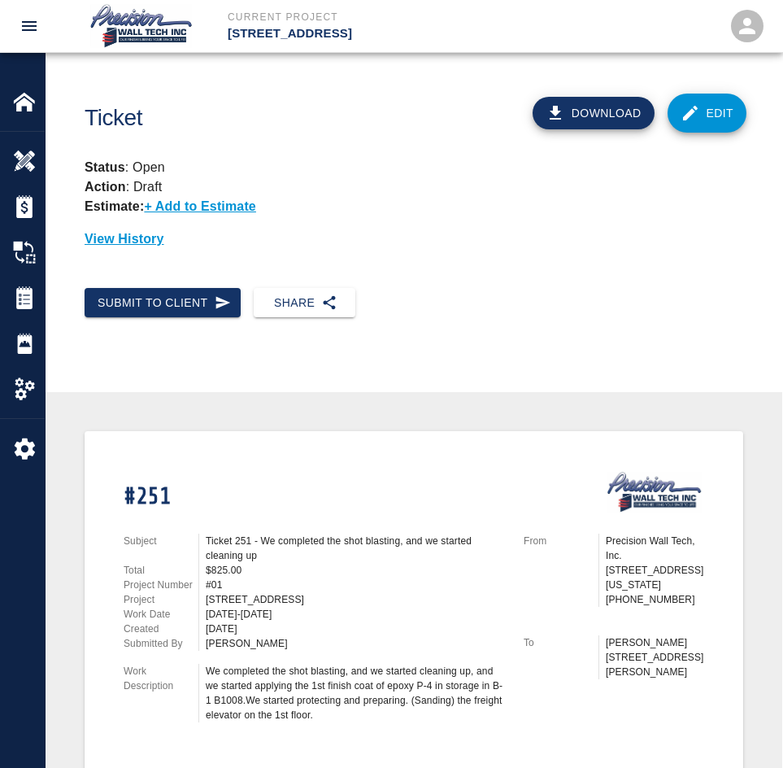
click at [688, 112] on icon at bounding box center [691, 113] width 20 height 20
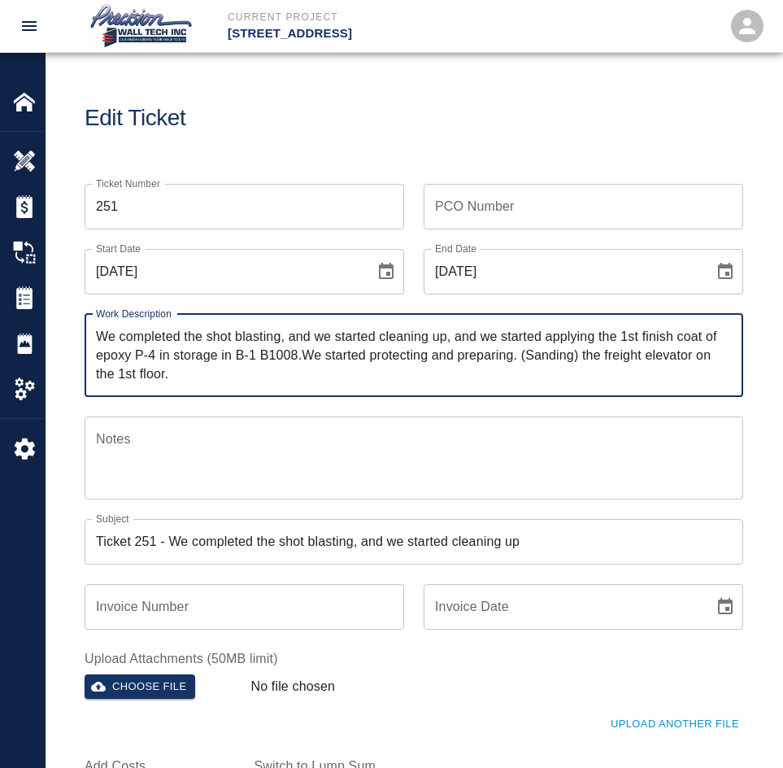
scroll to position [325, 0]
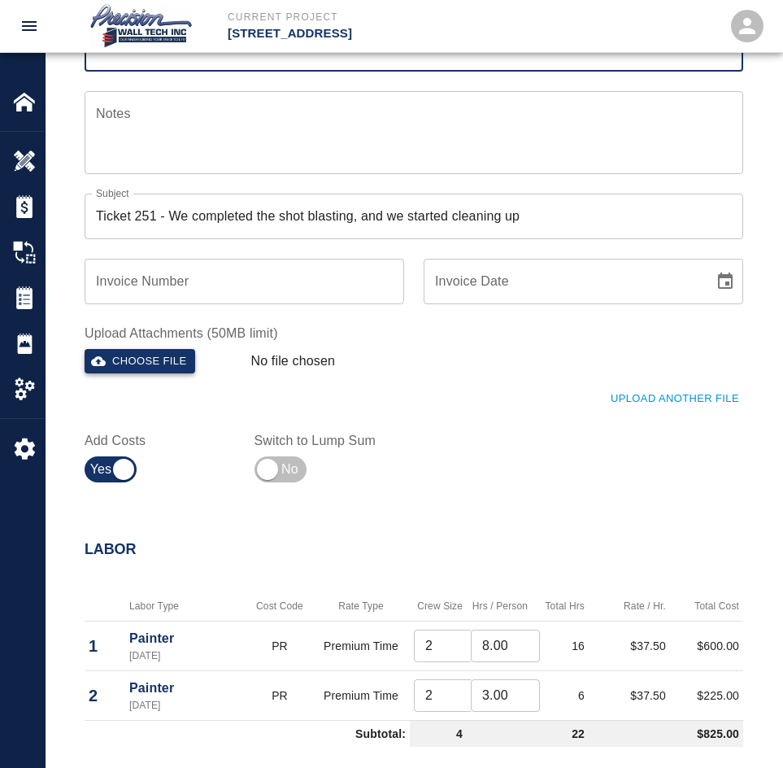
click at [159, 369] on button "Choose file" at bounding box center [140, 361] width 111 height 25
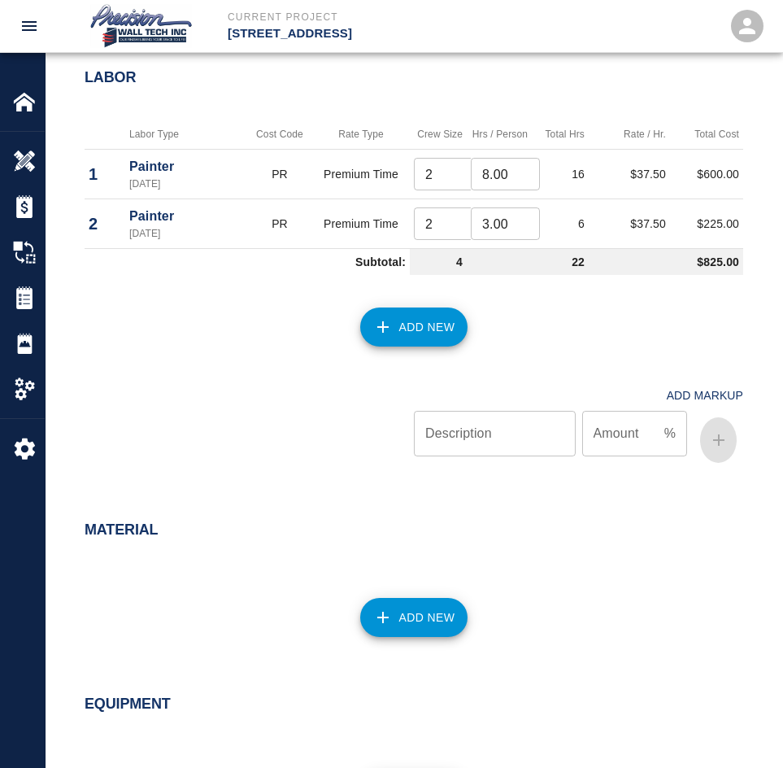
scroll to position [1244, 0]
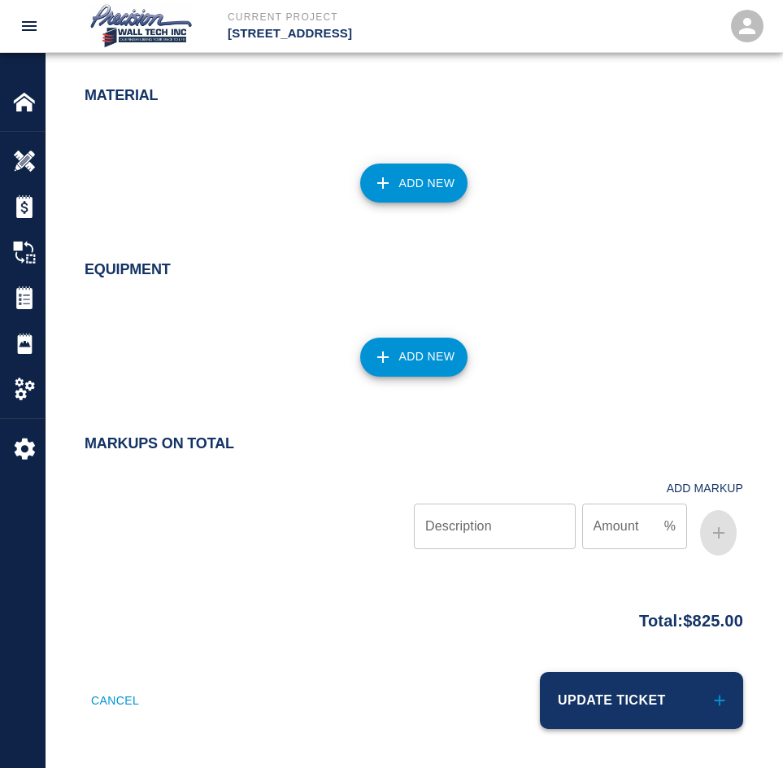
click at [600, 696] on button "Update Ticket" at bounding box center [641, 700] width 203 height 57
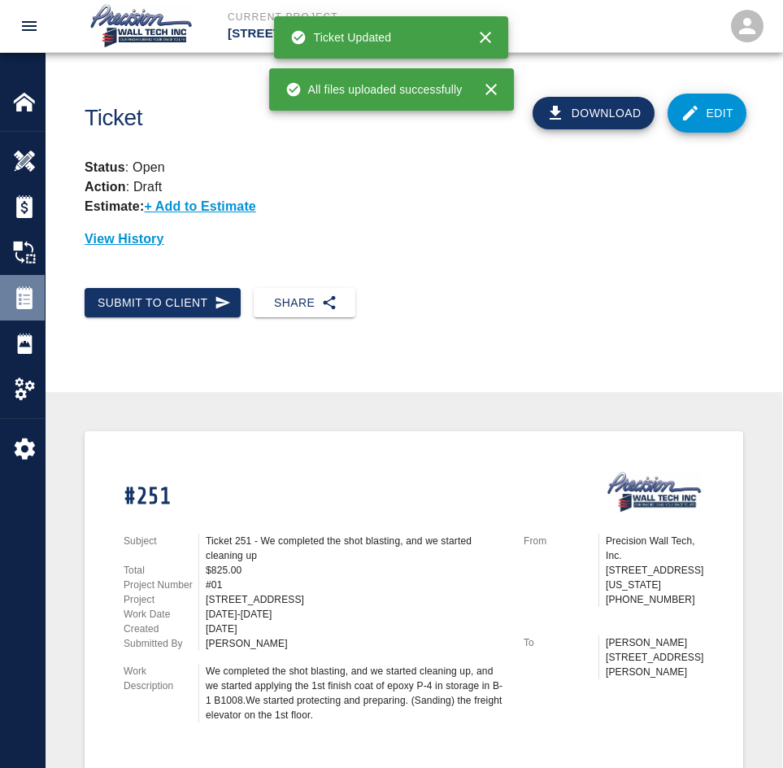
click at [30, 294] on img at bounding box center [24, 297] width 23 height 23
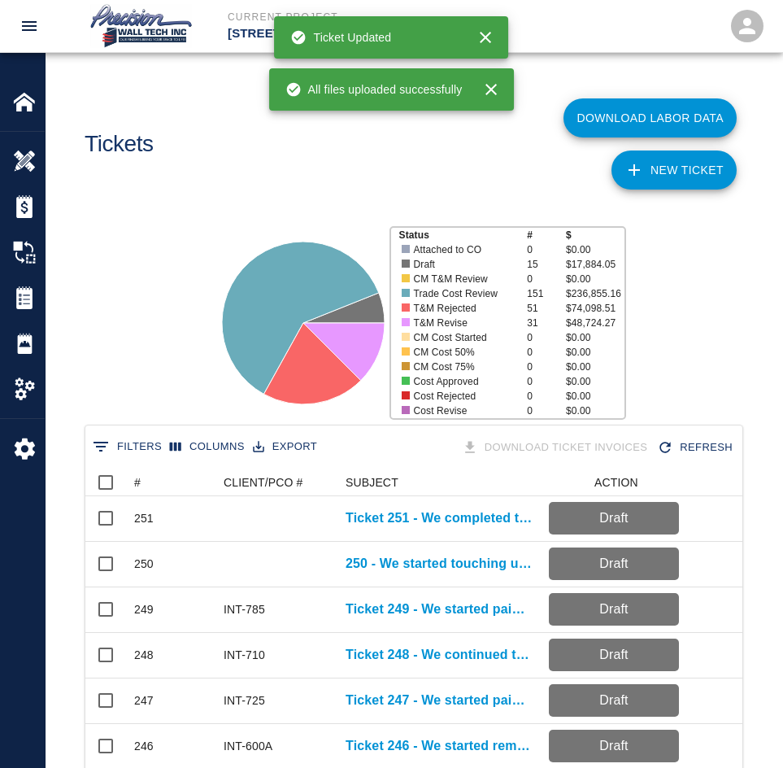
scroll to position [937, 645]
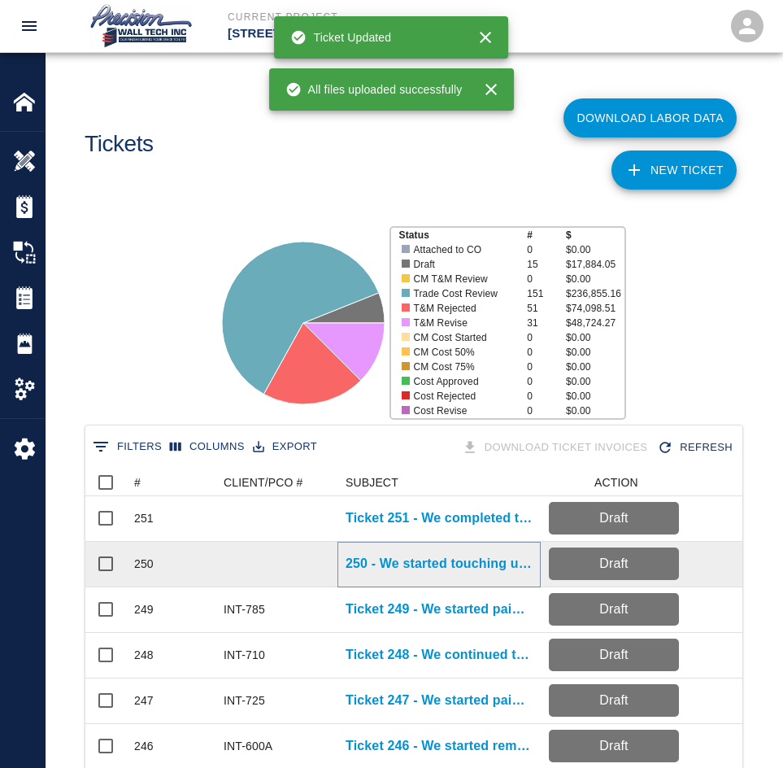
click at [397, 560] on p "250 - We started touching up dirty areas damaged by others during work terminat…" at bounding box center [439, 564] width 187 height 20
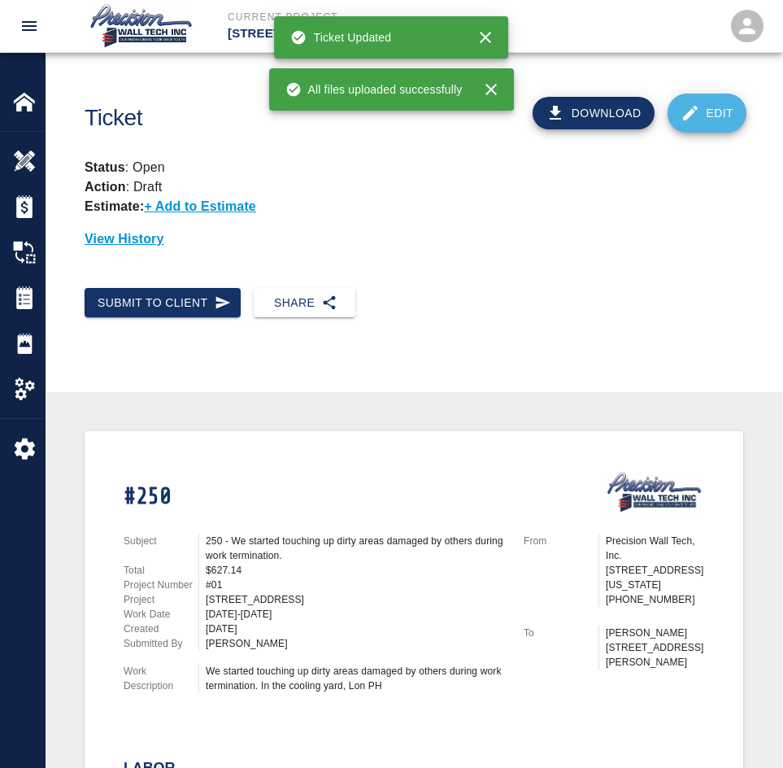
click at [709, 112] on link "Edit" at bounding box center [708, 113] width 80 height 39
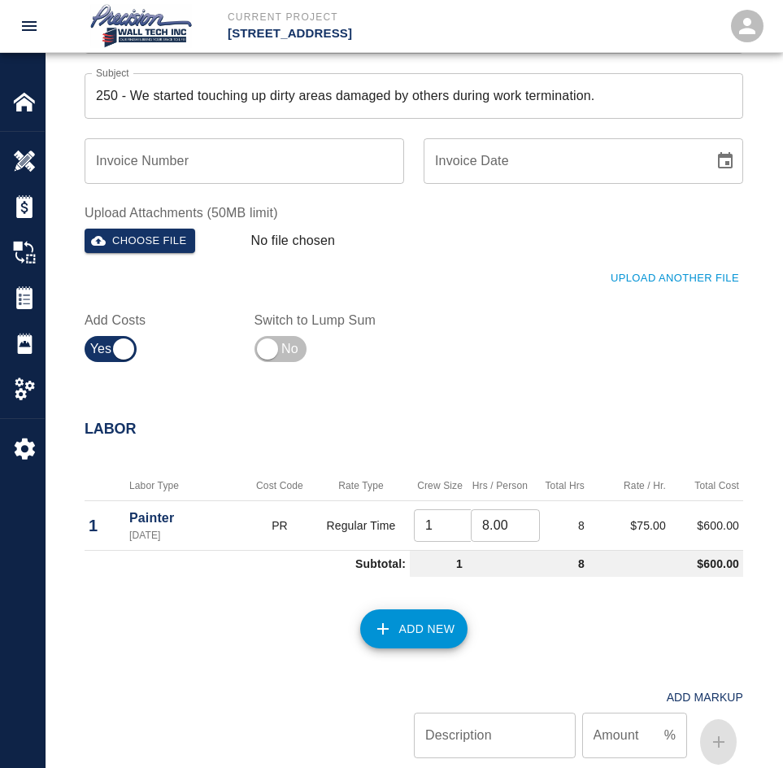
scroll to position [325, 0]
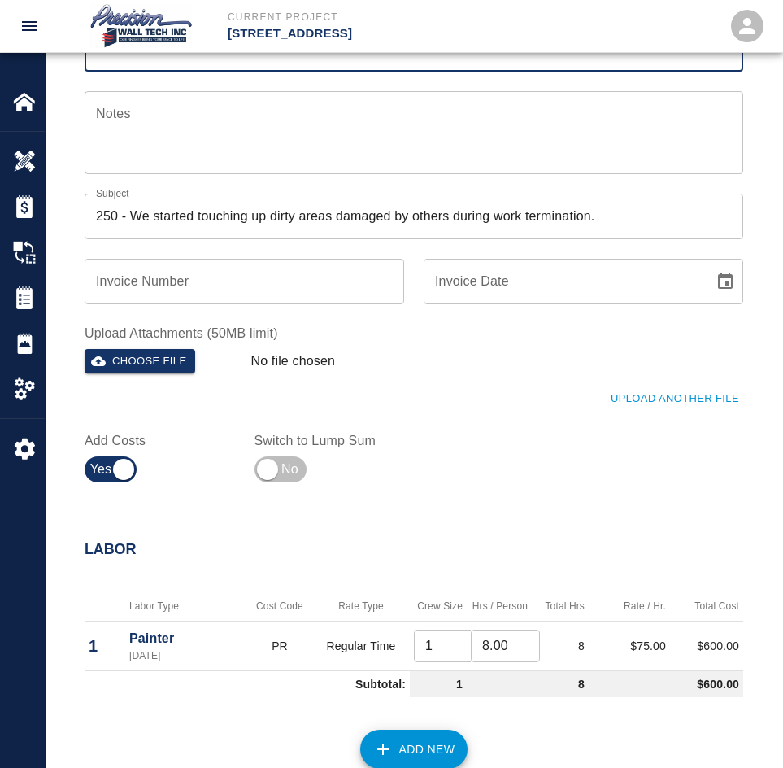
click at [125, 343] on div "Choose file" at bounding box center [161, 358] width 167 height 32
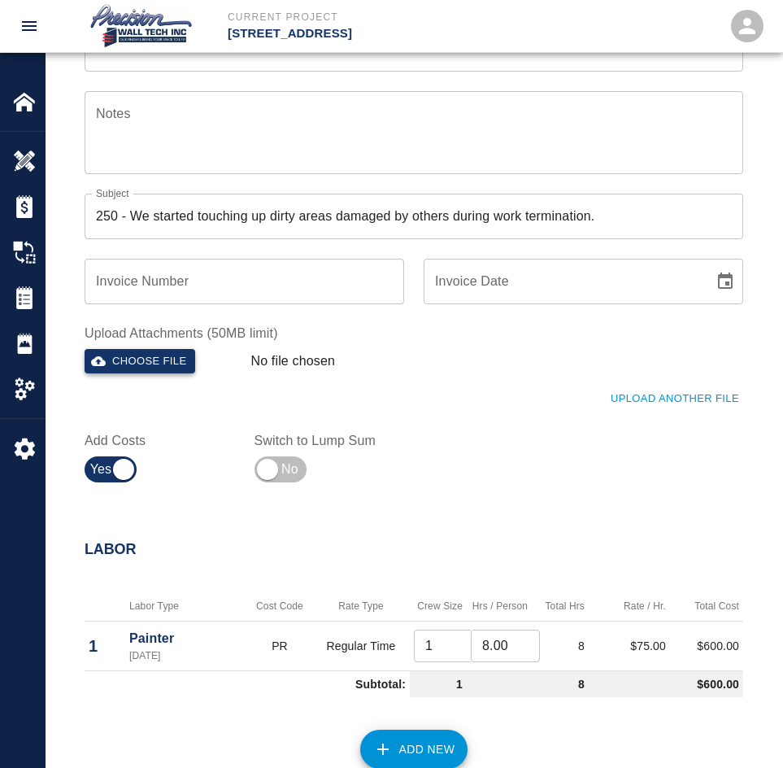
click at [129, 351] on button "Choose file" at bounding box center [140, 361] width 111 height 25
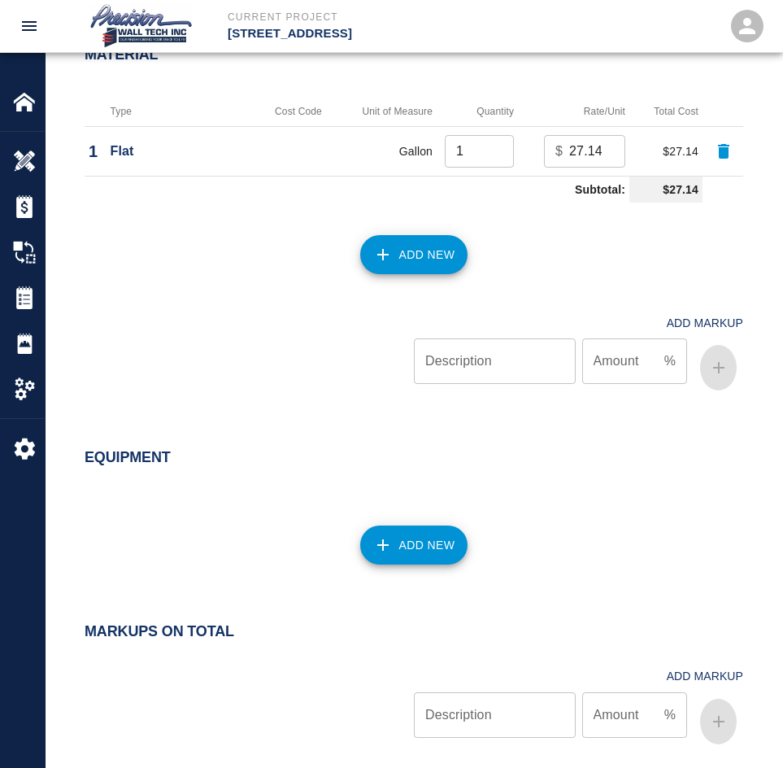
scroll to position [1423, 0]
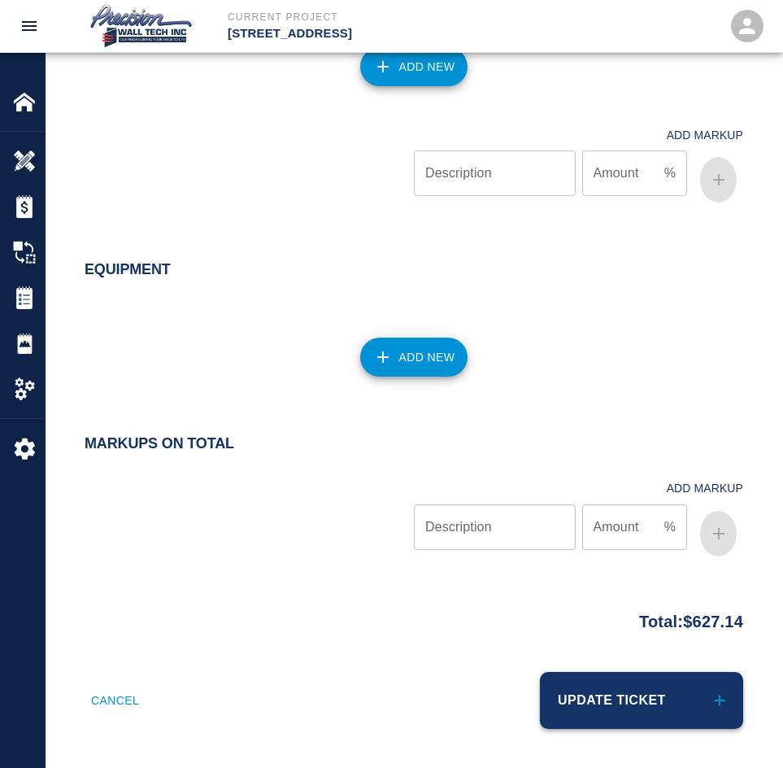
click at [575, 729] on button "Update Ticket" at bounding box center [641, 700] width 203 height 57
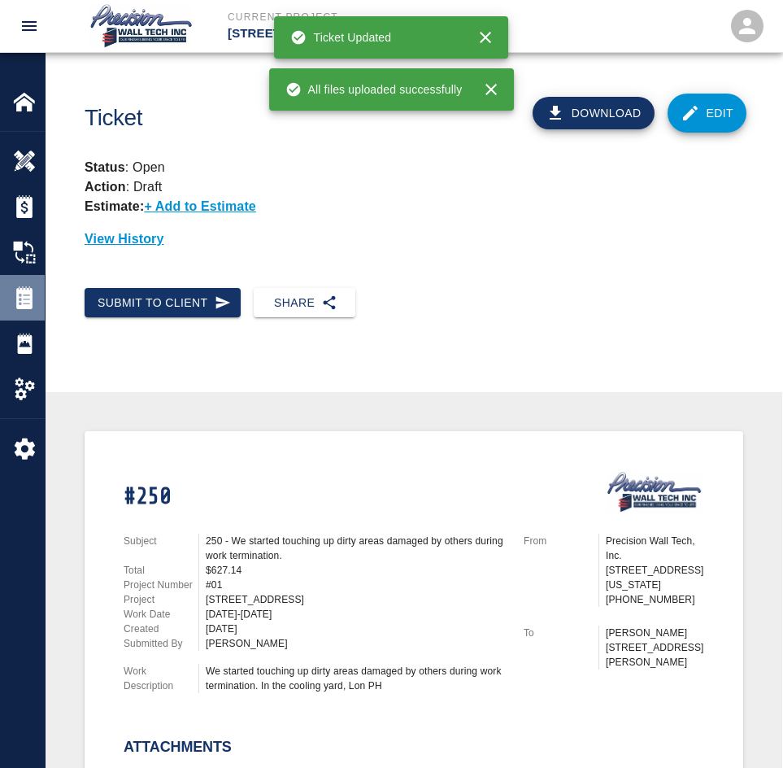
click at [30, 294] on img at bounding box center [24, 297] width 23 height 23
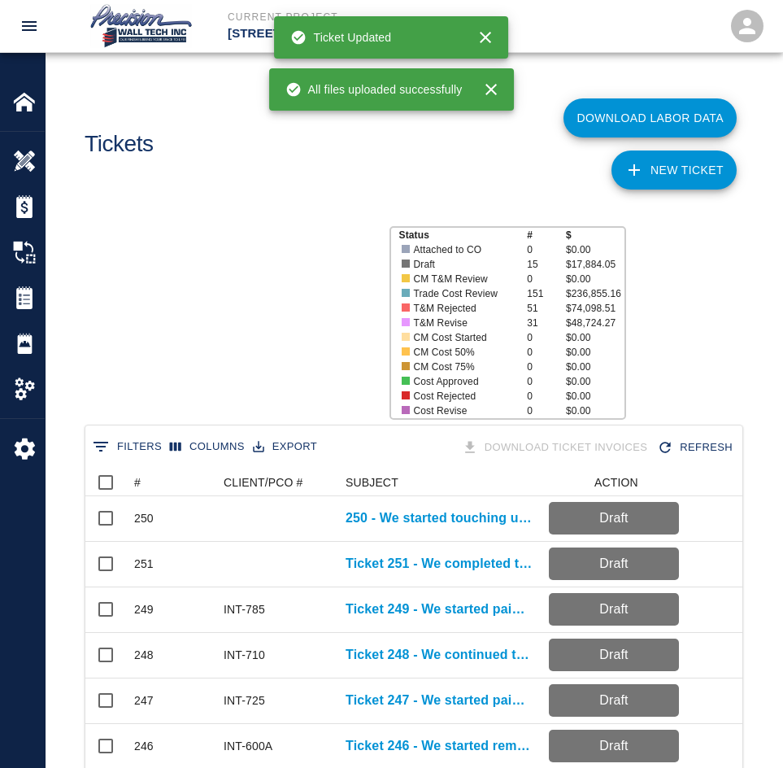
scroll to position [937, 645]
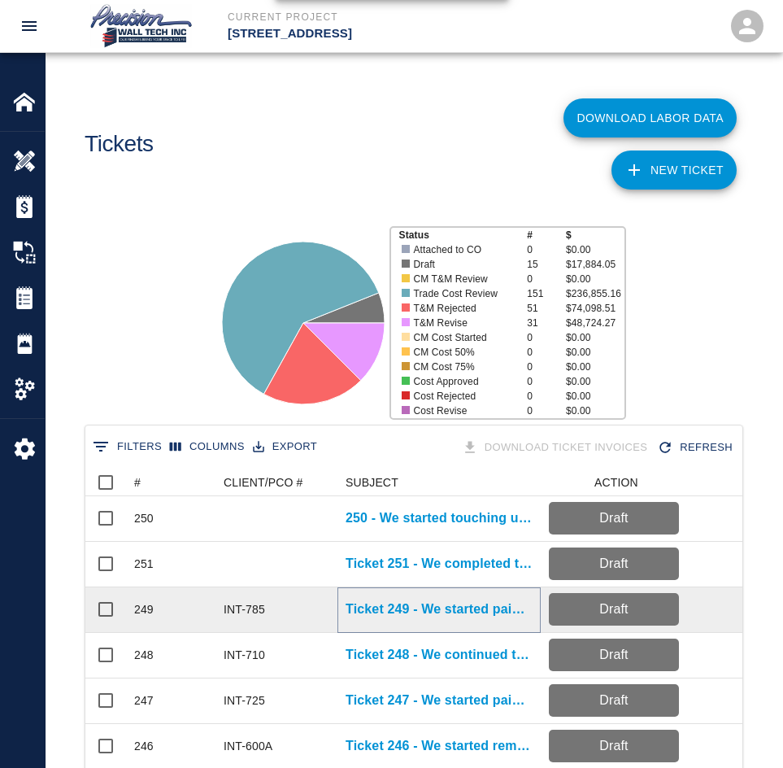
click at [394, 614] on p "Ticket 249 - We started painting black the electrical cables under the table." at bounding box center [439, 609] width 187 height 20
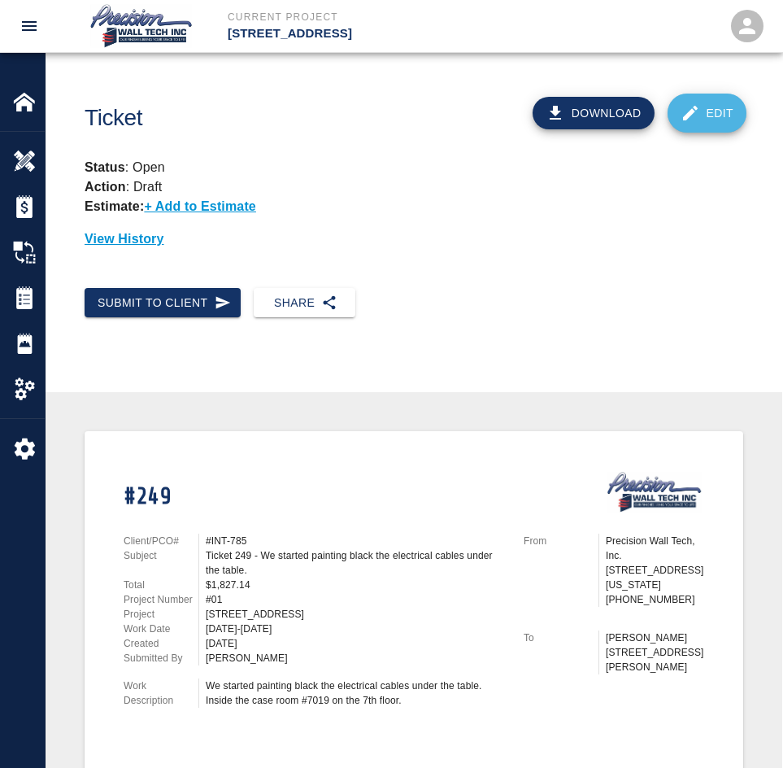
click at [700, 113] on link "Edit" at bounding box center [708, 113] width 80 height 39
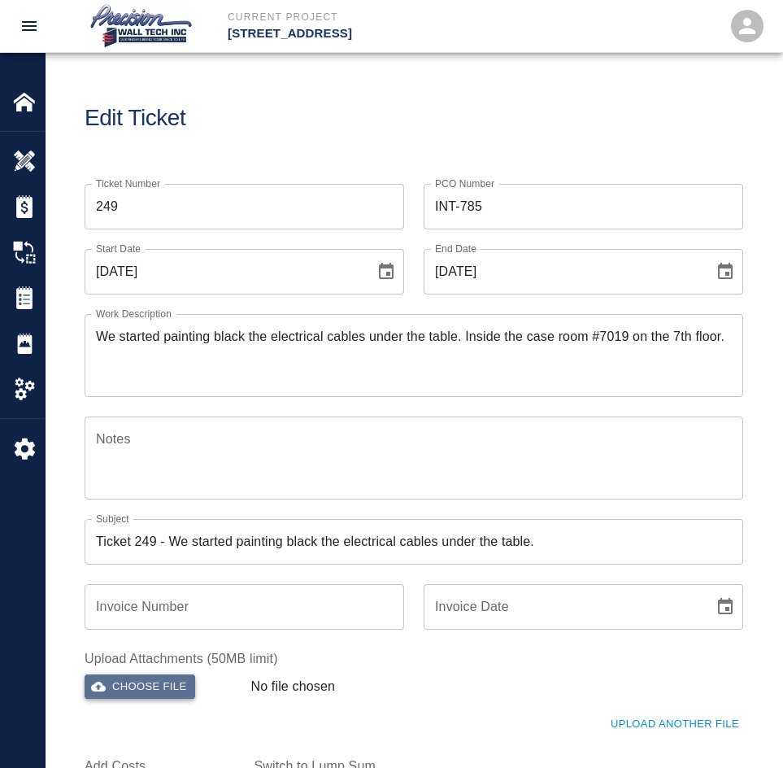
click at [166, 683] on button "Choose file" at bounding box center [140, 686] width 111 height 25
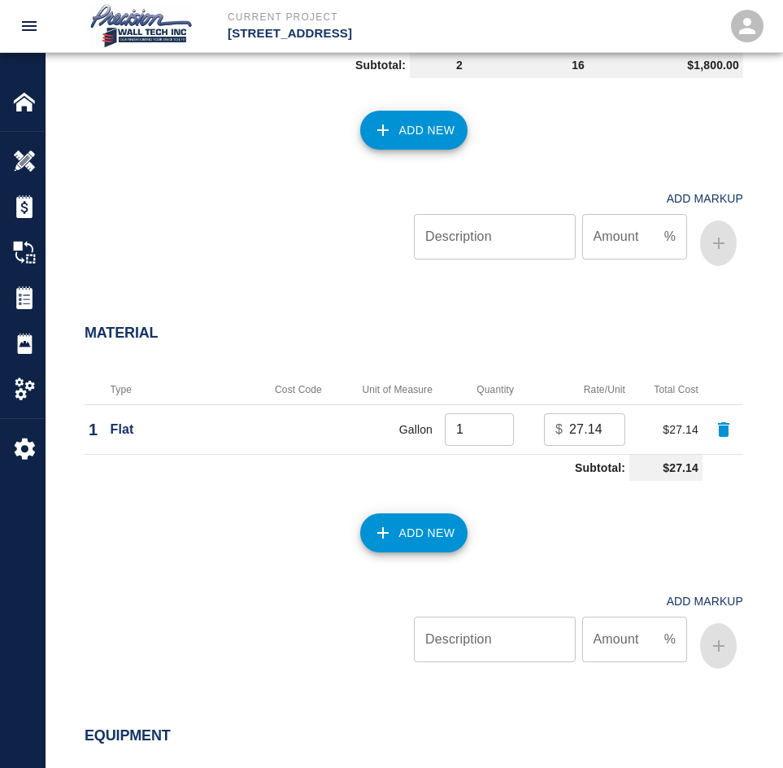
scroll to position [1423, 0]
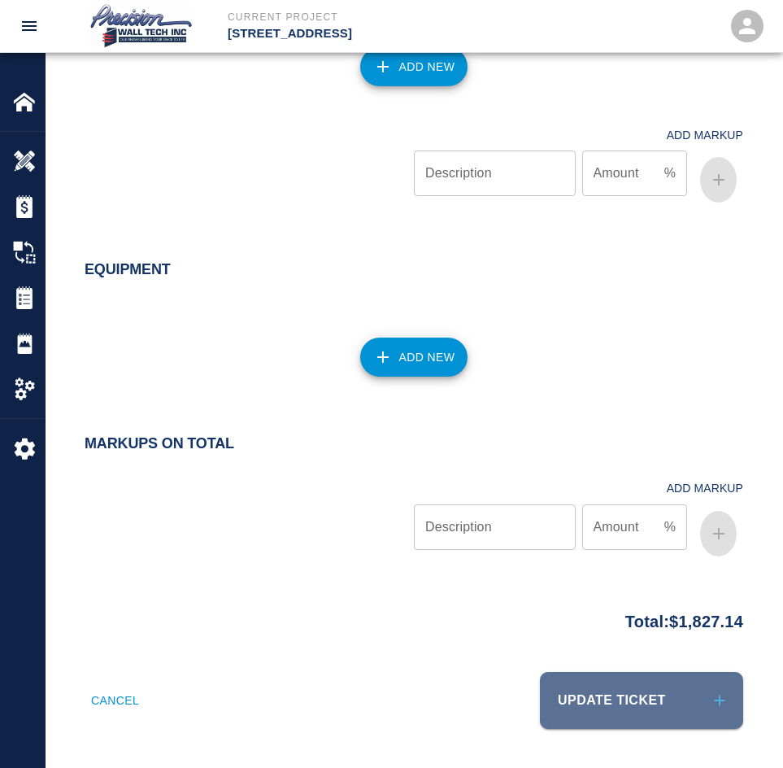
click at [602, 680] on button "Update Ticket" at bounding box center [641, 700] width 203 height 57
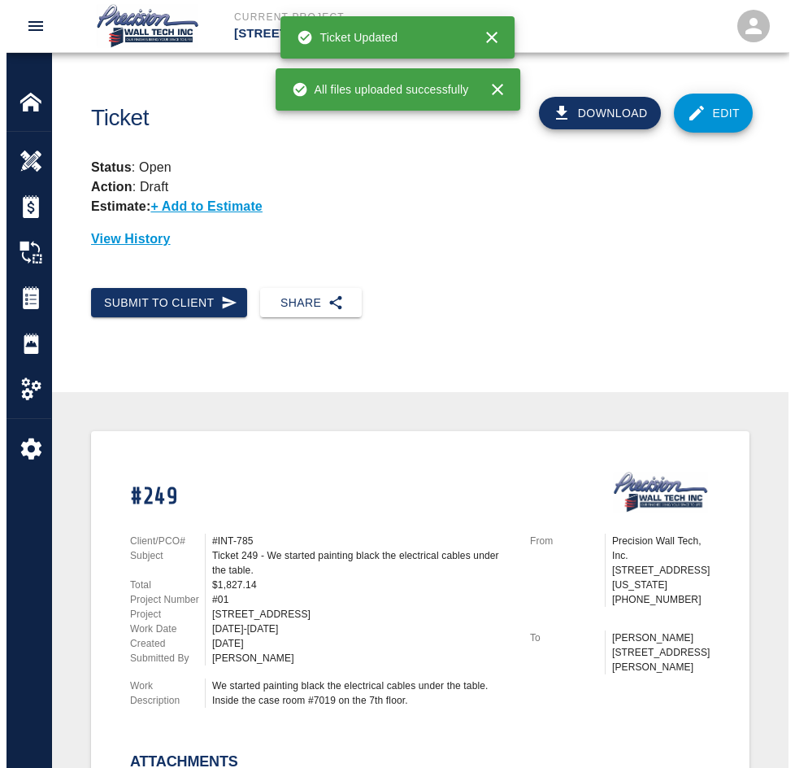
scroll to position [325, 0]
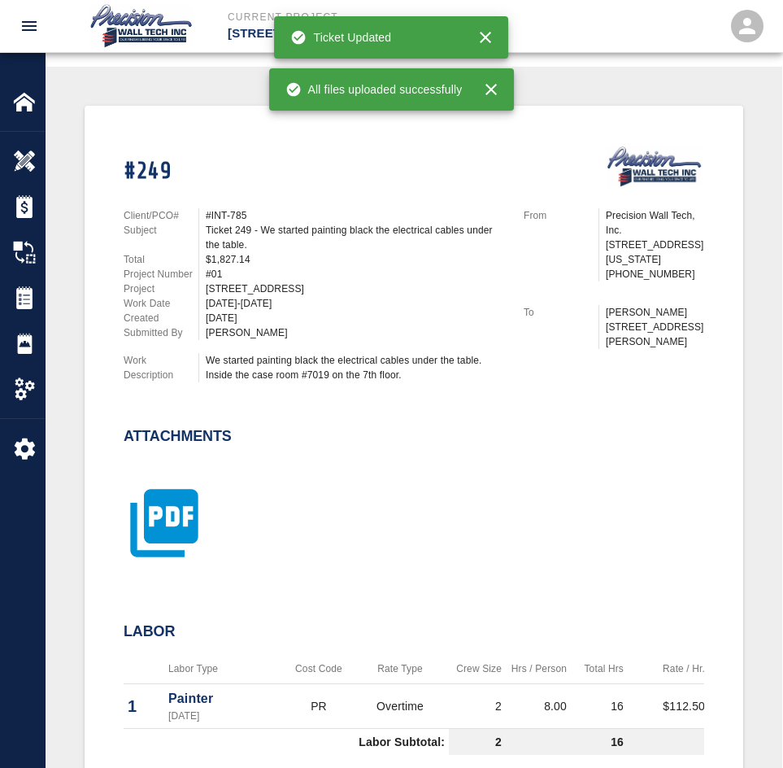
click at [168, 511] on icon "button" at bounding box center [164, 522] width 81 height 81
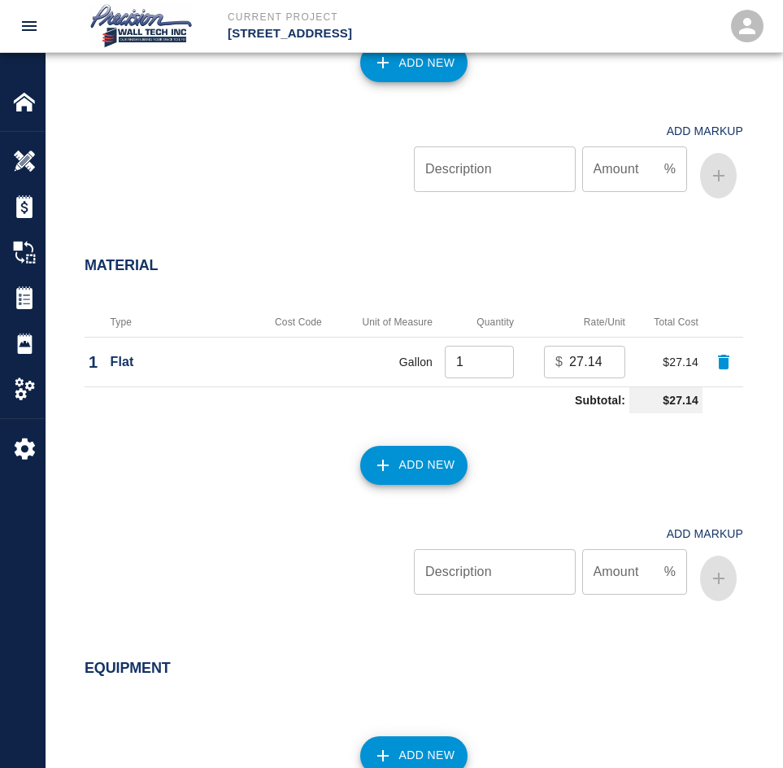
scroll to position [1607, 0]
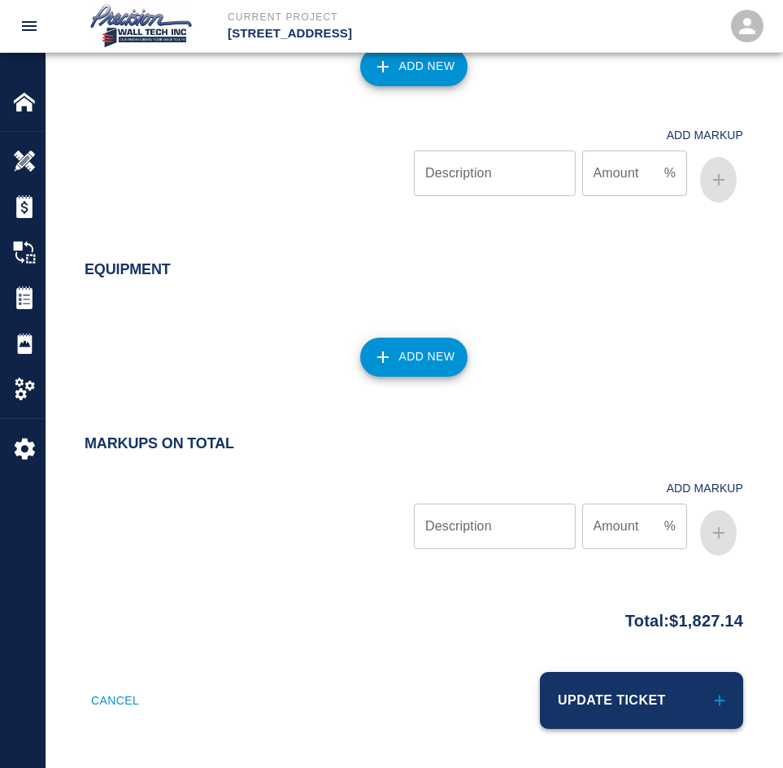
click at [597, 707] on button "Update Ticket" at bounding box center [641, 700] width 203 height 57
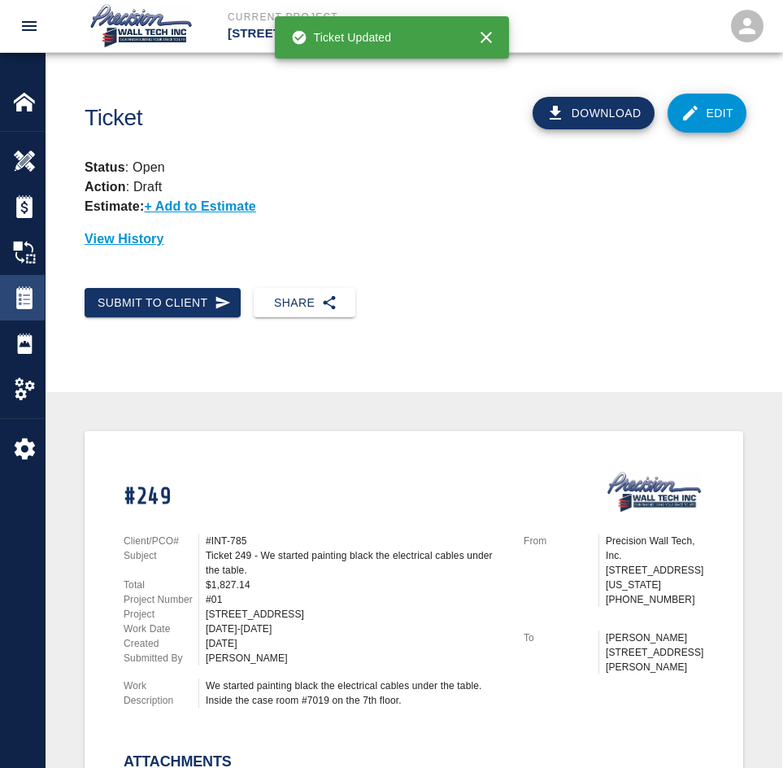
click at [28, 301] on img at bounding box center [24, 297] width 23 height 23
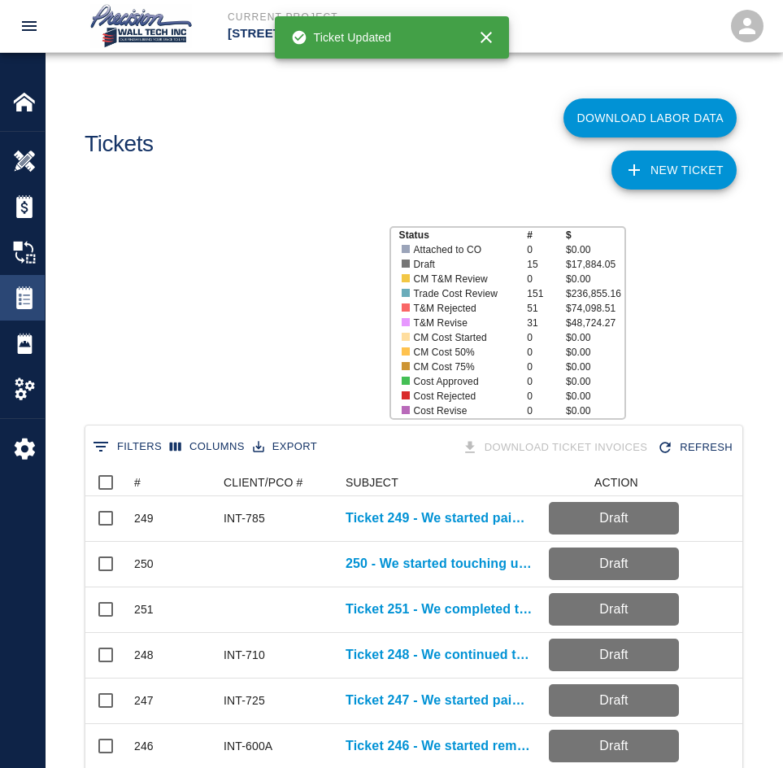
scroll to position [937, 645]
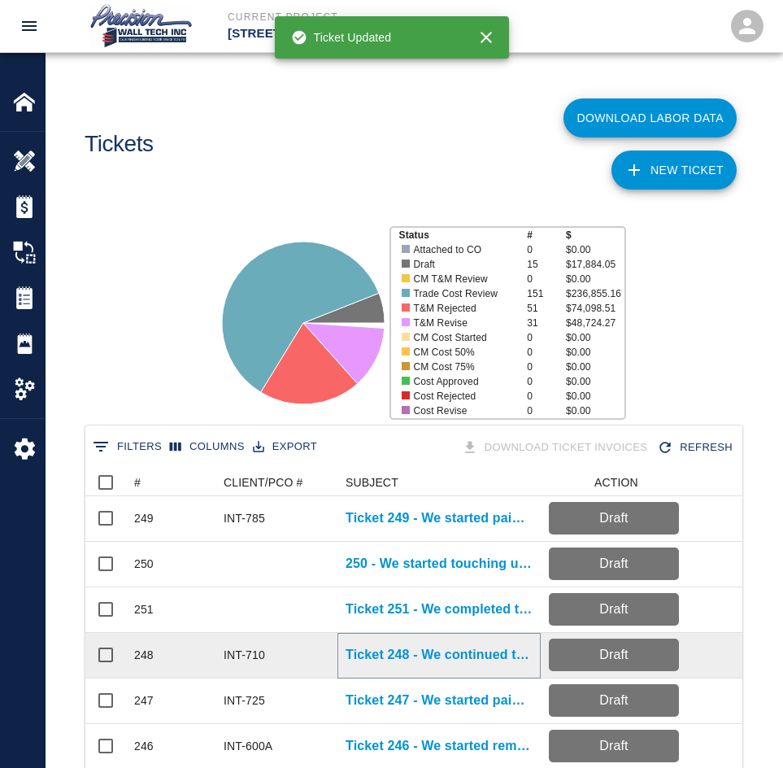
click at [394, 659] on p "Ticket 248 - We continued touching up points up and dirty on walls and ceiling." at bounding box center [439, 655] width 187 height 20
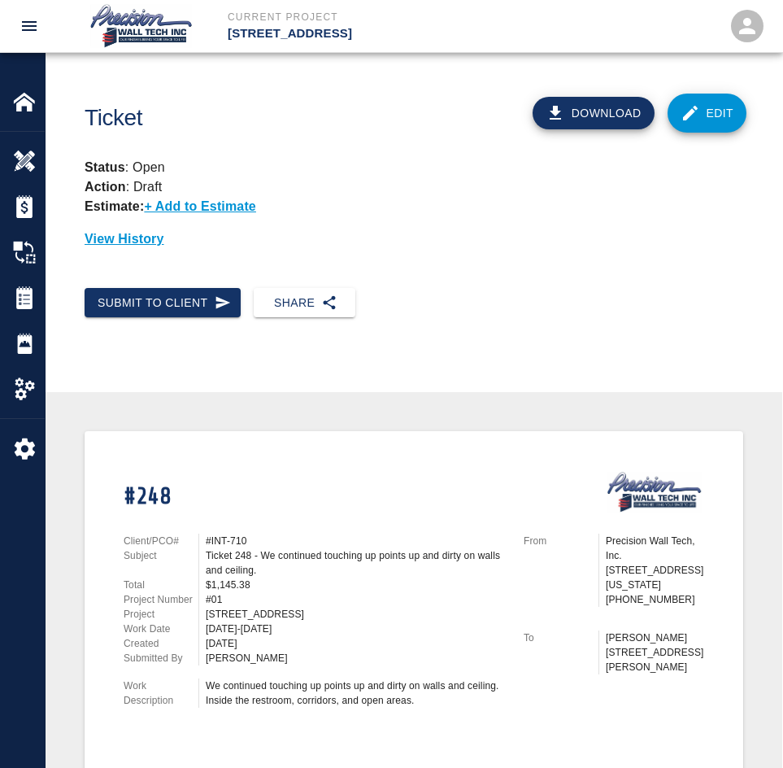
click at [714, 111] on link "Edit" at bounding box center [708, 113] width 80 height 39
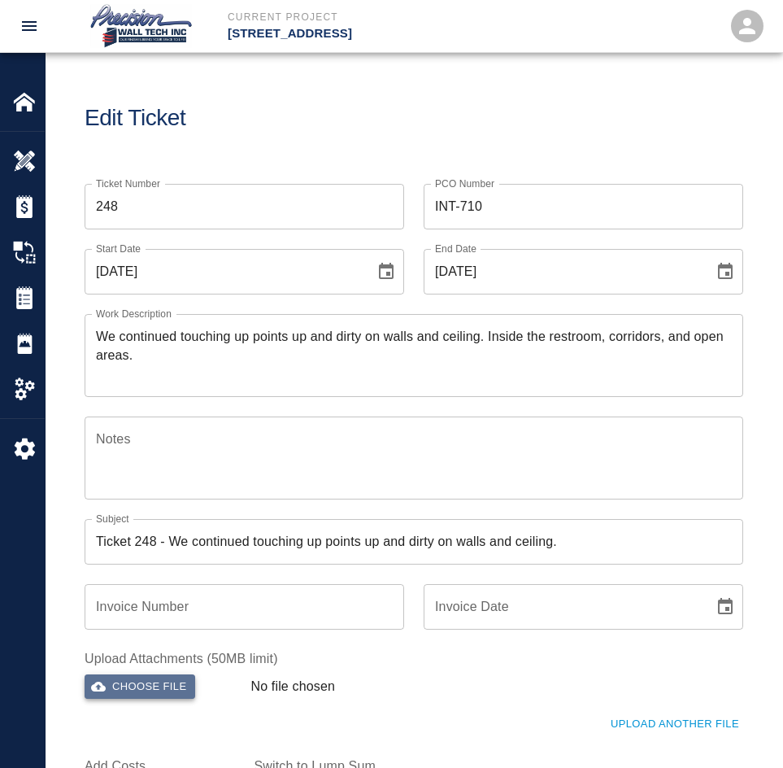
click at [131, 686] on button "Choose file" at bounding box center [140, 686] width 111 height 25
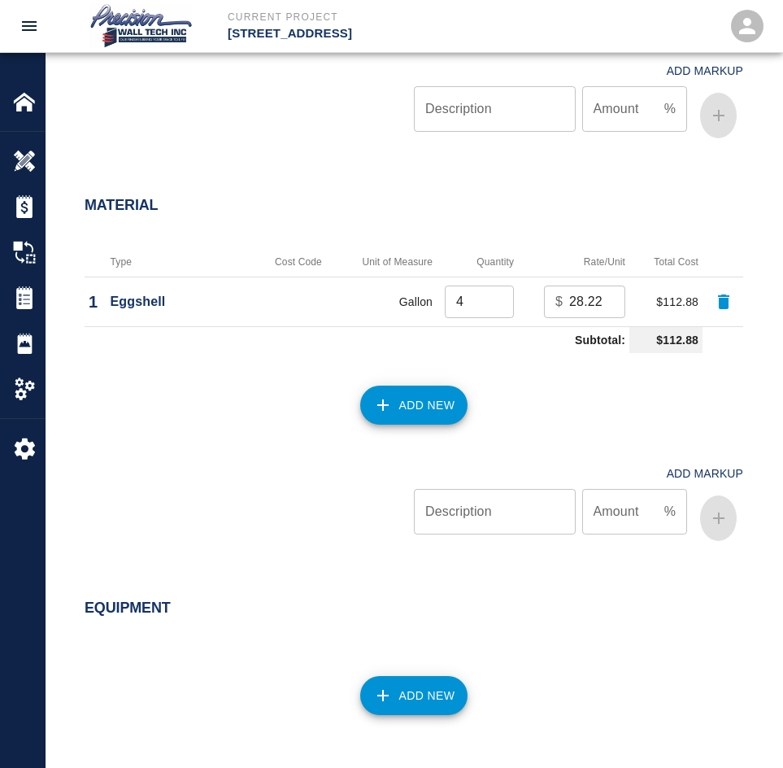
scroll to position [1473, 0]
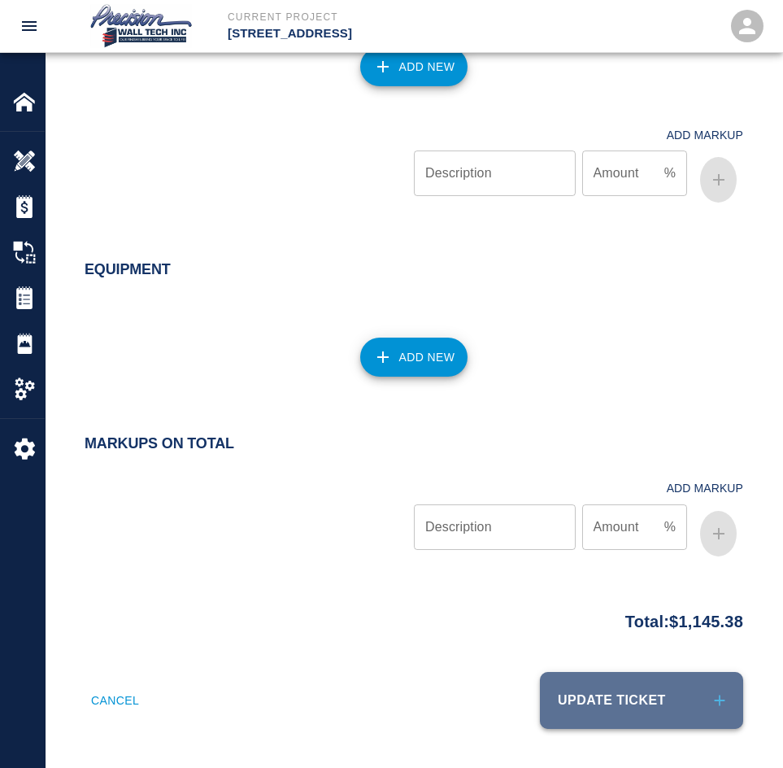
click at [625, 687] on button "Update Ticket" at bounding box center [641, 700] width 203 height 57
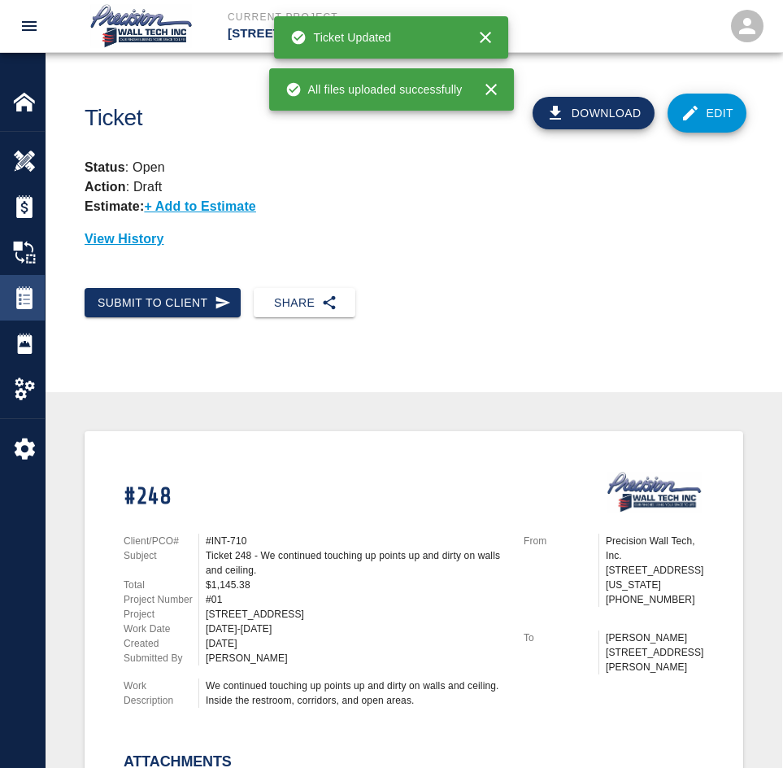
click at [29, 293] on img at bounding box center [24, 297] width 23 height 23
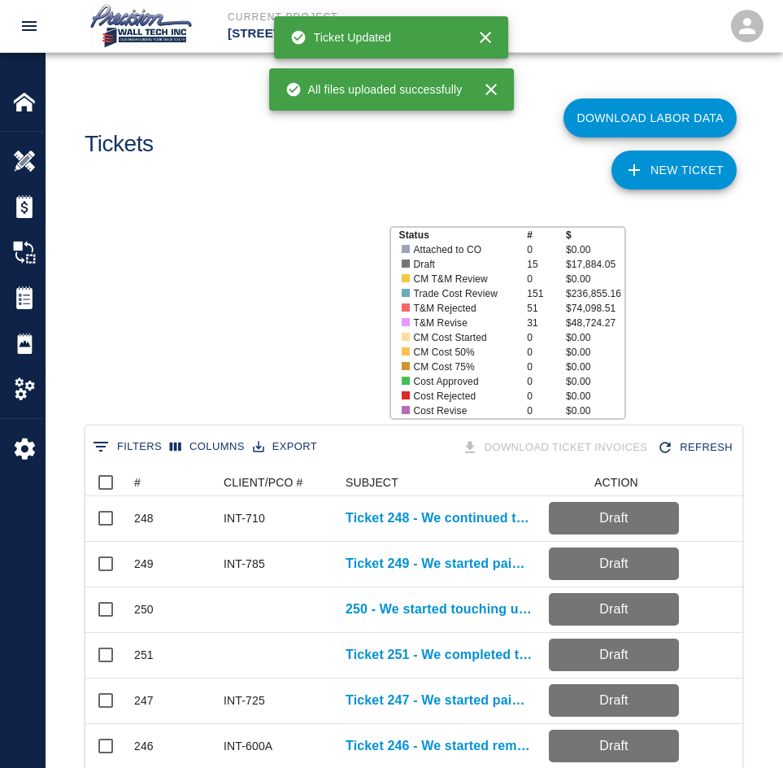
scroll to position [937, 645]
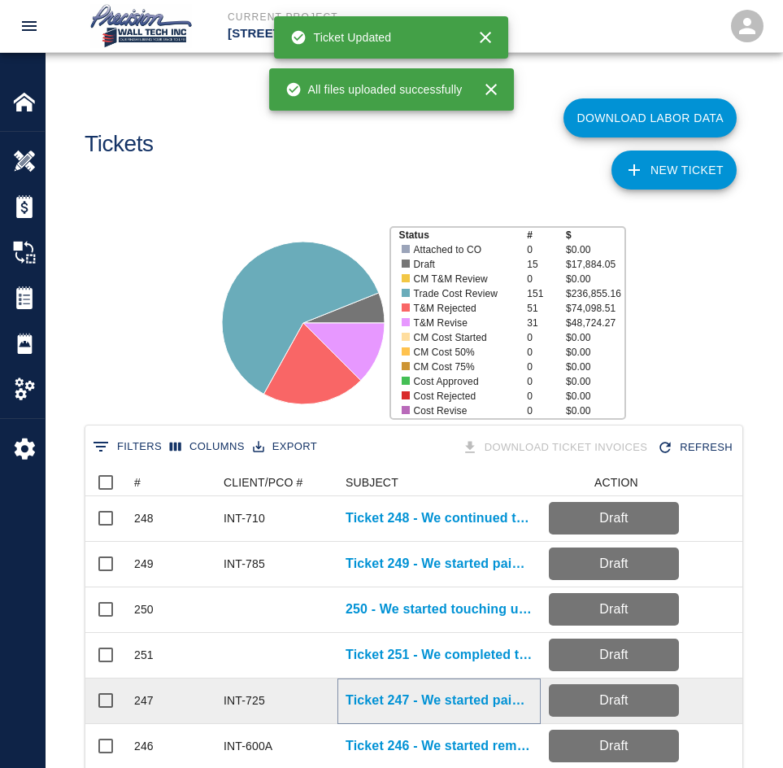
click at [413, 698] on p "Ticket 247 - We started painting the conduits in corridors on the G-1 level." at bounding box center [439, 700] width 187 height 20
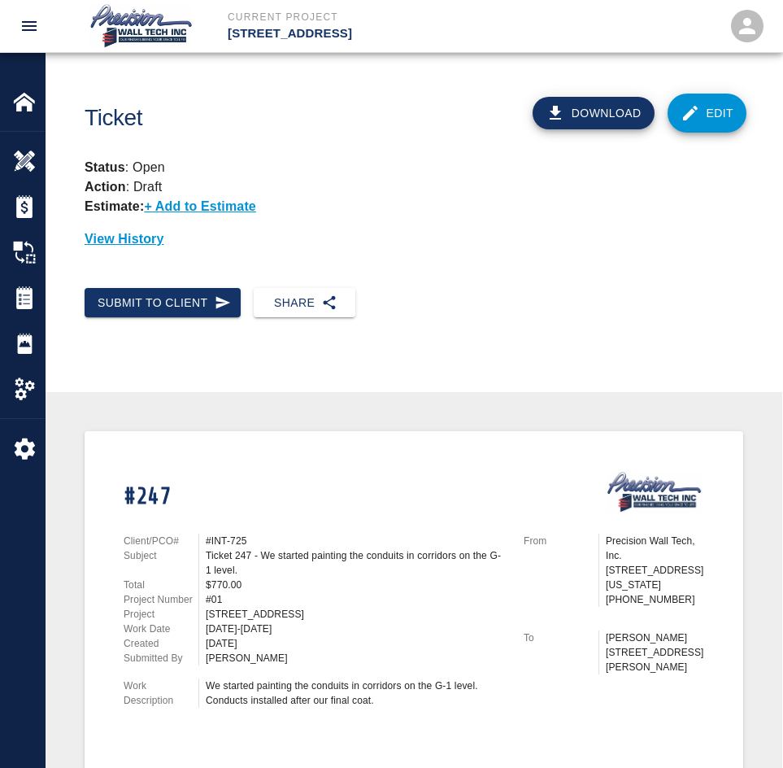
click at [700, 106] on link "Edit" at bounding box center [708, 113] width 80 height 39
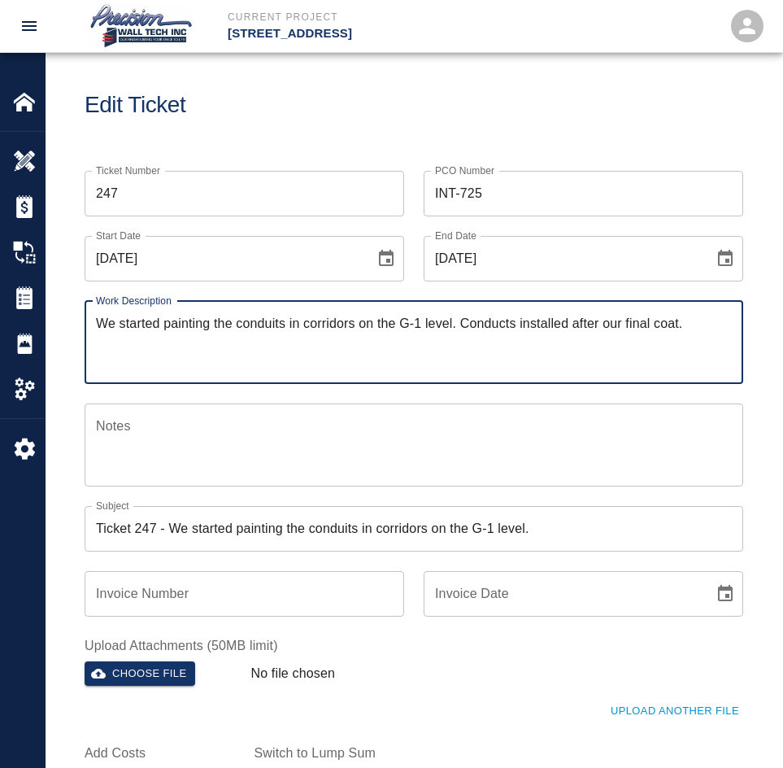
scroll to position [325, 0]
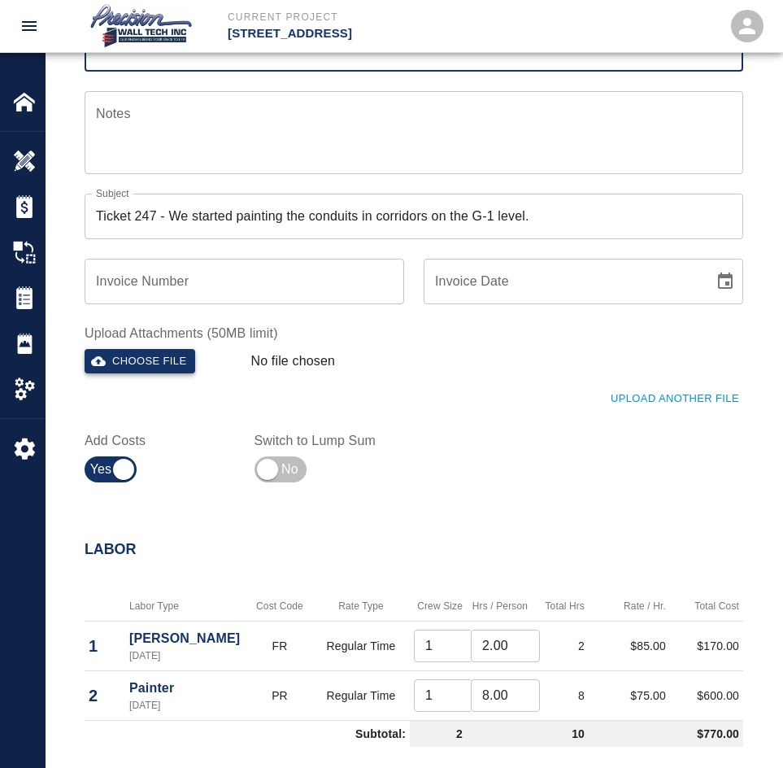
click at [98, 354] on icon "button" at bounding box center [98, 361] width 15 height 15
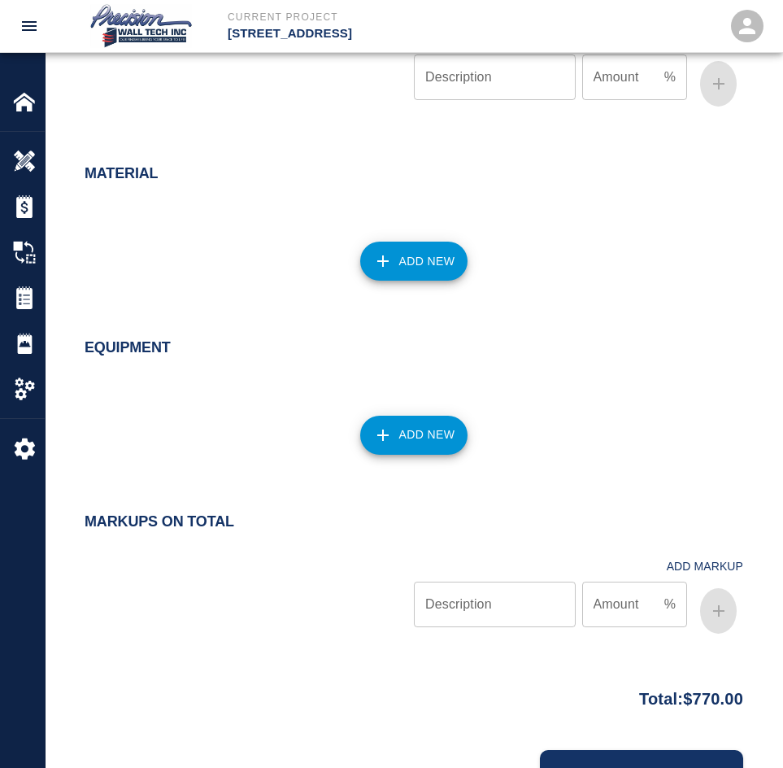
scroll to position [1244, 0]
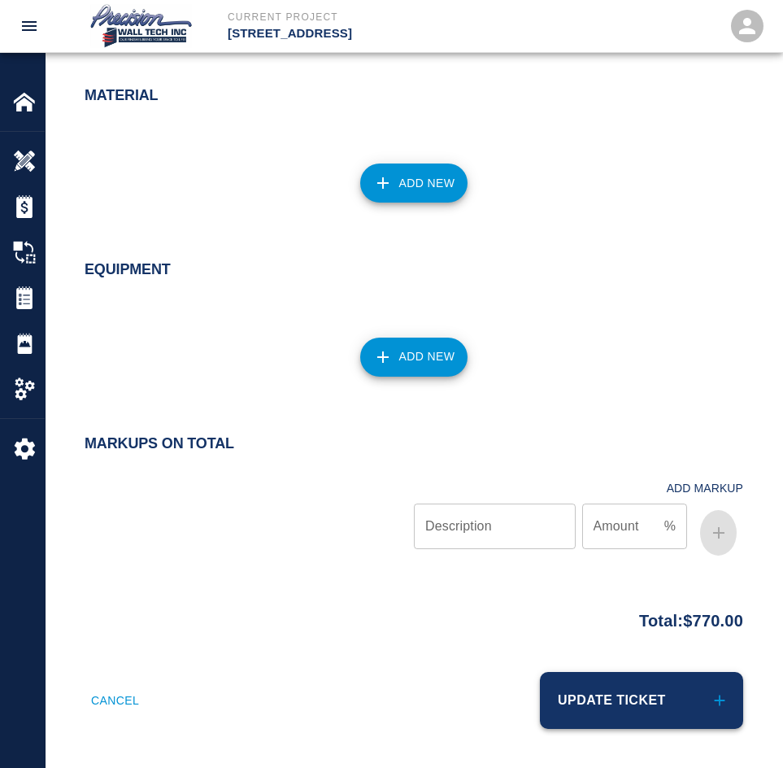
click at [603, 715] on button "Update Ticket" at bounding box center [641, 700] width 203 height 57
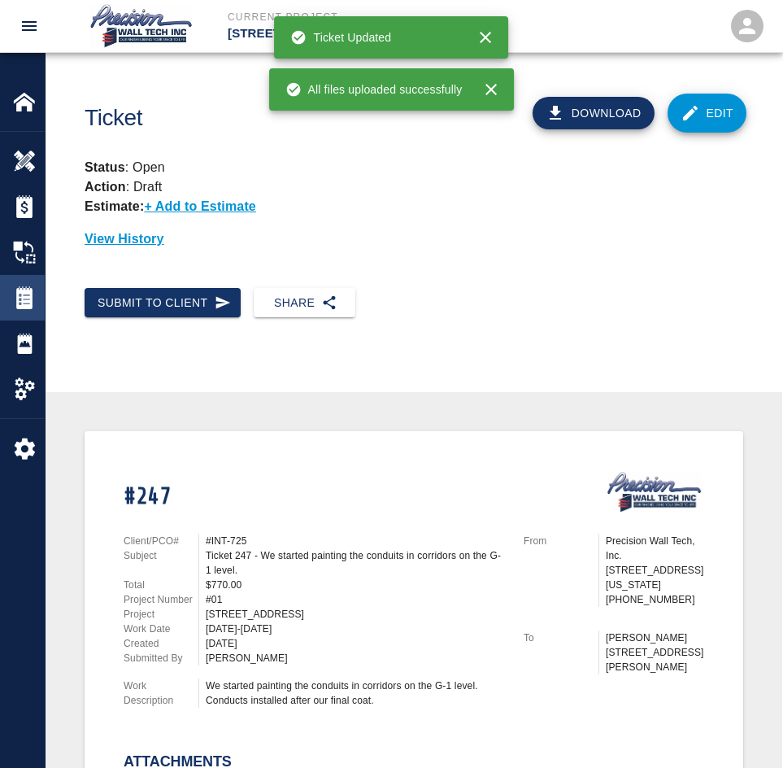
click at [24, 294] on img at bounding box center [24, 297] width 23 height 23
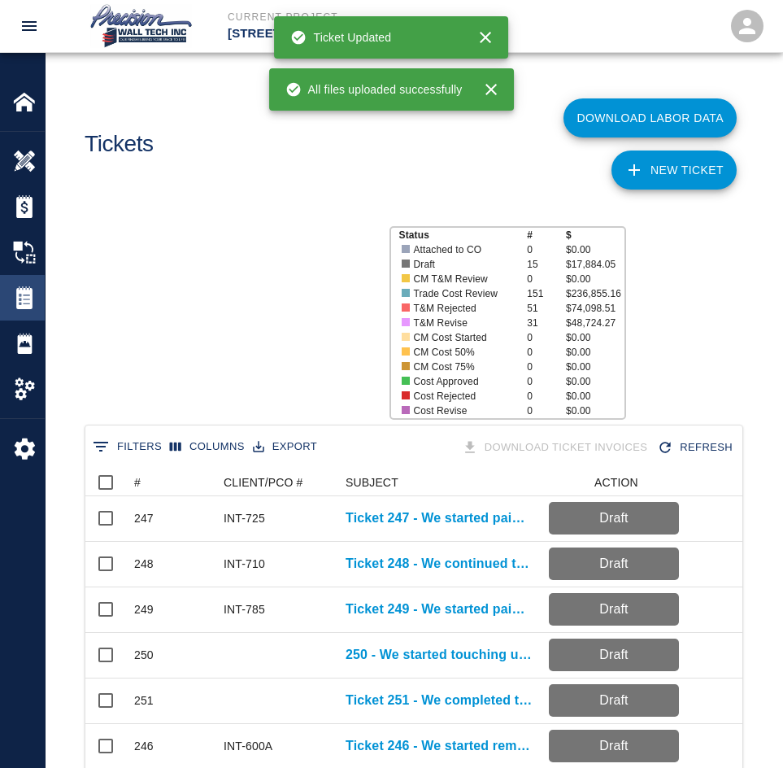
scroll to position [937, 645]
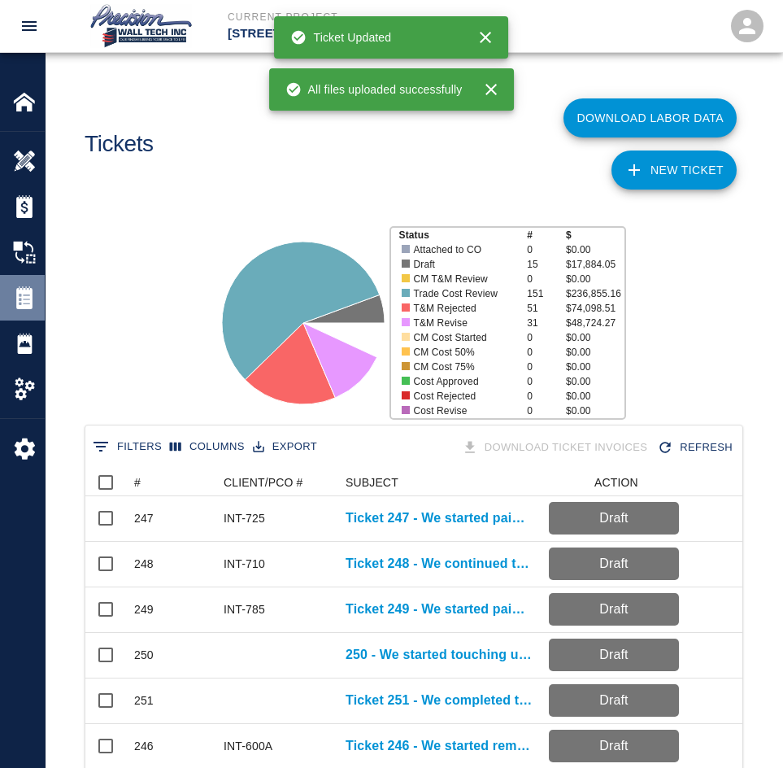
click at [36, 301] on div at bounding box center [36, 297] width 46 height 23
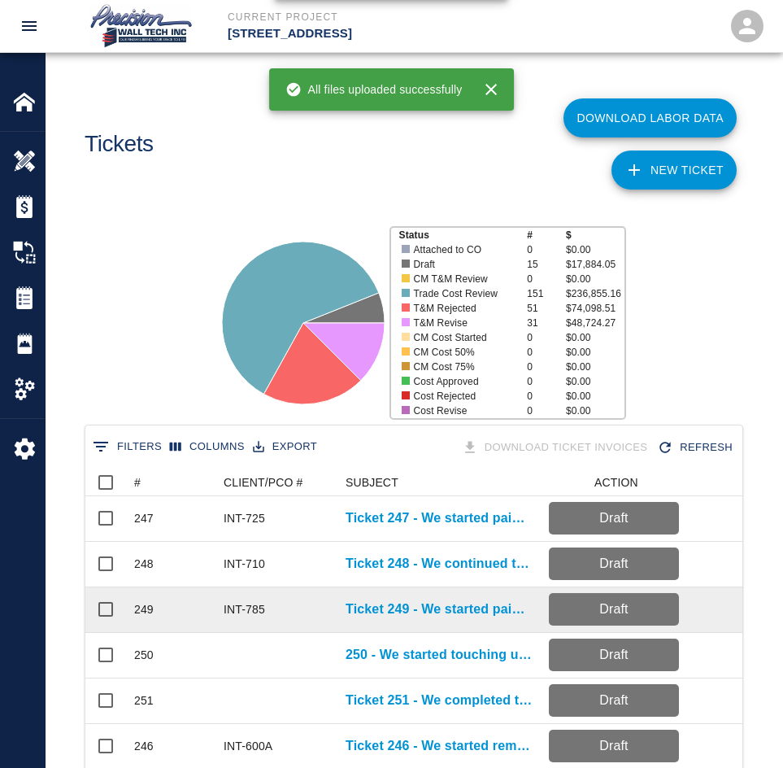
scroll to position [325, 0]
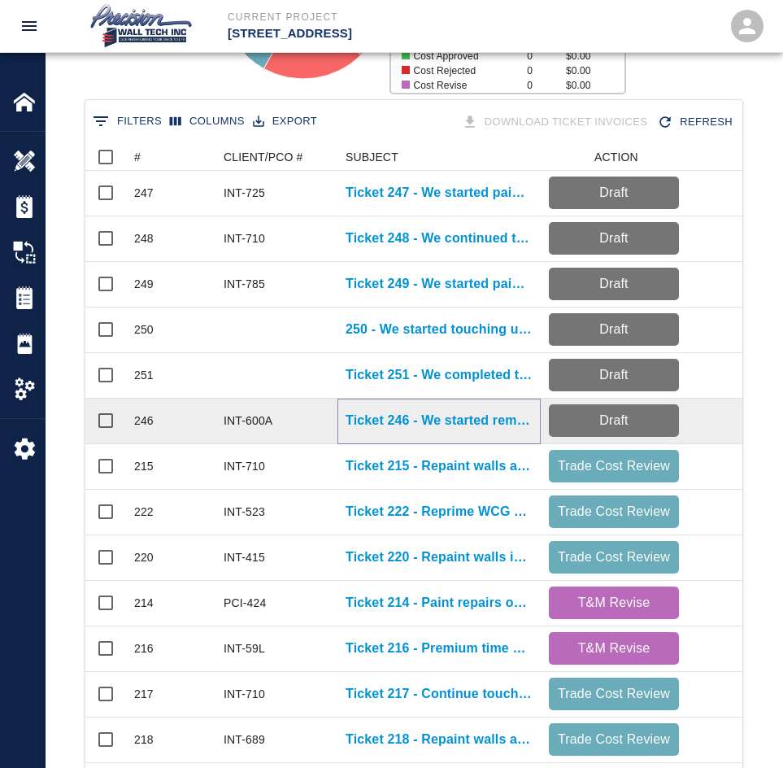
click at [422, 420] on p "Ticket 246 - We started removing the protection and touching up around the fire…" at bounding box center [439, 421] width 187 height 20
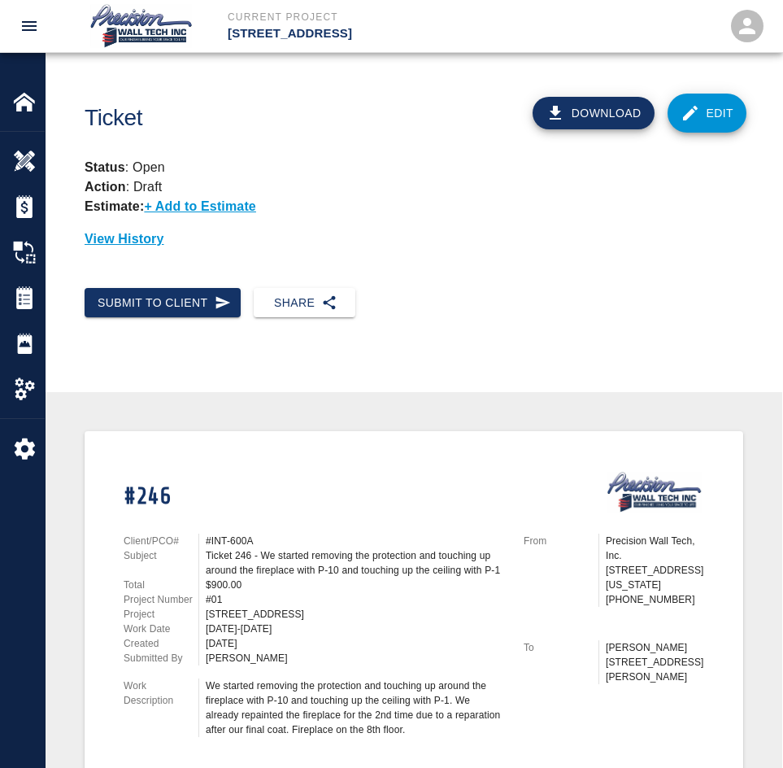
click at [708, 124] on link "Edit" at bounding box center [708, 113] width 80 height 39
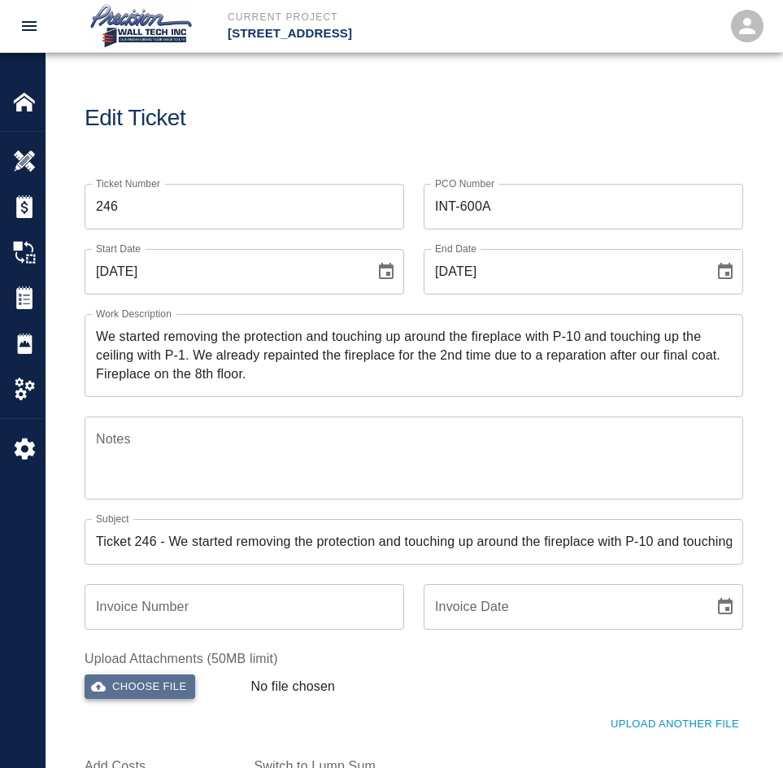
click at [109, 694] on button "Choose file" at bounding box center [140, 686] width 111 height 25
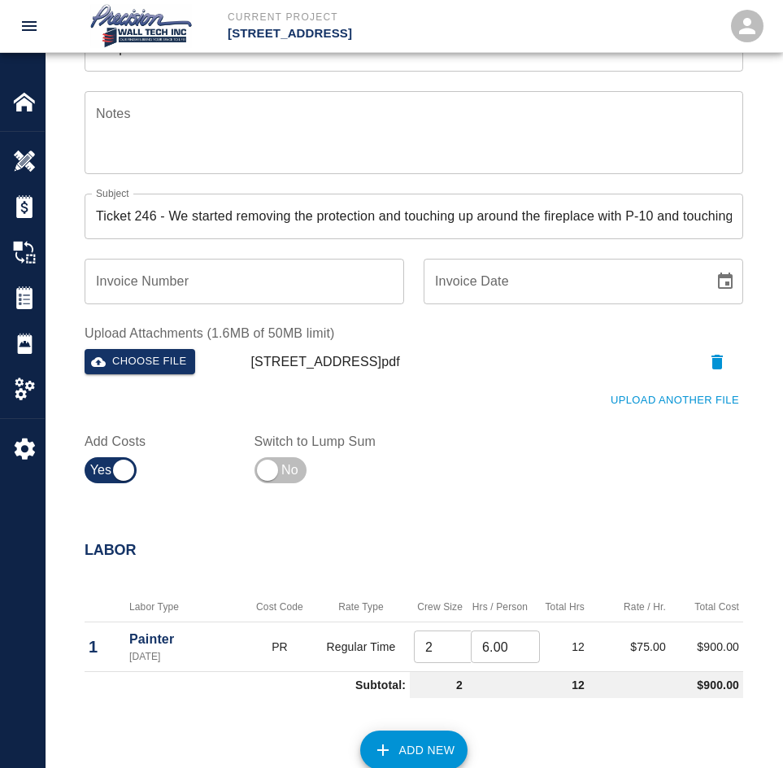
scroll to position [1195, 0]
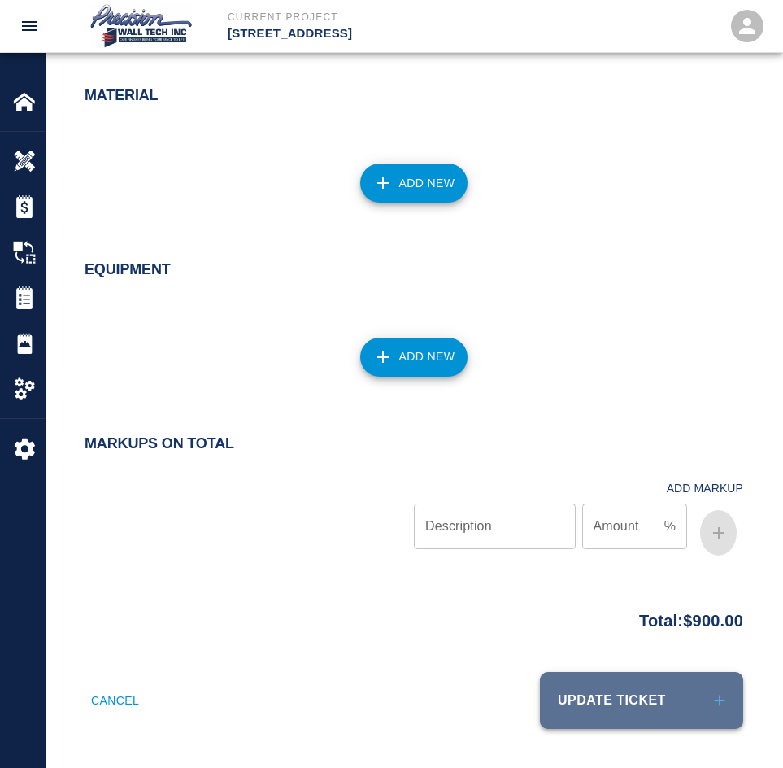
click at [621, 717] on button "Update Ticket" at bounding box center [641, 700] width 203 height 57
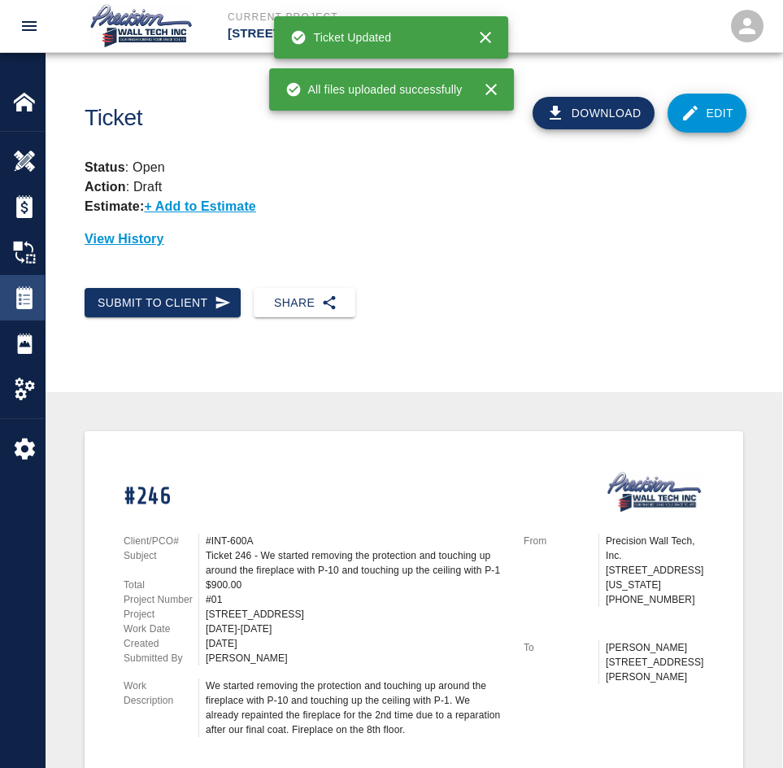
click at [14, 293] on img at bounding box center [24, 297] width 23 height 23
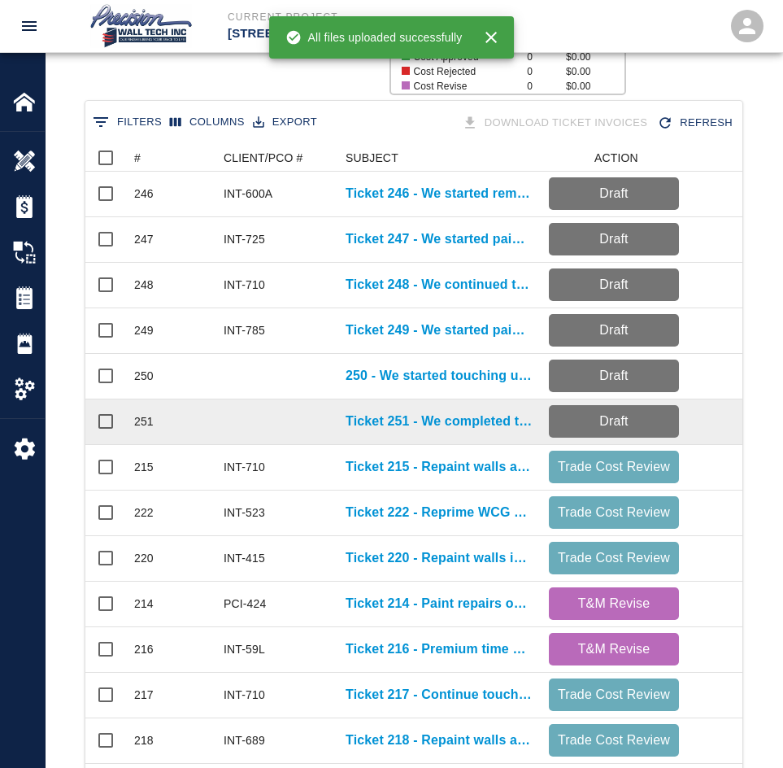
scroll to position [325, 0]
